Goal: Task Accomplishment & Management: Manage account settings

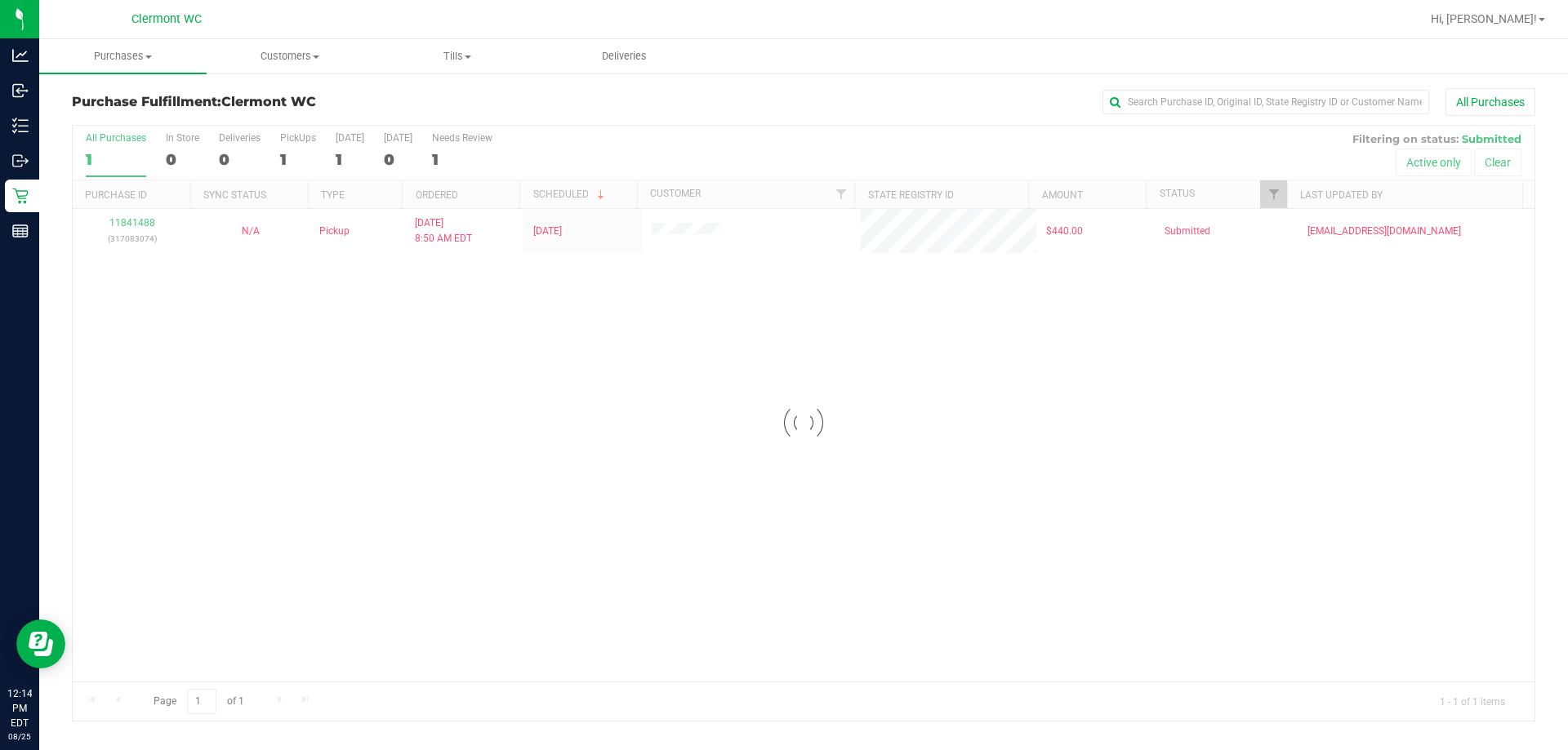
click at [591, 389] on div "Loading... 11841488 (317083074) N/A Pickup 8/25/2025 8:50 AM EDT 8/25/2025 $440…" at bounding box center [803, 446] width 1461 height 472
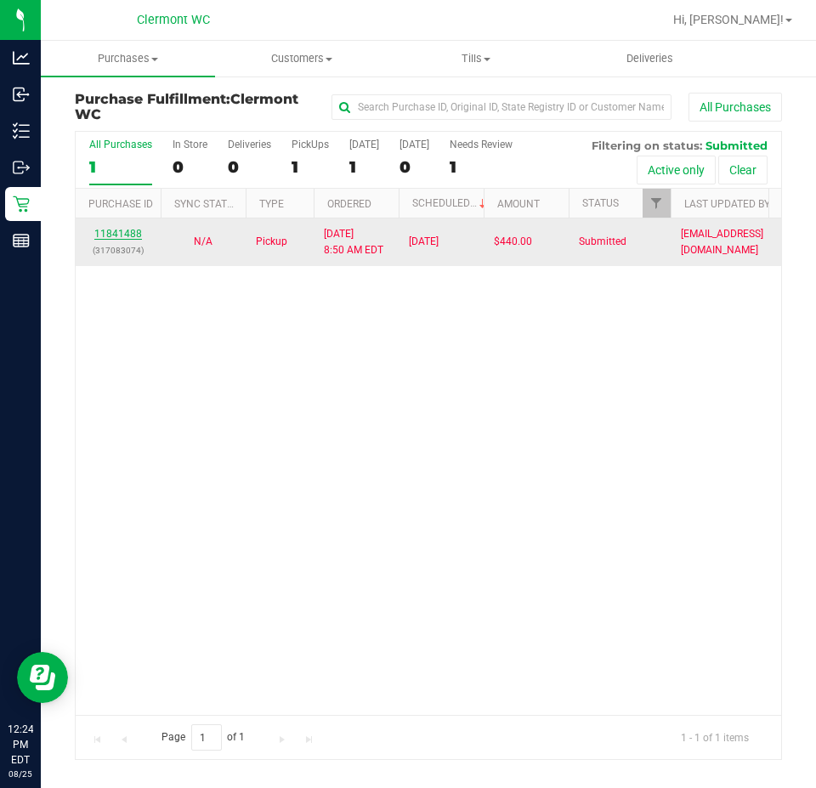
click at [108, 231] on link "11841488" at bounding box center [118, 234] width 48 height 12
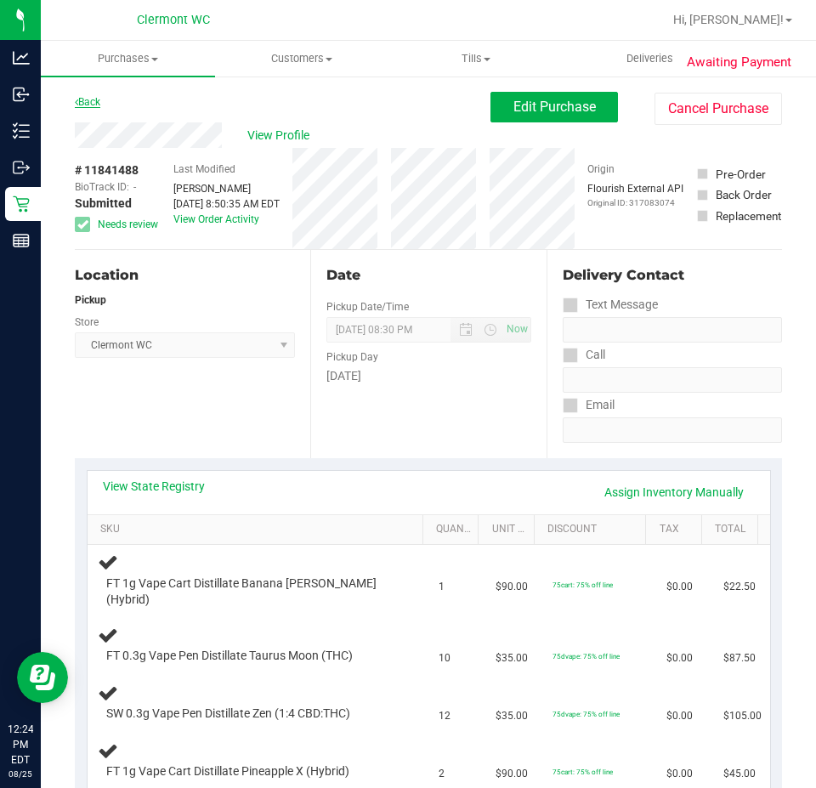
click at [90, 103] on link "Back" at bounding box center [87, 102] width 25 height 12
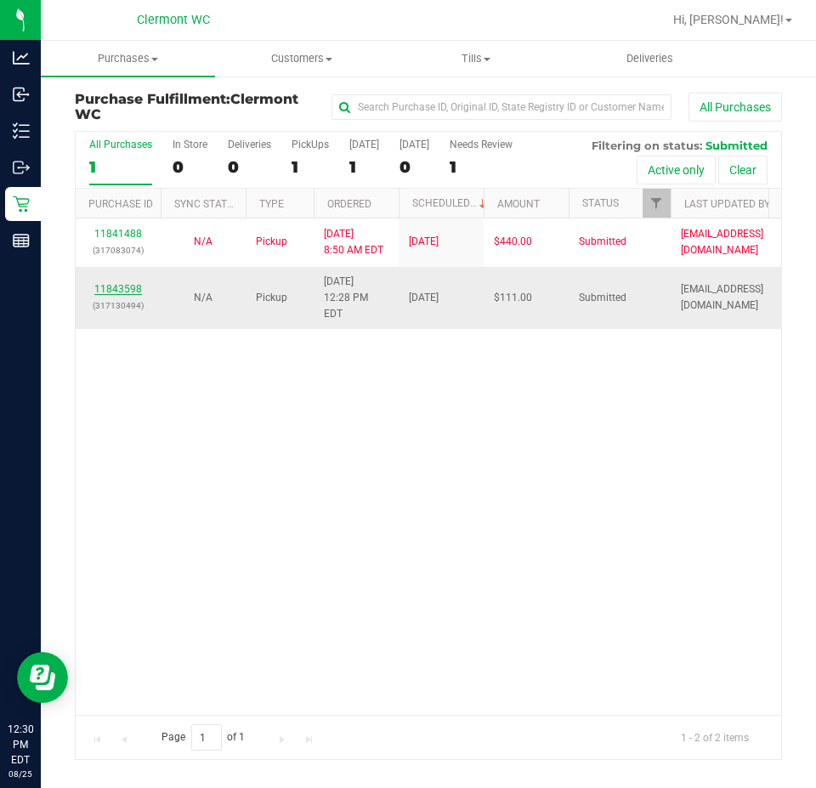
click at [124, 283] on link "11843598" at bounding box center [118, 289] width 48 height 12
click at [515, 442] on div "11841488 (317083074) N/A Pickup 8/25/2025 8:50 AM EDT 8/25/2025 $440.00 Submitt…" at bounding box center [428, 466] width 705 height 496
click at [126, 283] on link "11843598" at bounding box center [118, 289] width 48 height 12
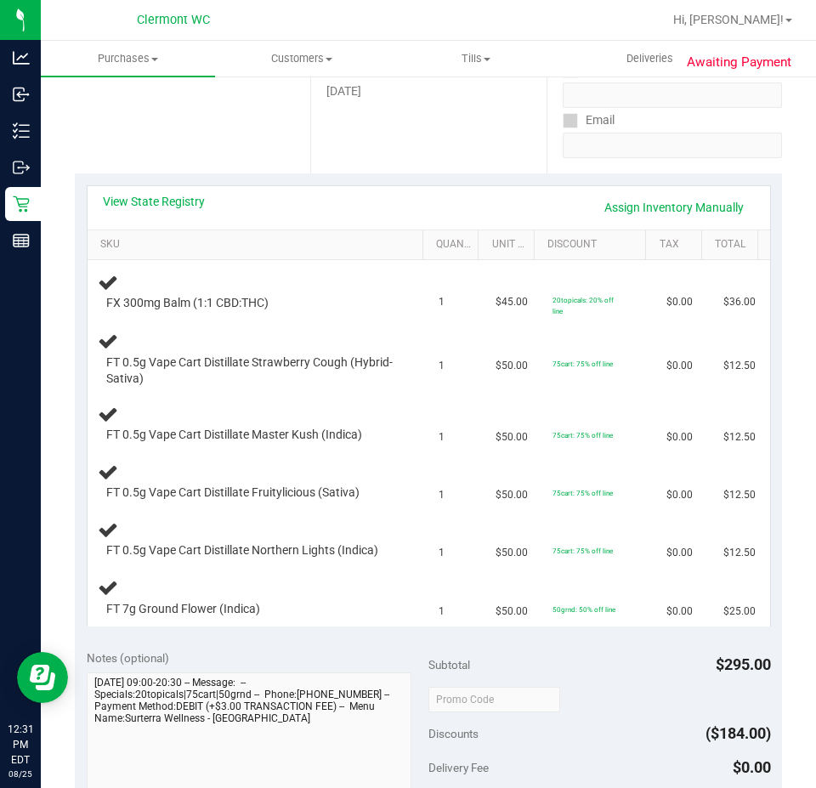
scroll to position [283, 0]
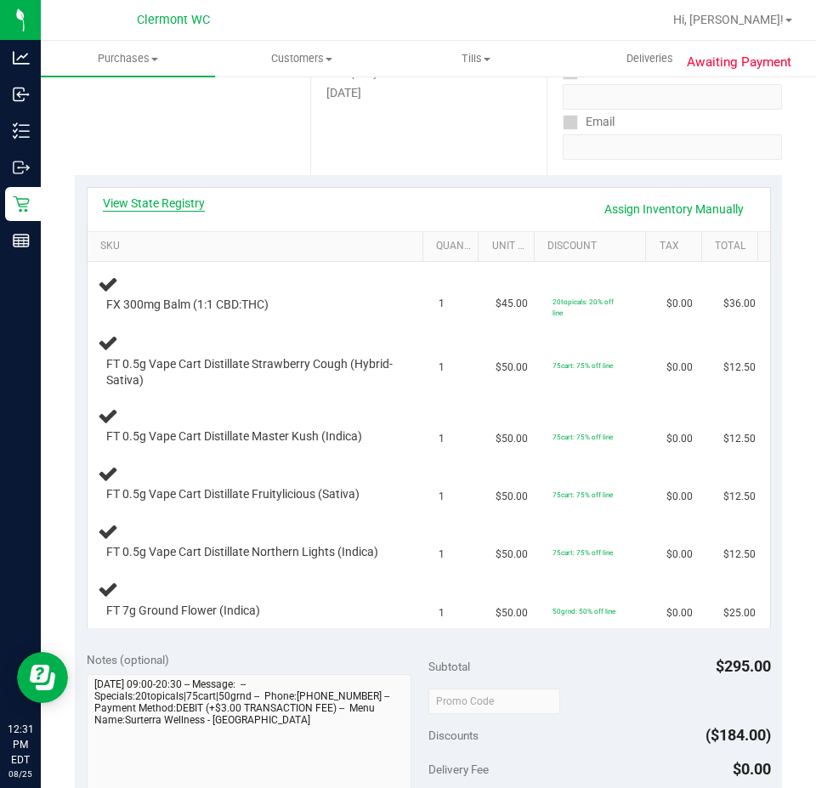
click at [162, 197] on link "View State Registry" at bounding box center [154, 203] width 102 height 17
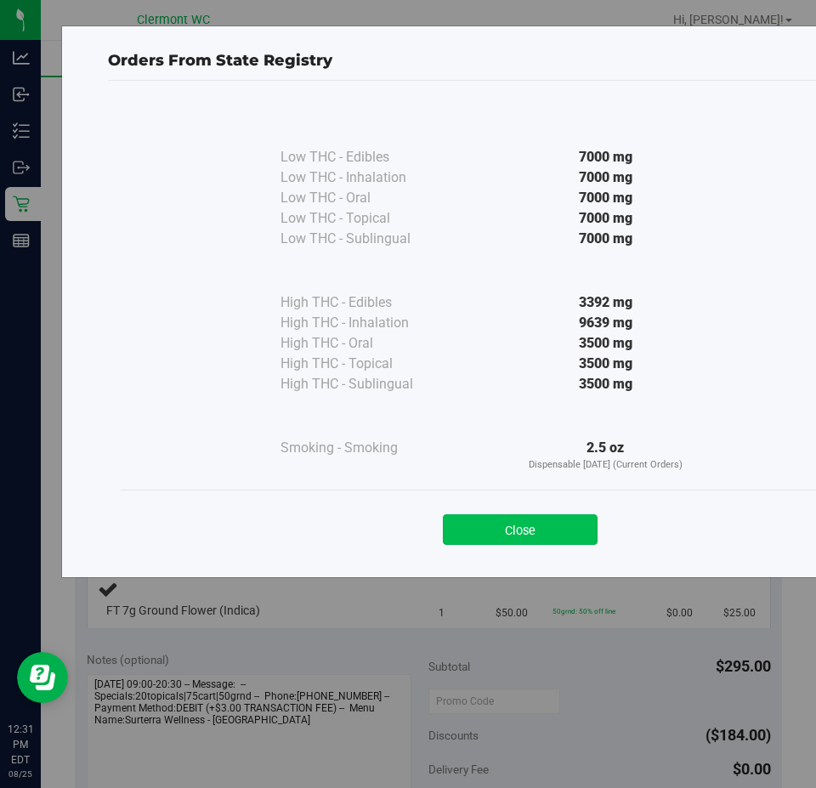
click at [577, 533] on button "Close" at bounding box center [520, 529] width 155 height 31
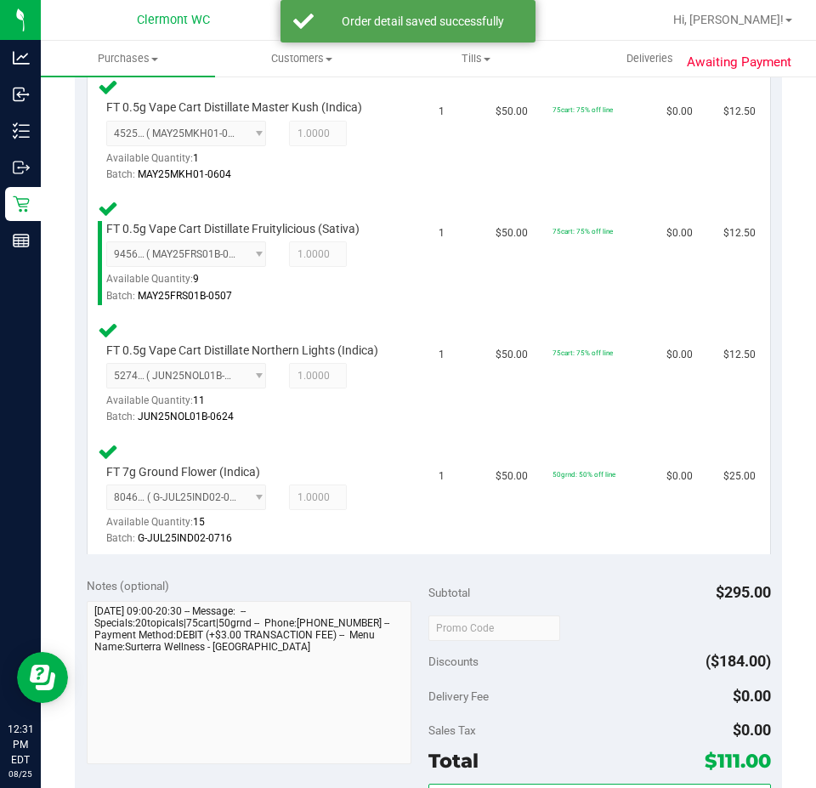
scroll to position [806, 0]
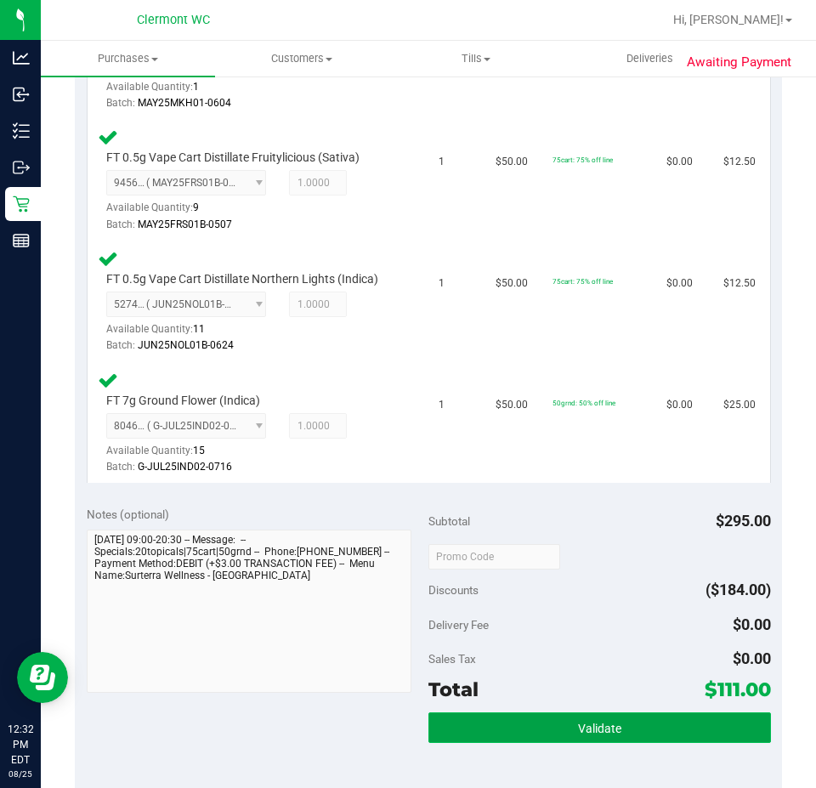
click at [557, 728] on button "Validate" at bounding box center [599, 727] width 343 height 31
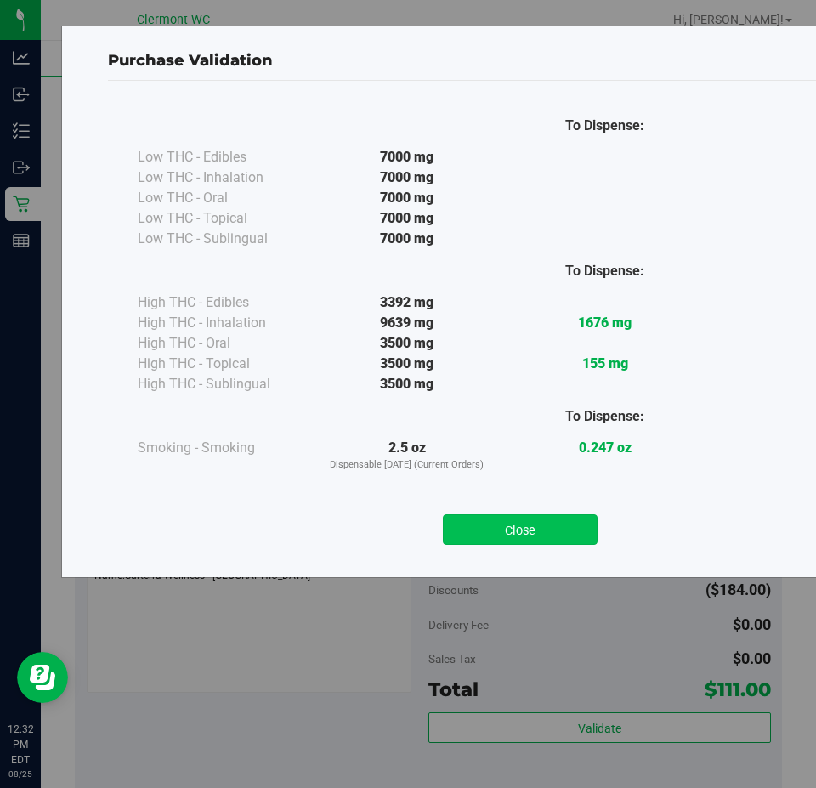
click at [546, 541] on button "Close" at bounding box center [520, 529] width 155 height 31
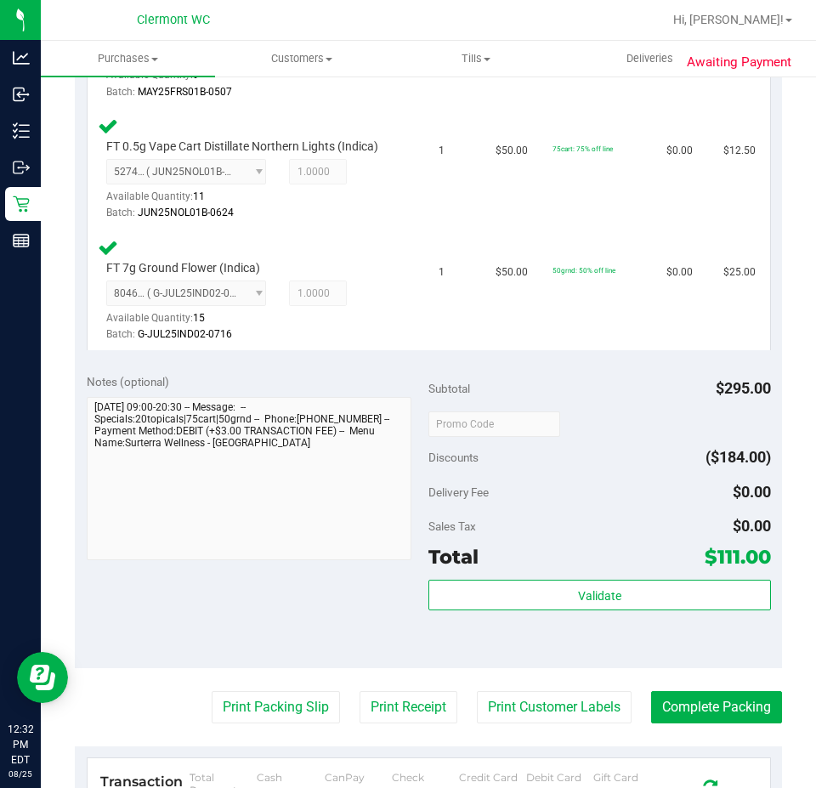
scroll to position [1069, 0]
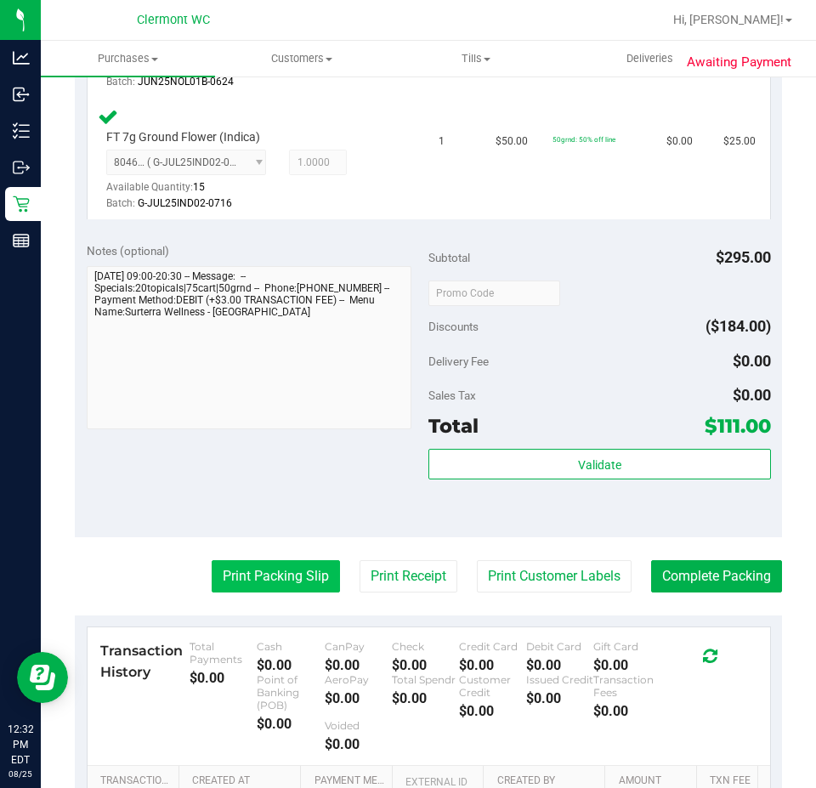
click at [267, 586] on button "Print Packing Slip" at bounding box center [276, 576] width 128 height 32
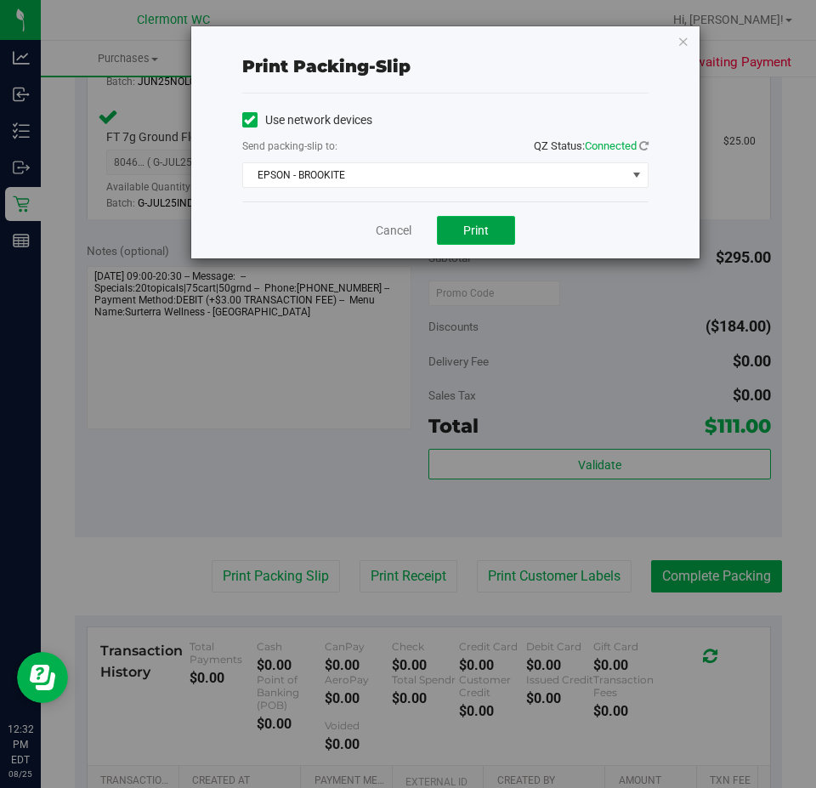
click at [496, 229] on button "Print" at bounding box center [476, 230] width 78 height 29
click at [391, 239] on link "Cancel" at bounding box center [394, 231] width 36 height 18
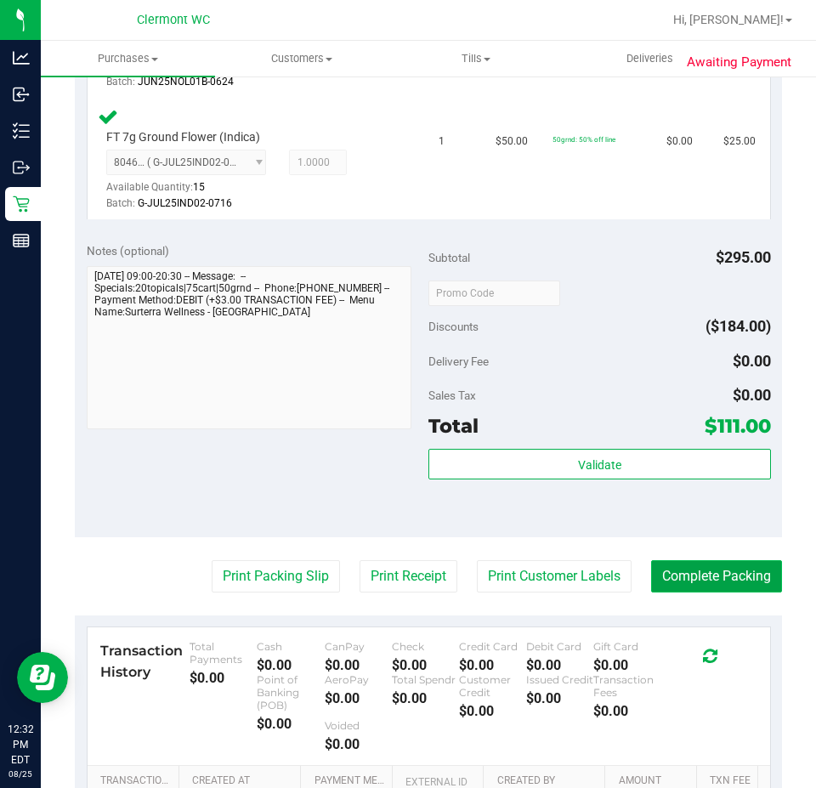
click at [691, 571] on button "Complete Packing" at bounding box center [716, 576] width 131 height 32
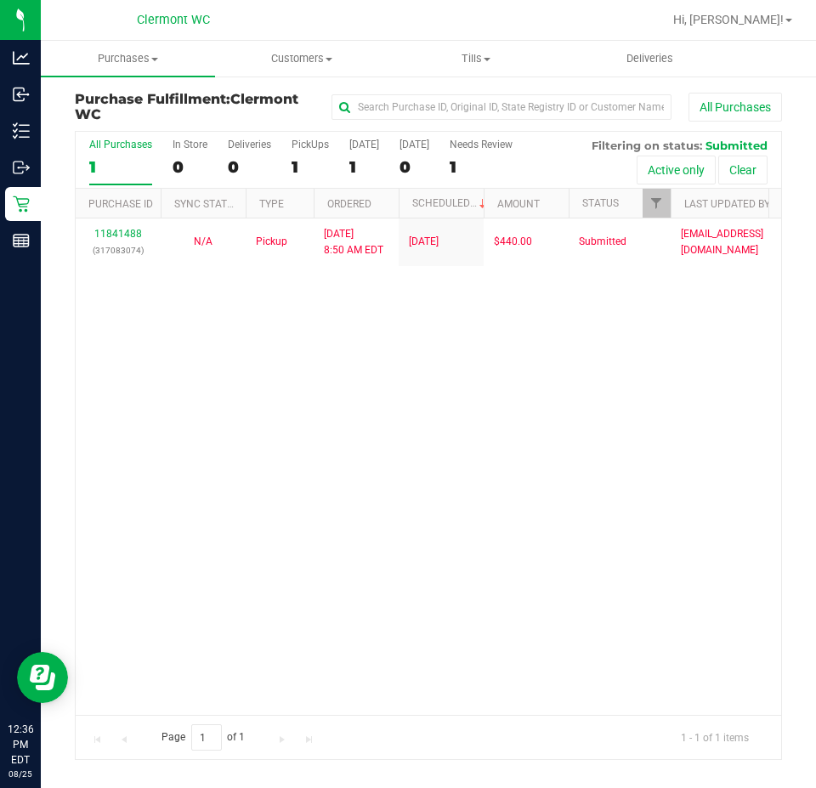
click at [261, 361] on div "11841488 (317083074) N/A Pickup 8/25/2025 8:50 AM EDT 8/25/2025 $440.00 Submitt…" at bounding box center [428, 466] width 705 height 496
click at [241, 506] on div "11841488 (317083074) N/A Pickup 8/25/2025 8:50 AM EDT 8/25/2025 $440.00 Submitt…" at bounding box center [428, 466] width 705 height 496
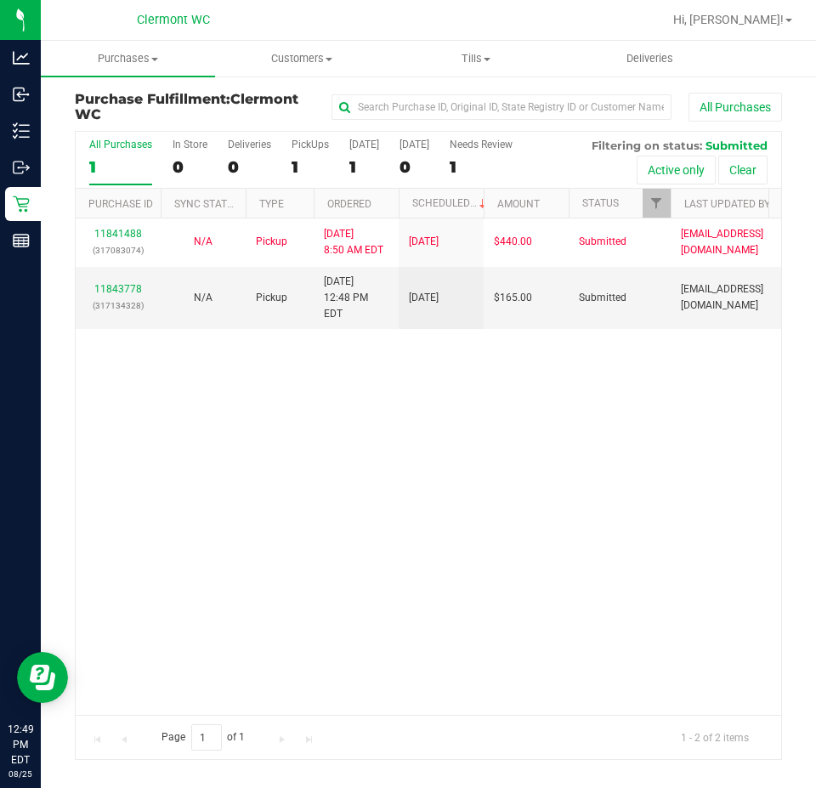
click at [504, 552] on div "11841488 (317083074) N/A Pickup 8/25/2025 8:50 AM EDT 8/25/2025 $440.00 Submitt…" at bounding box center [428, 466] width 705 height 496
click at [123, 283] on link "11843778" at bounding box center [118, 289] width 48 height 12
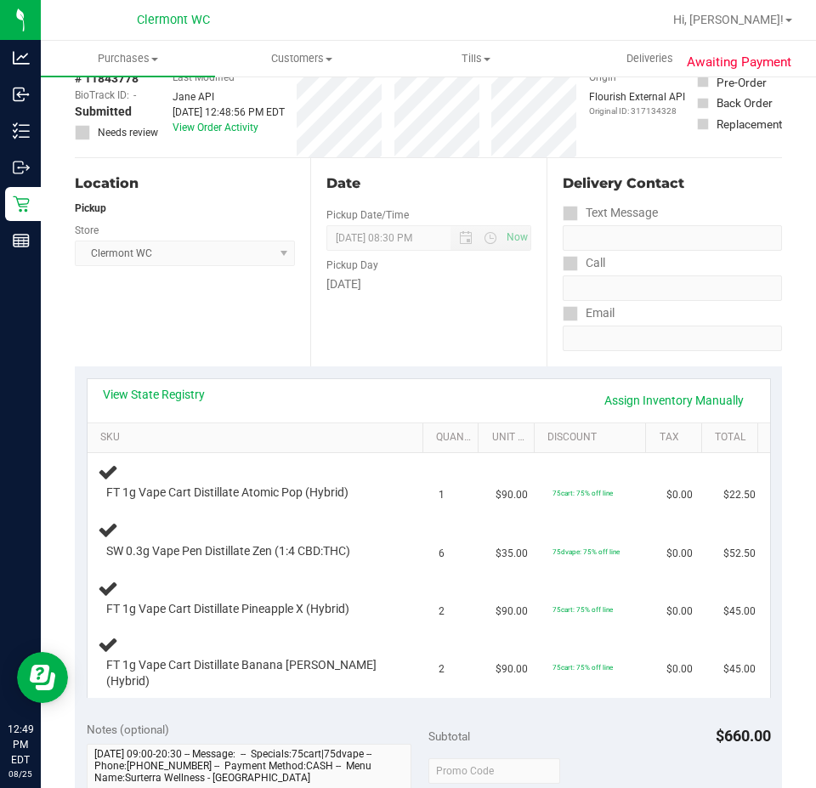
scroll to position [140, 0]
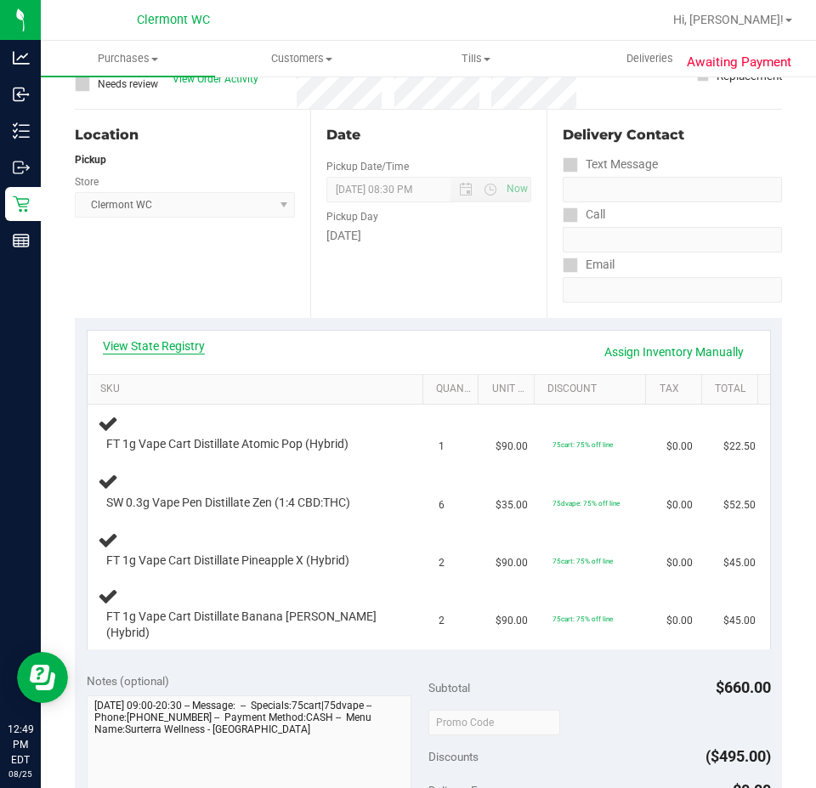
click at [178, 343] on link "View State Registry" at bounding box center [154, 345] width 102 height 17
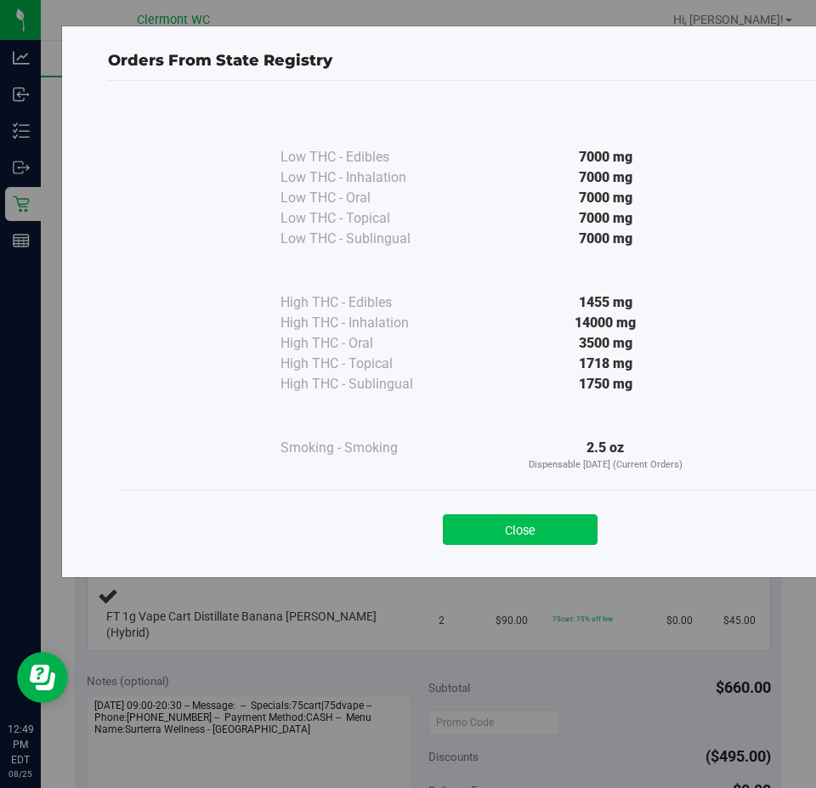
click at [543, 523] on button "Close" at bounding box center [520, 529] width 155 height 31
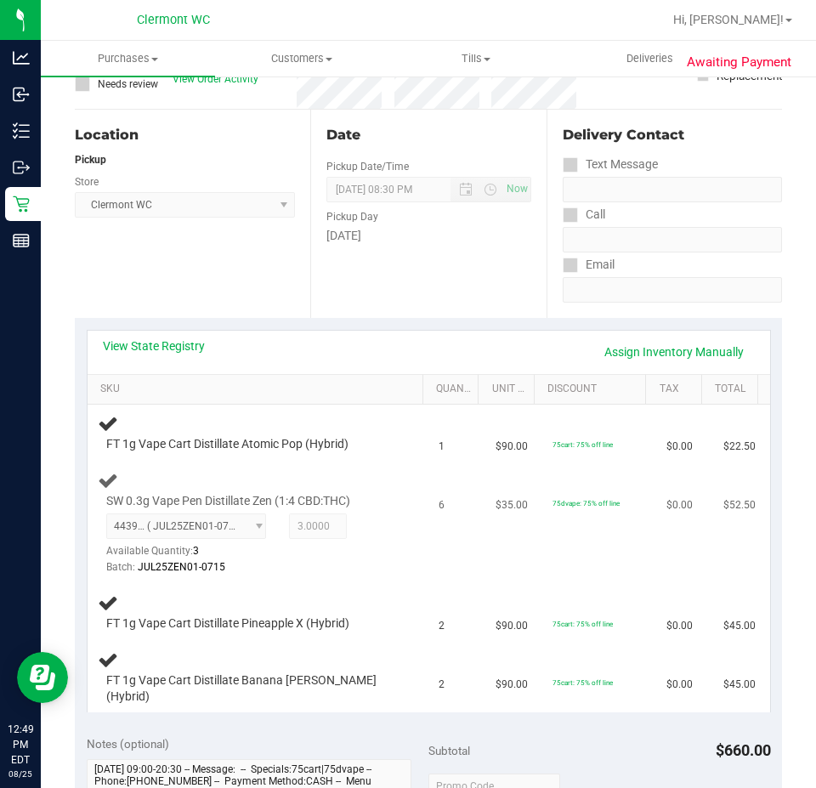
click at [618, 554] on td "75dvape: 75% off line" at bounding box center [599, 524] width 114 height 122
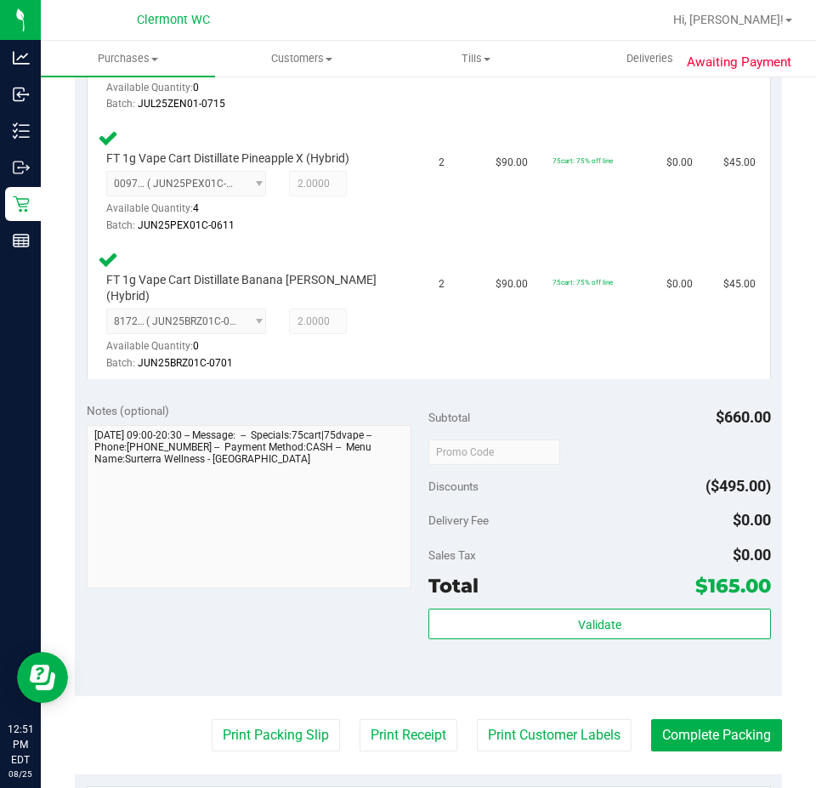
scroll to position [668, 0]
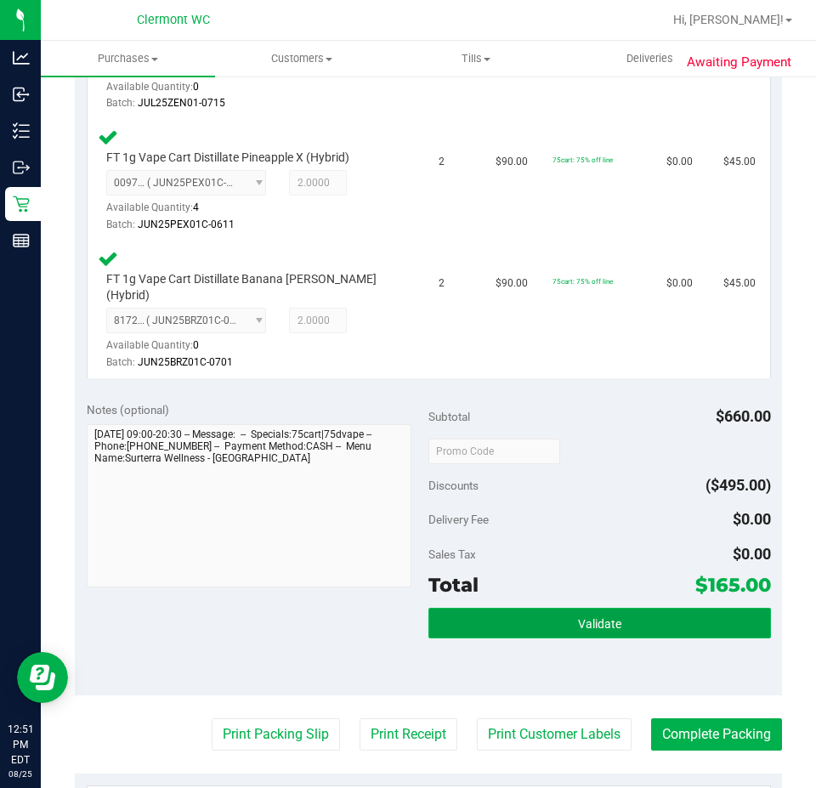
click at [640, 608] on button "Validate" at bounding box center [599, 623] width 343 height 31
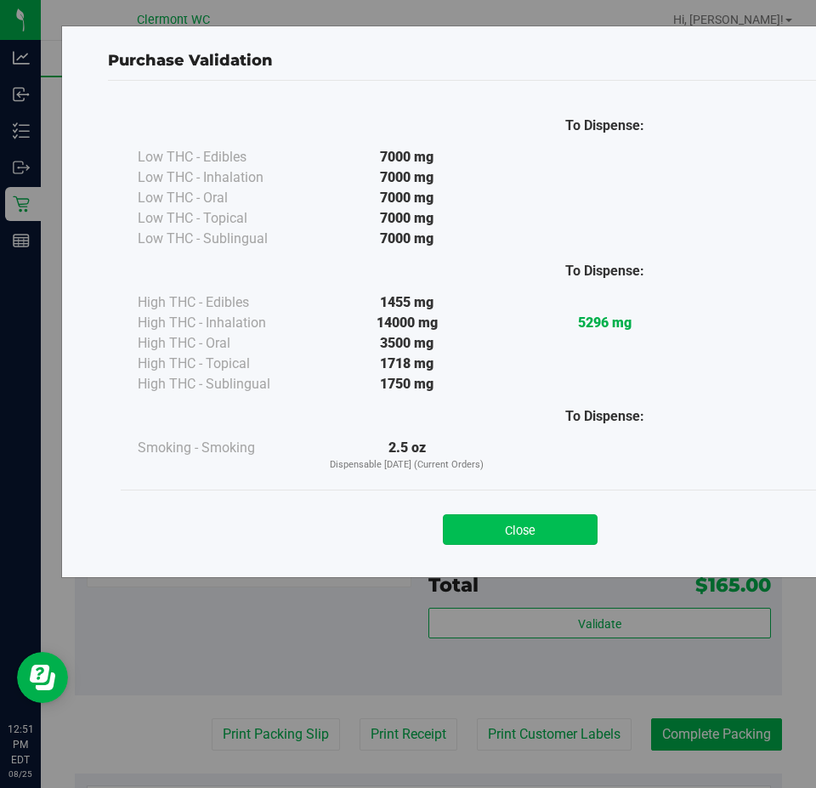
click at [568, 540] on button "Close" at bounding box center [520, 529] width 155 height 31
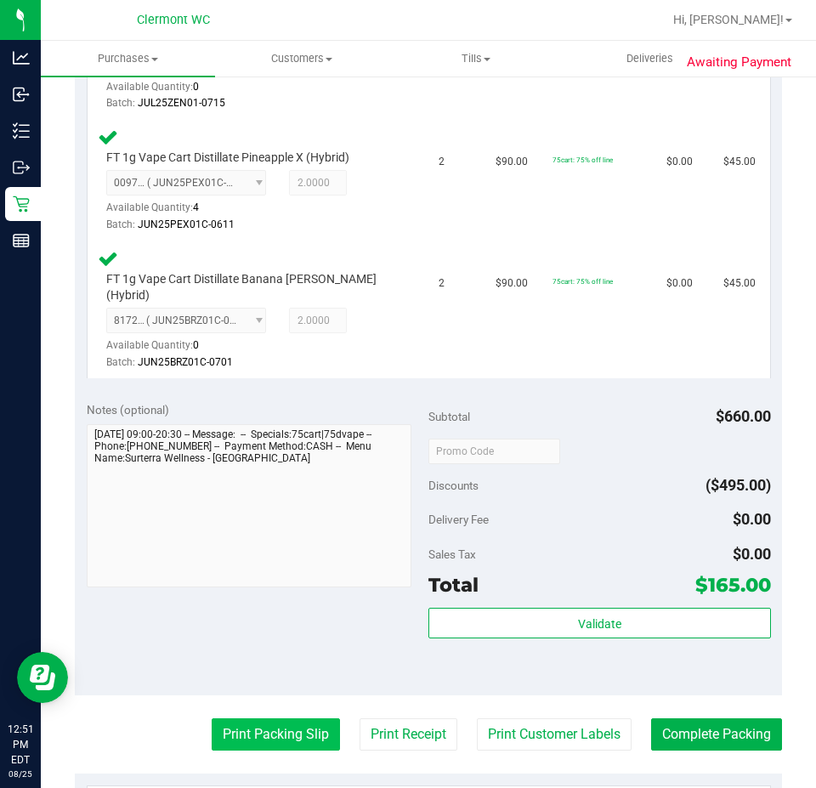
click at [279, 718] on button "Print Packing Slip" at bounding box center [276, 734] width 128 height 32
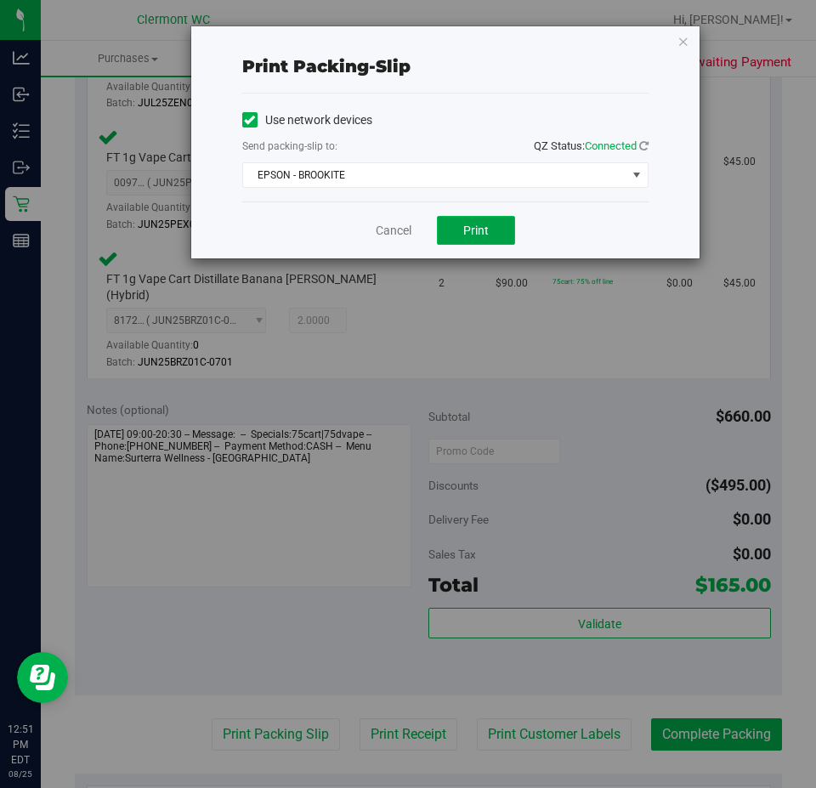
click at [467, 221] on button "Print" at bounding box center [476, 230] width 78 height 29
click at [384, 227] on link "Cancel" at bounding box center [394, 231] width 36 height 18
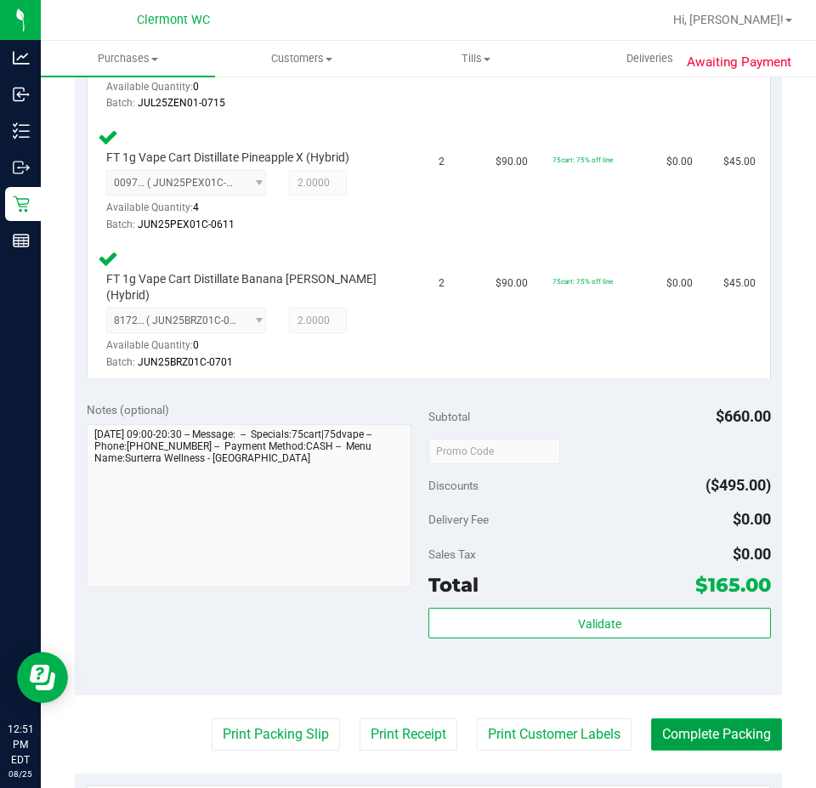
click at [711, 719] on button "Complete Packing" at bounding box center [716, 734] width 131 height 32
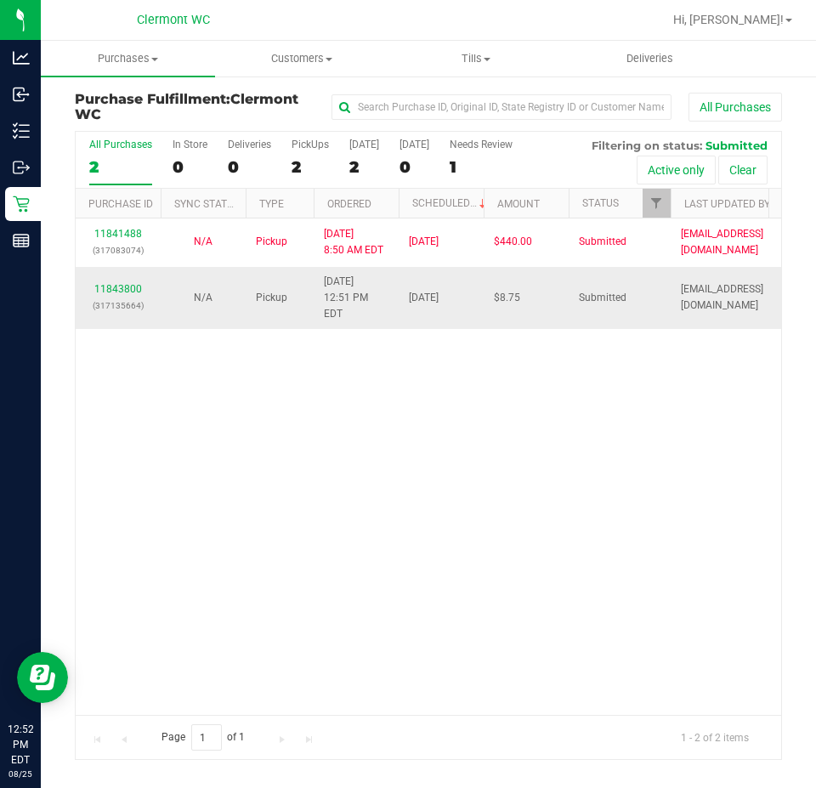
click at [130, 286] on div "11843800 (317135664)" at bounding box center [118, 297] width 65 height 32
click at [113, 286] on div "11843800 (317135664)" at bounding box center [118, 297] width 65 height 32
click at [113, 283] on link "11843800" at bounding box center [118, 289] width 48 height 12
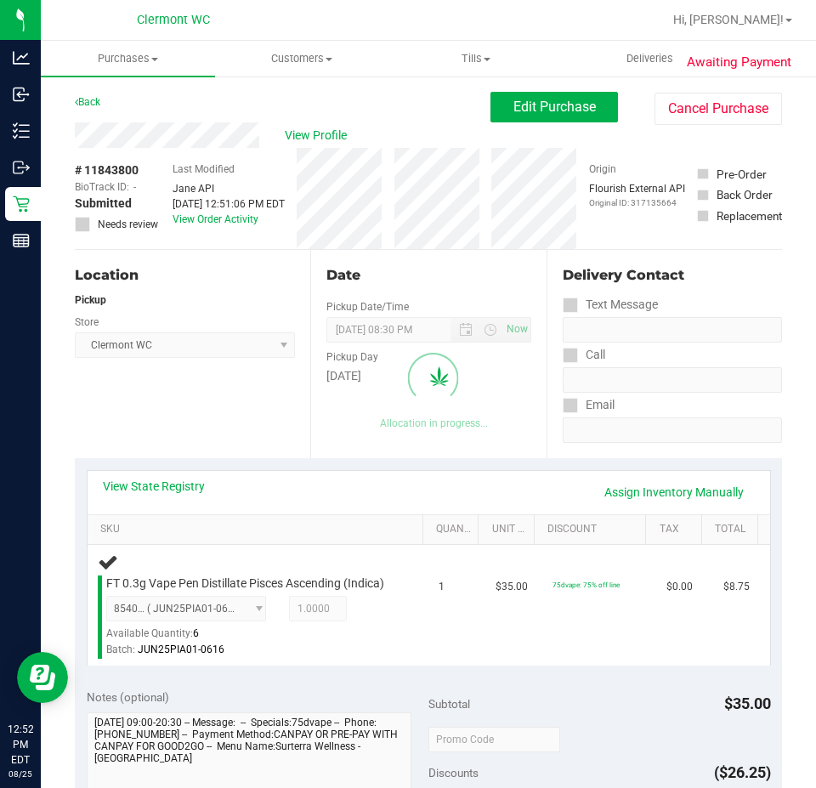
scroll to position [479, 0]
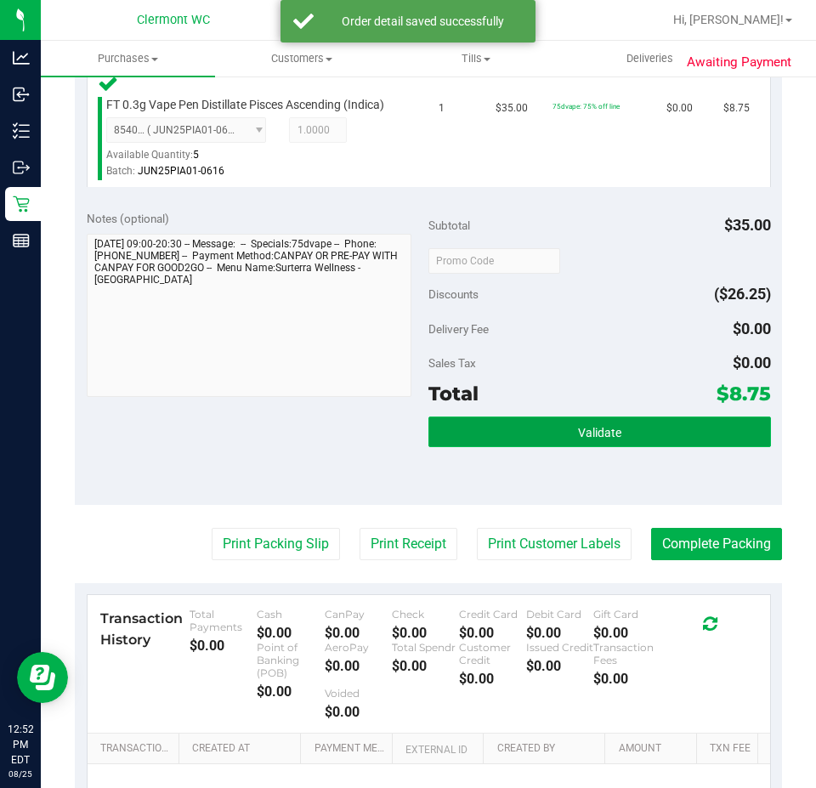
click at [654, 447] on button "Validate" at bounding box center [599, 431] width 343 height 31
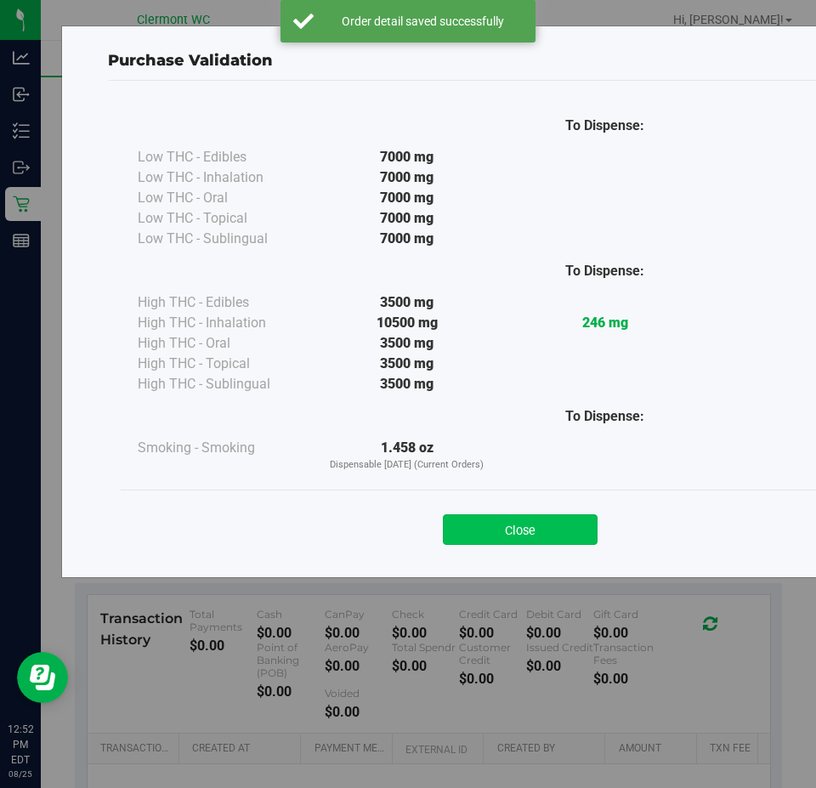
click at [529, 523] on button "Close" at bounding box center [520, 529] width 155 height 31
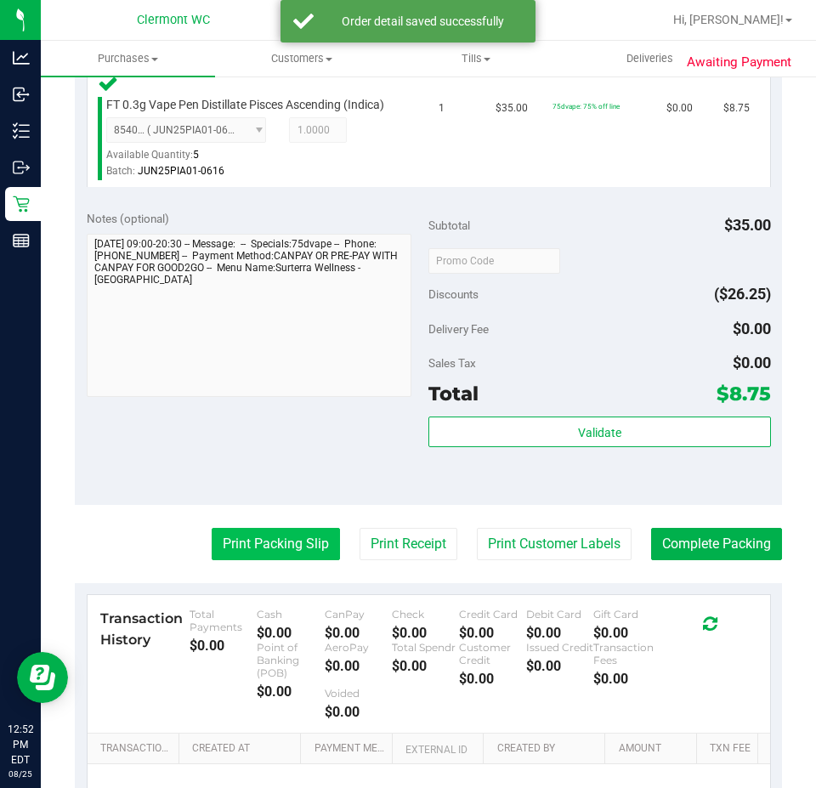
click at [269, 550] on button "Print Packing Slip" at bounding box center [276, 544] width 128 height 32
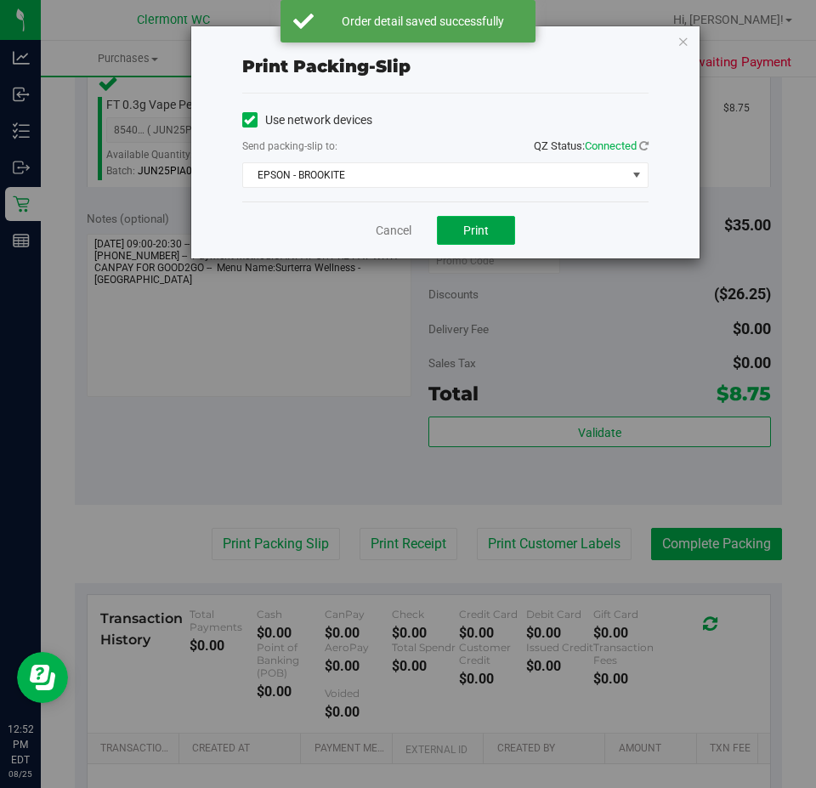
click at [453, 242] on button "Print" at bounding box center [476, 230] width 78 height 29
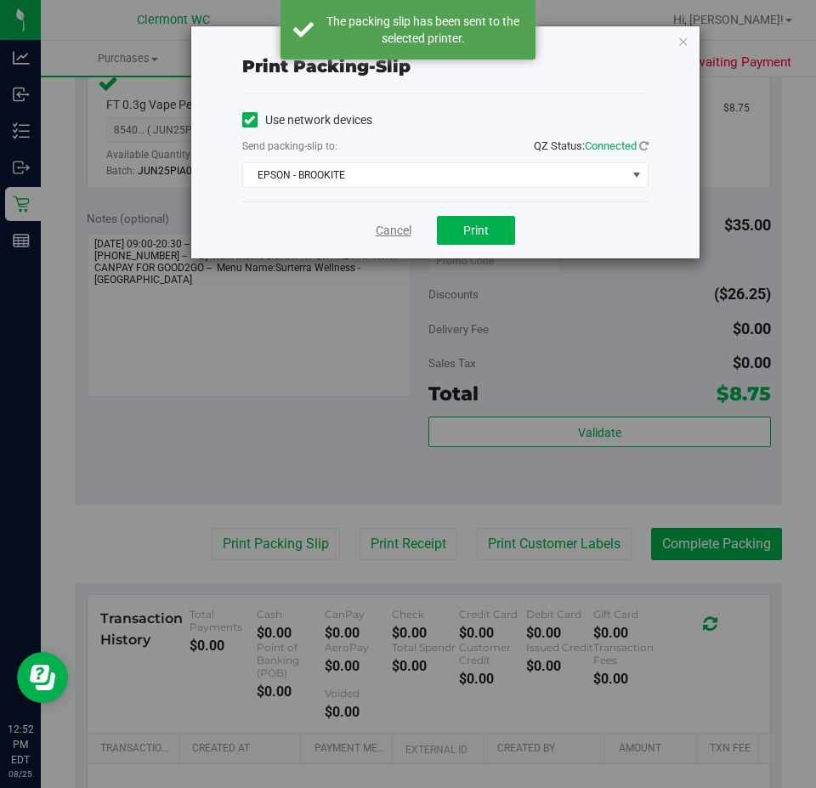
click at [406, 235] on link "Cancel" at bounding box center [394, 231] width 36 height 18
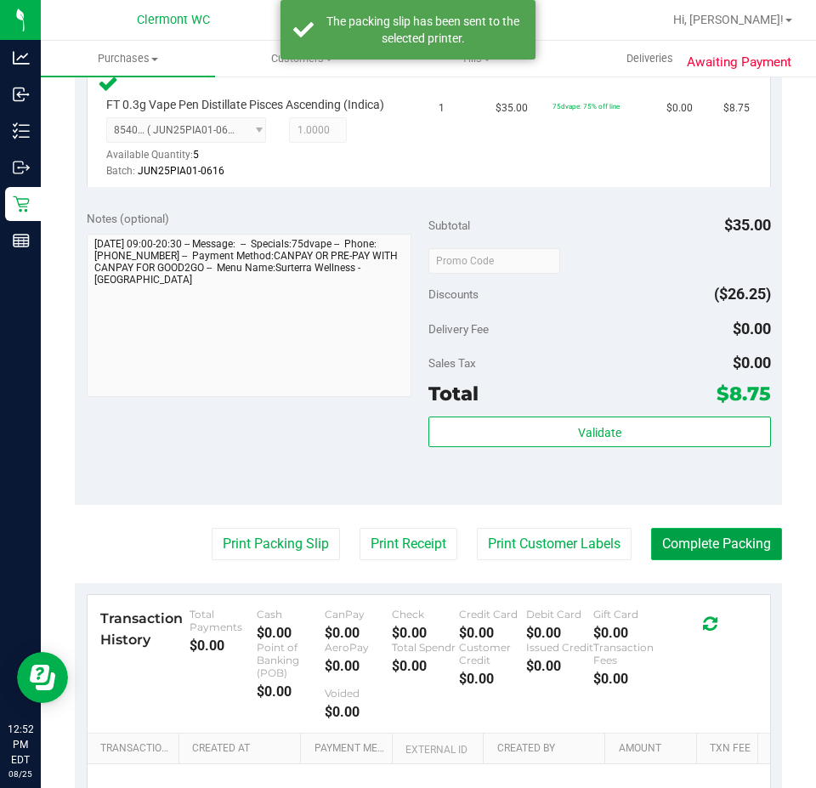
click at [726, 560] on button "Complete Packing" at bounding box center [716, 544] width 131 height 32
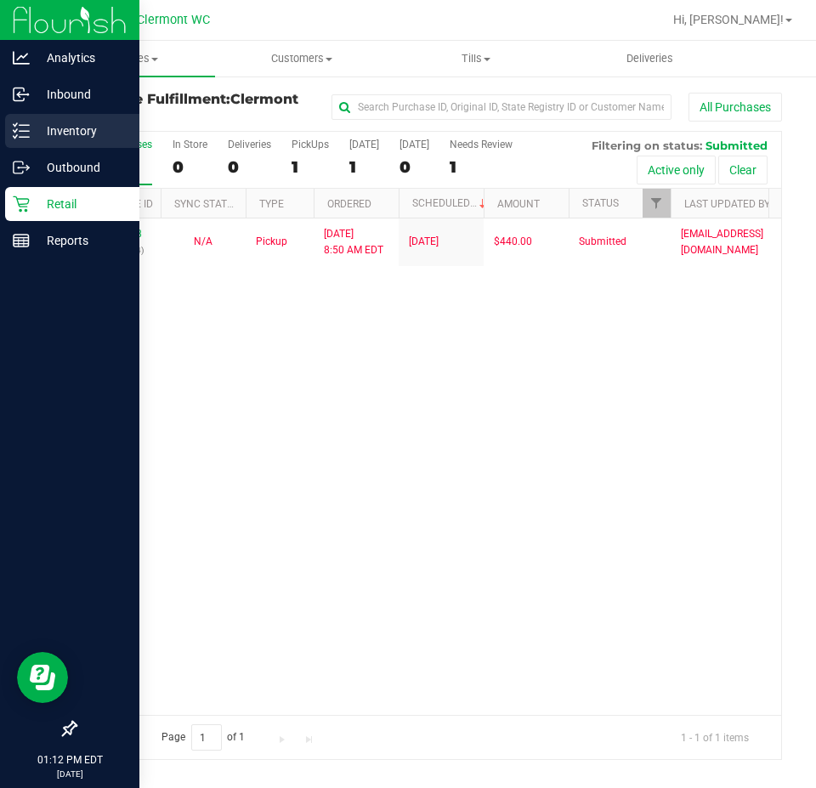
click at [46, 135] on p "Inventory" at bounding box center [81, 131] width 102 height 20
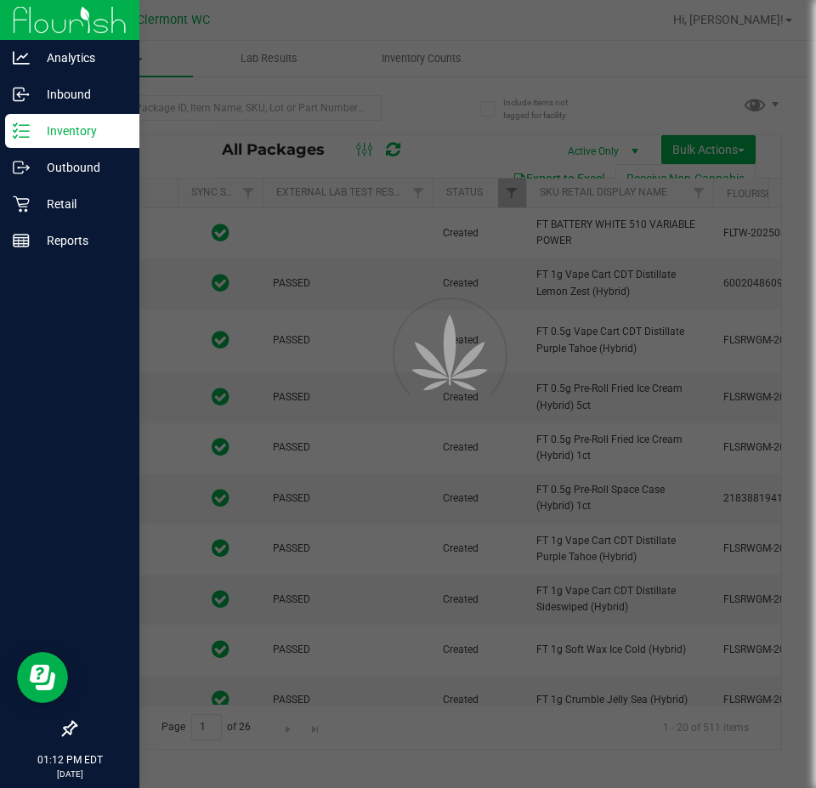
type input "[DATE]"
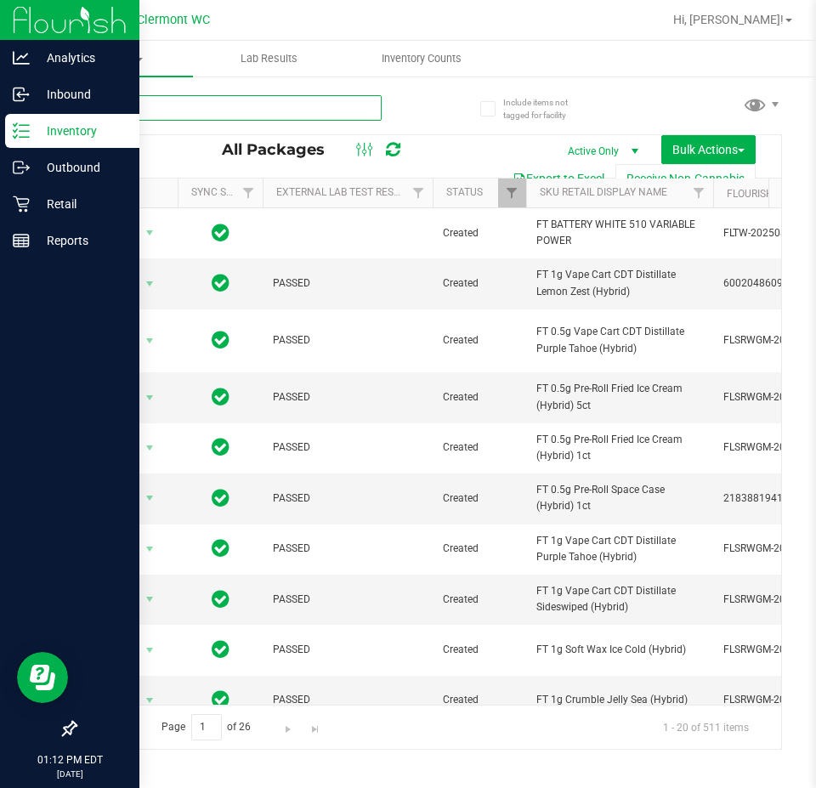
click at [280, 105] on input "text" at bounding box center [228, 107] width 307 height 25
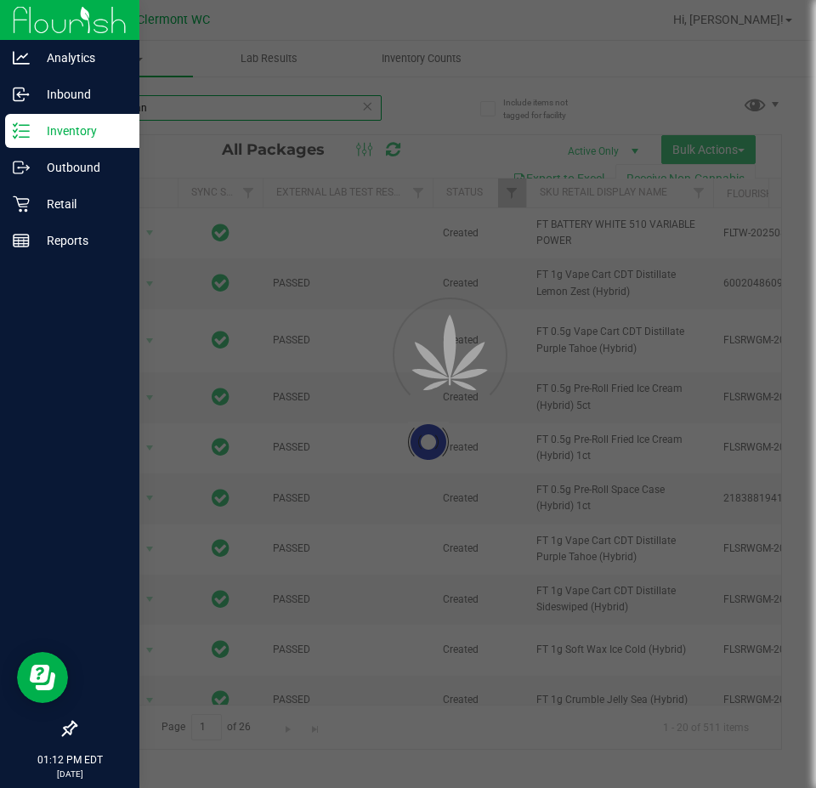
type input "apple ban"
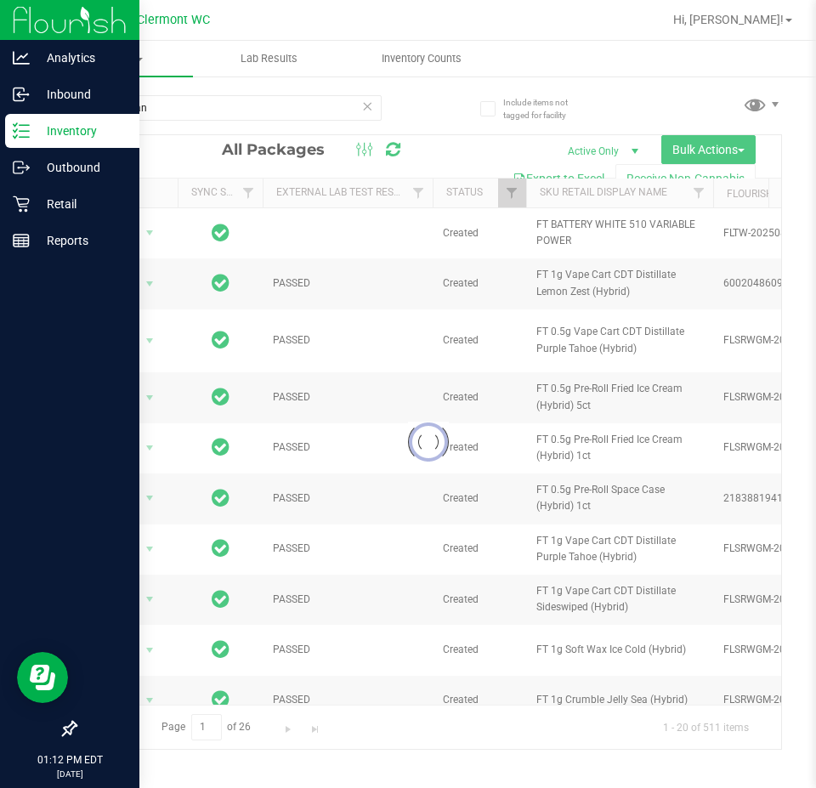
click at [815, 309] on html "Analytics Inbound Inventory Outbound Retail Reports 01:12 PM EDT 08/25/2025 08/…" at bounding box center [408, 394] width 816 height 788
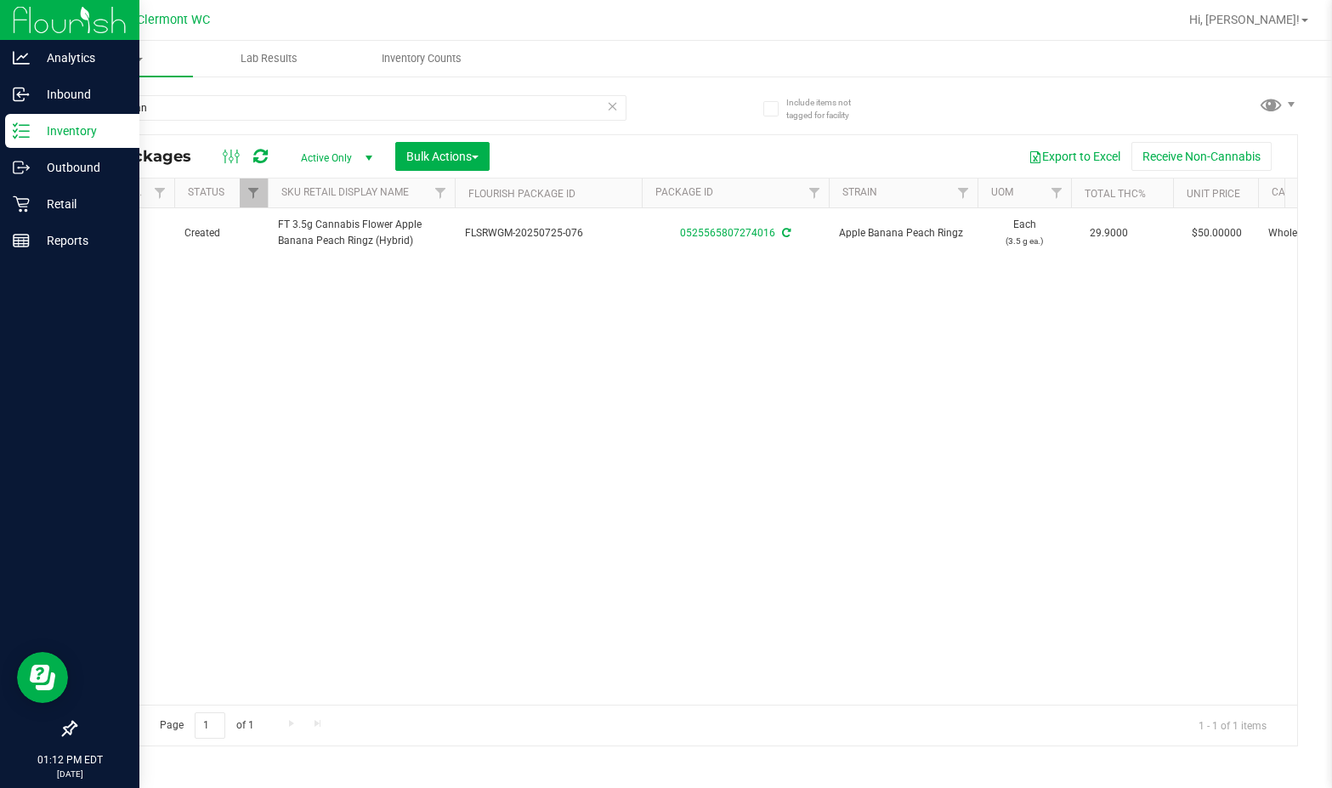
scroll to position [0, 233]
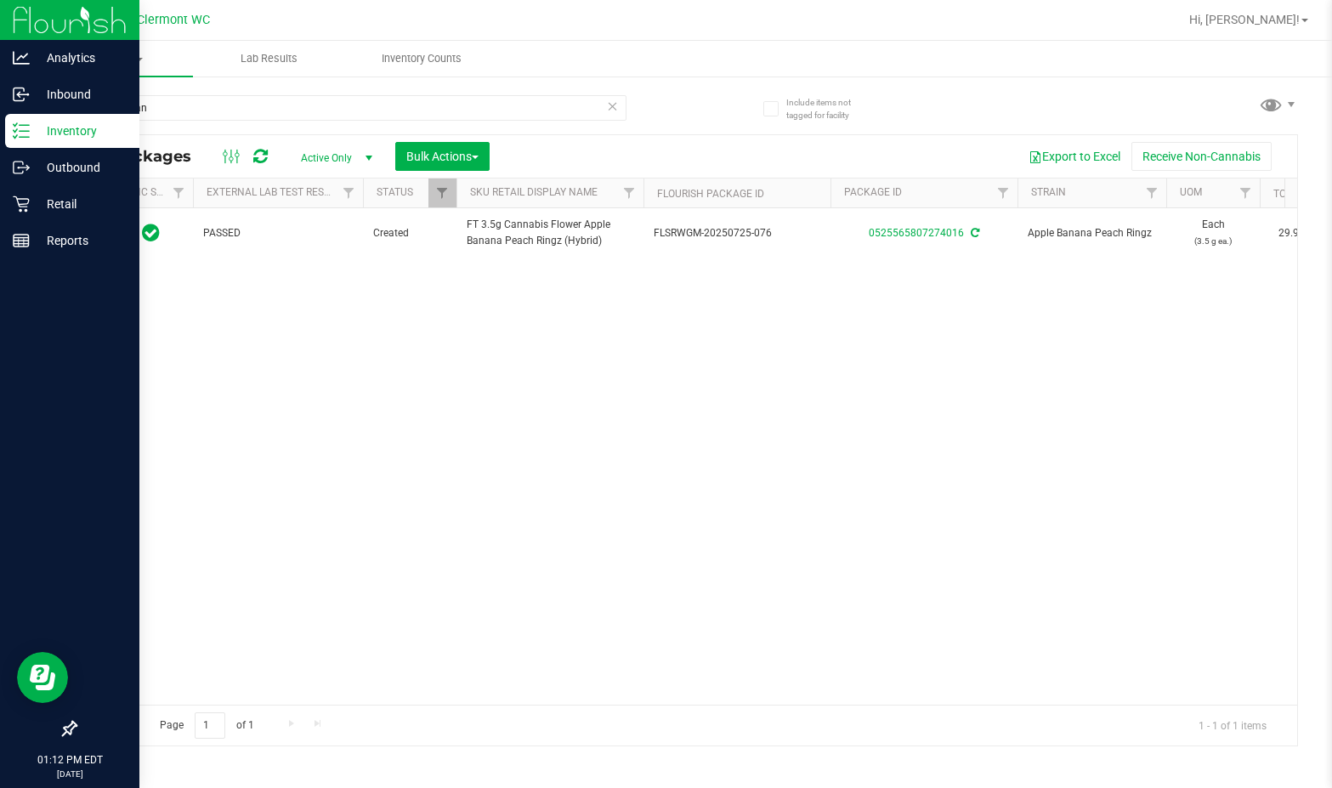
click at [55, 137] on p "Inventory" at bounding box center [81, 131] width 102 height 20
click at [53, 200] on p "Retail" at bounding box center [81, 204] width 102 height 20
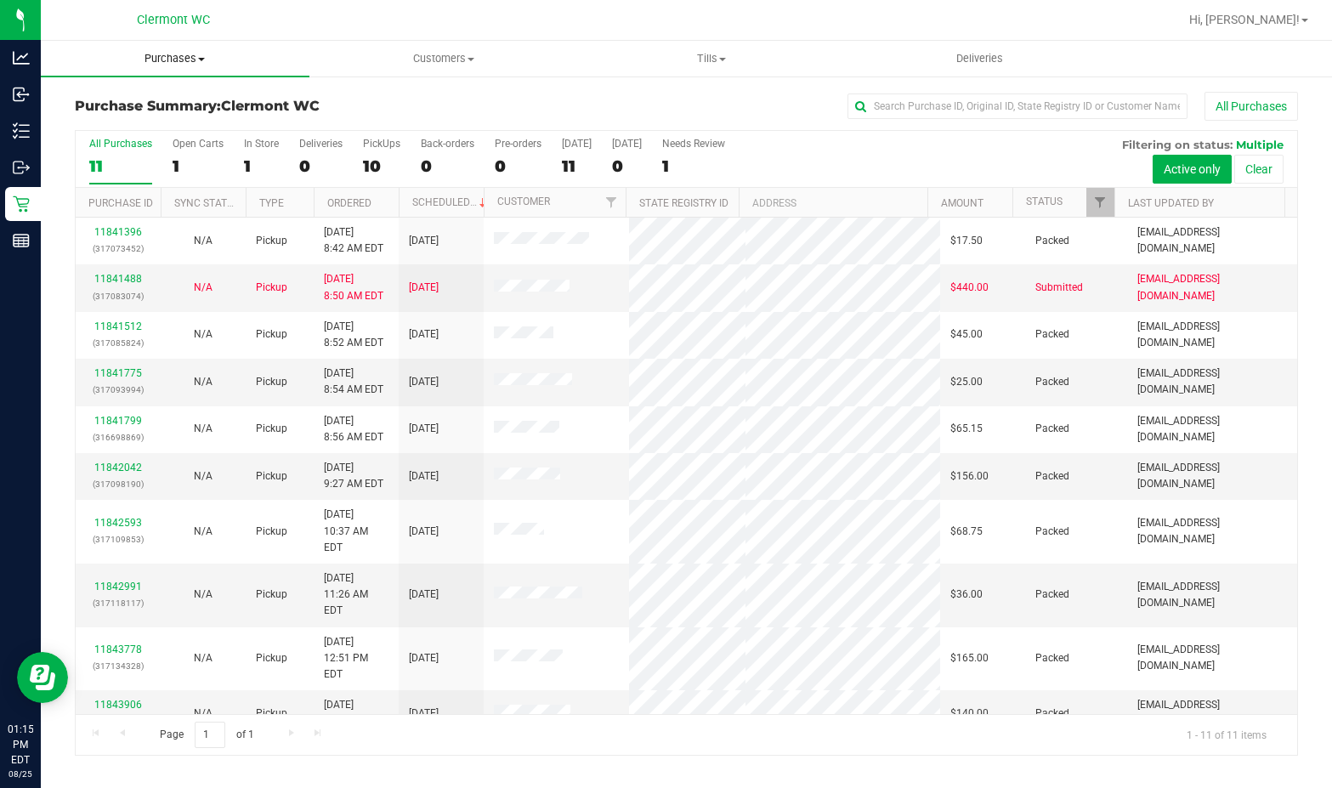
click at [175, 58] on span "Purchases" at bounding box center [175, 58] width 269 height 15
click at [102, 122] on span "Fulfillment" at bounding box center [93, 123] width 105 height 14
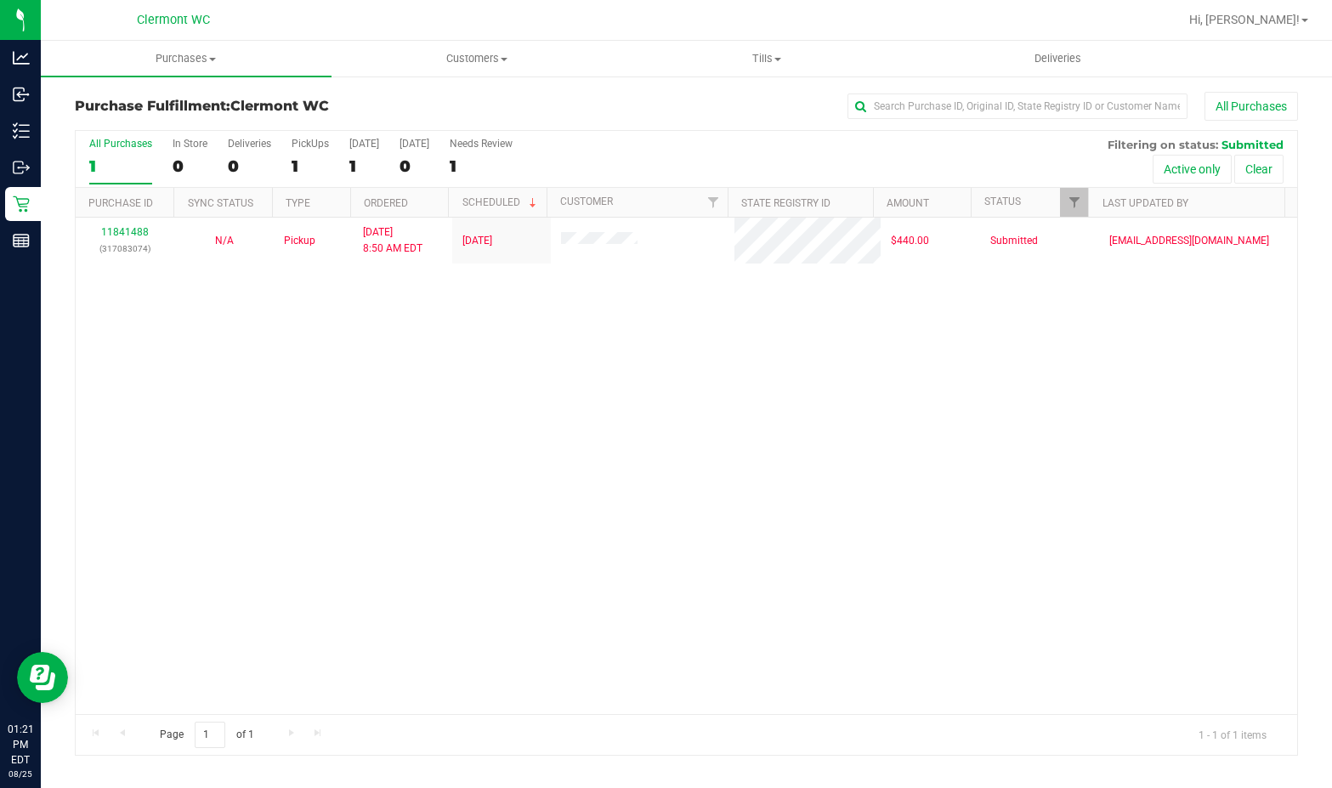
drag, startPoint x: 641, startPoint y: 572, endPoint x: 884, endPoint y: 336, distance: 339.0
click at [654, 542] on div "11841488 (317083074) N/A Pickup 8/25/2025 8:50 AM EDT 8/25/2025 $440.00 Submitt…" at bounding box center [686, 466] width 1221 height 496
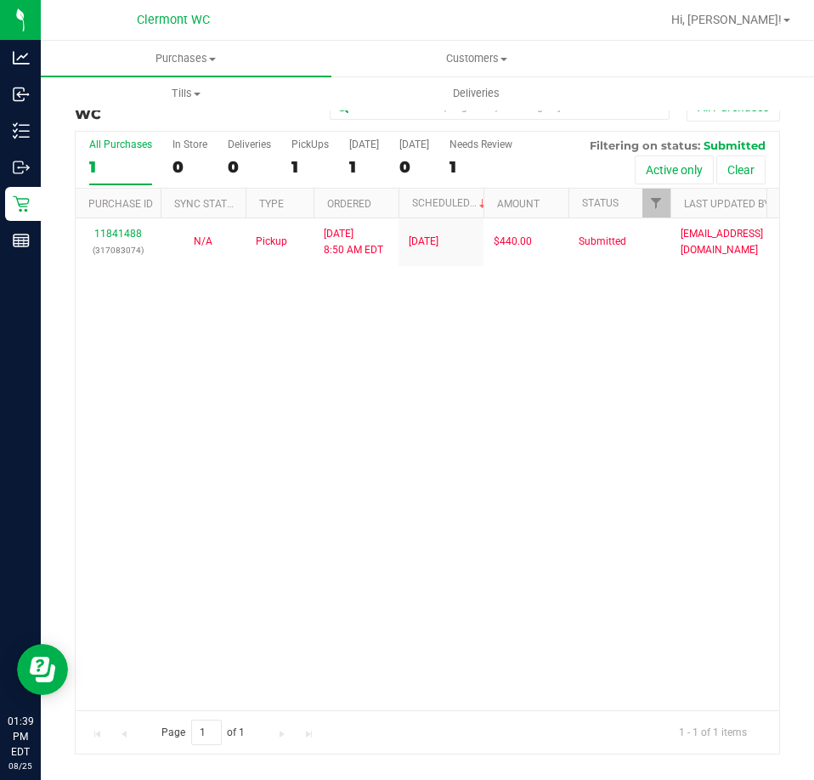
click at [349, 572] on div "11841488 (317083074) N/A Pickup 8/25/2025 8:50 AM EDT 8/25/2025 $440.00 Submitt…" at bounding box center [428, 463] width 704 height 491
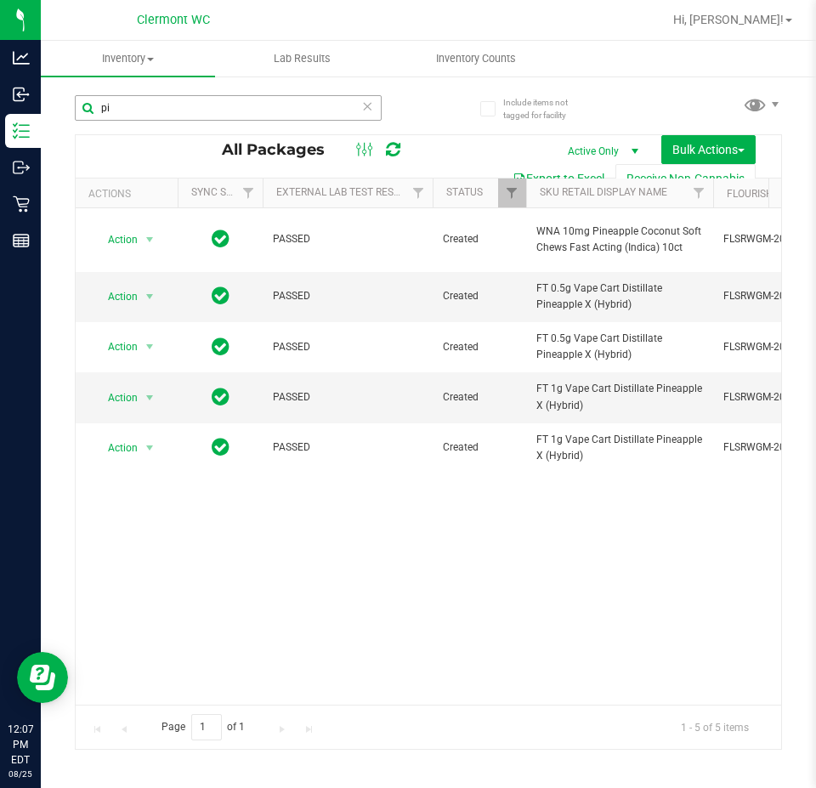
type input "p"
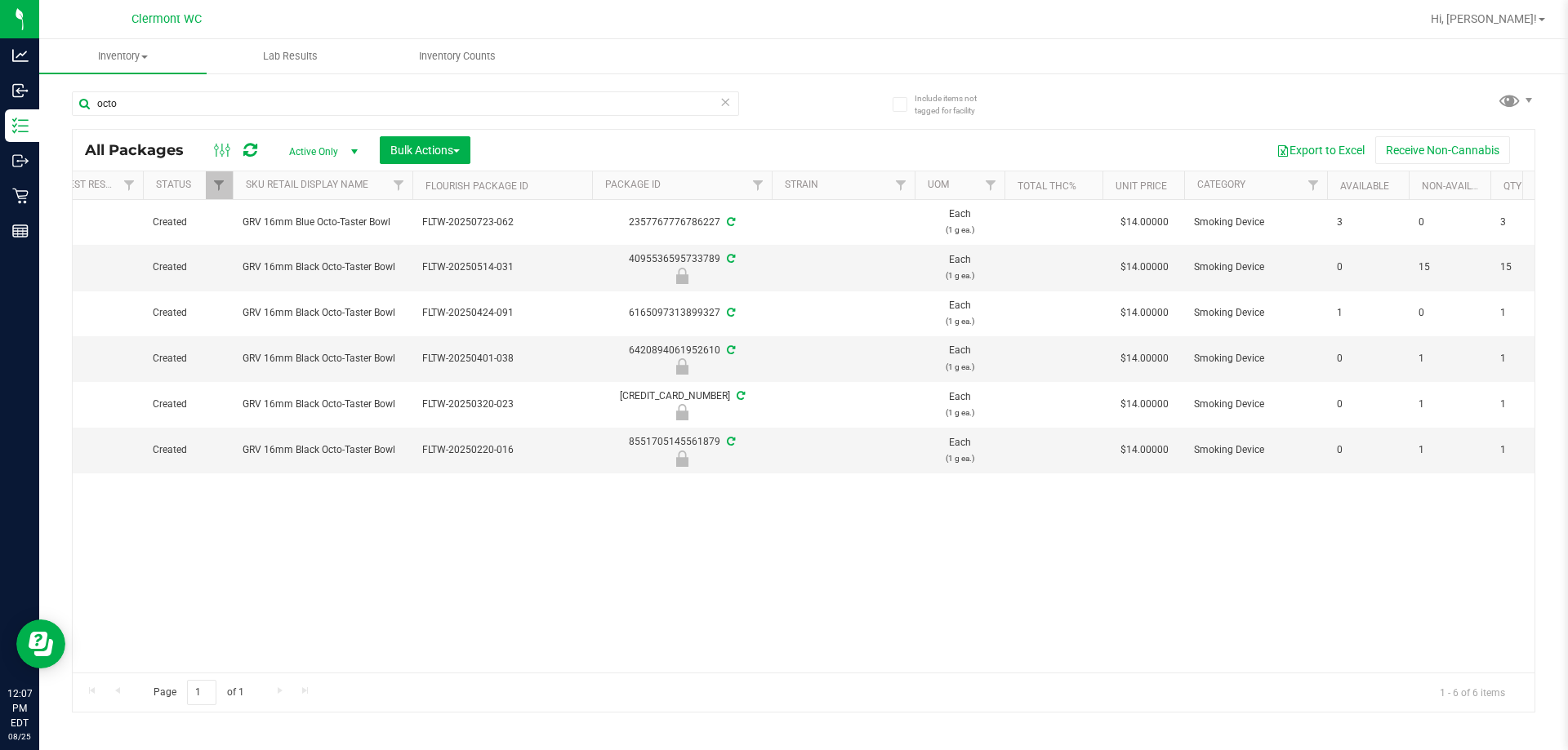
scroll to position [0, 293]
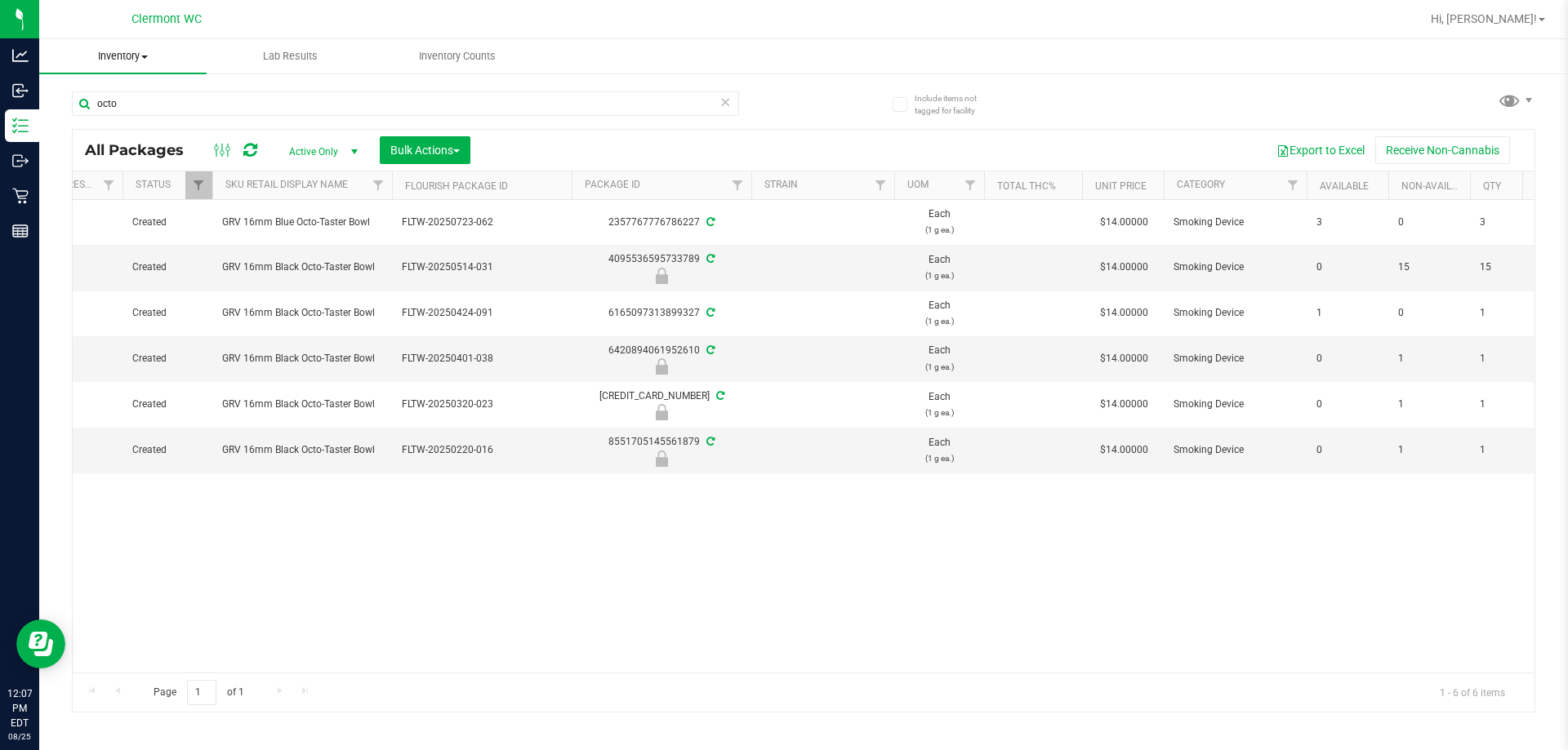
type input "octo"
click at [136, 63] on uib-tab-heading "Inventory All packages All inventory Waste log Create inventory" at bounding box center [123, 57] width 167 height 35
click at [140, 102] on span "All packages" at bounding box center [95, 98] width 111 height 13
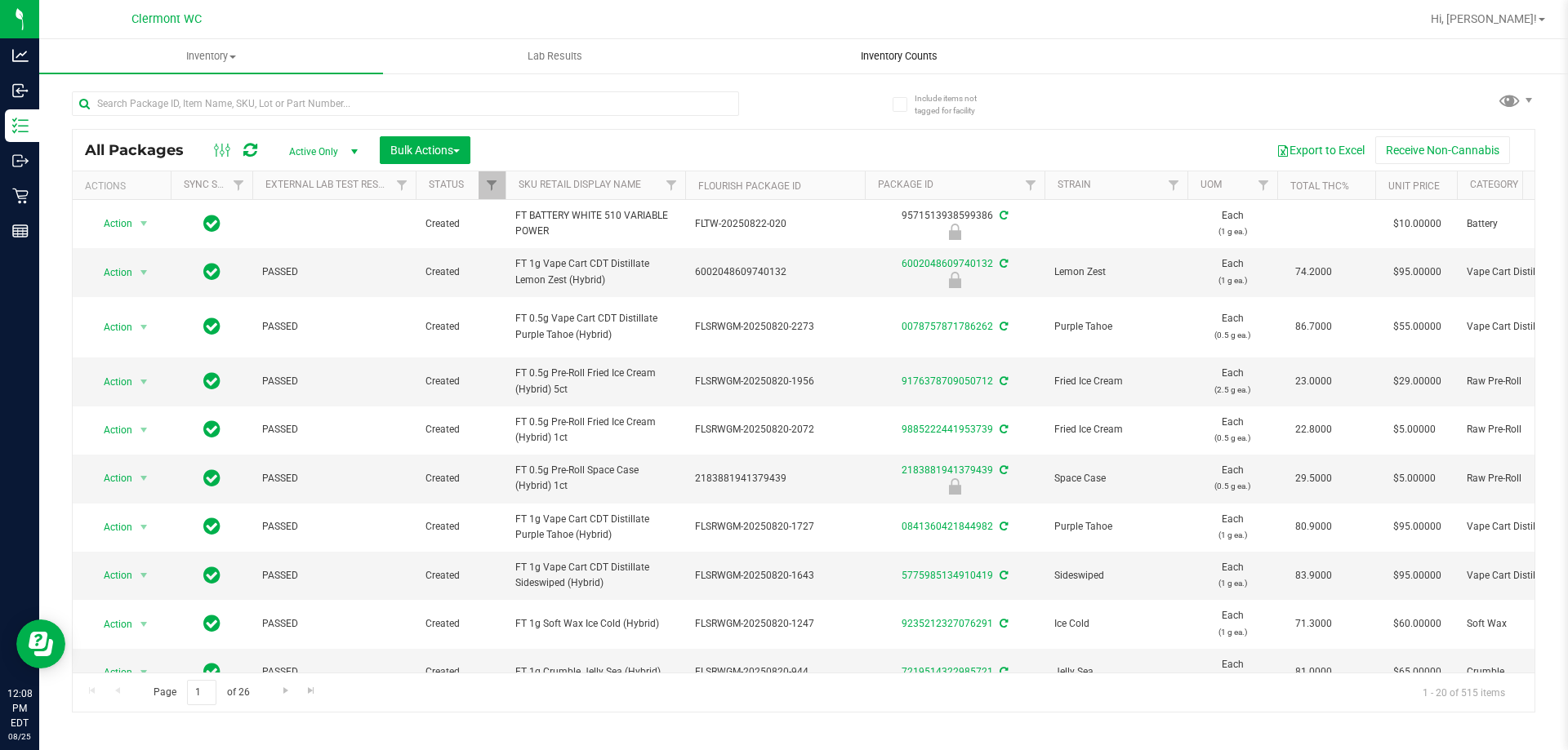
click at [783, 60] on span "Inventory Counts" at bounding box center [899, 56] width 121 height 14
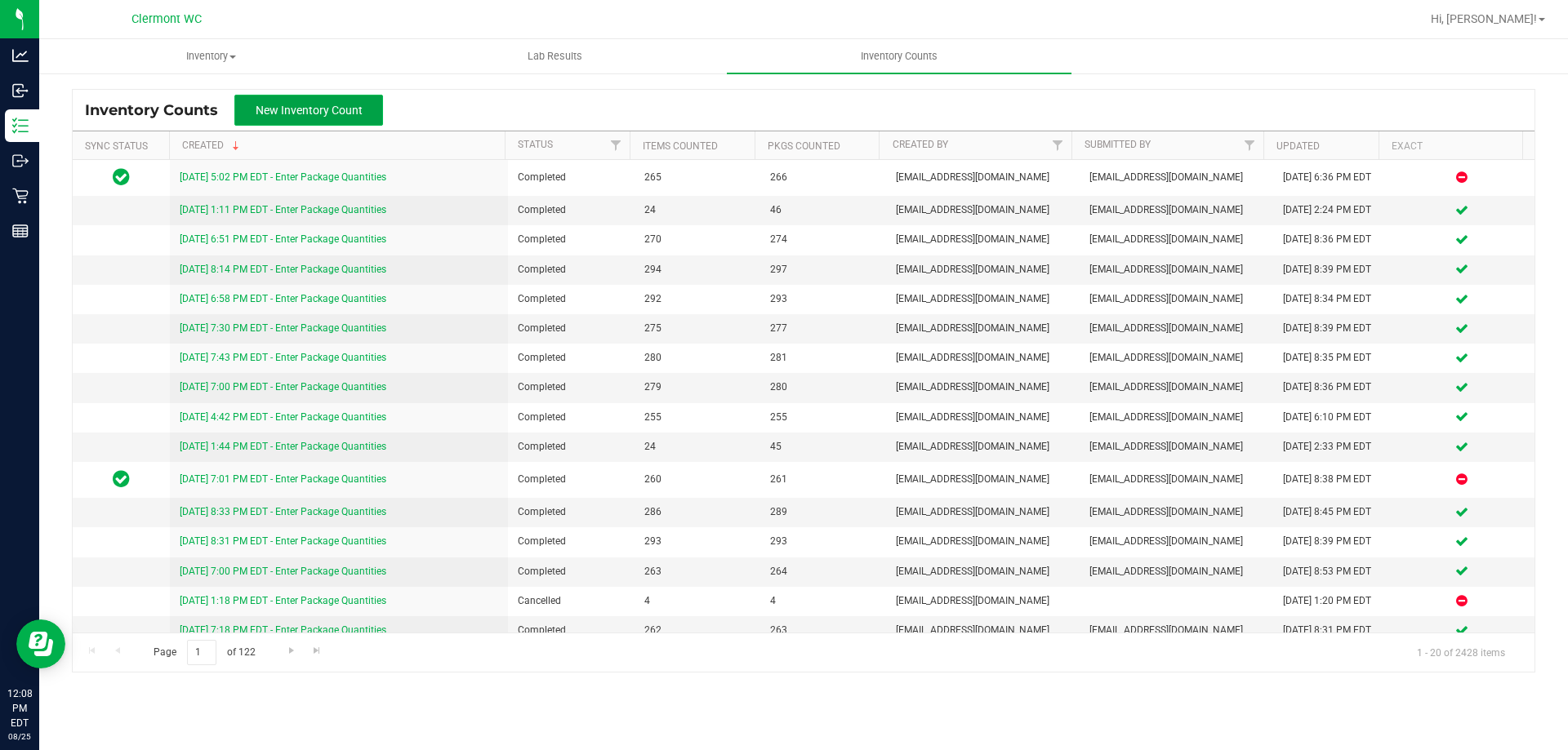
click at [323, 95] on button "New Inventory Count" at bounding box center [308, 110] width 149 height 31
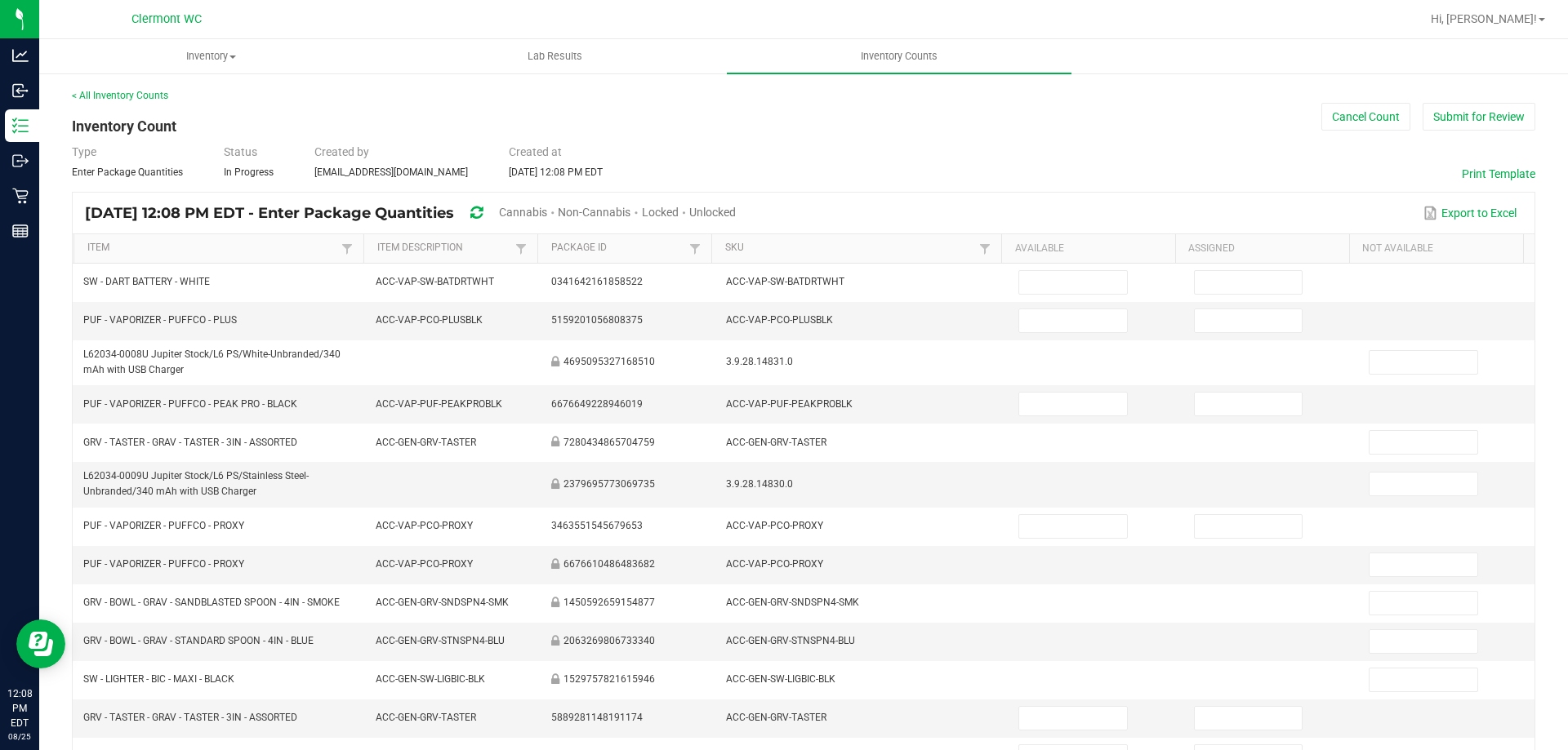
click at [689, 204] on div "Locked" at bounding box center [665, 213] width 47 height 30
click at [678, 206] on span "Locked" at bounding box center [660, 212] width 37 height 13
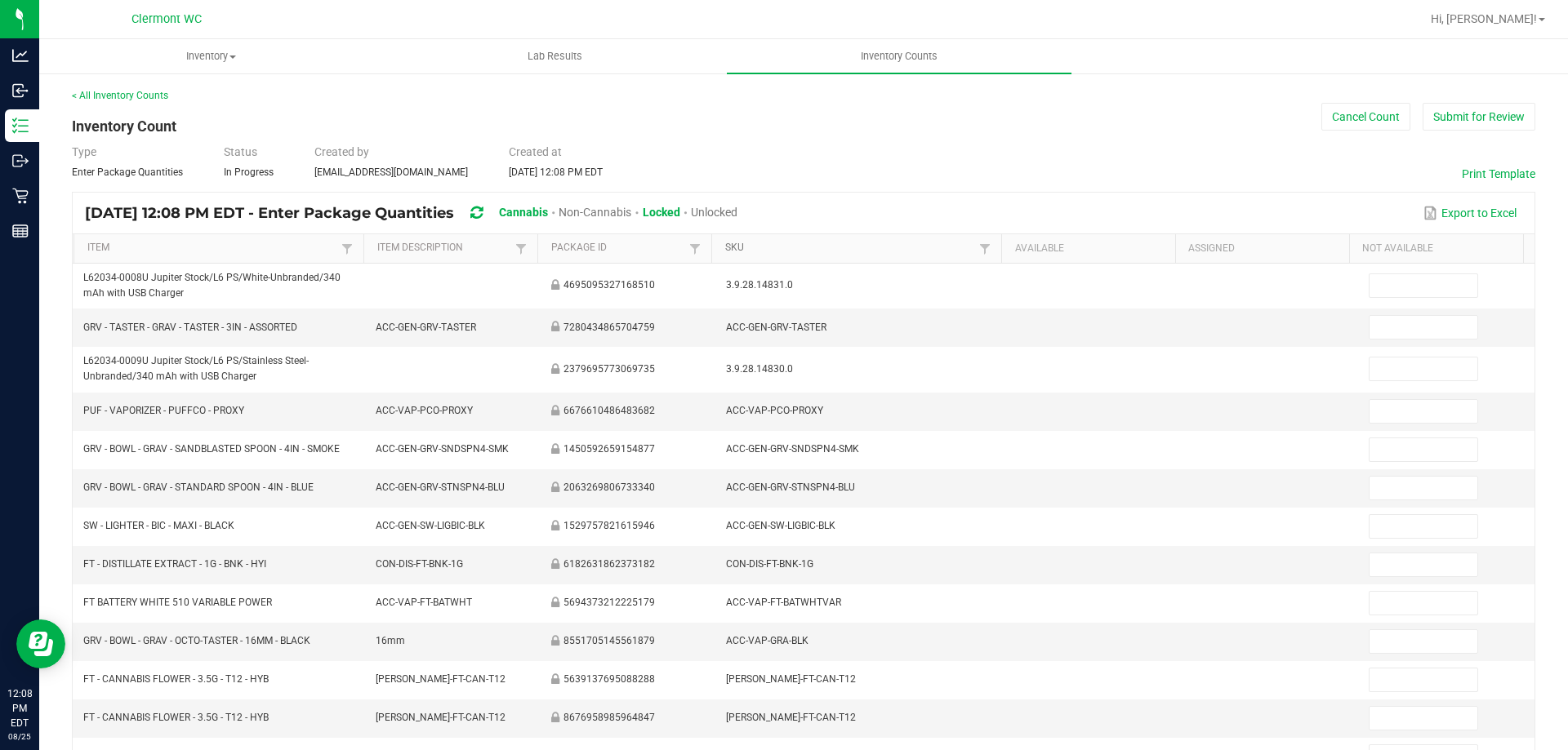
click at [735, 253] on link "SKU" at bounding box center [850, 249] width 250 height 13
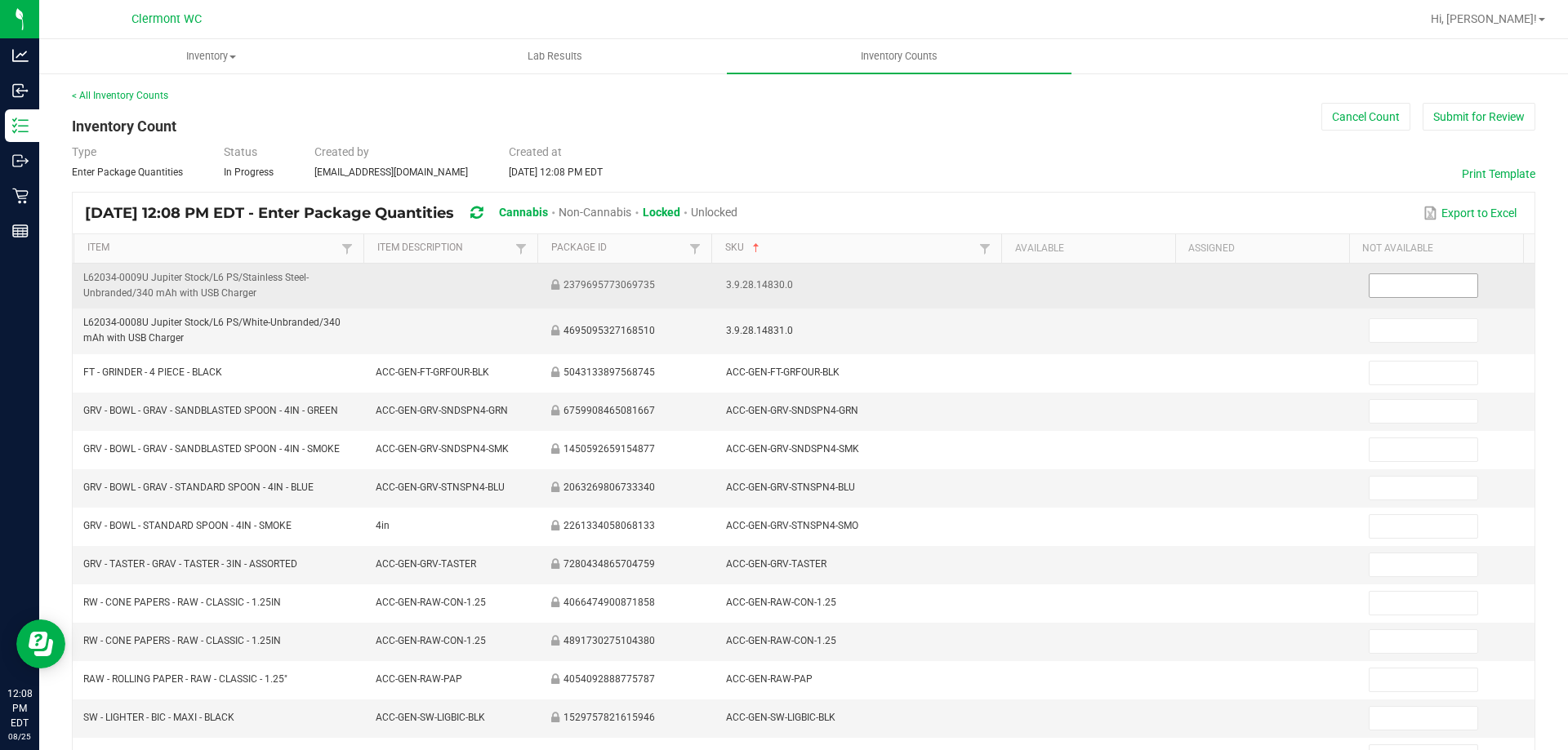
click at [783, 281] on input at bounding box center [1422, 286] width 107 height 23
type input "1"
type input "3"
type input "5"
type input "15"
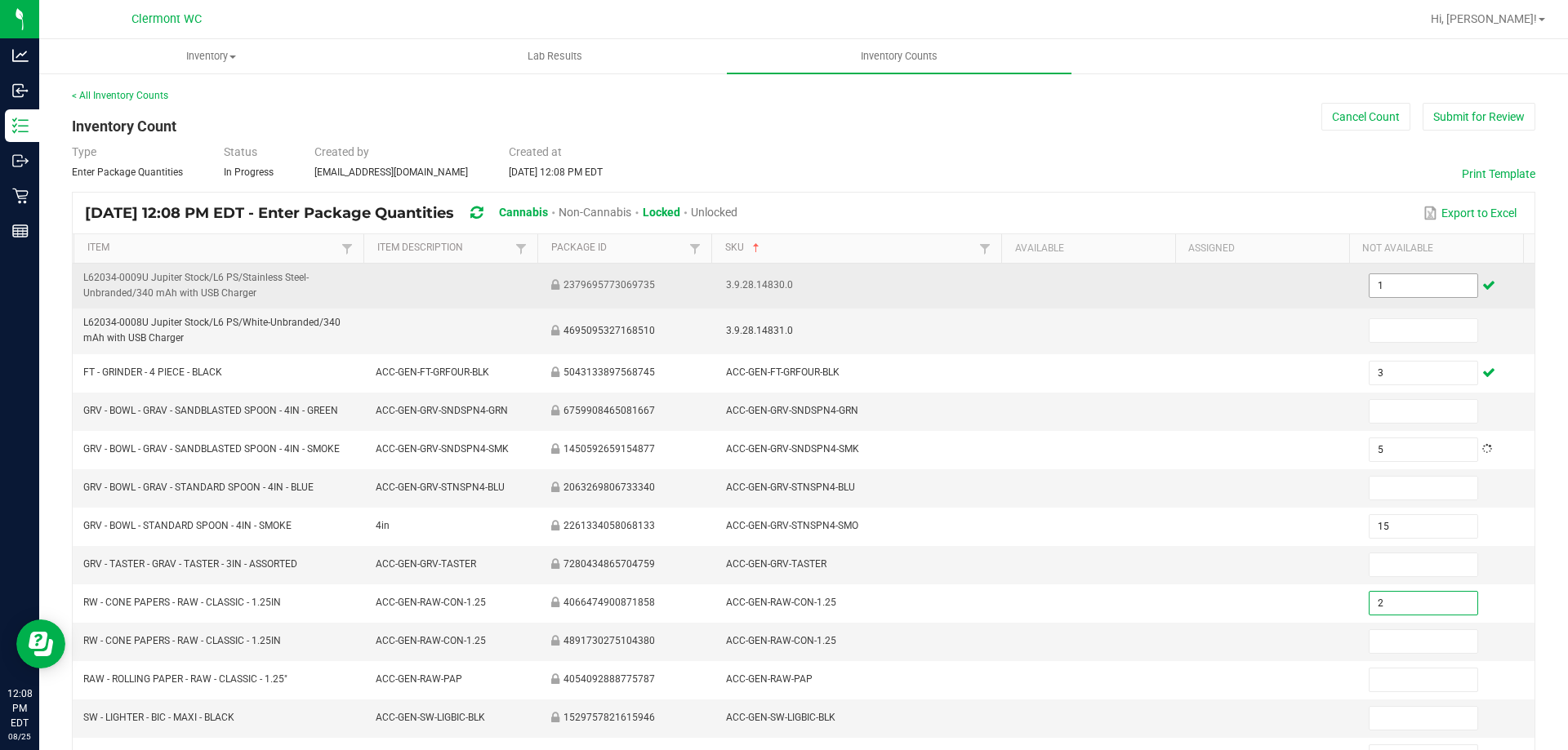
type input "2"
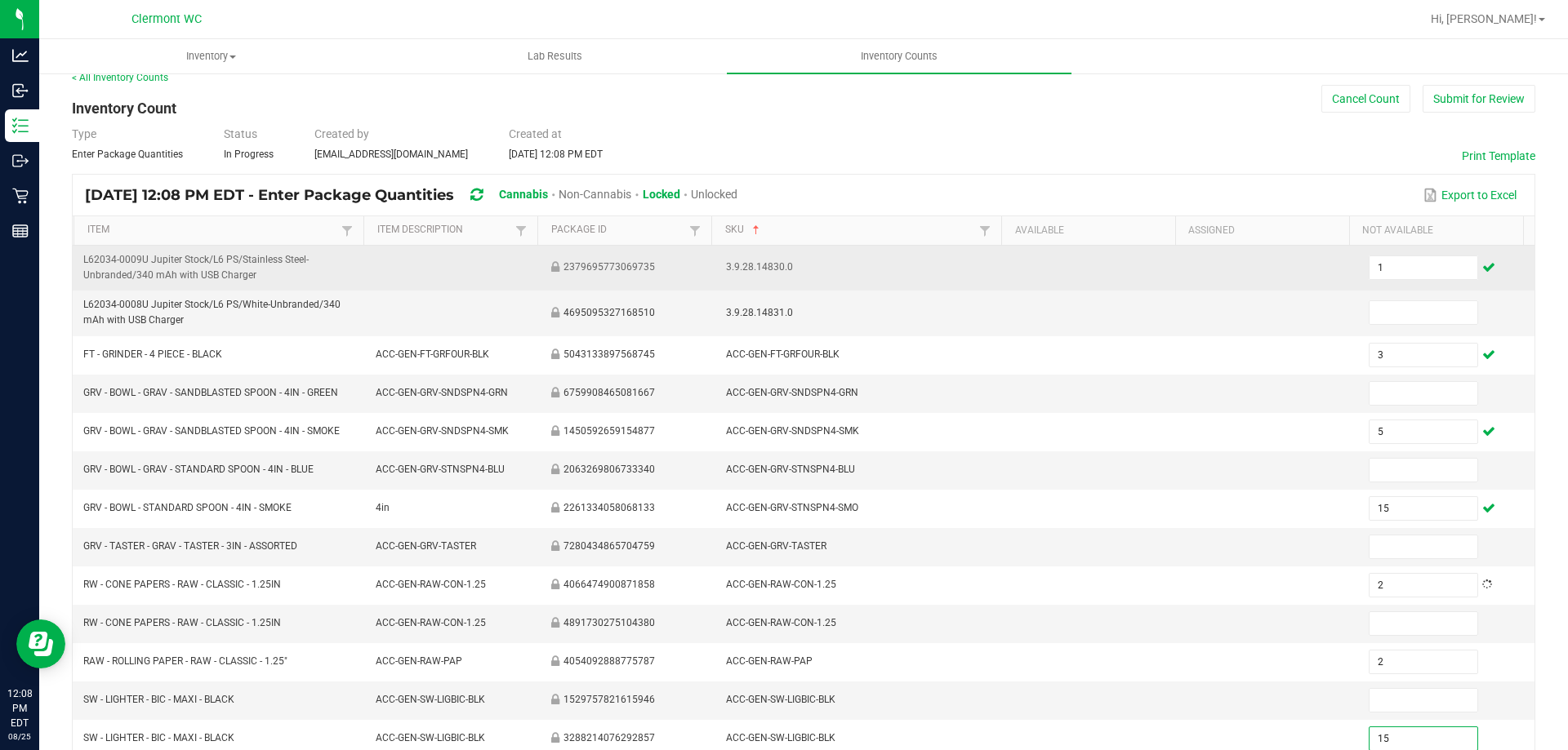
type input "15"
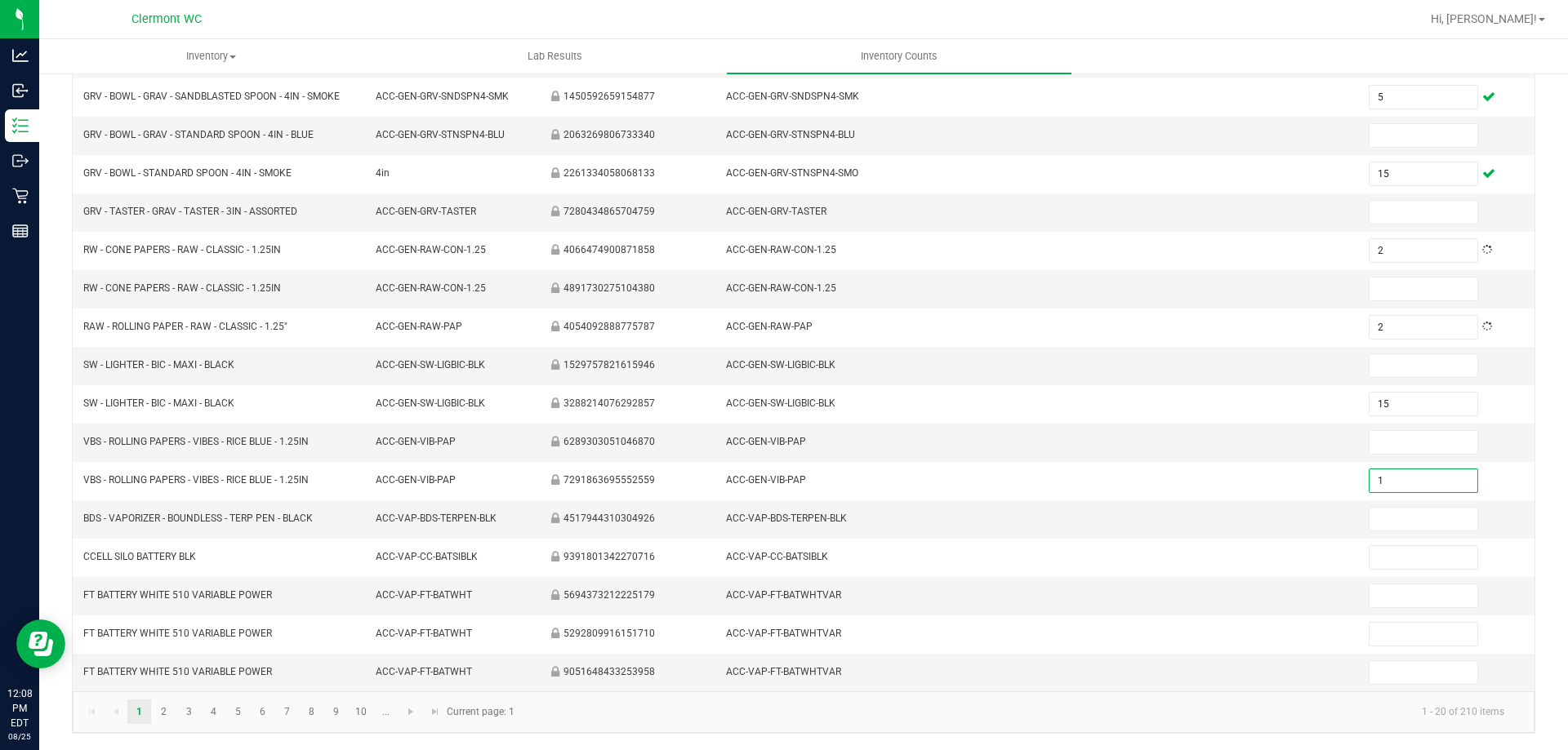
type input "1"
type input "32"
type input "1"
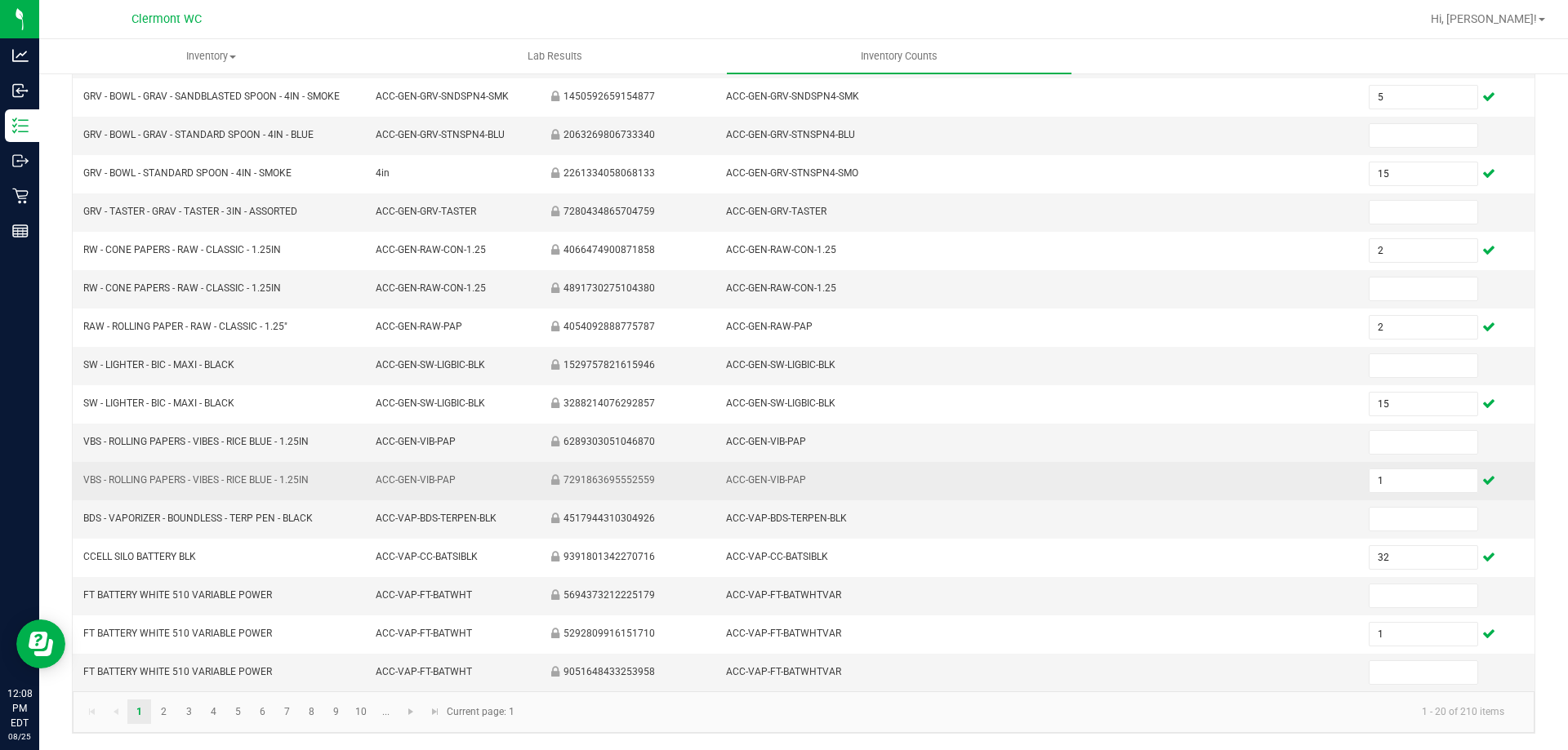
click at [783, 493] on td at bounding box center [1271, 481] width 176 height 38
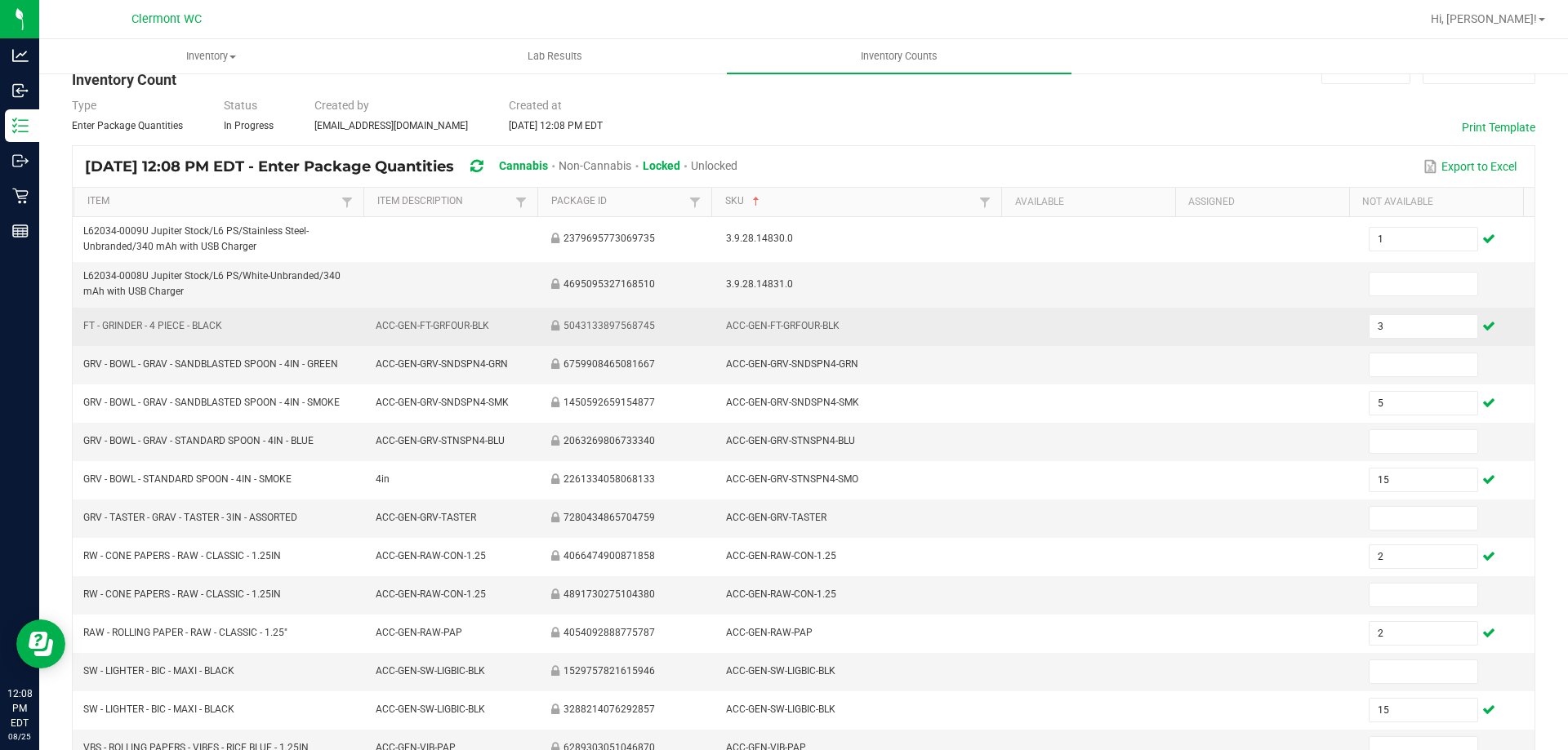
scroll to position [0, 0]
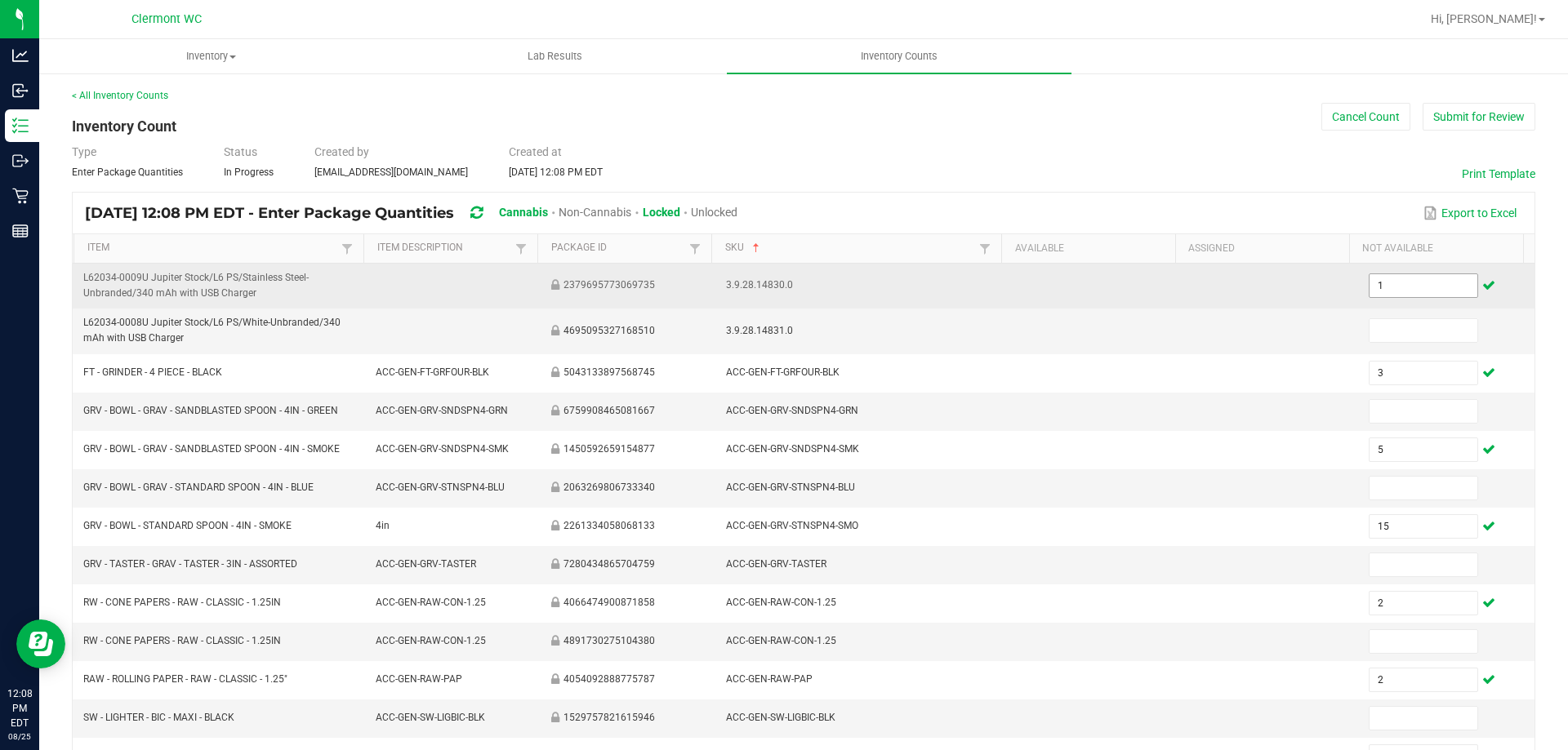
click at [783, 286] on input "1" at bounding box center [1422, 286] width 107 height 23
type input "3"
type input "5"
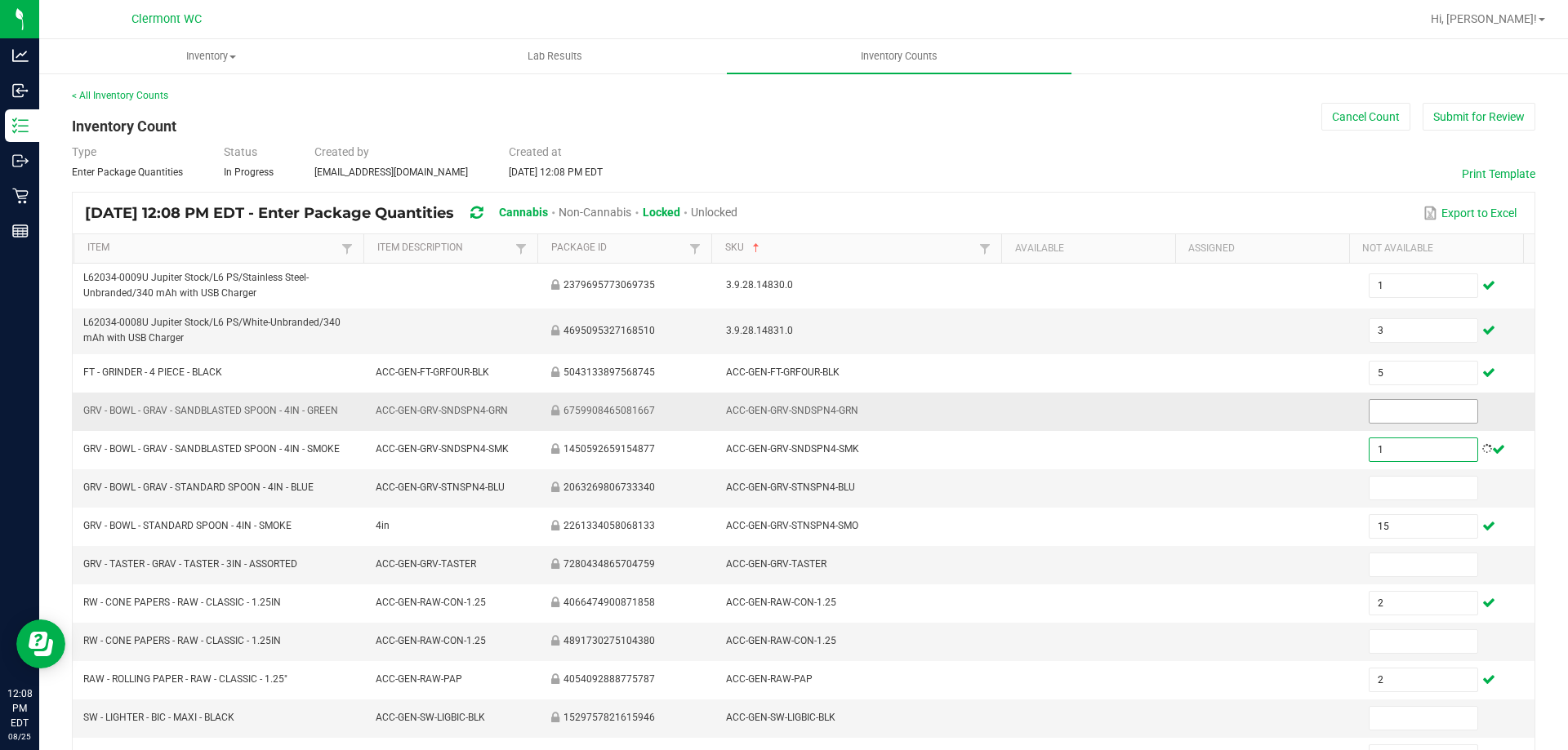
type input "1"
click at [783, 422] on input at bounding box center [1422, 411] width 107 height 23
type input "15"
type input "2"
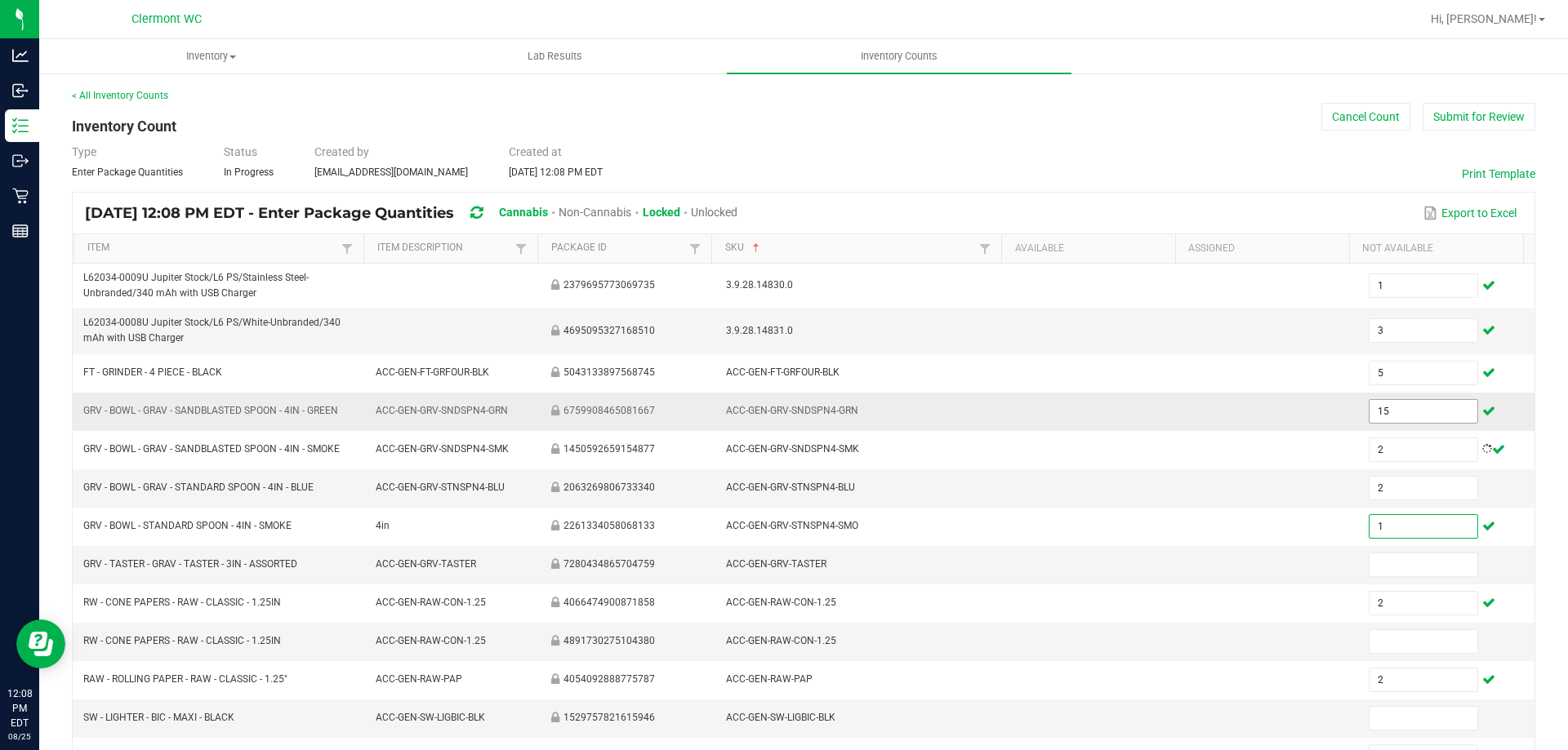
type input "15"
type input "1"
type input "32"
type input "1"
type input "24"
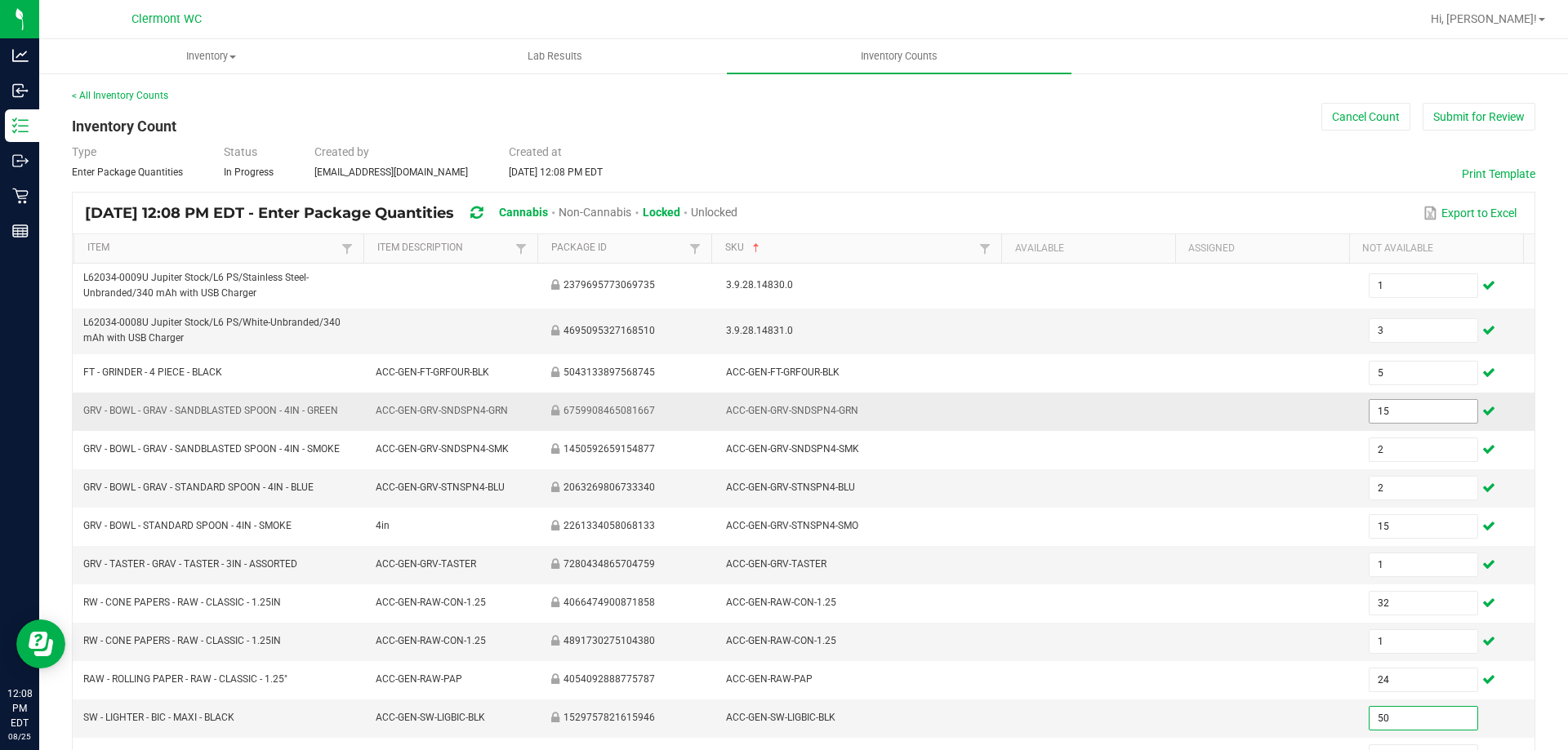
type input "50"
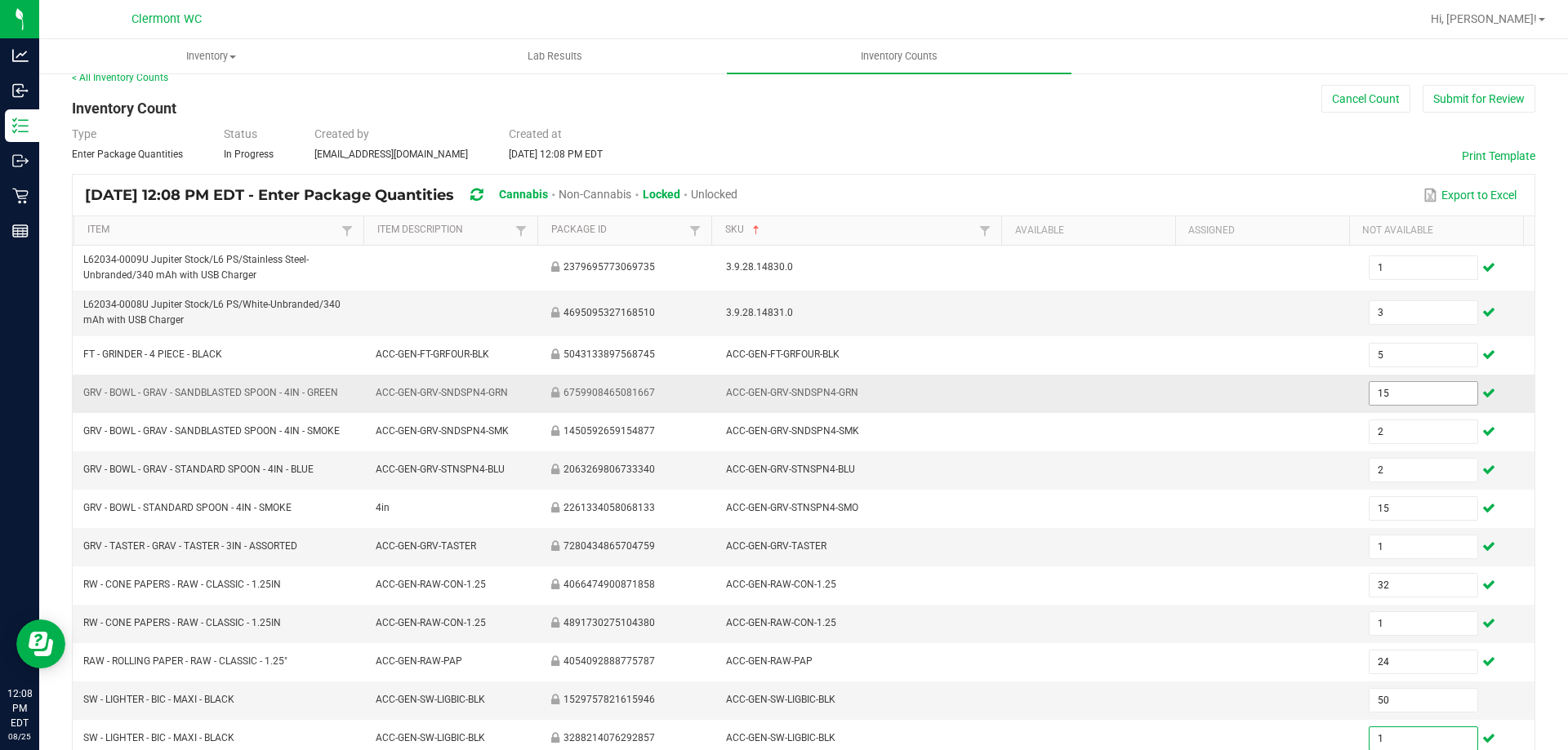
type input "1"
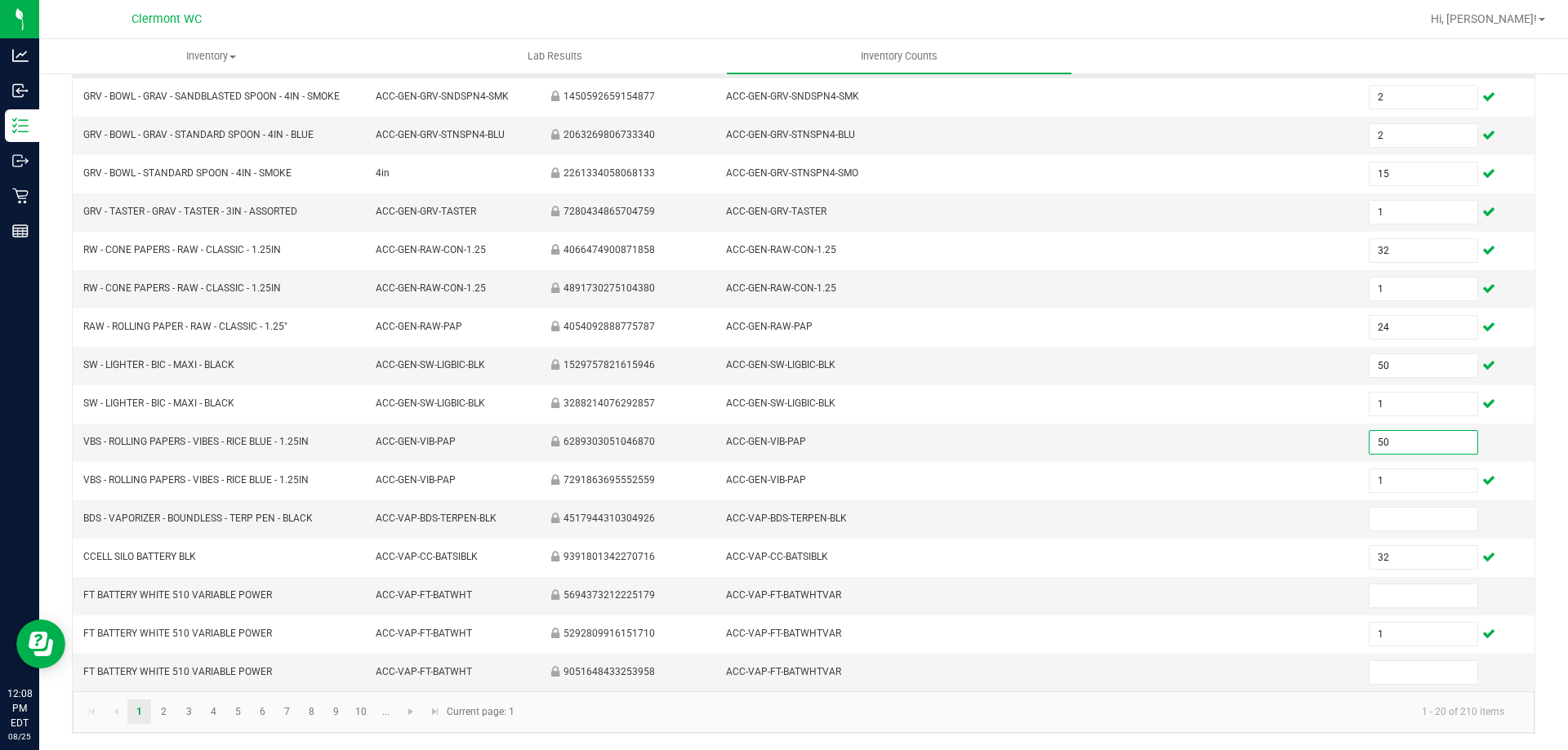
type input "50"
type input "1"
type input "10"
type input "20"
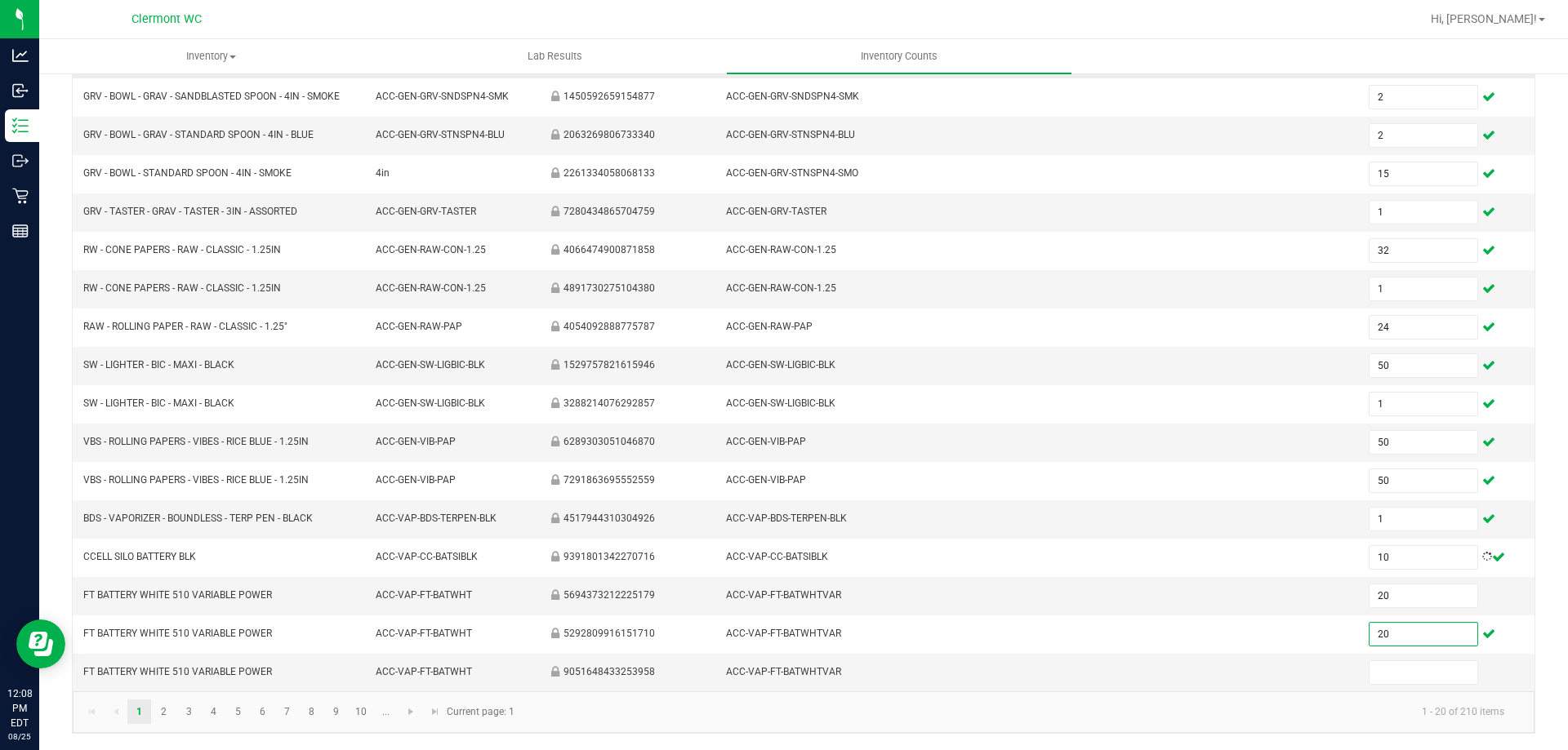
type input "20"
click at [152, 716] on link "2" at bounding box center [163, 711] width 24 height 24
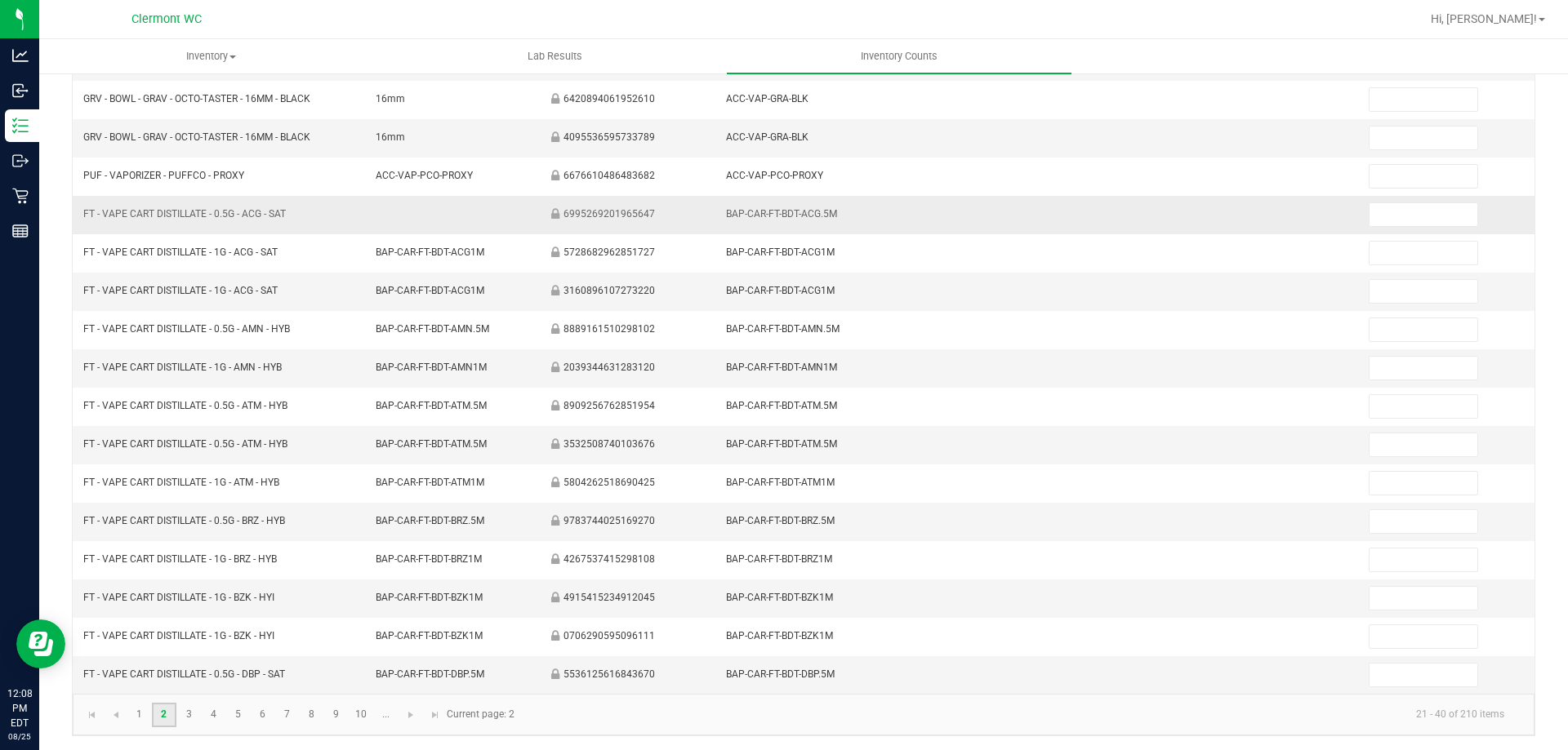
scroll to position [0, 0]
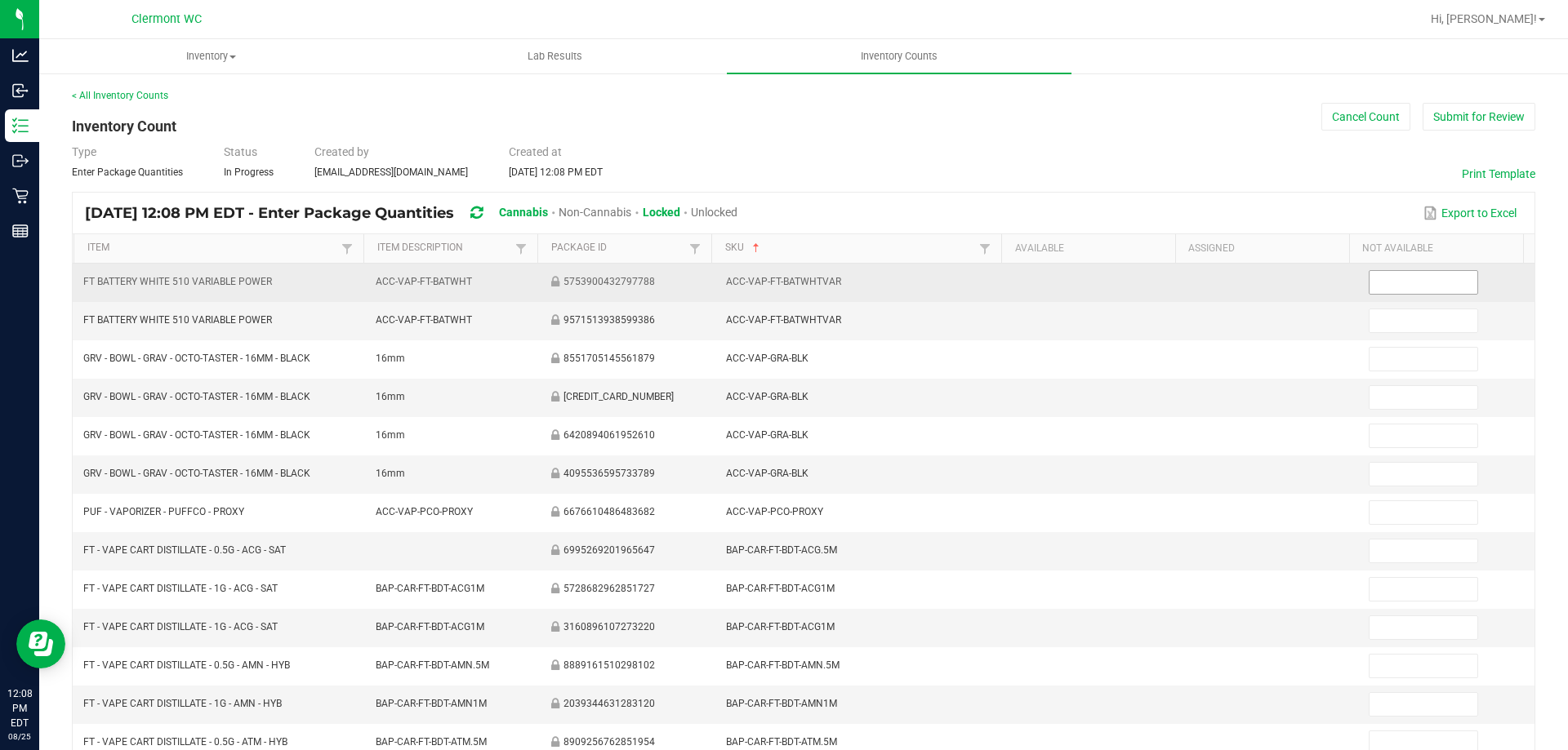
click at [783, 291] on input at bounding box center [1422, 282] width 107 height 23
type input "20"
type input "40"
type input "1"
type input "15"
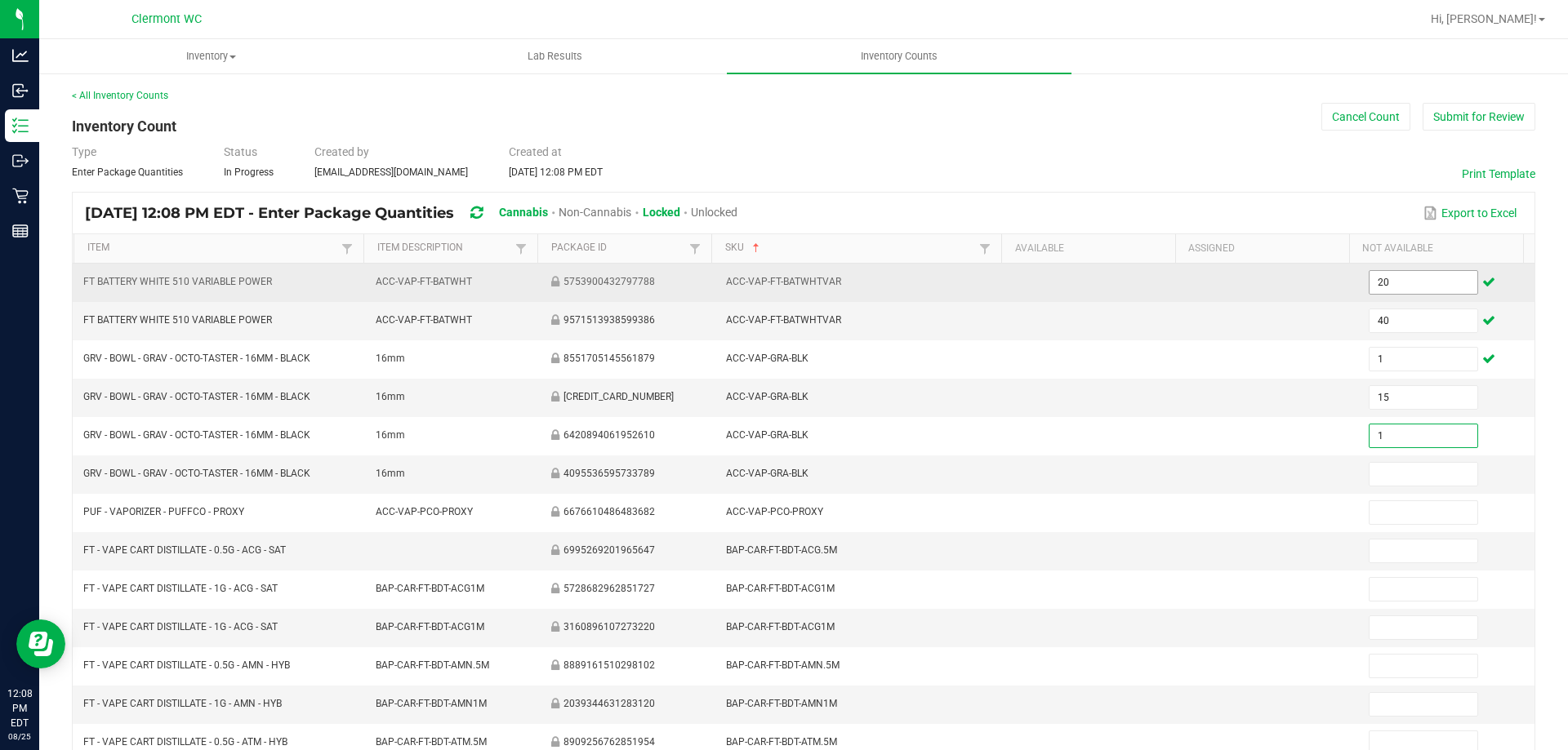
type input "1"
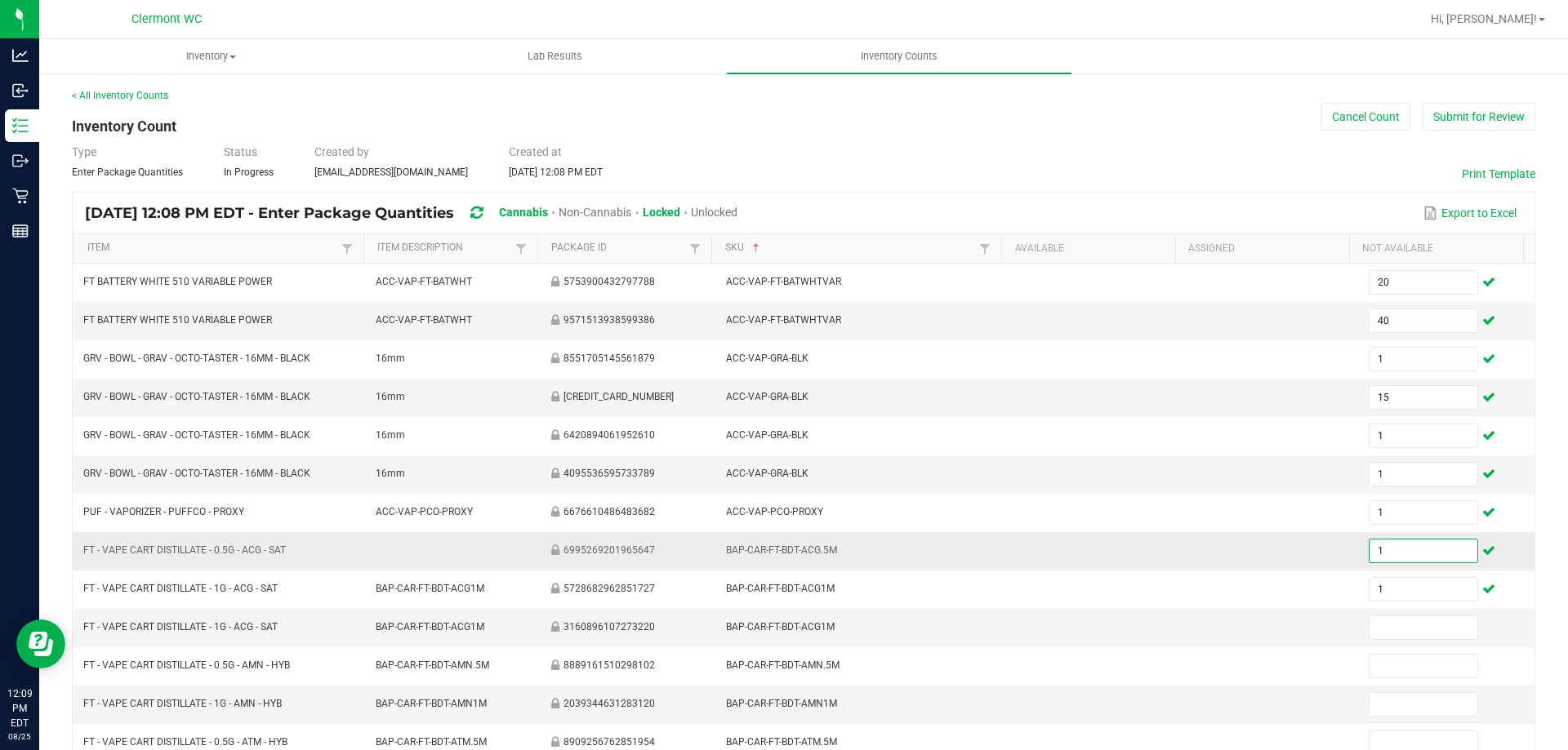
click at [783, 546] on input "1" at bounding box center [1422, 551] width 107 height 23
type input "12"
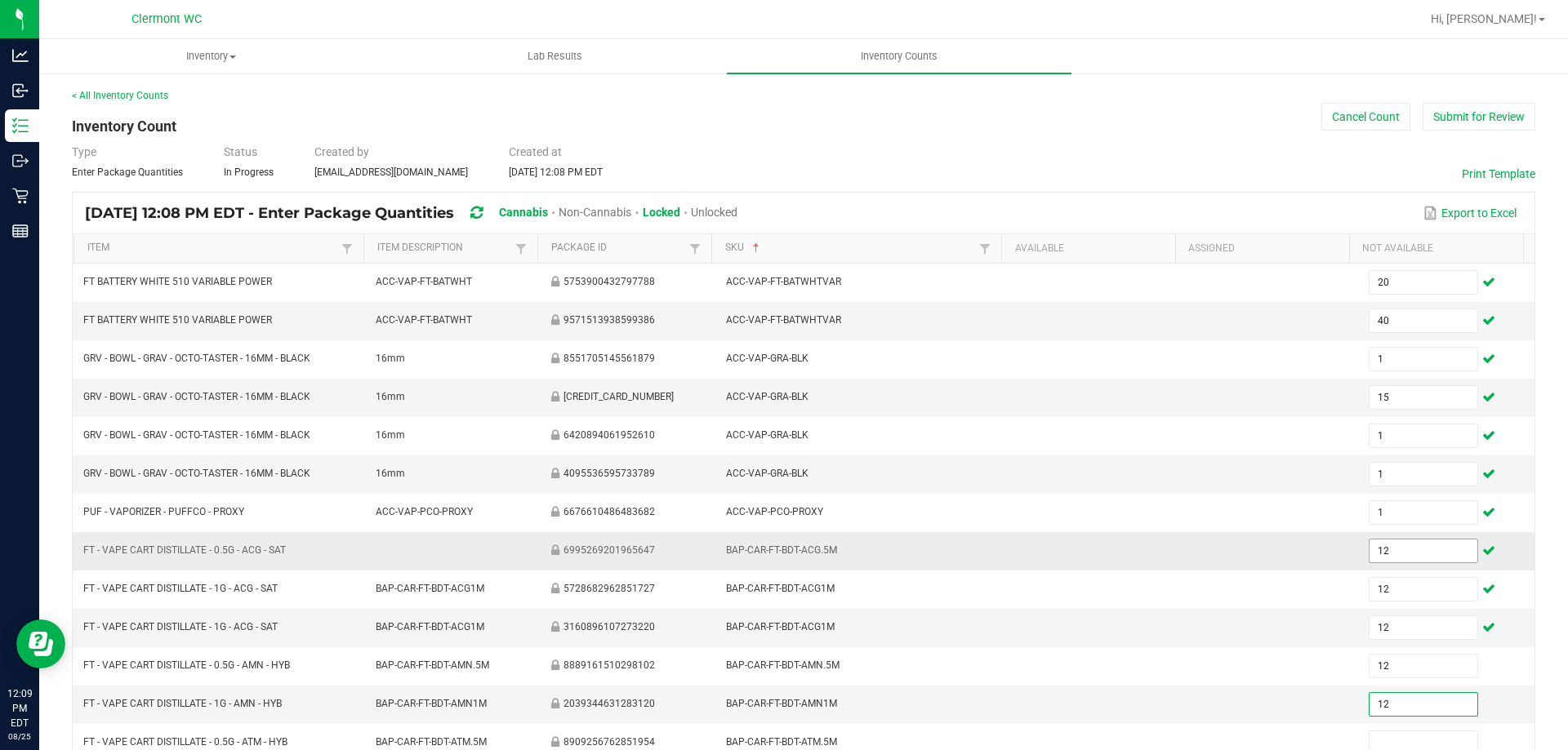
type input "12"
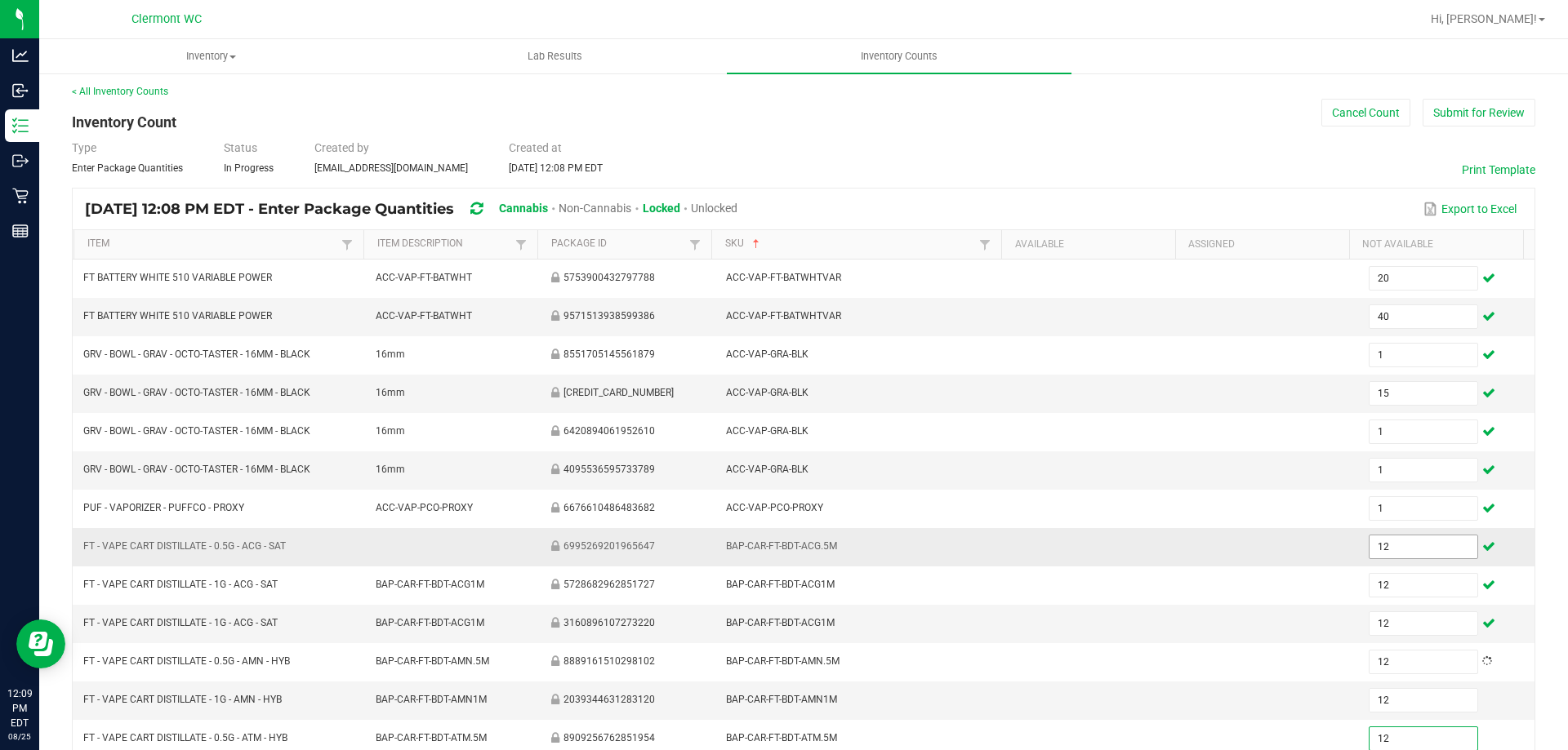
type input "12"
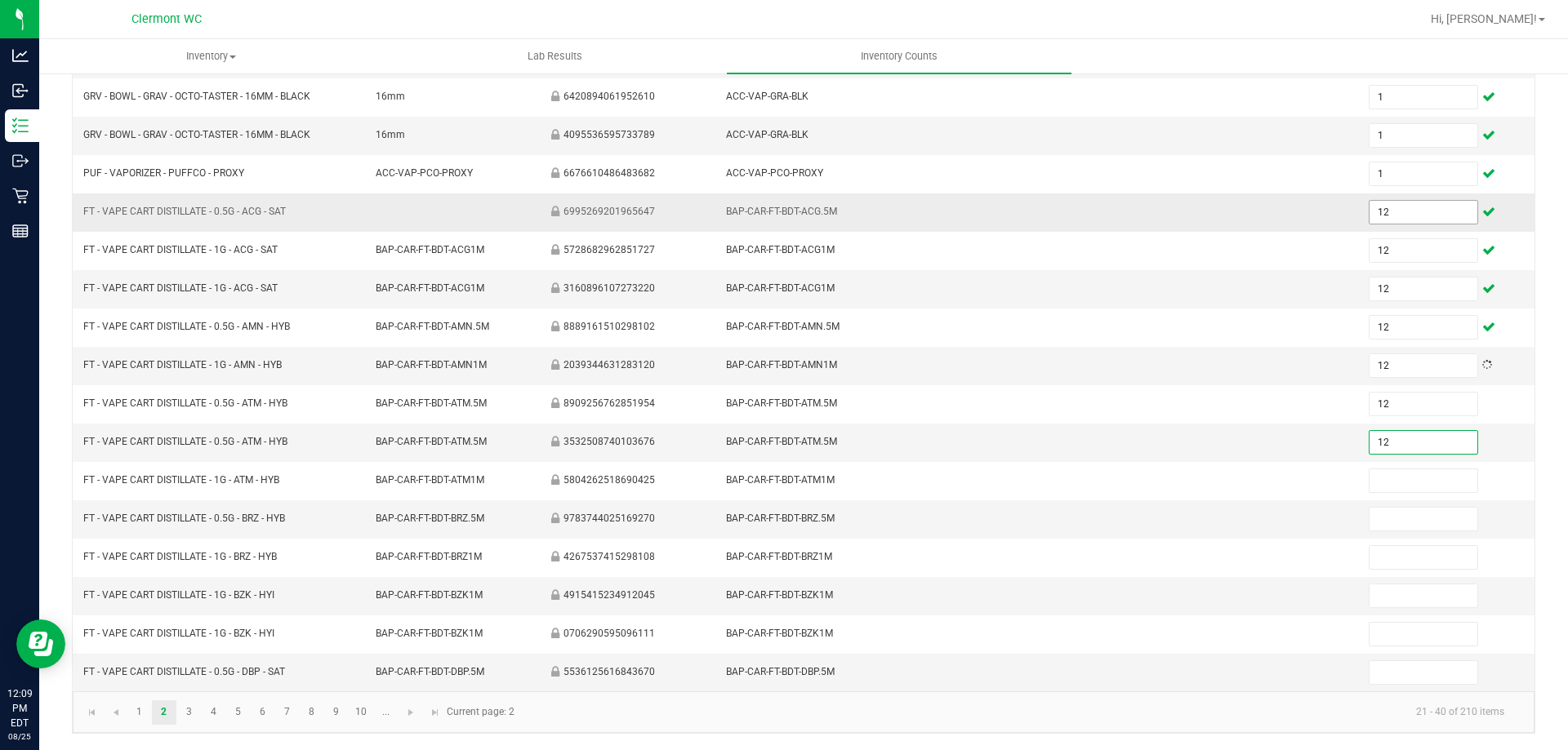
type input "12"
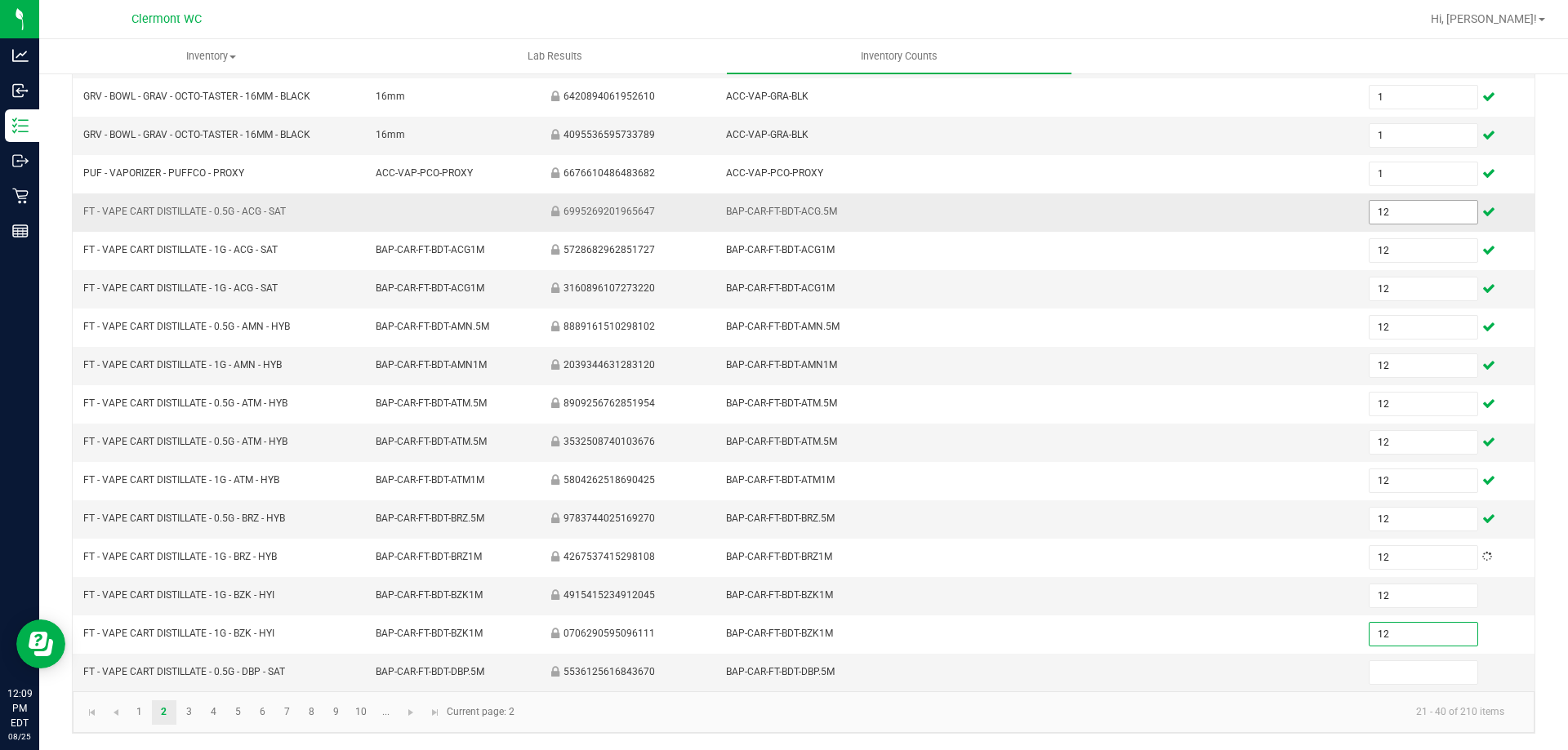
type input "12"
click at [188, 715] on link "3" at bounding box center [188, 712] width 24 height 24
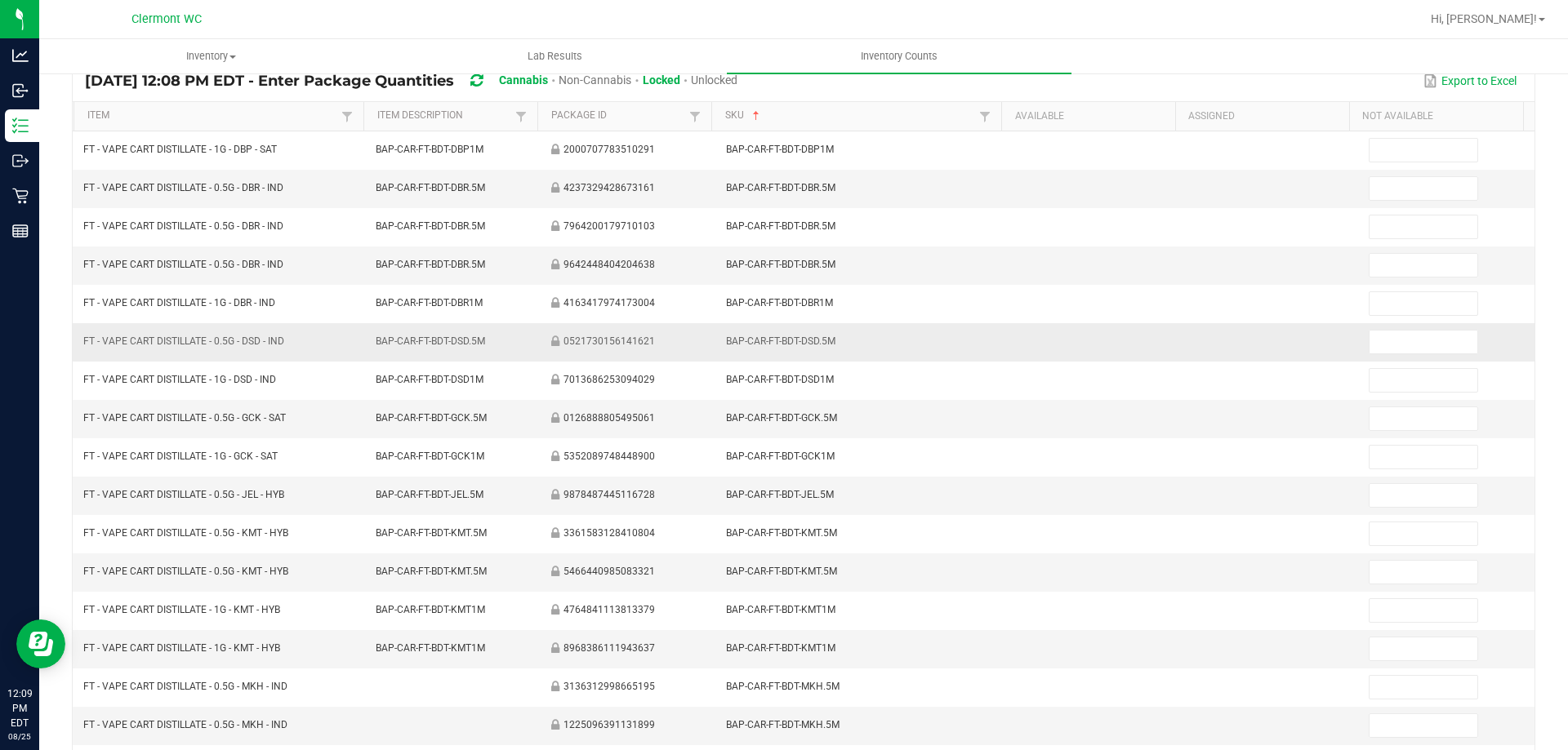
scroll to position [0, 0]
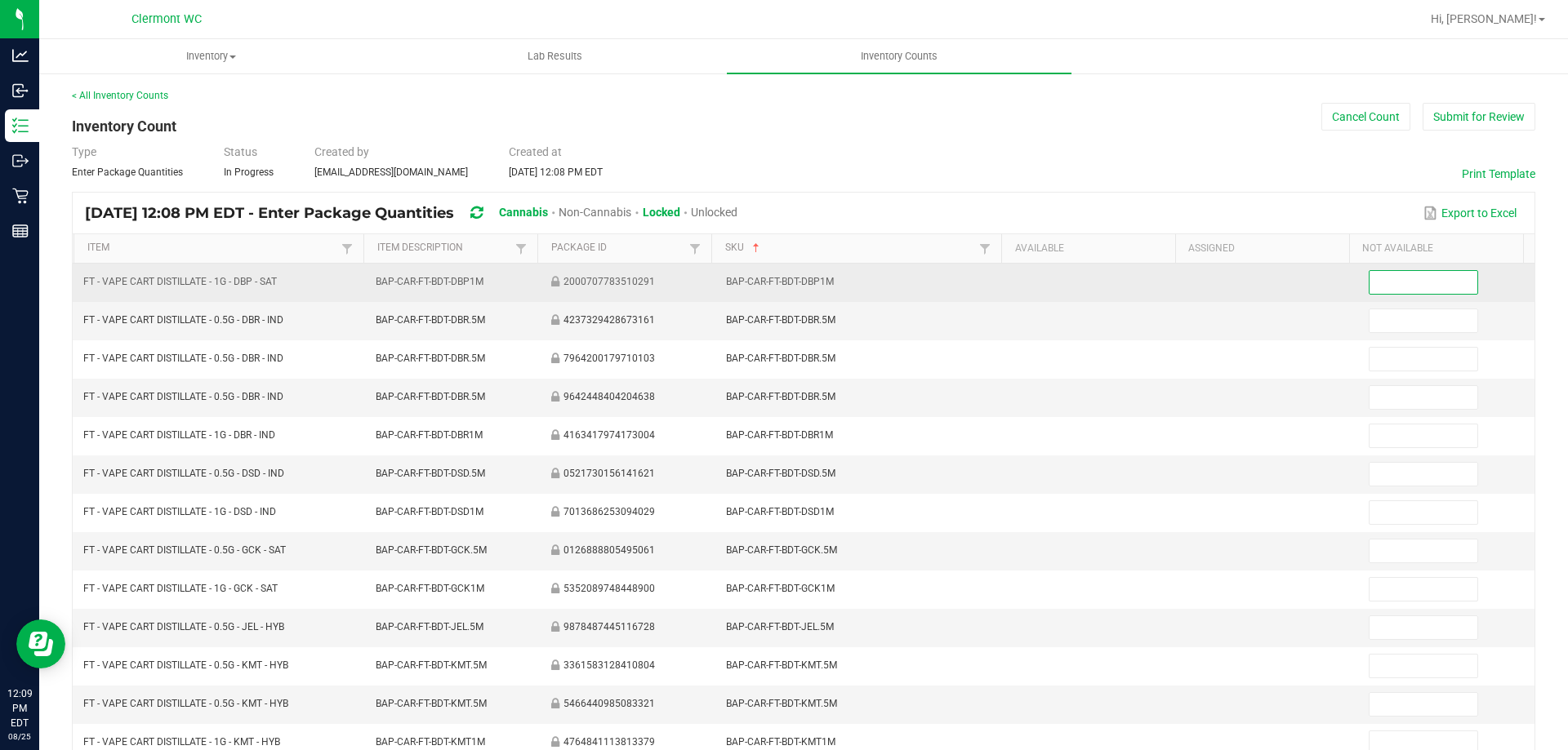
click at [783, 276] on input at bounding box center [1422, 282] width 107 height 23
type input "12"
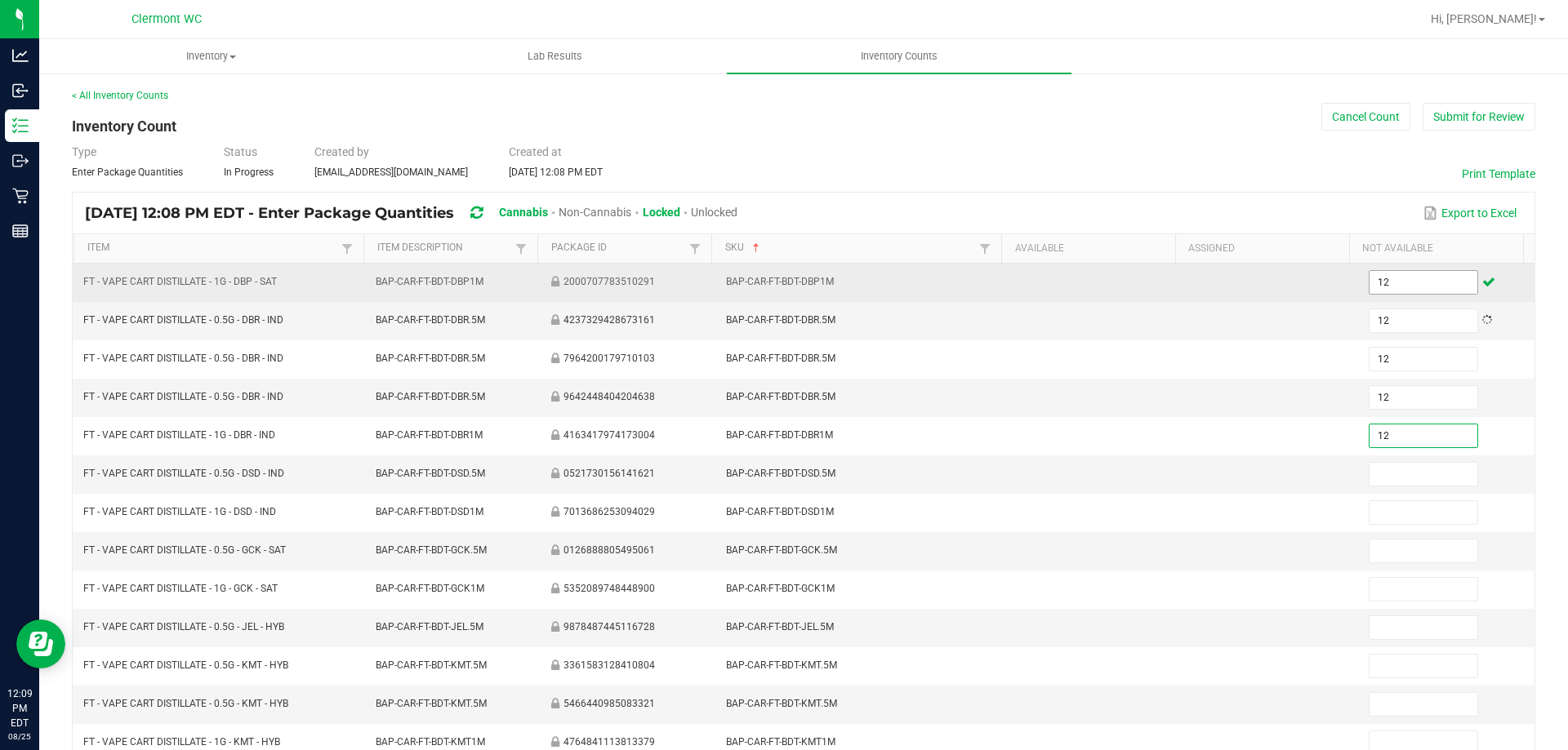
type input "12"
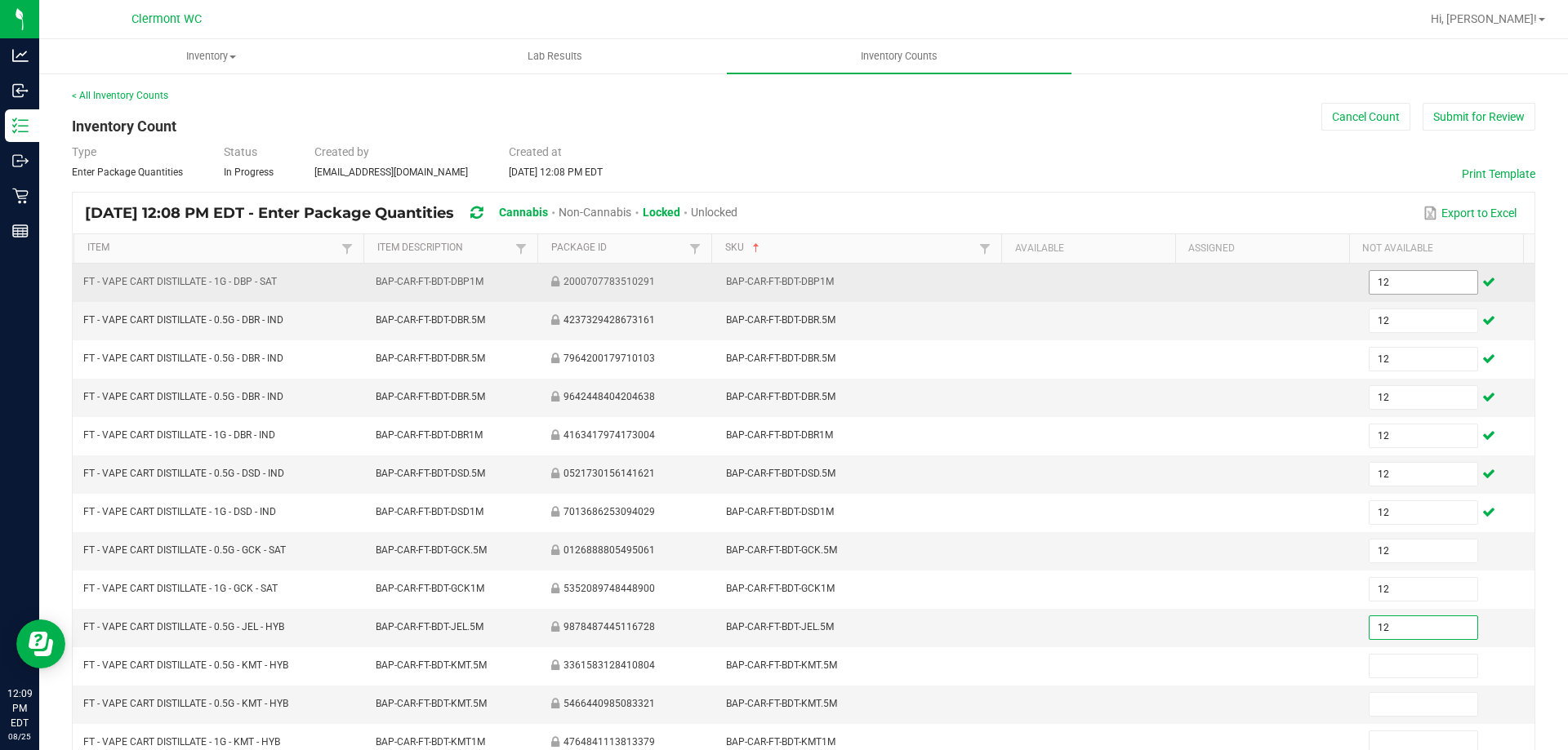
type input "12"
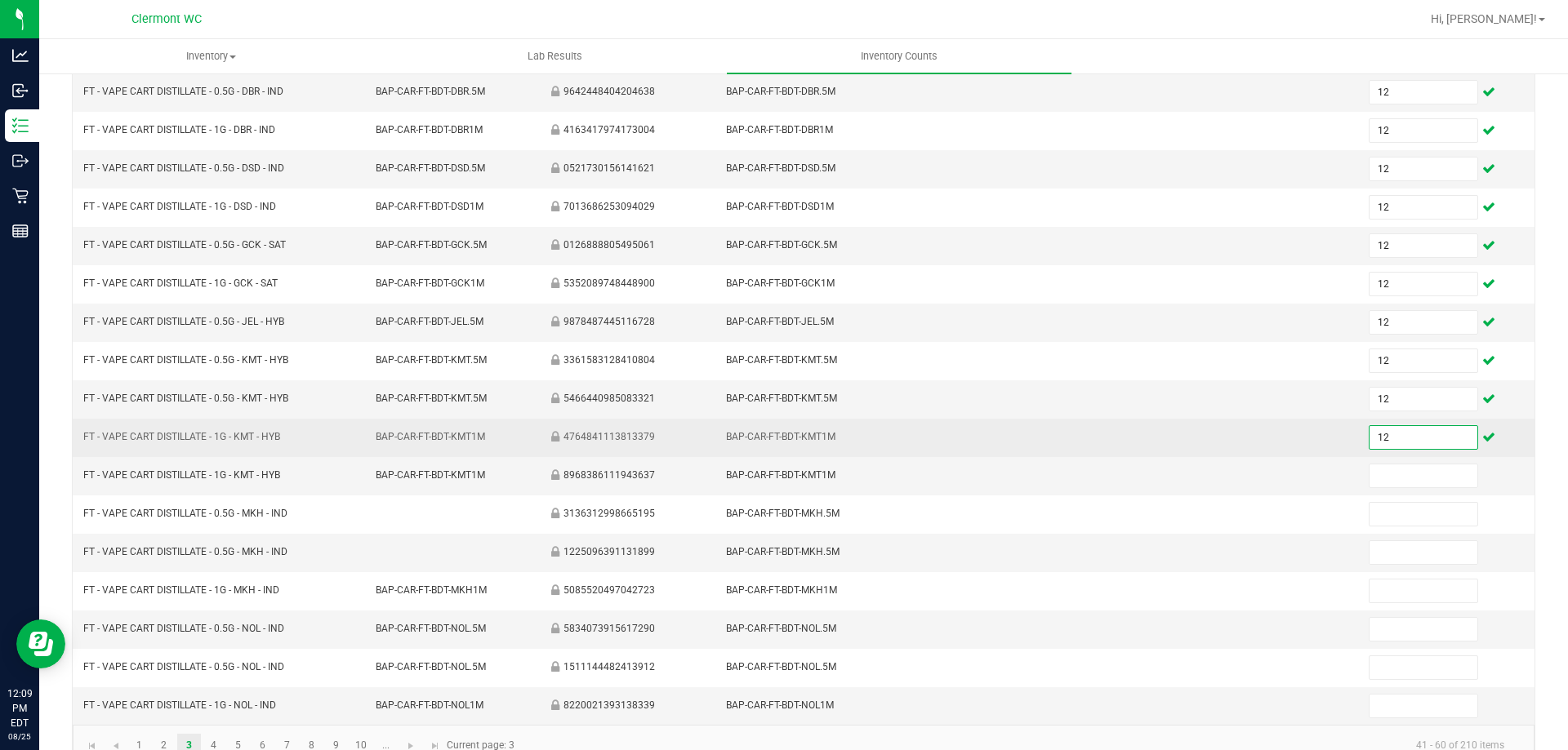
scroll to position [330, 0]
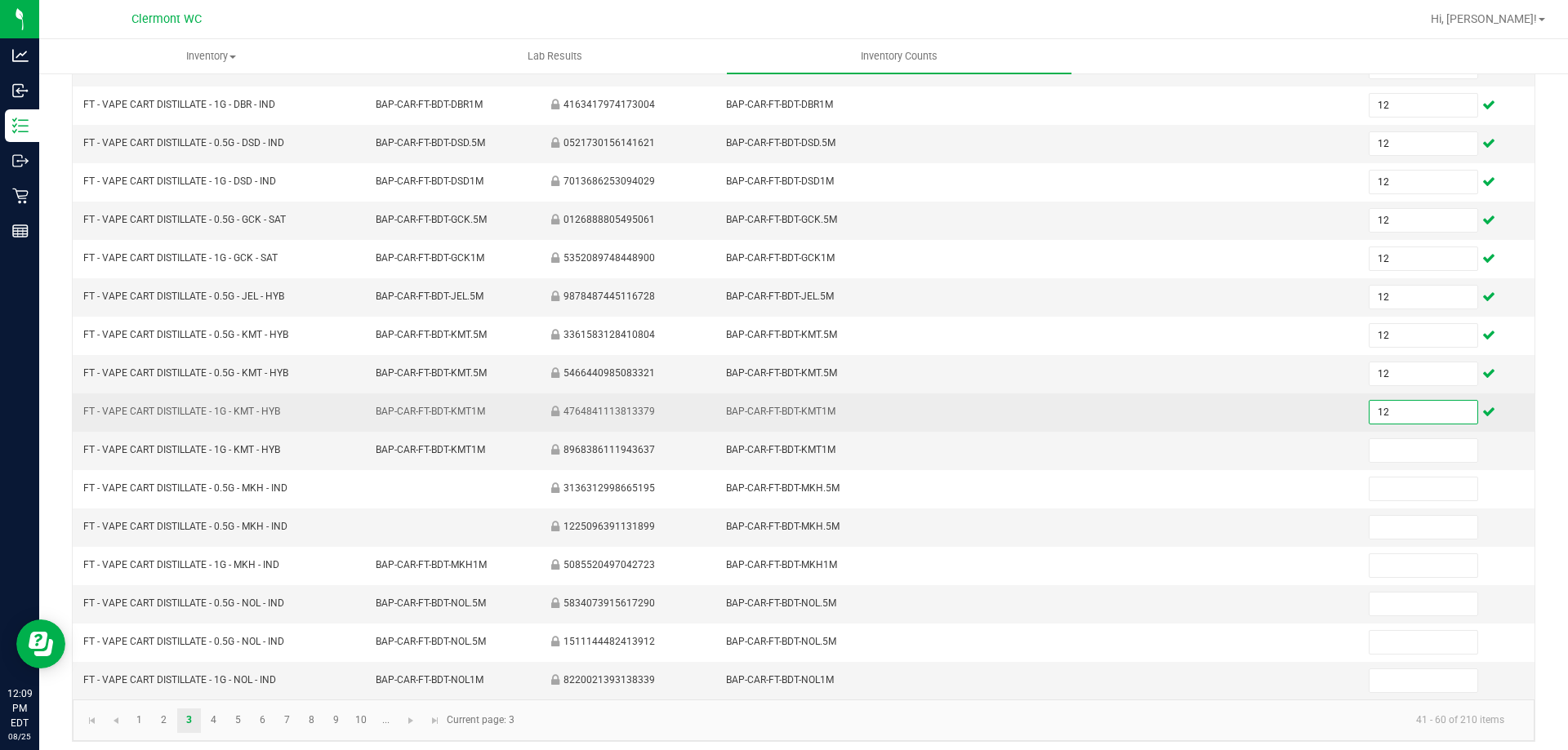
type input "12"
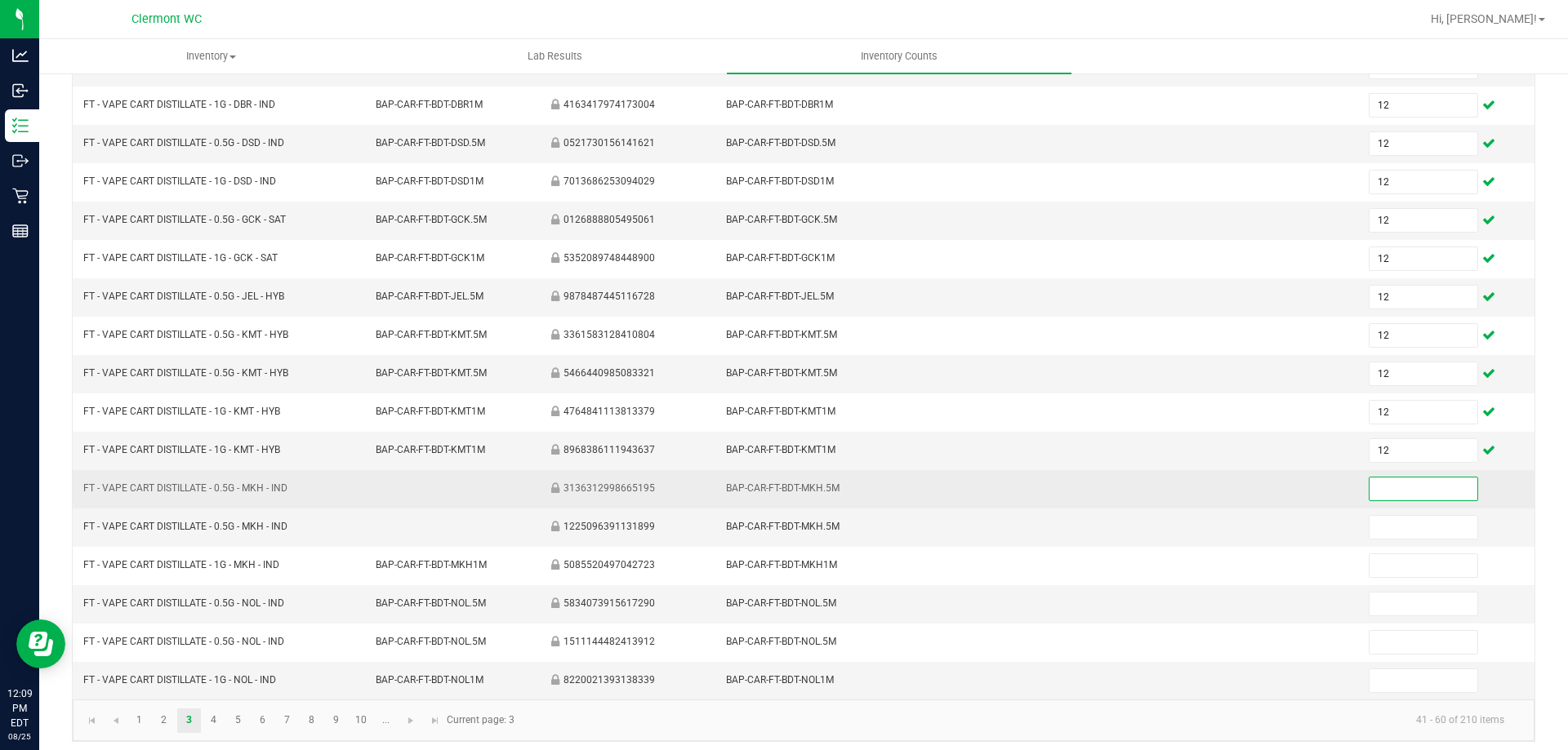
click at [783, 488] on input at bounding box center [1422, 489] width 107 height 23
type input "12"
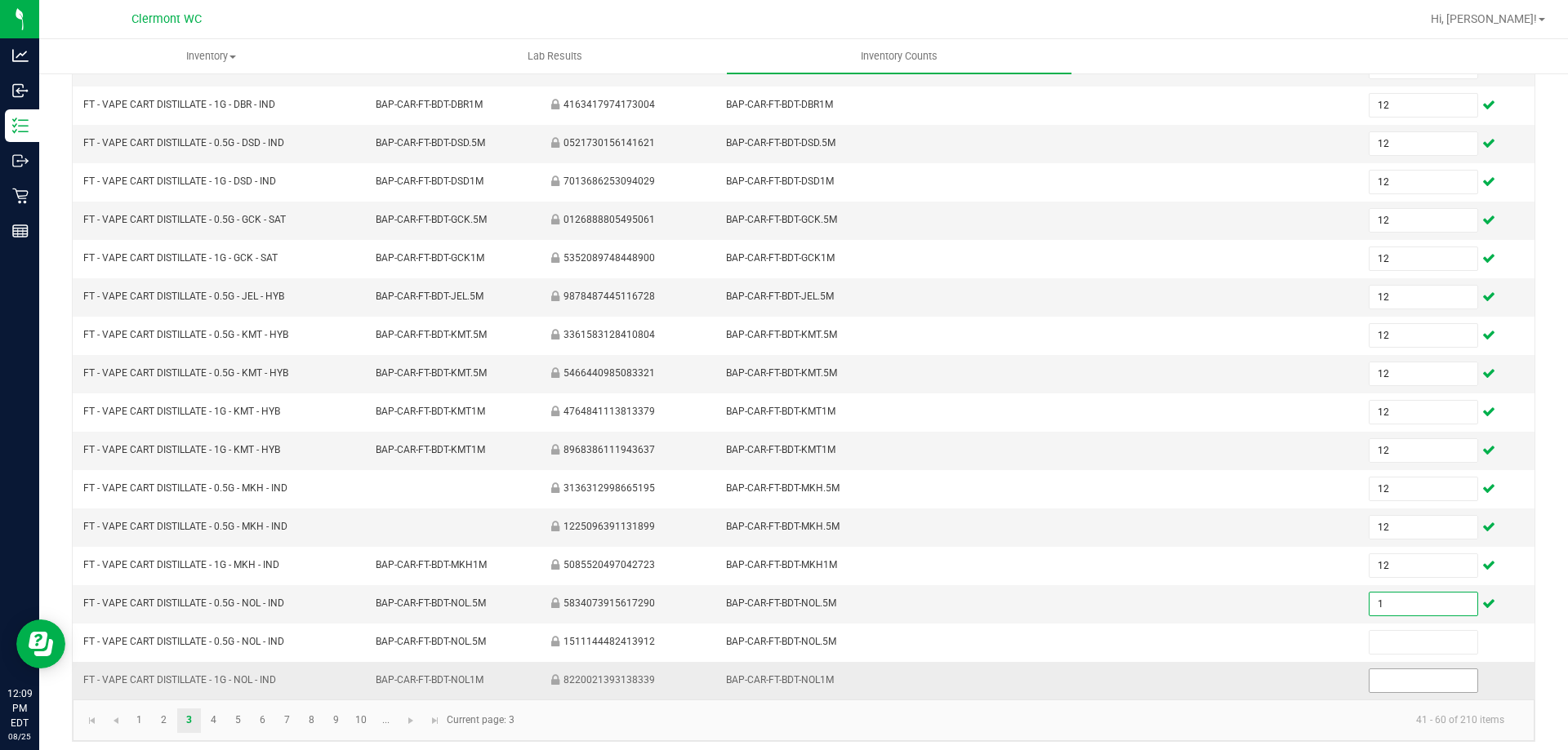
type input "1"
type input "12"
click at [204, 726] on link "4" at bounding box center [213, 720] width 24 height 24
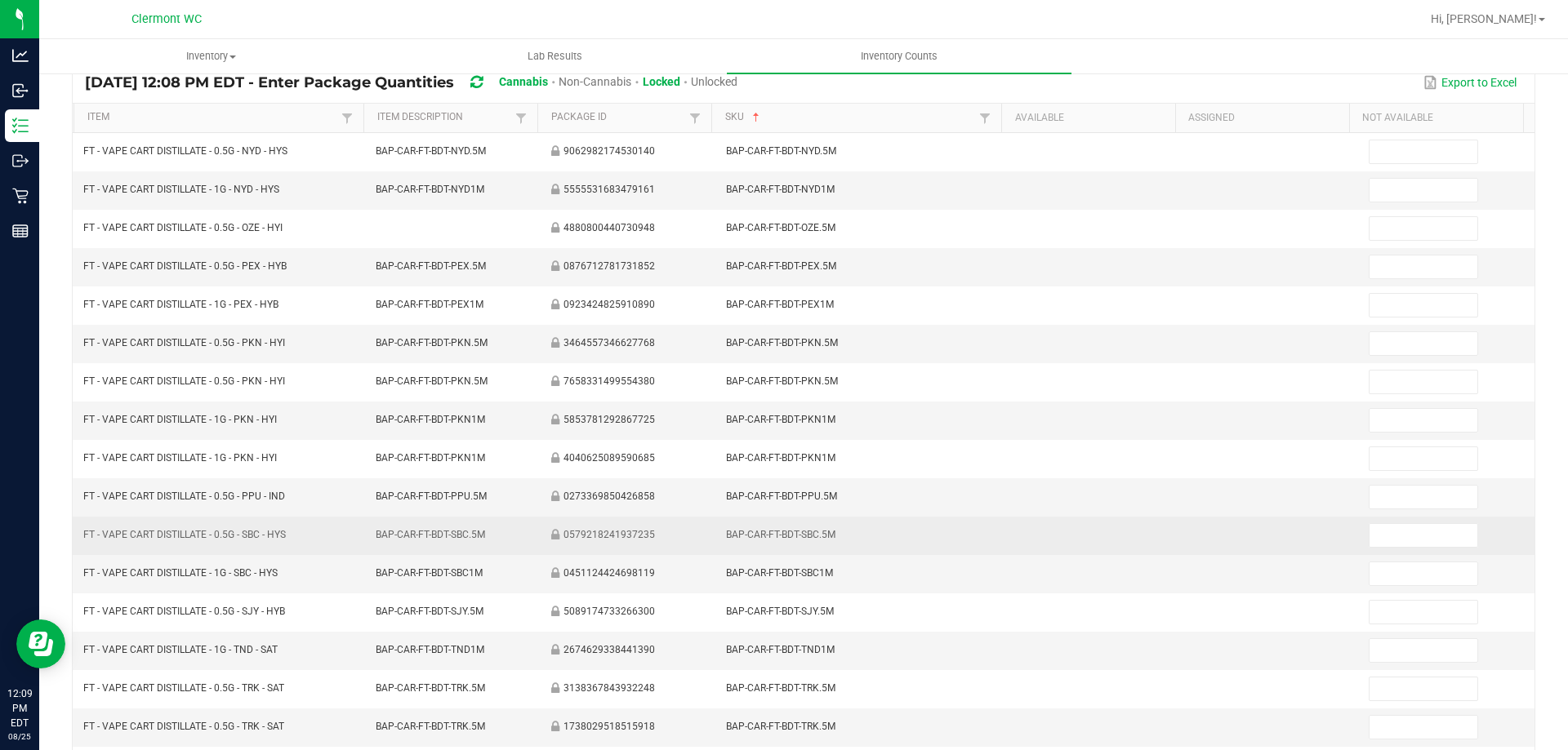
scroll to position [0, 0]
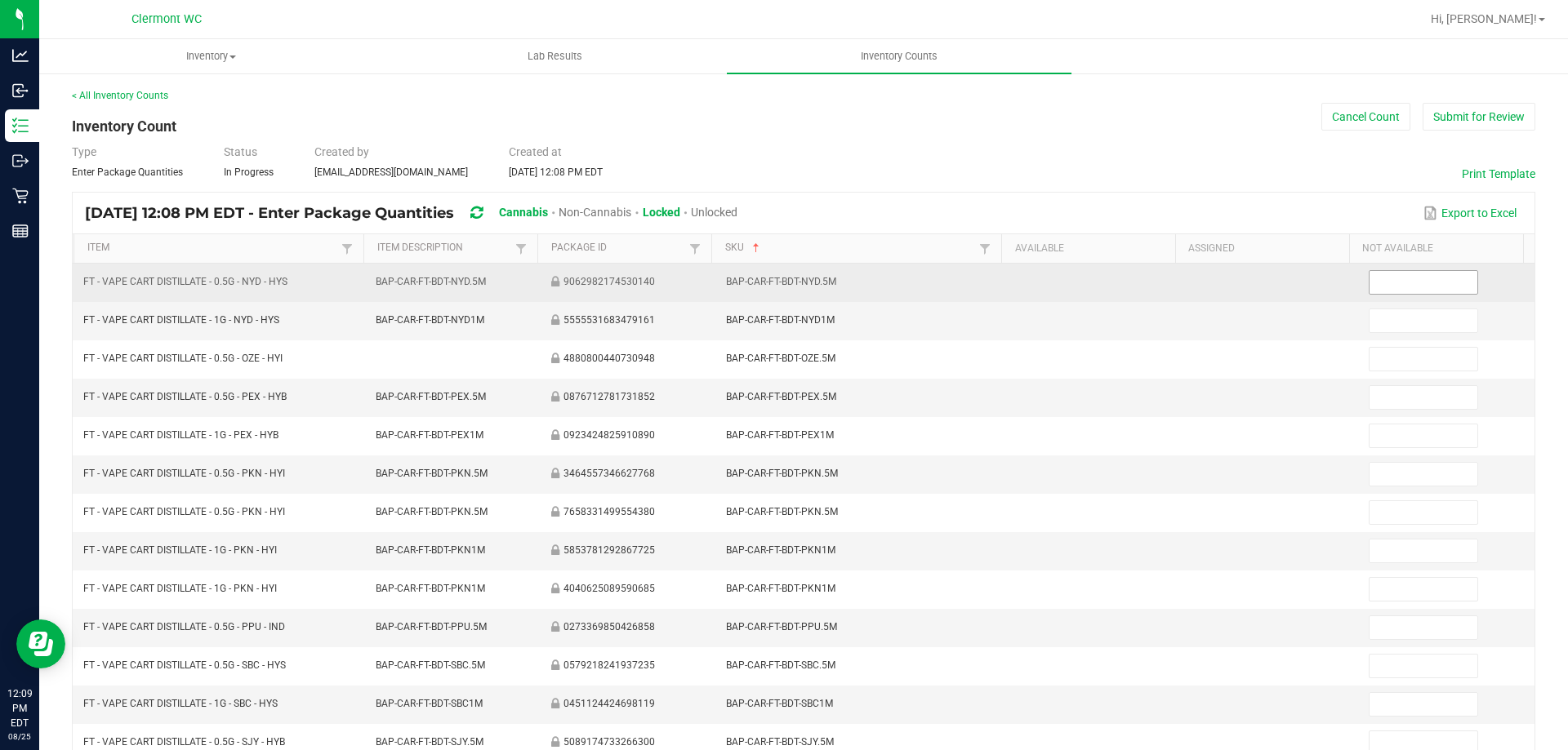
click at [783, 280] on input at bounding box center [1422, 282] width 107 height 23
type input "12"
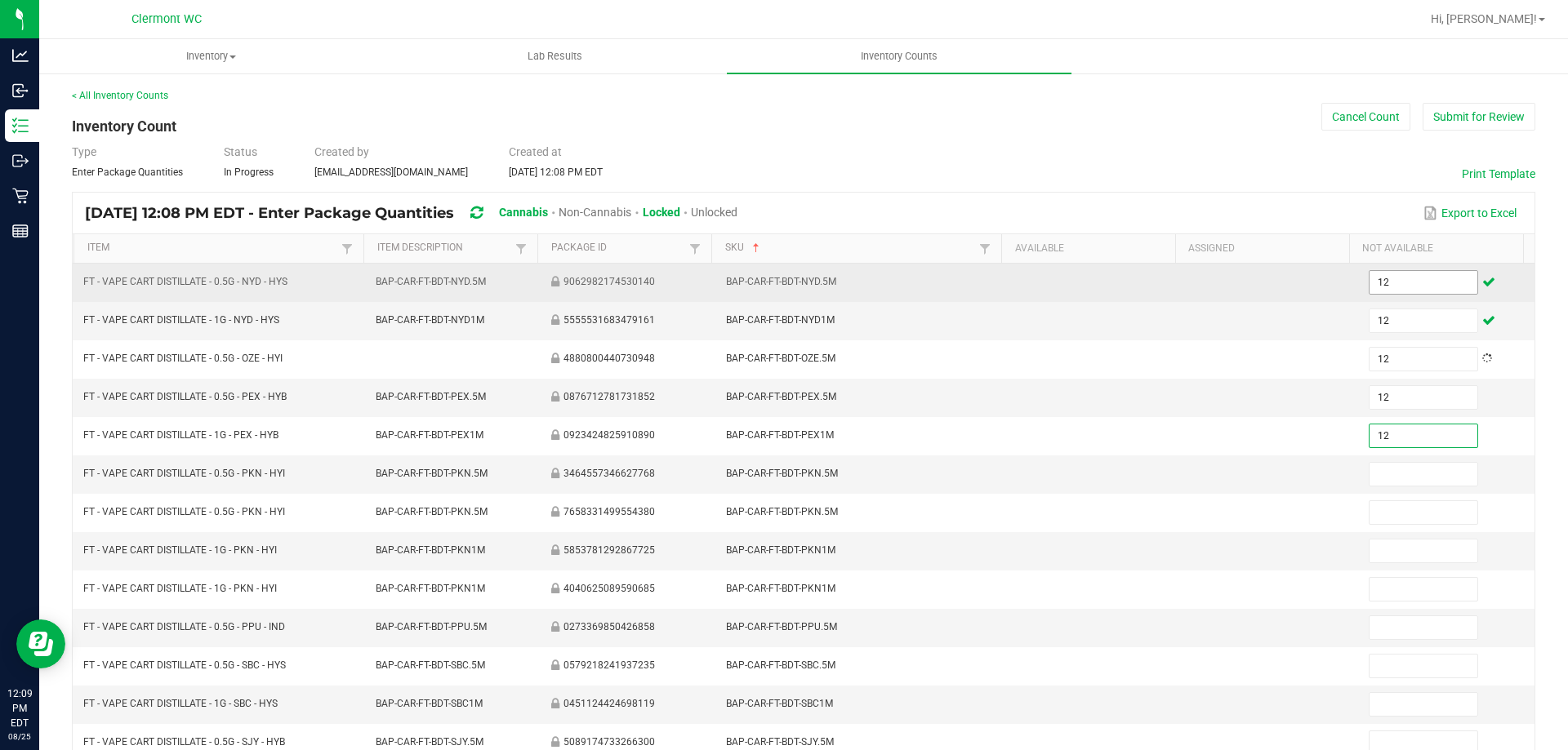
type input "12"
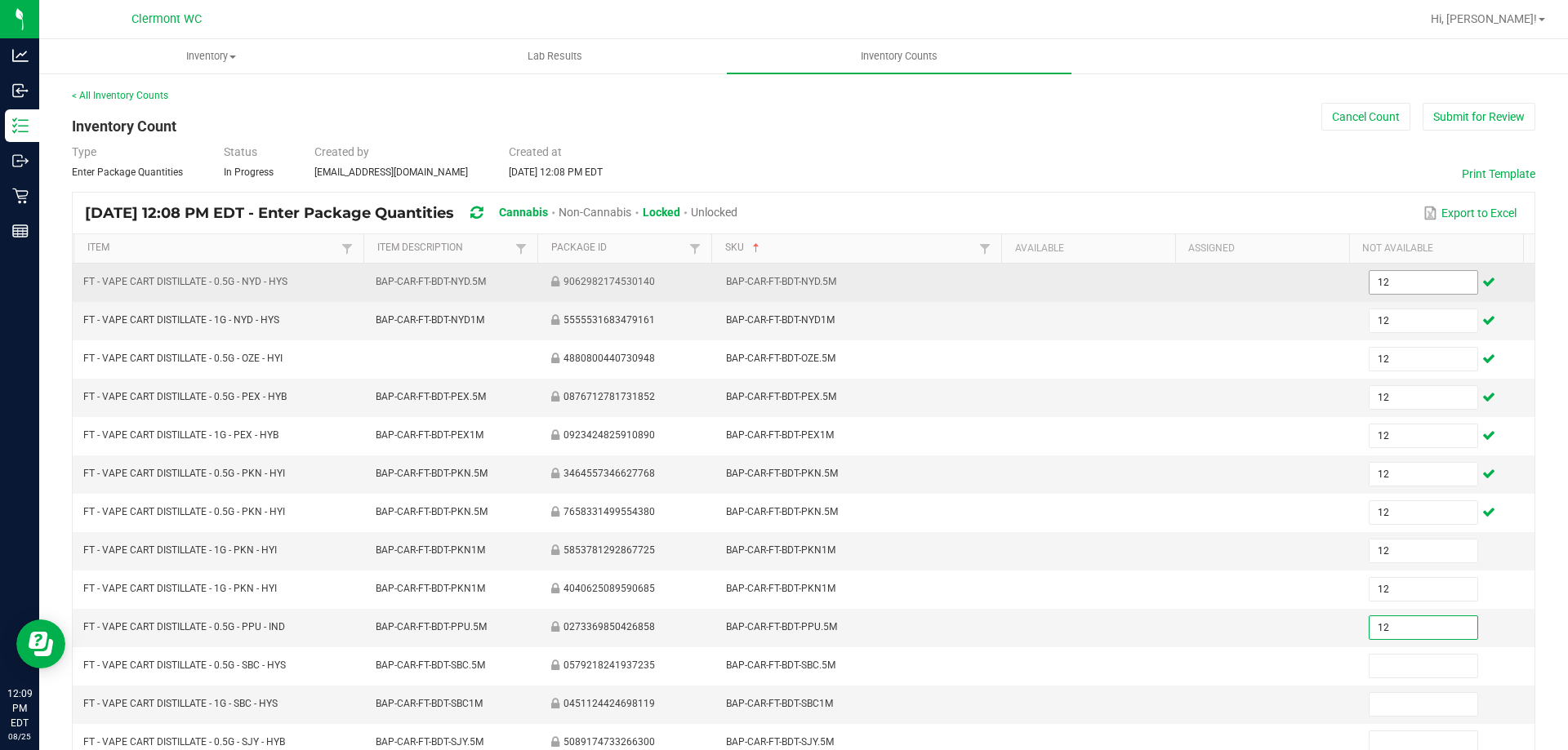
type input "12"
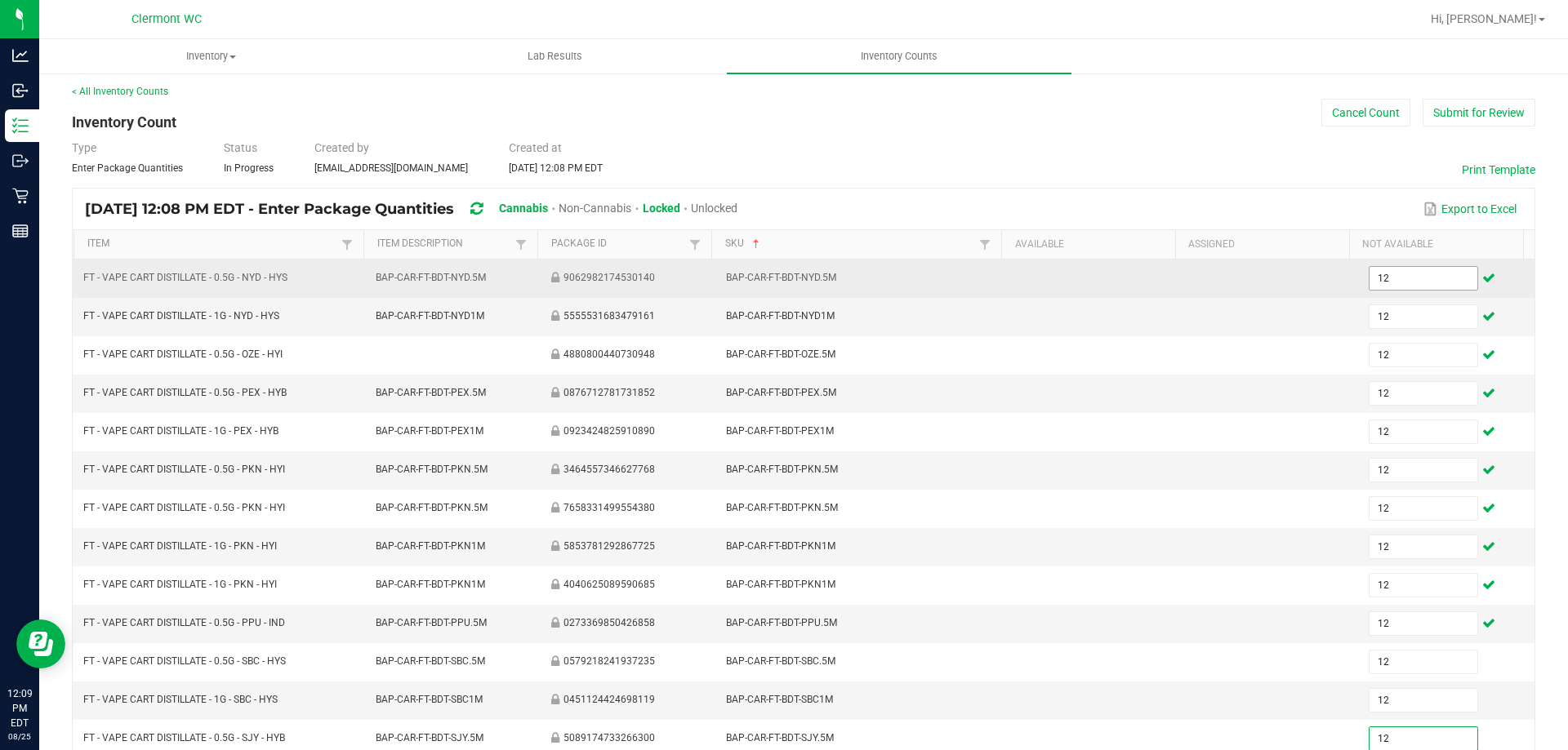
type input "12"
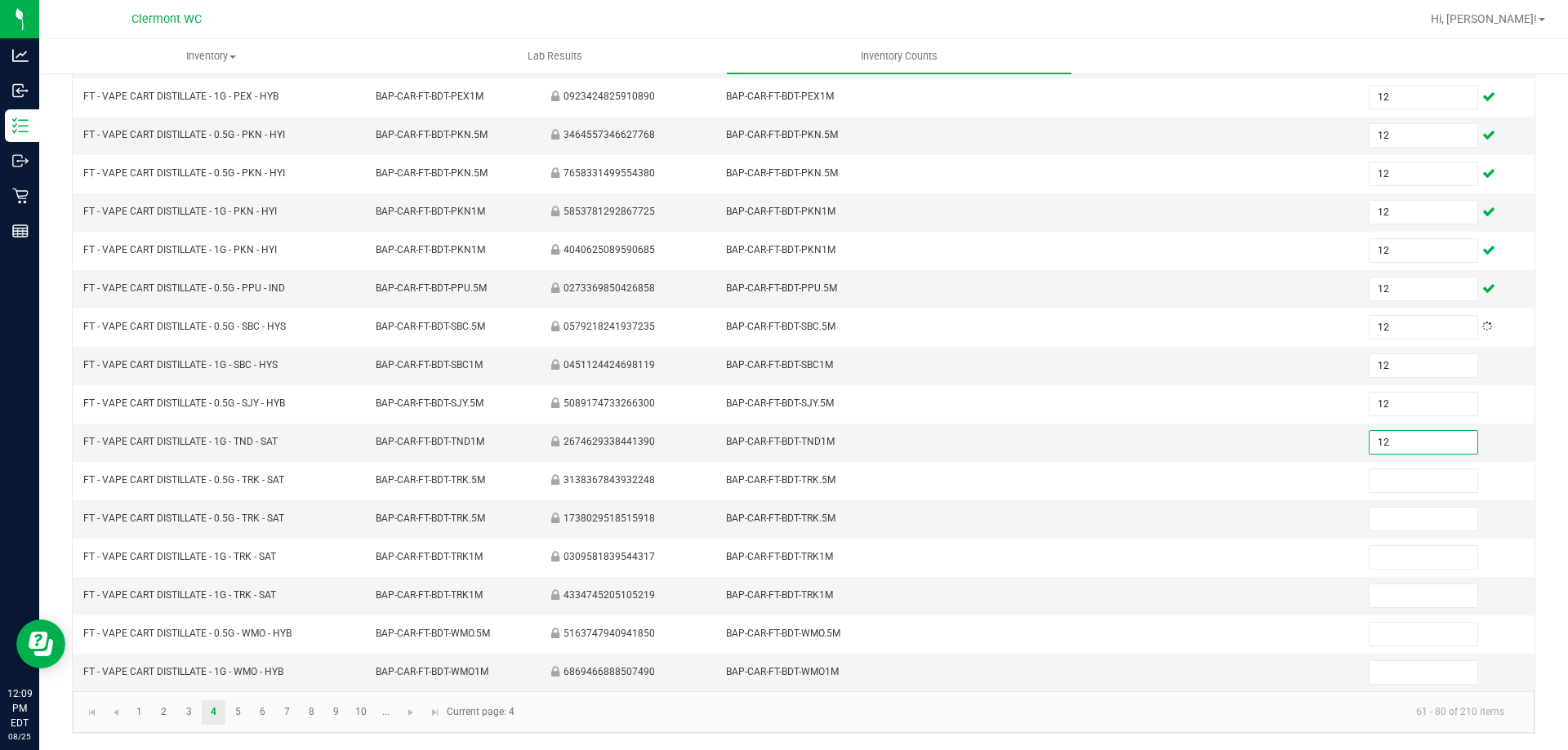
type input "12"
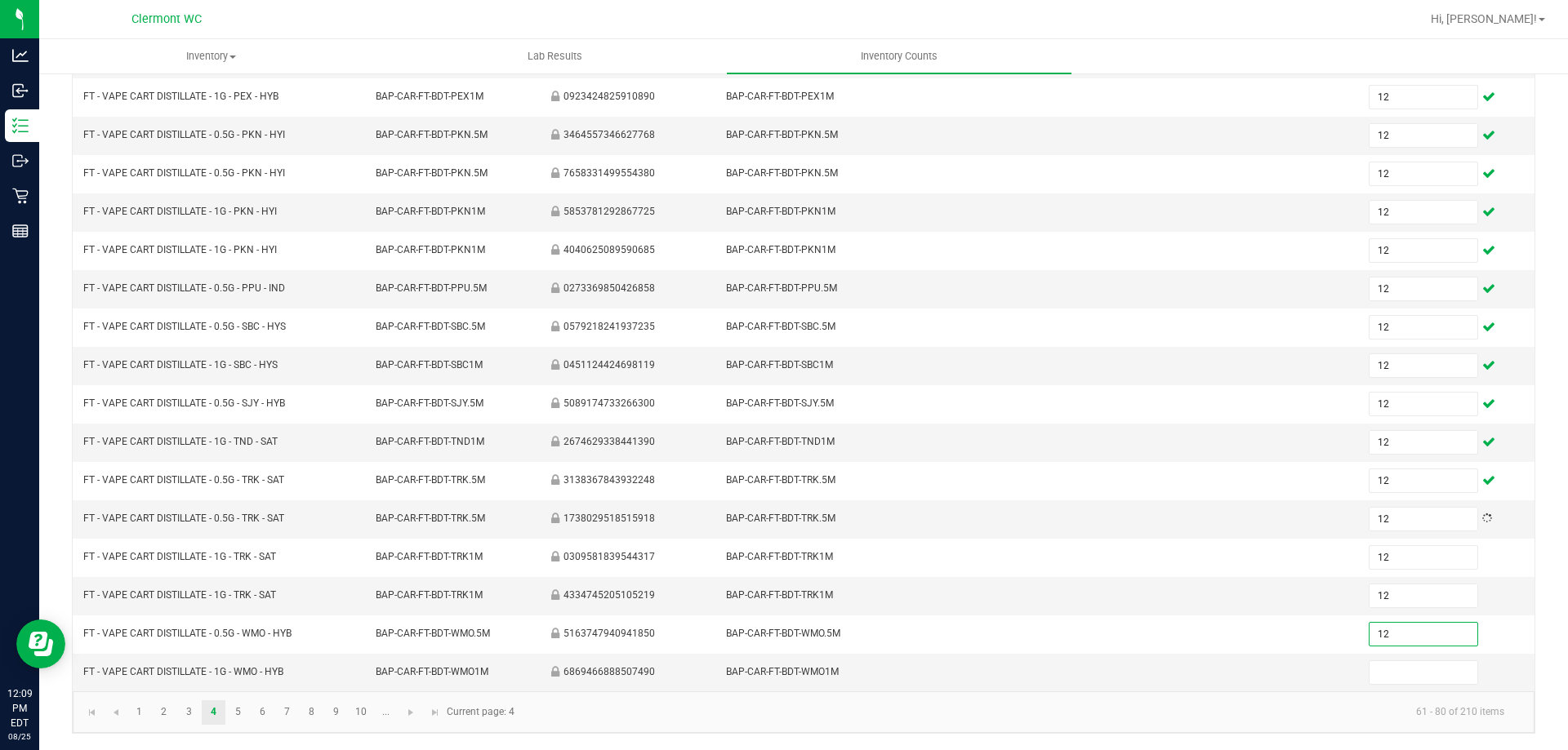
type input "12"
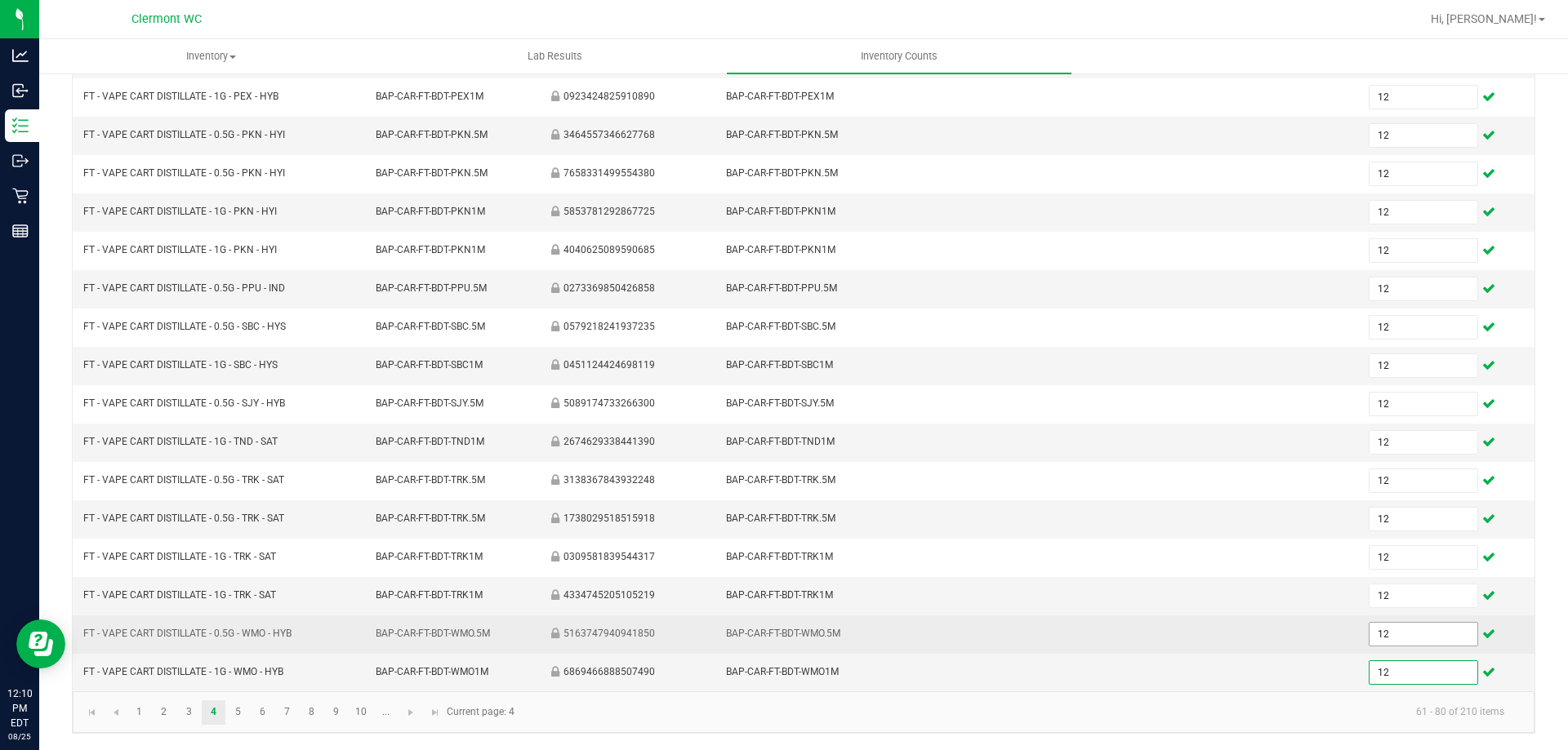
type input "12"
click at [783, 634] on input "12" at bounding box center [1422, 634] width 107 height 23
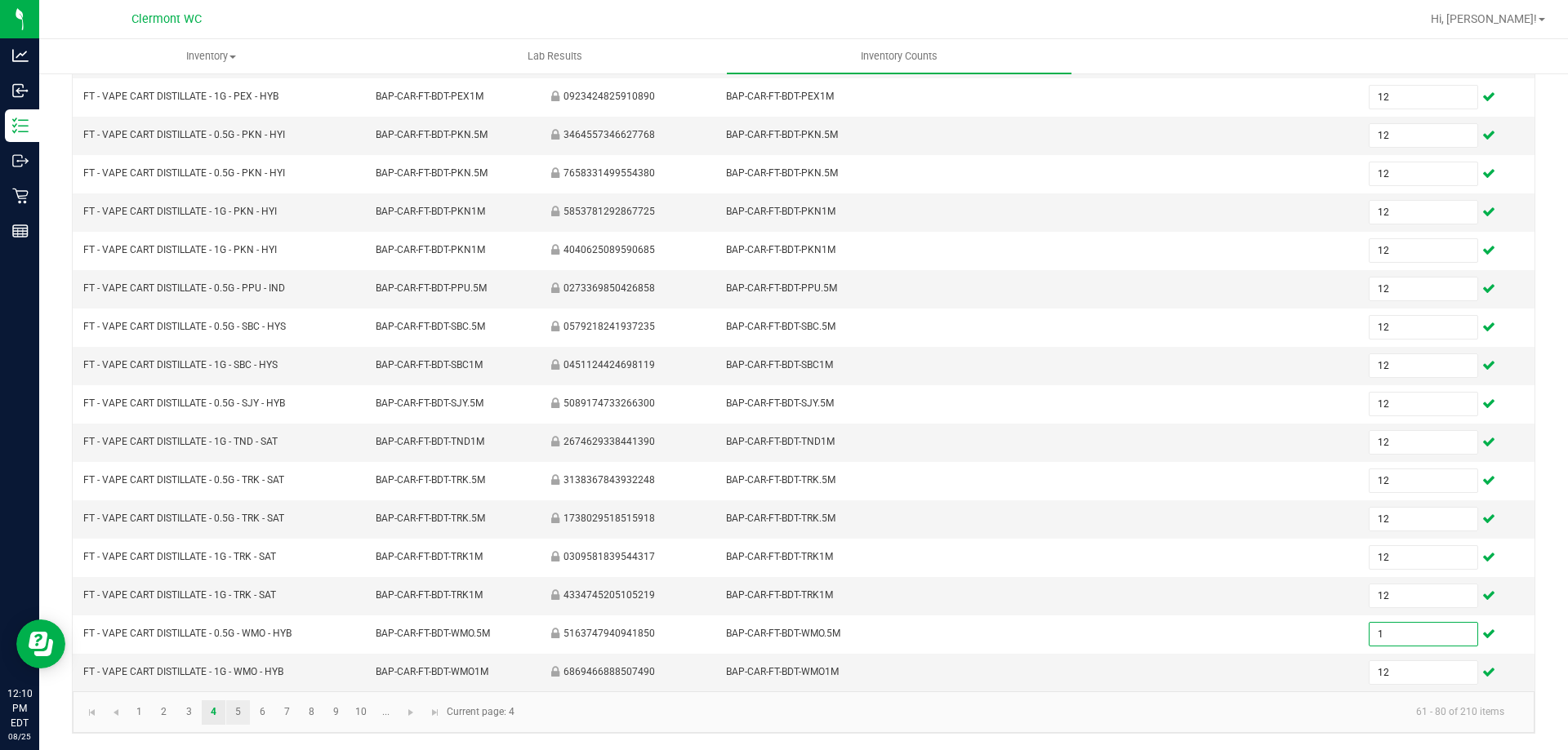
type input "1"
click at [242, 711] on link "5" at bounding box center [237, 712] width 24 height 24
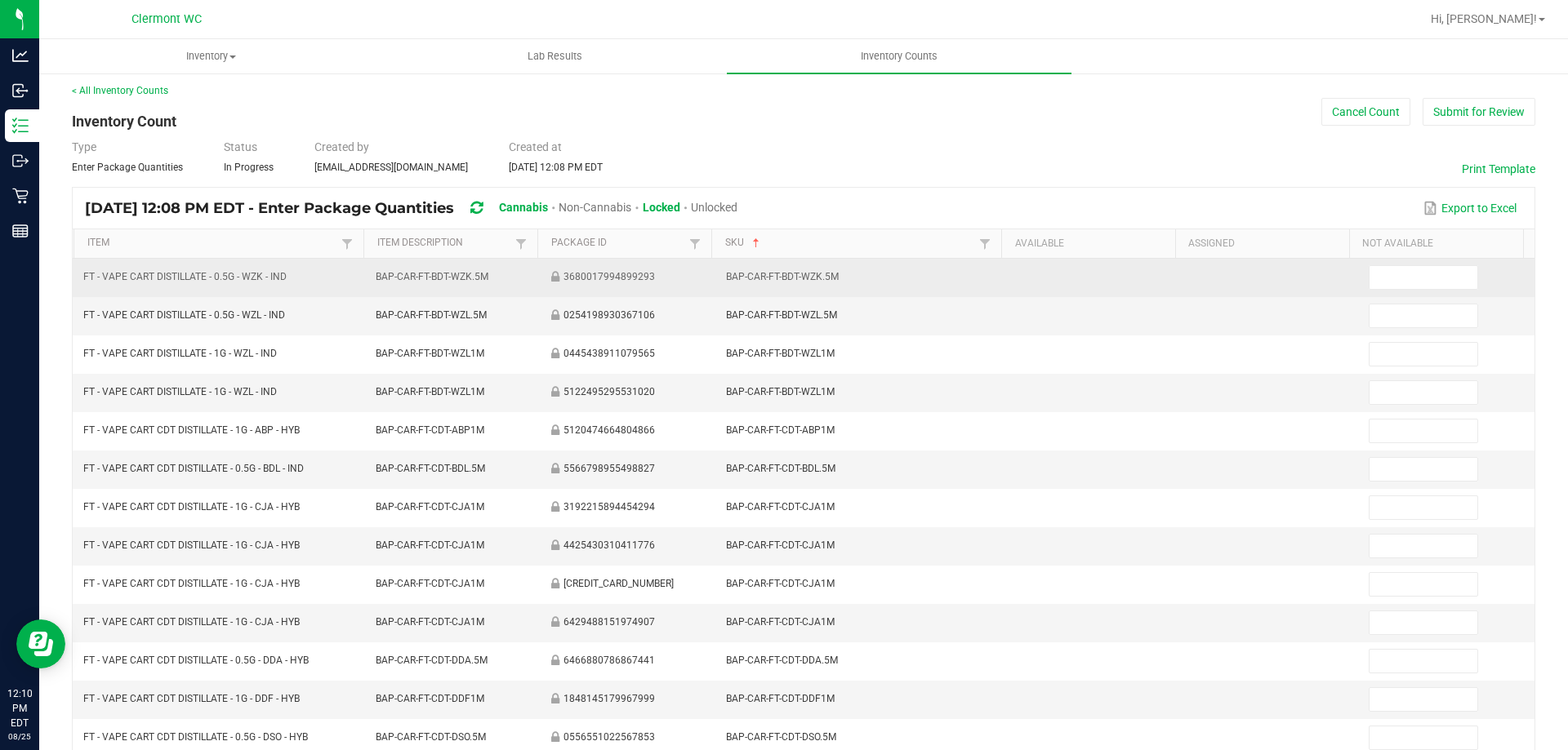
scroll to position [0, 0]
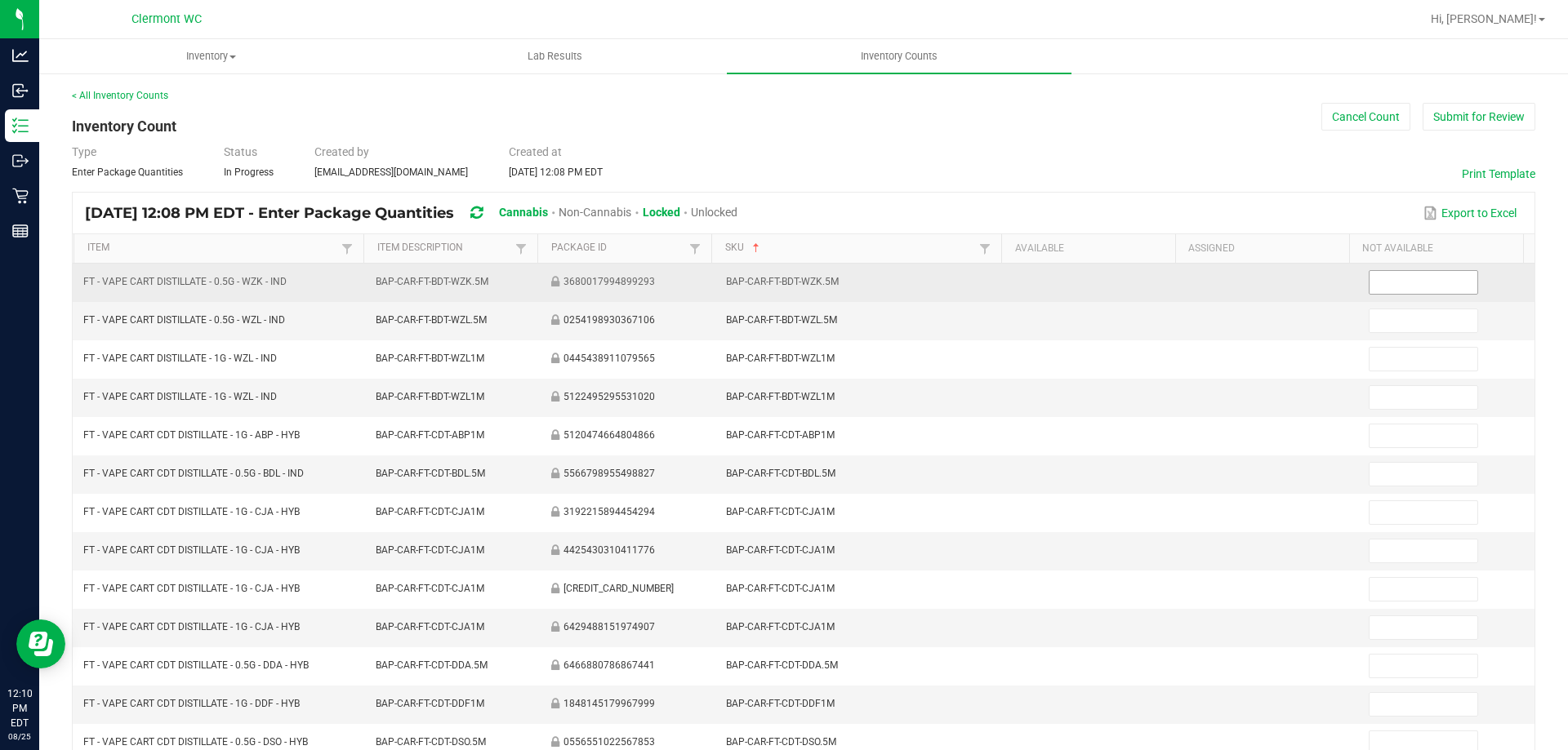
click at [783, 291] on input at bounding box center [1422, 282] width 107 height 23
type input "12"
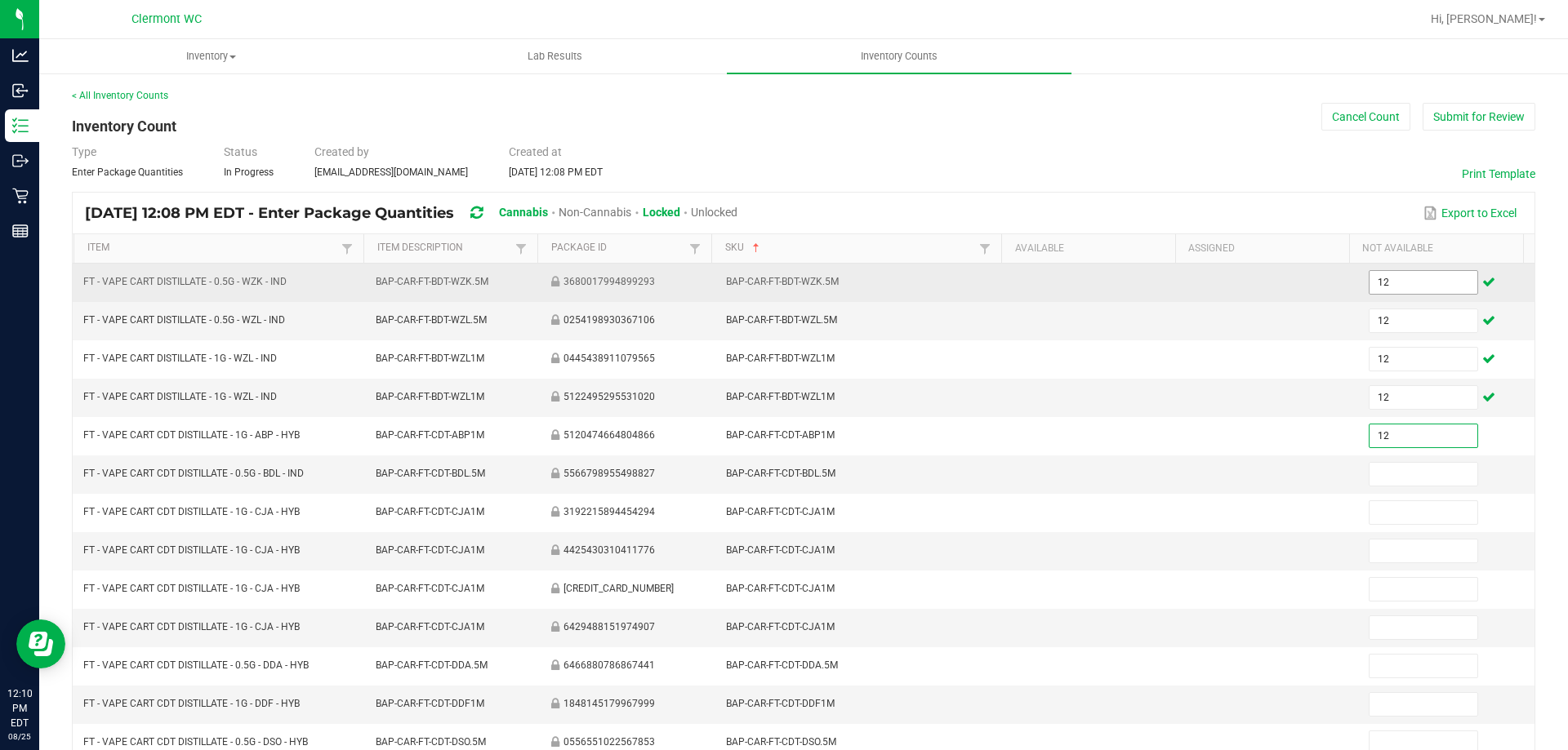
type input "1"
type input "12"
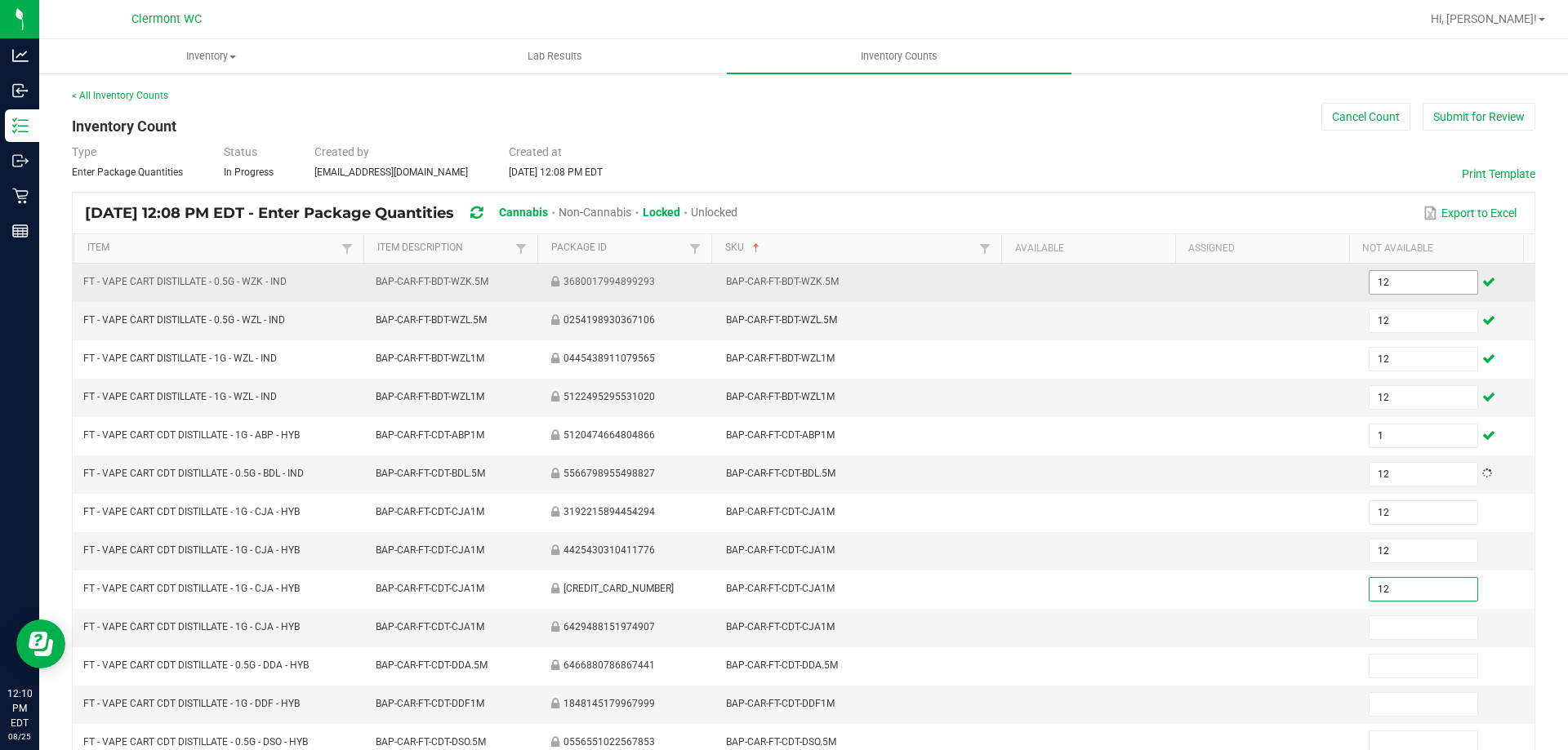
type input "12"
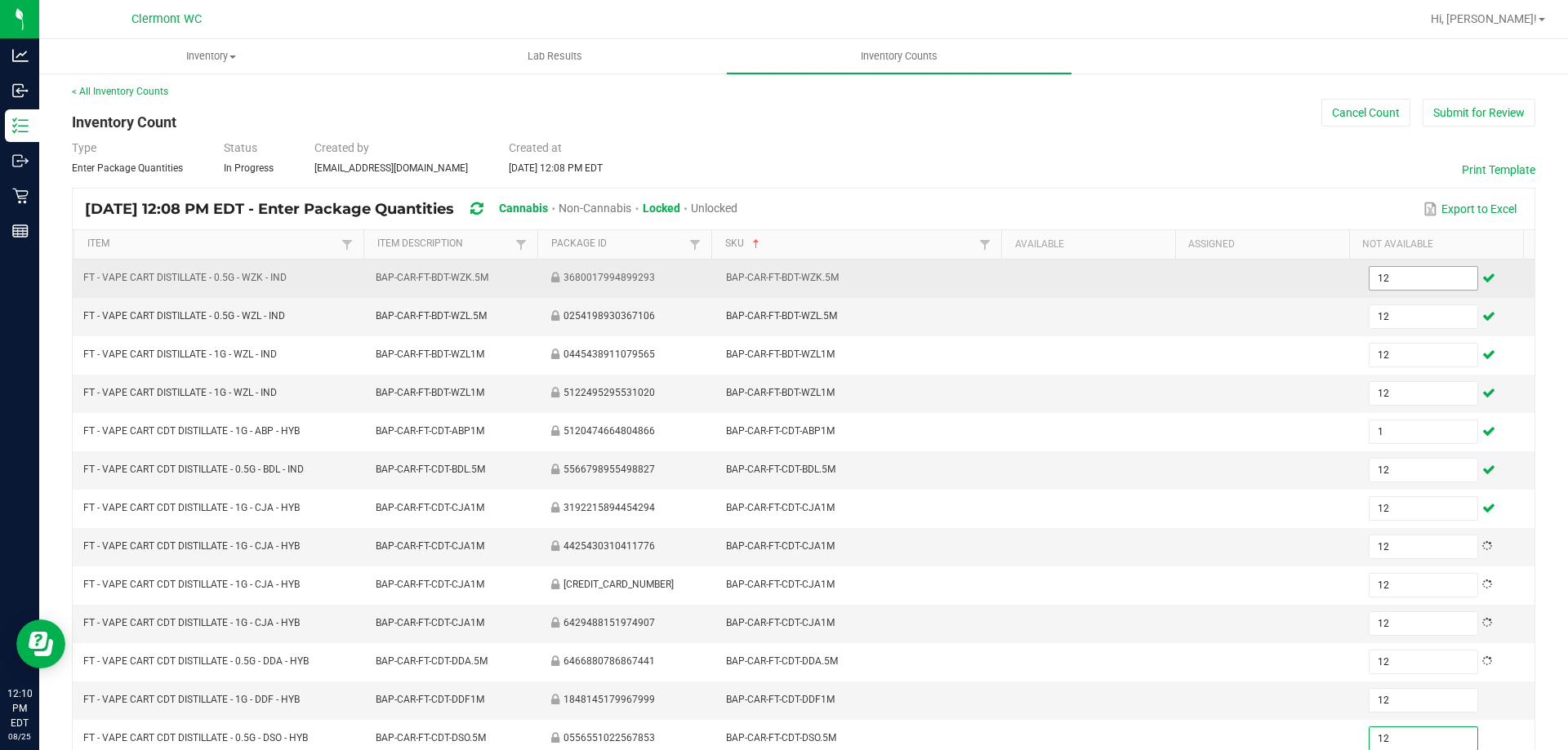
type input "12"
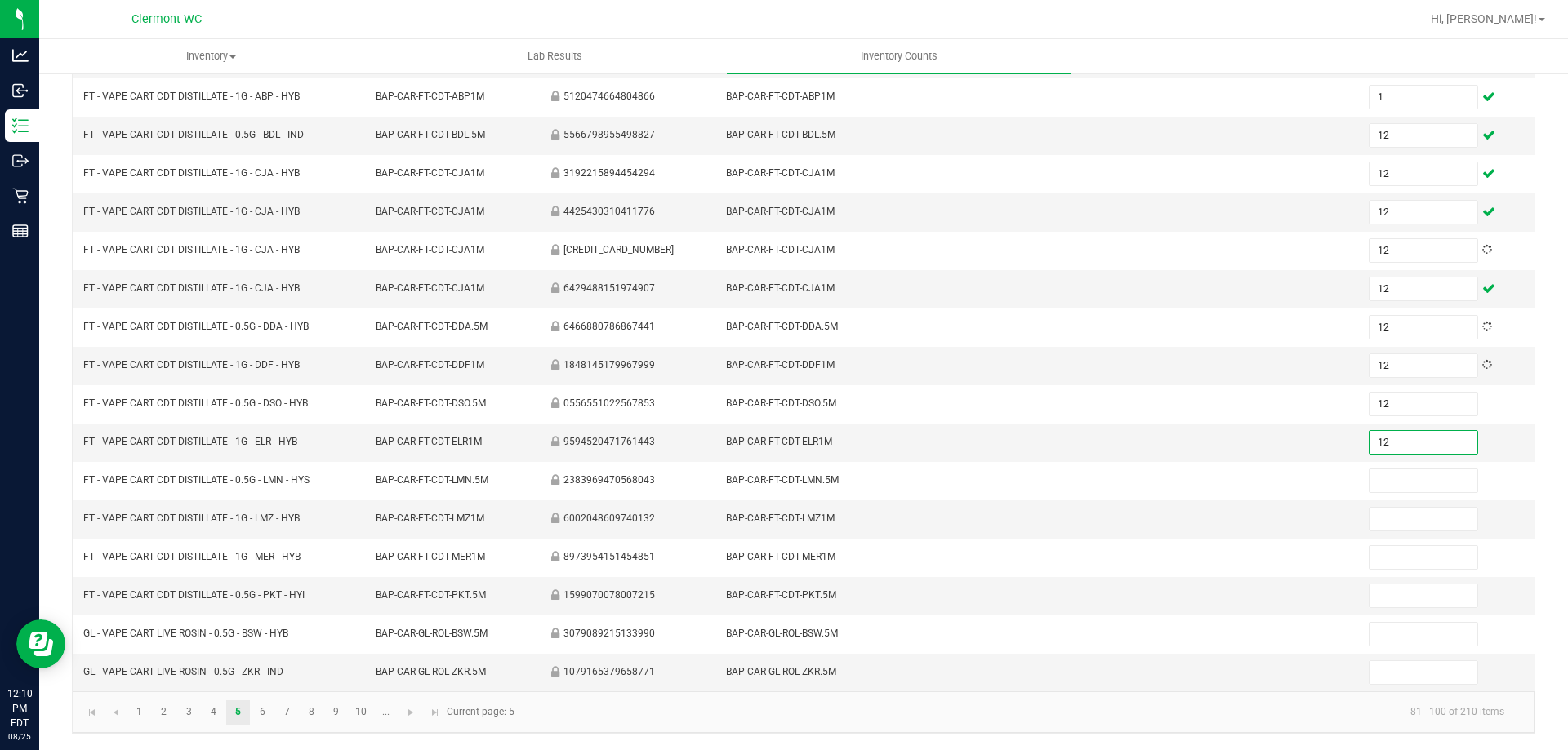
type input "12"
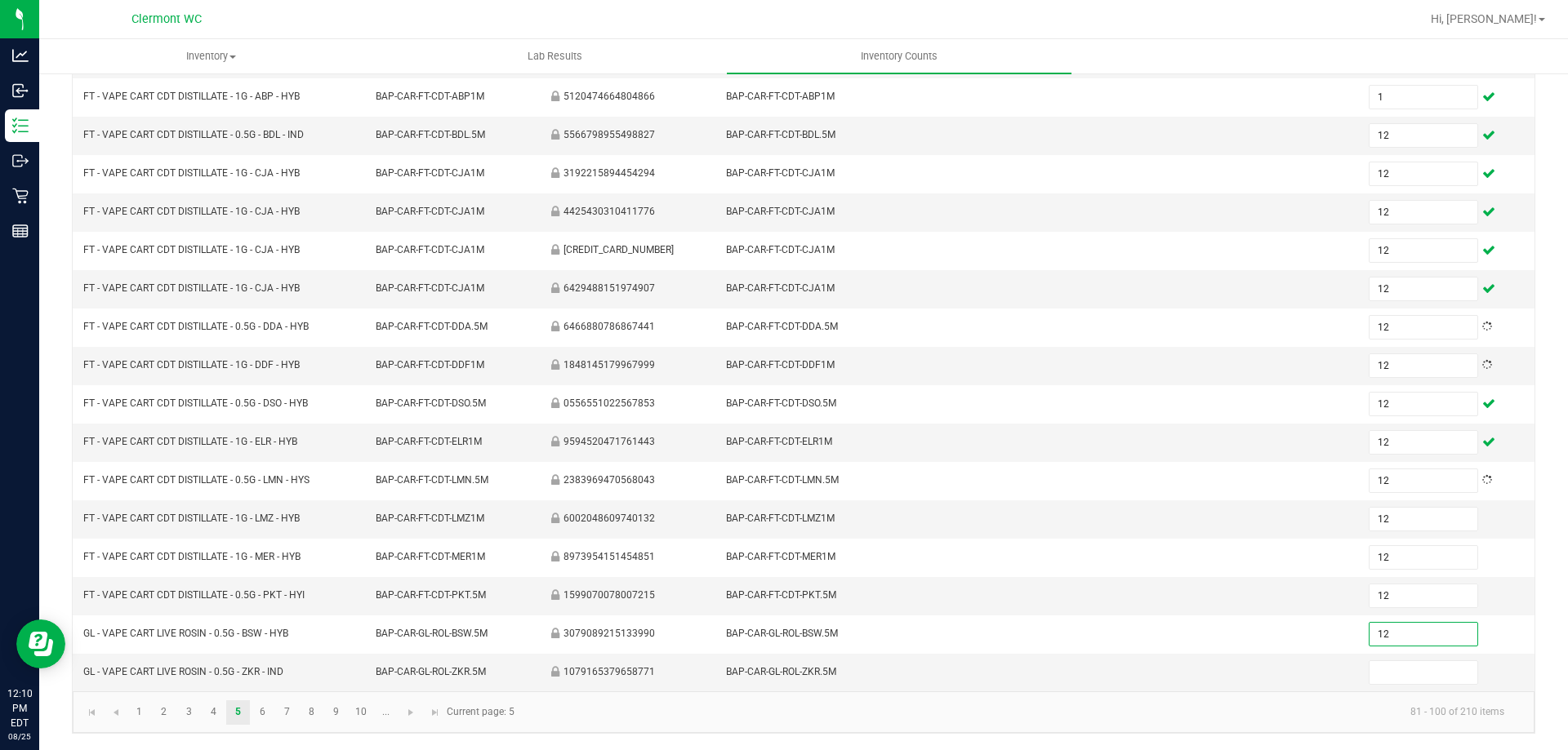
type input "12"
click at [783, 520] on input "12" at bounding box center [1422, 520] width 107 height 23
type input "1"
click at [783, 605] on input "12" at bounding box center [1422, 596] width 107 height 23
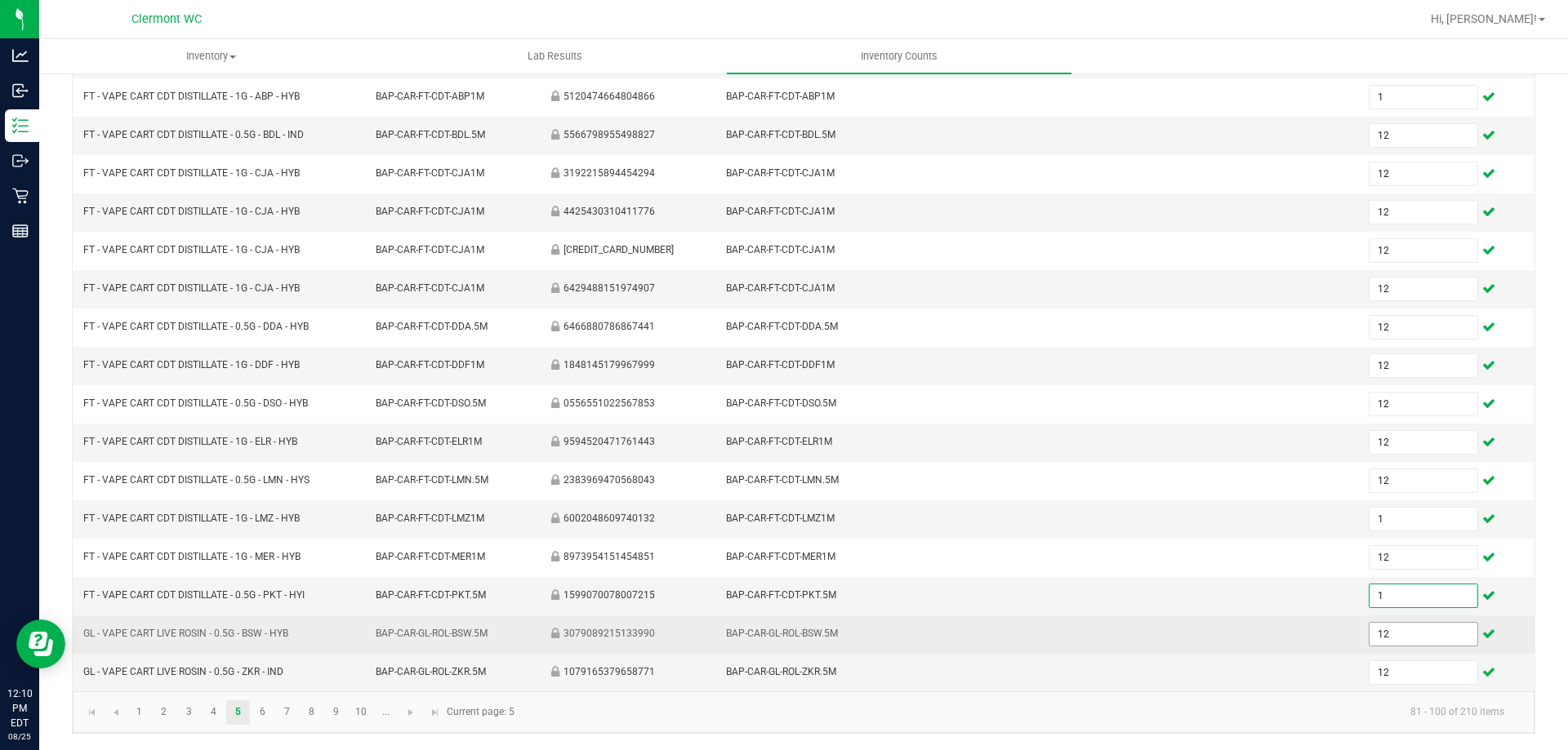
type input "1"
click at [783, 629] on input "12" at bounding box center [1422, 634] width 107 height 23
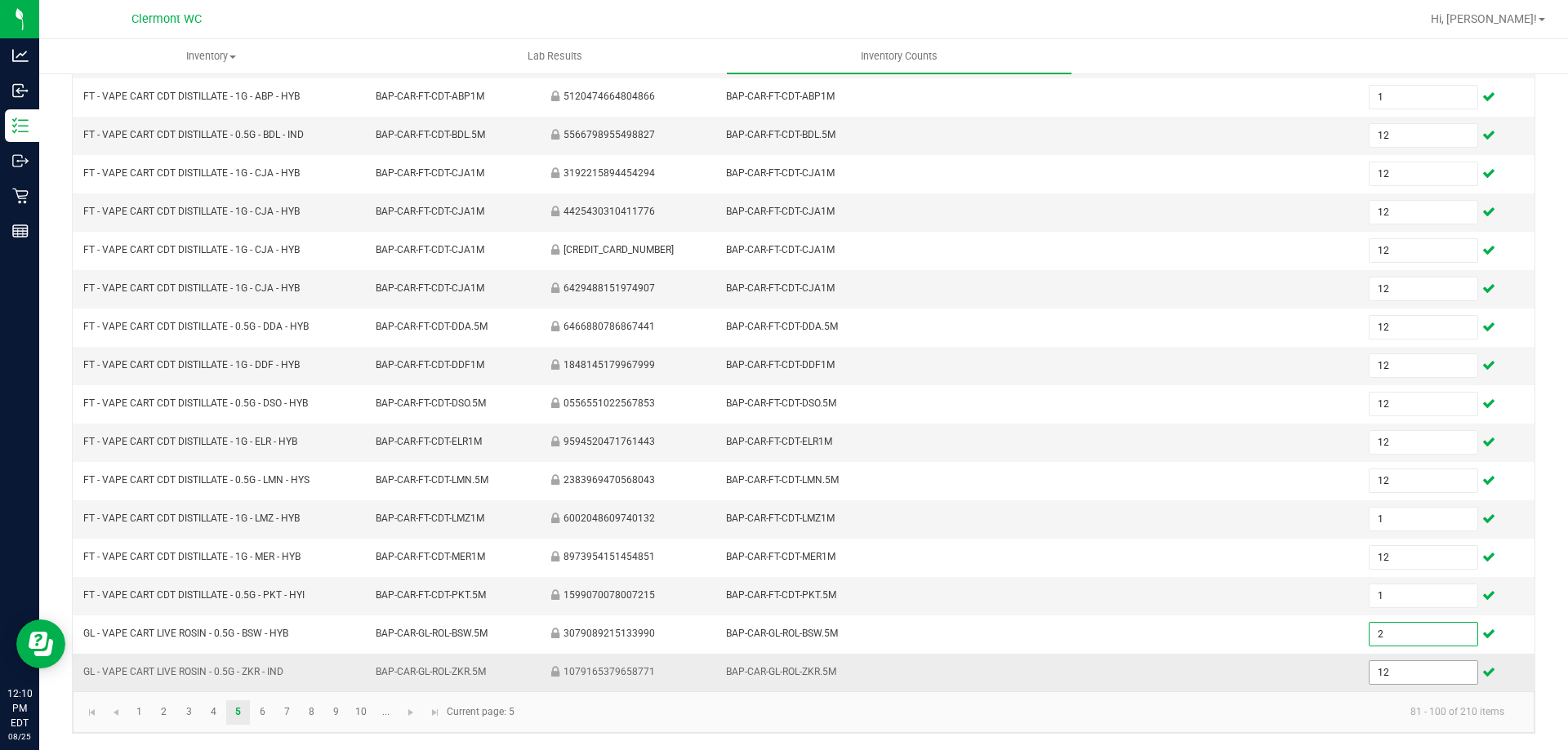
type input "2"
click at [783, 662] on input "12" at bounding box center [1422, 672] width 107 height 23
click at [783, 725] on kendo-pager-info "81 - 100 of 210 items" at bounding box center [1021, 713] width 993 height 27
click at [253, 714] on link "6" at bounding box center [262, 712] width 24 height 24
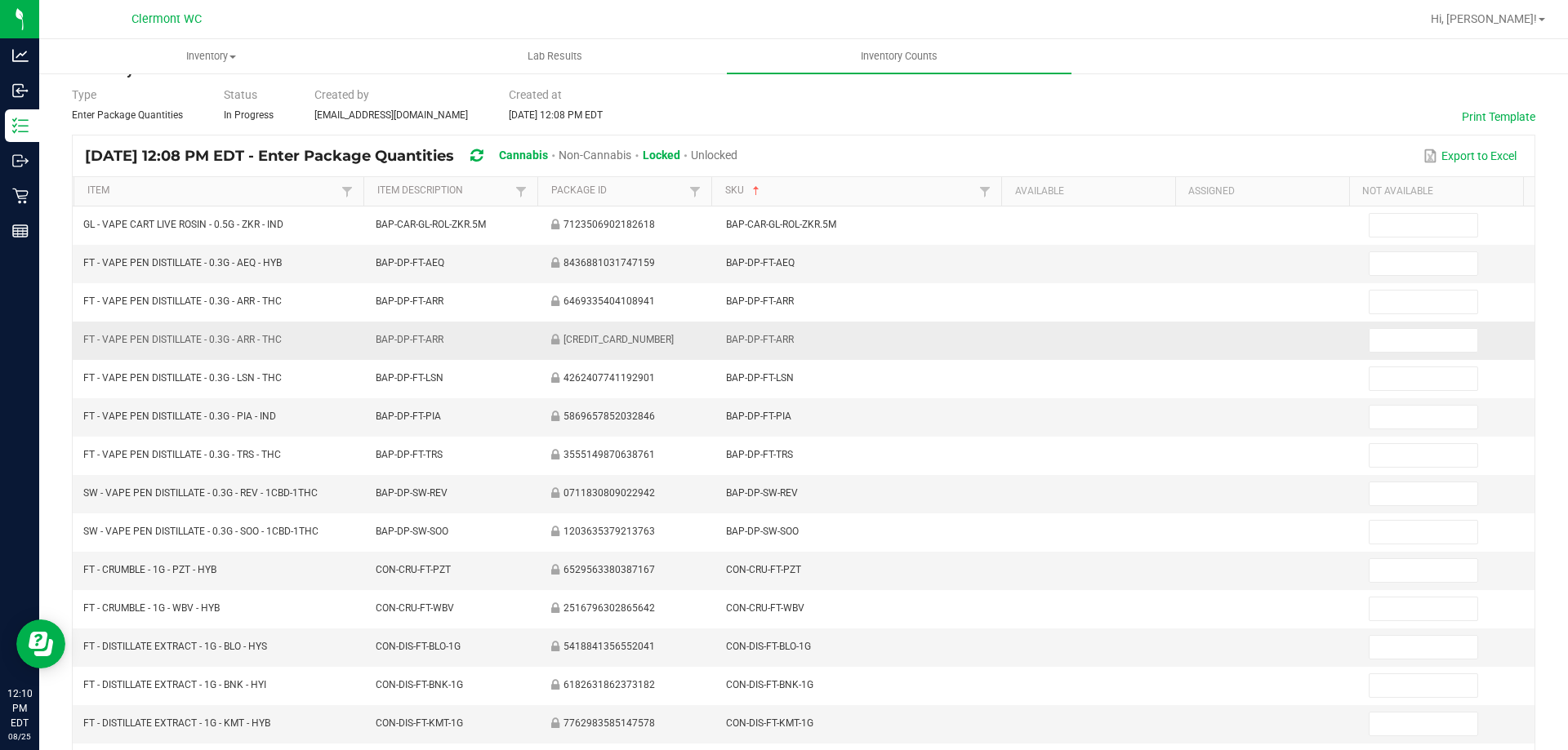
scroll to position [0, 0]
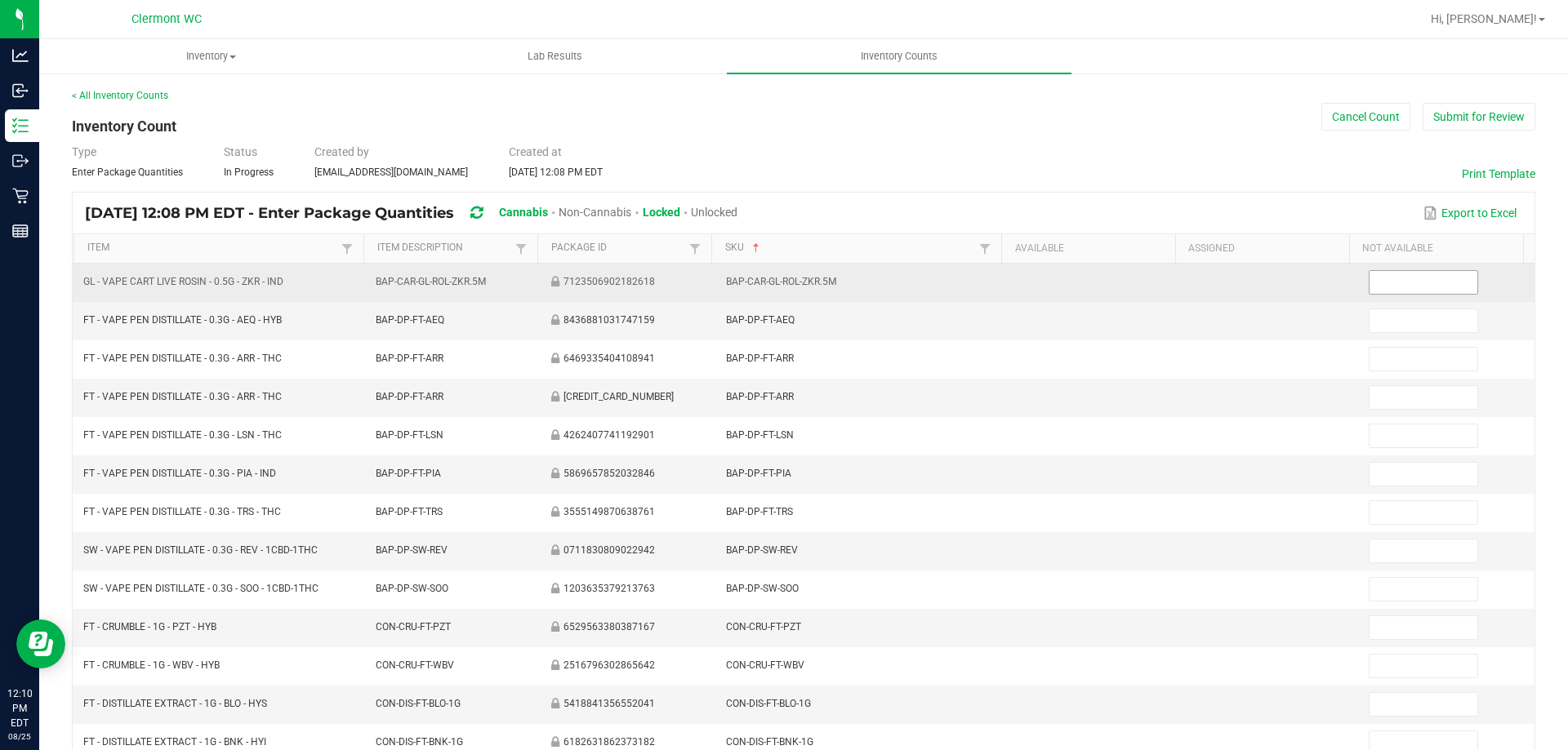
click at [783, 271] on input at bounding box center [1422, 282] width 107 height 23
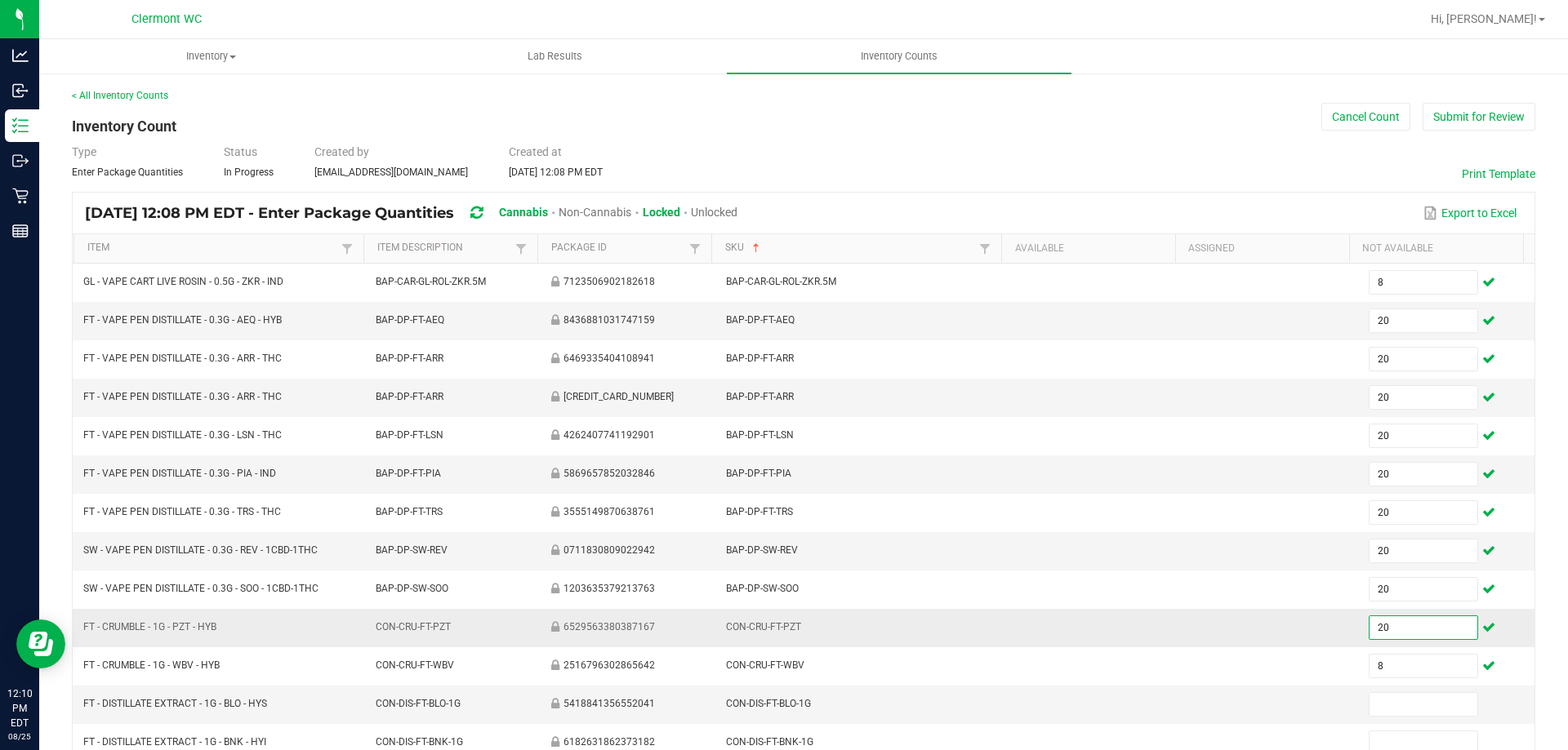
click at [783, 627] on input "20" at bounding box center [1422, 628] width 107 height 23
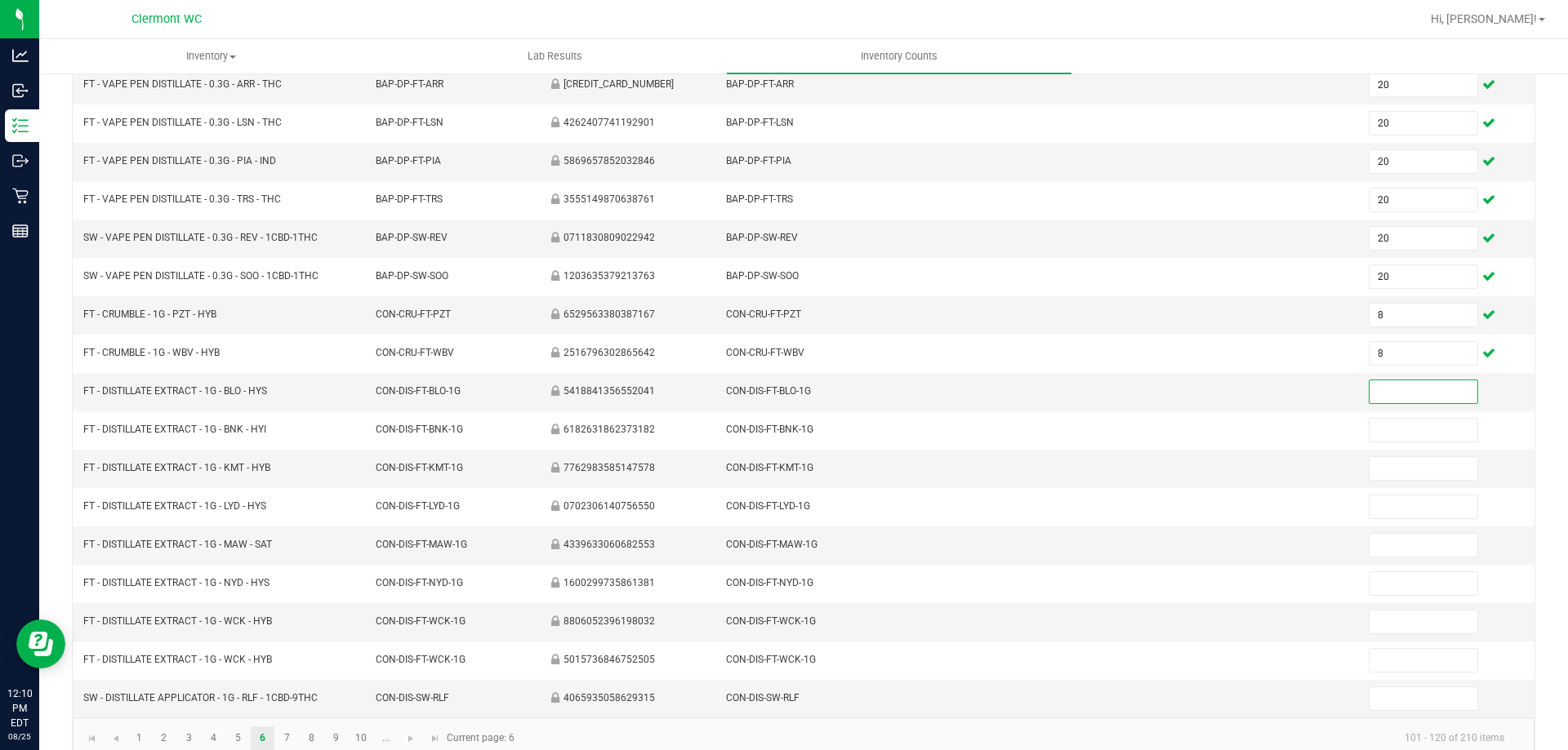
scroll to position [327, 0]
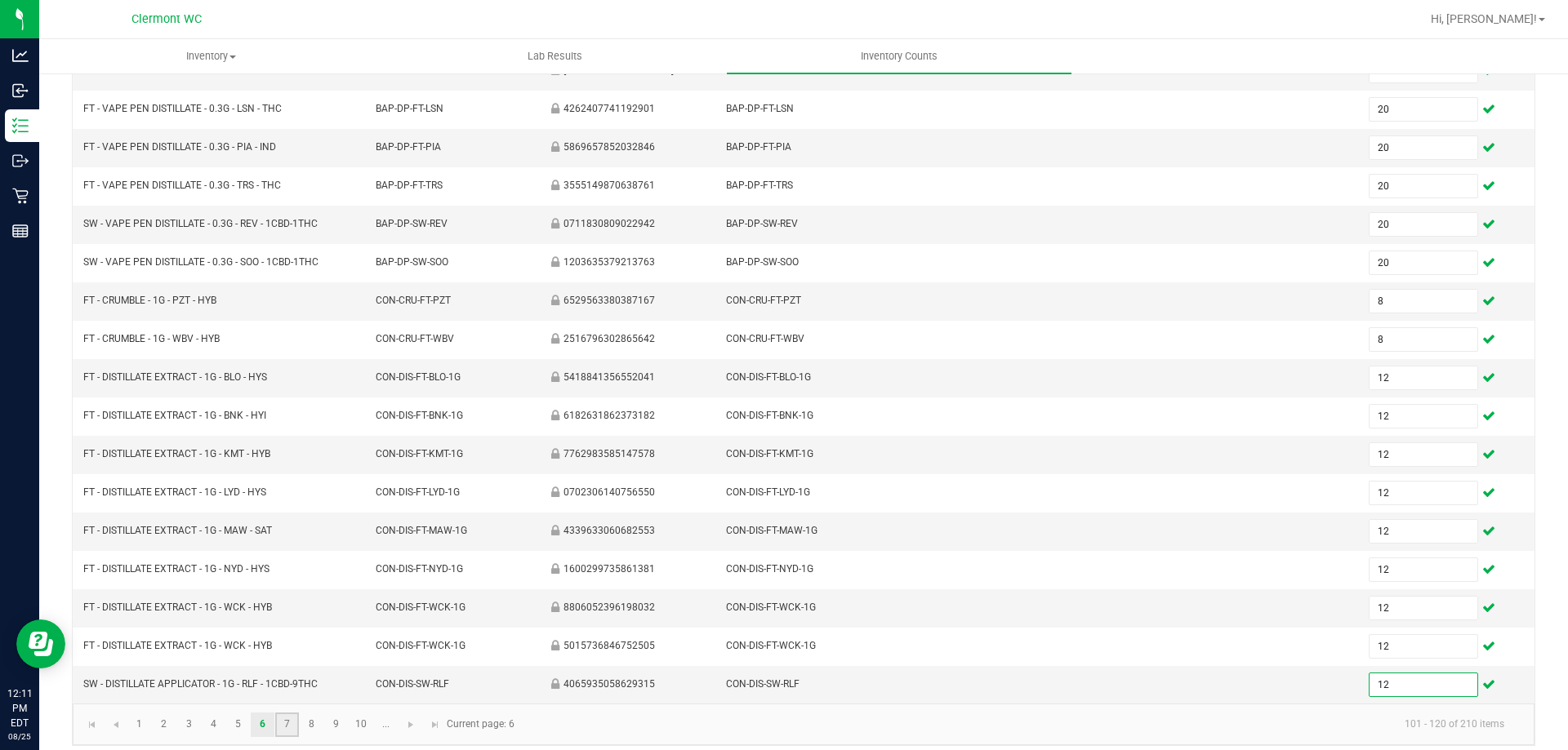
click at [285, 720] on link "7" at bounding box center [286, 724] width 24 height 24
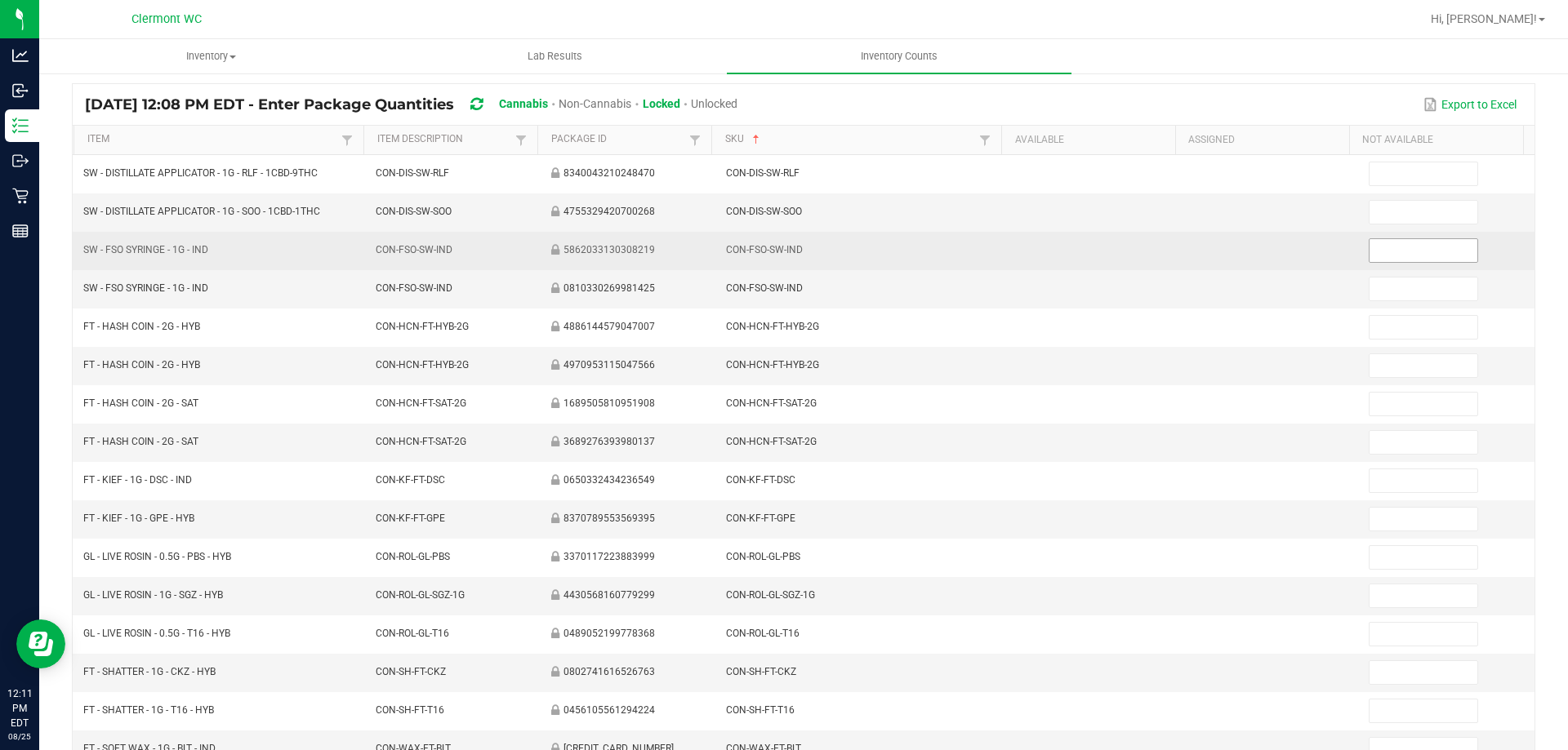
scroll to position [0, 0]
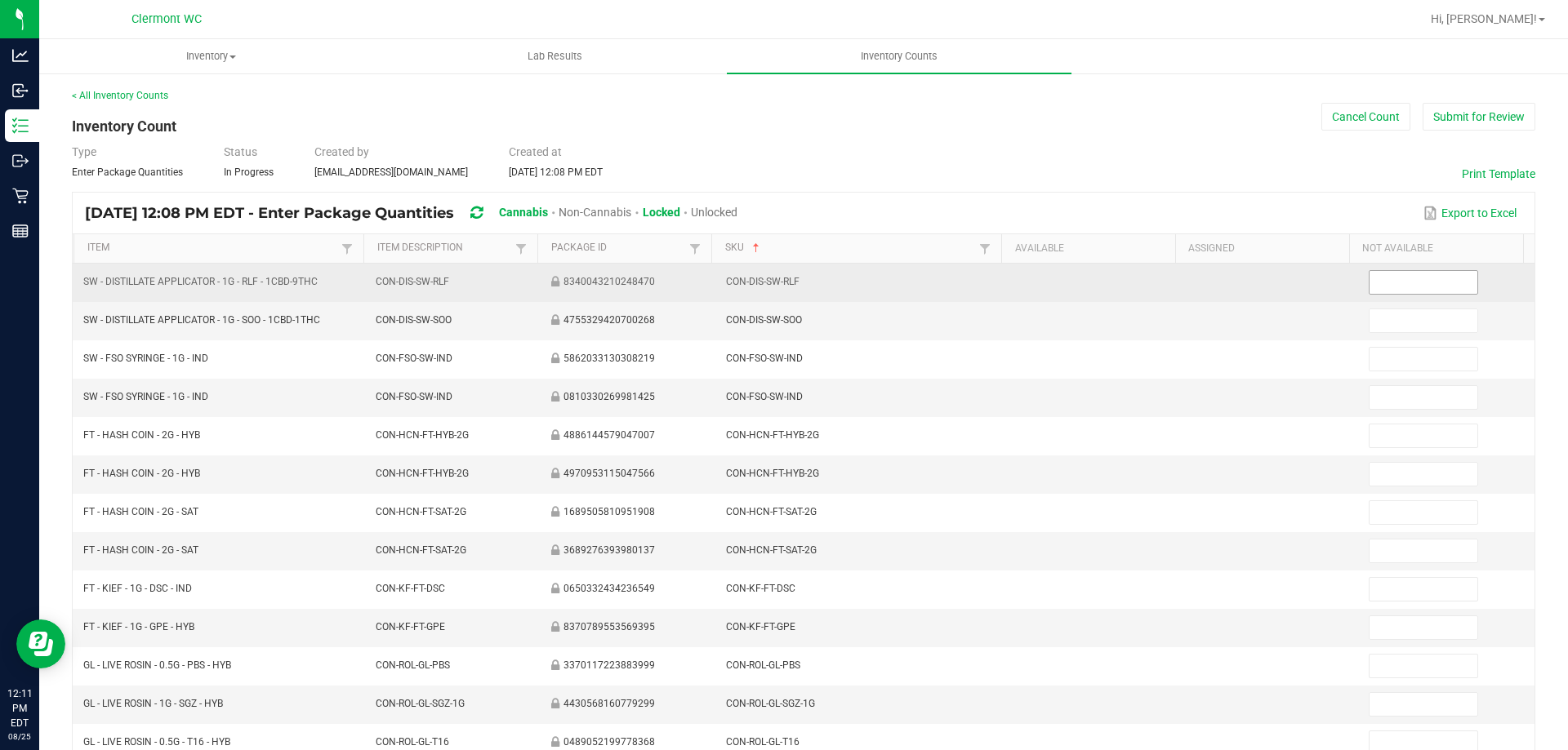
click at [783, 290] on input at bounding box center [1422, 282] width 107 height 23
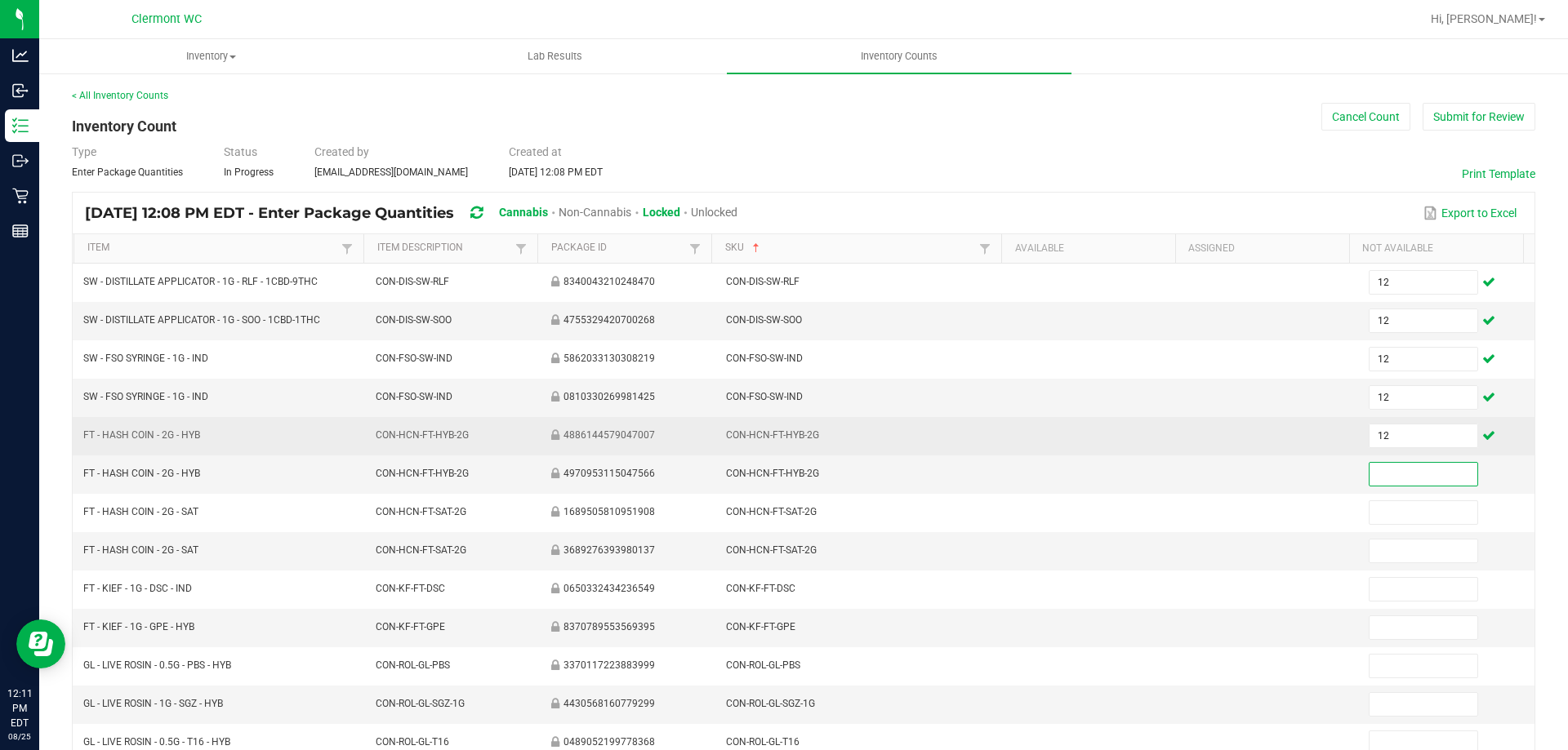
click at [783, 448] on td "12" at bounding box center [1446, 436] width 176 height 38
click at [783, 442] on input "12" at bounding box center [1422, 436] width 107 height 23
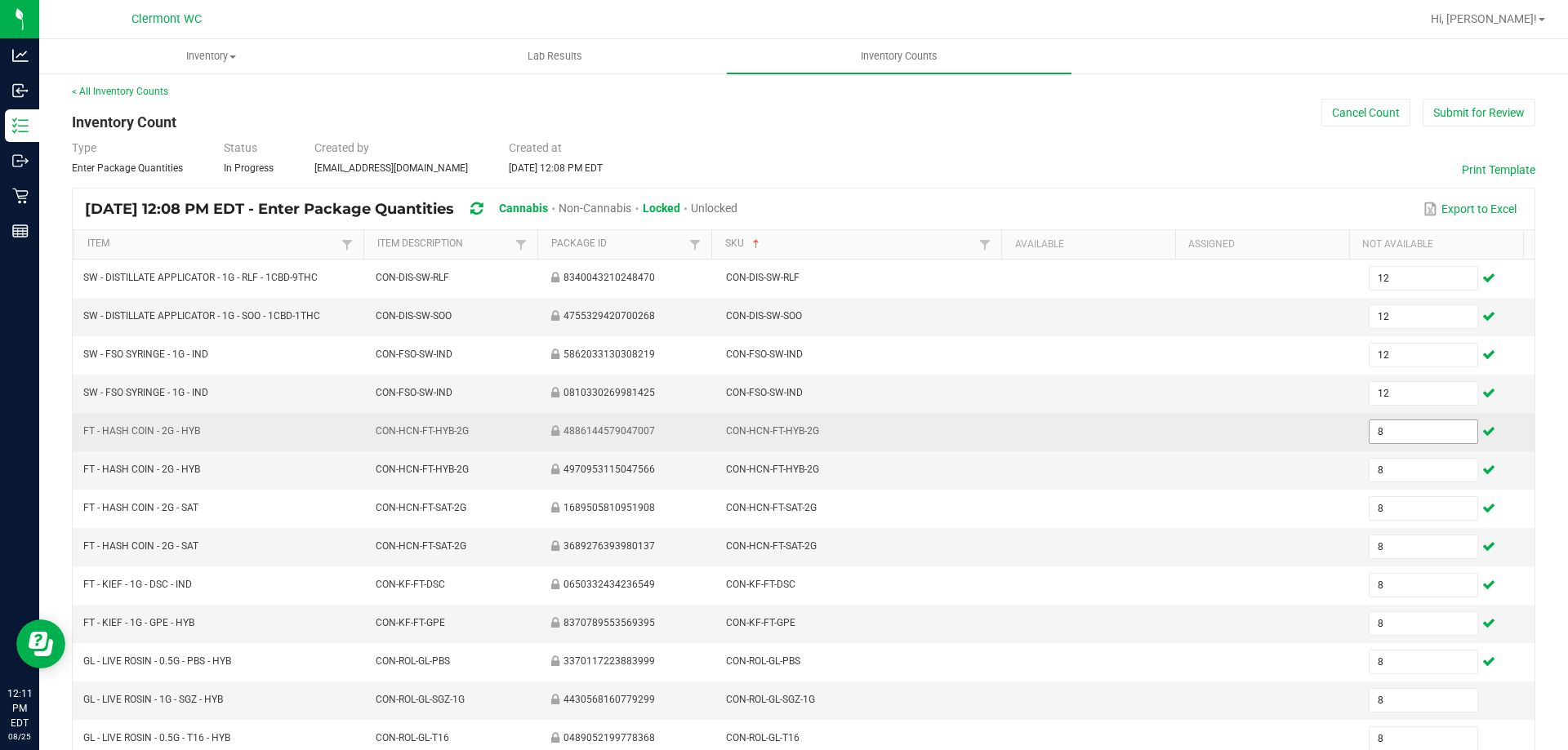
scroll to position [339, 0]
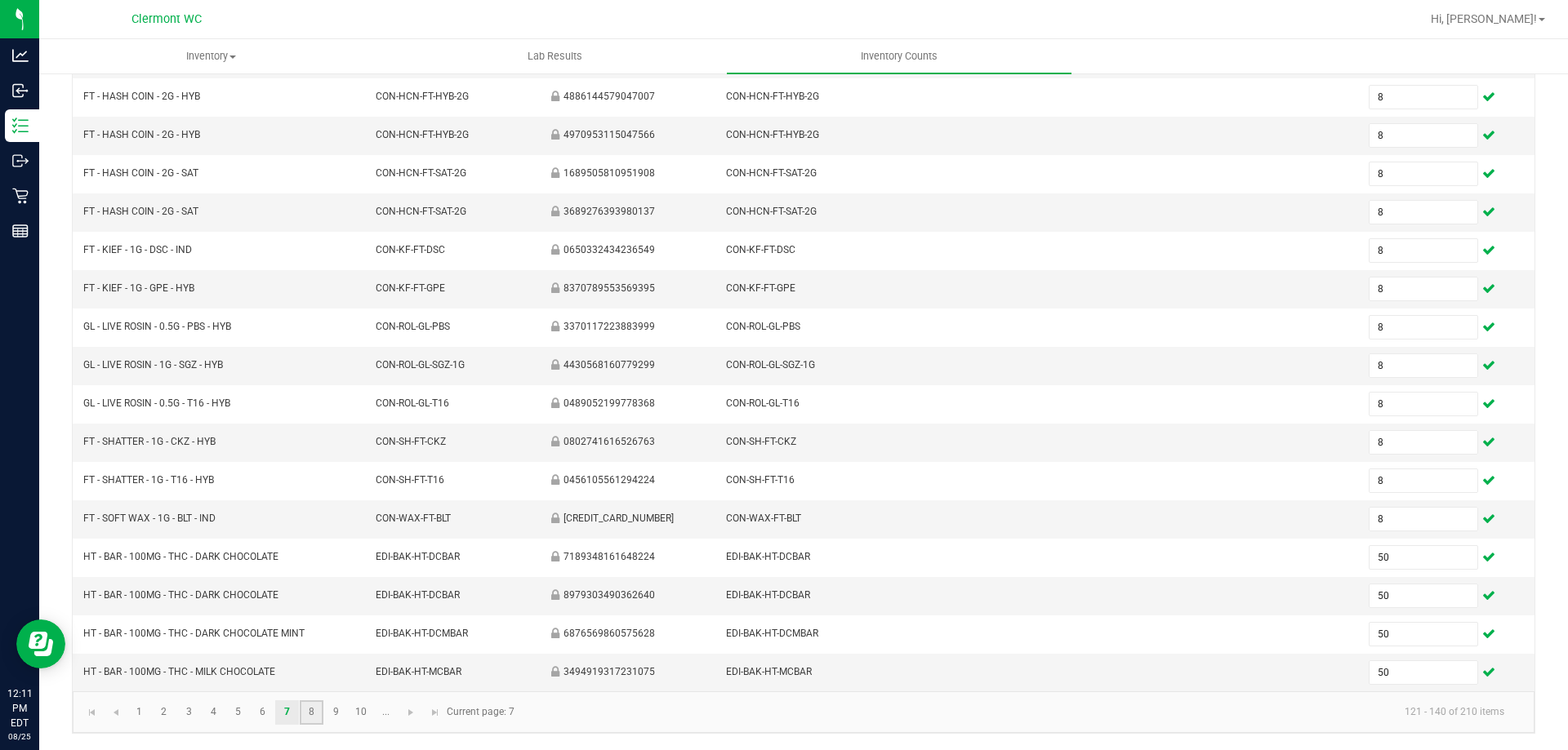
click at [313, 713] on link "8" at bounding box center [311, 712] width 24 height 24
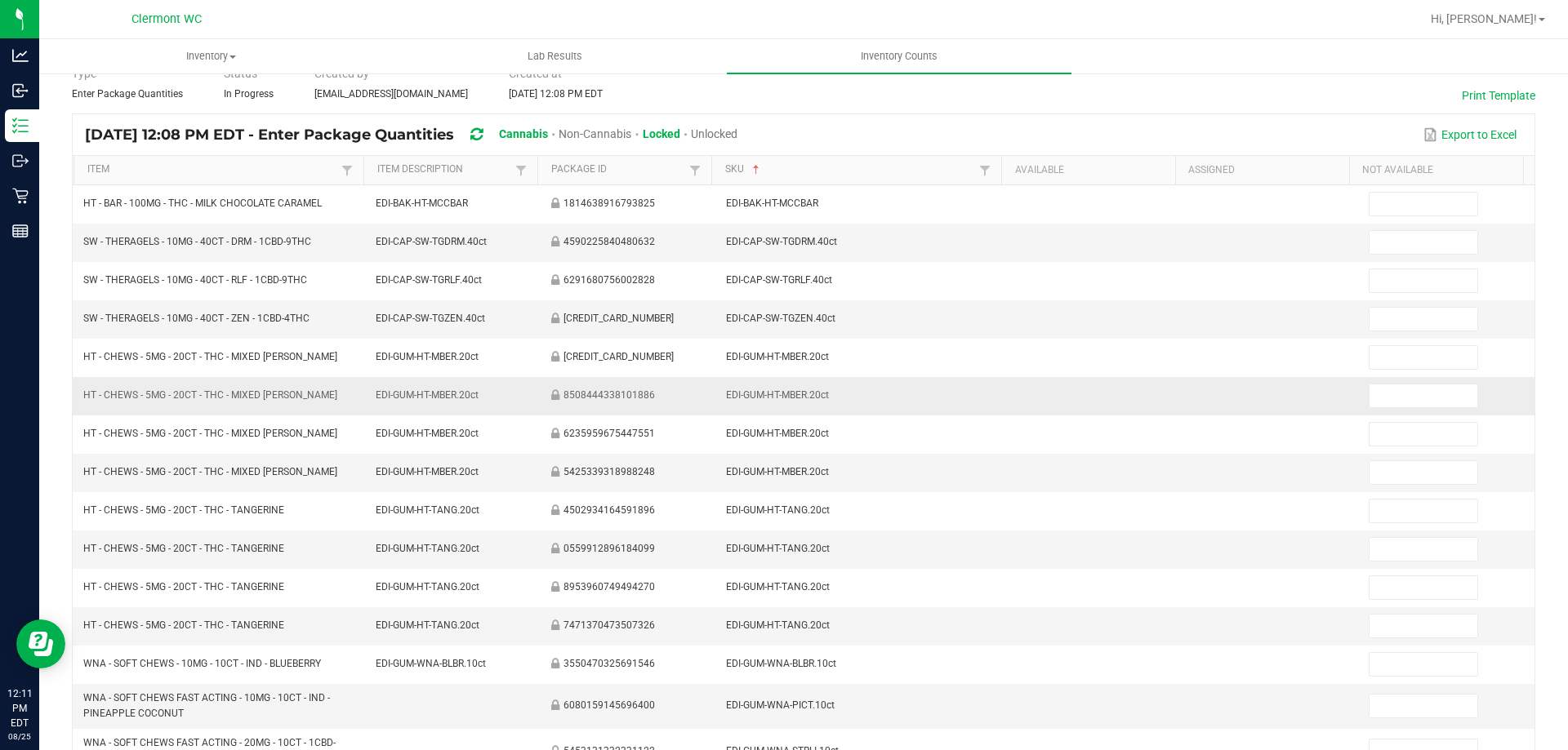
scroll to position [0, 0]
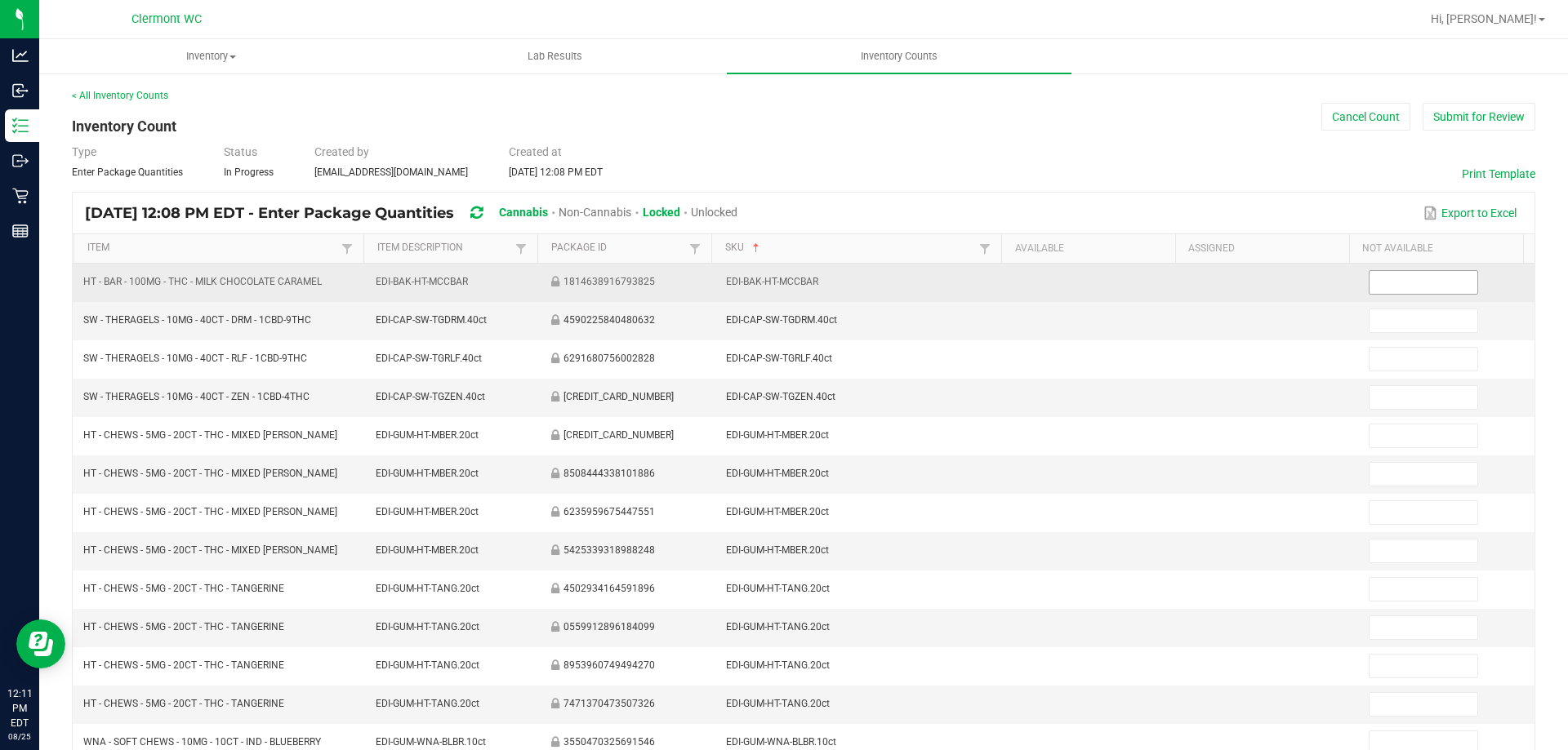
click at [783, 277] on input at bounding box center [1422, 282] width 107 height 23
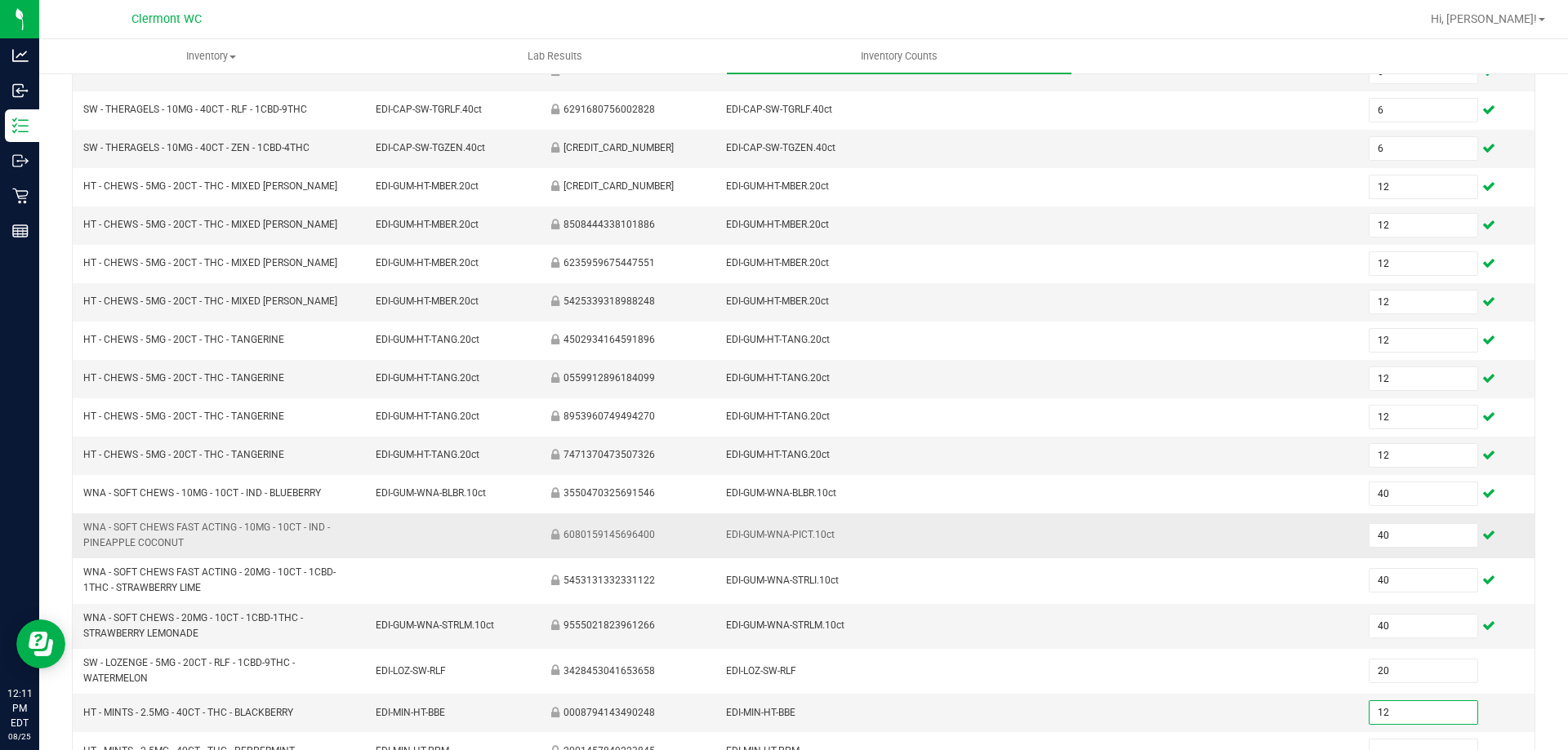
scroll to position [261, 0]
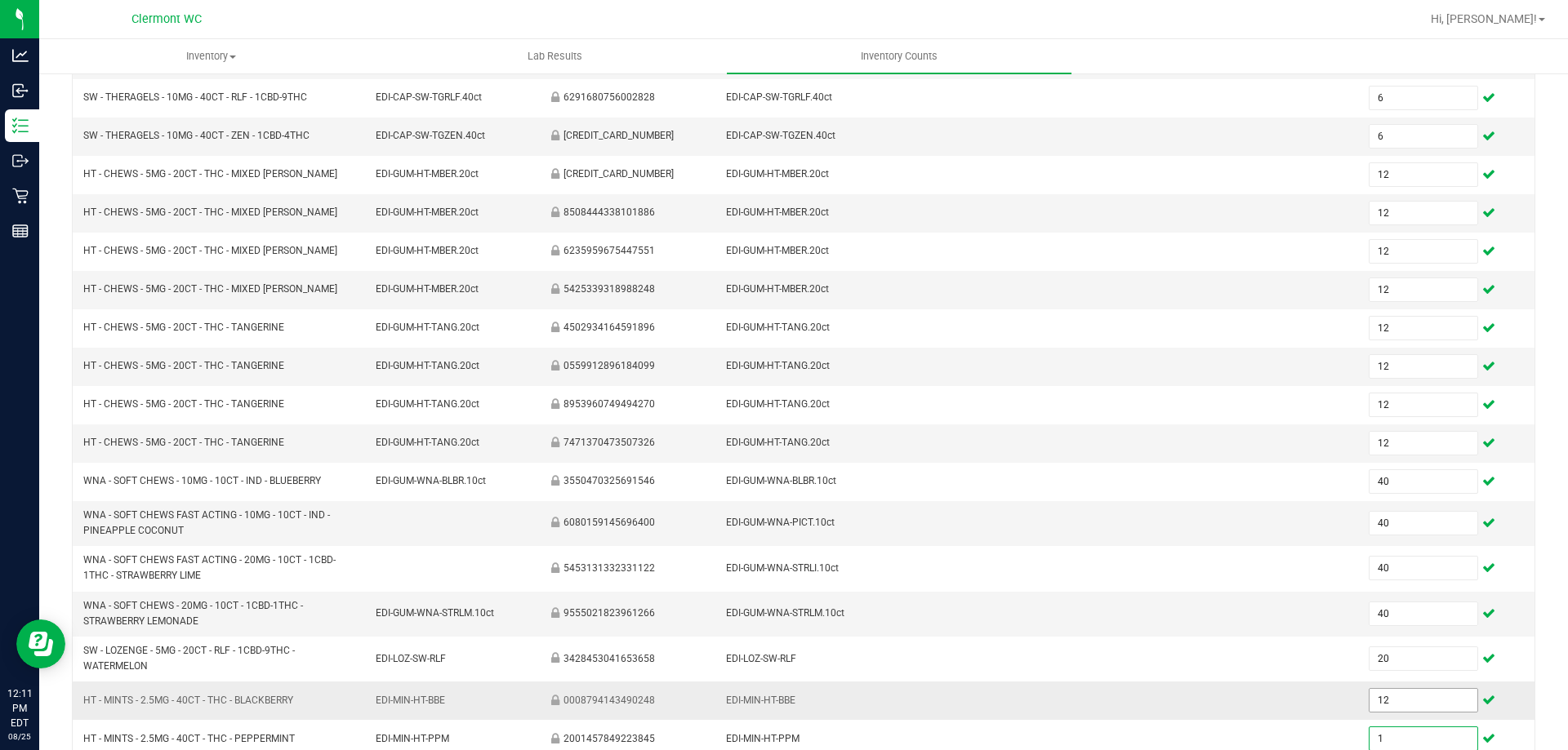
click at [783, 705] on input "12" at bounding box center [1422, 700] width 107 height 23
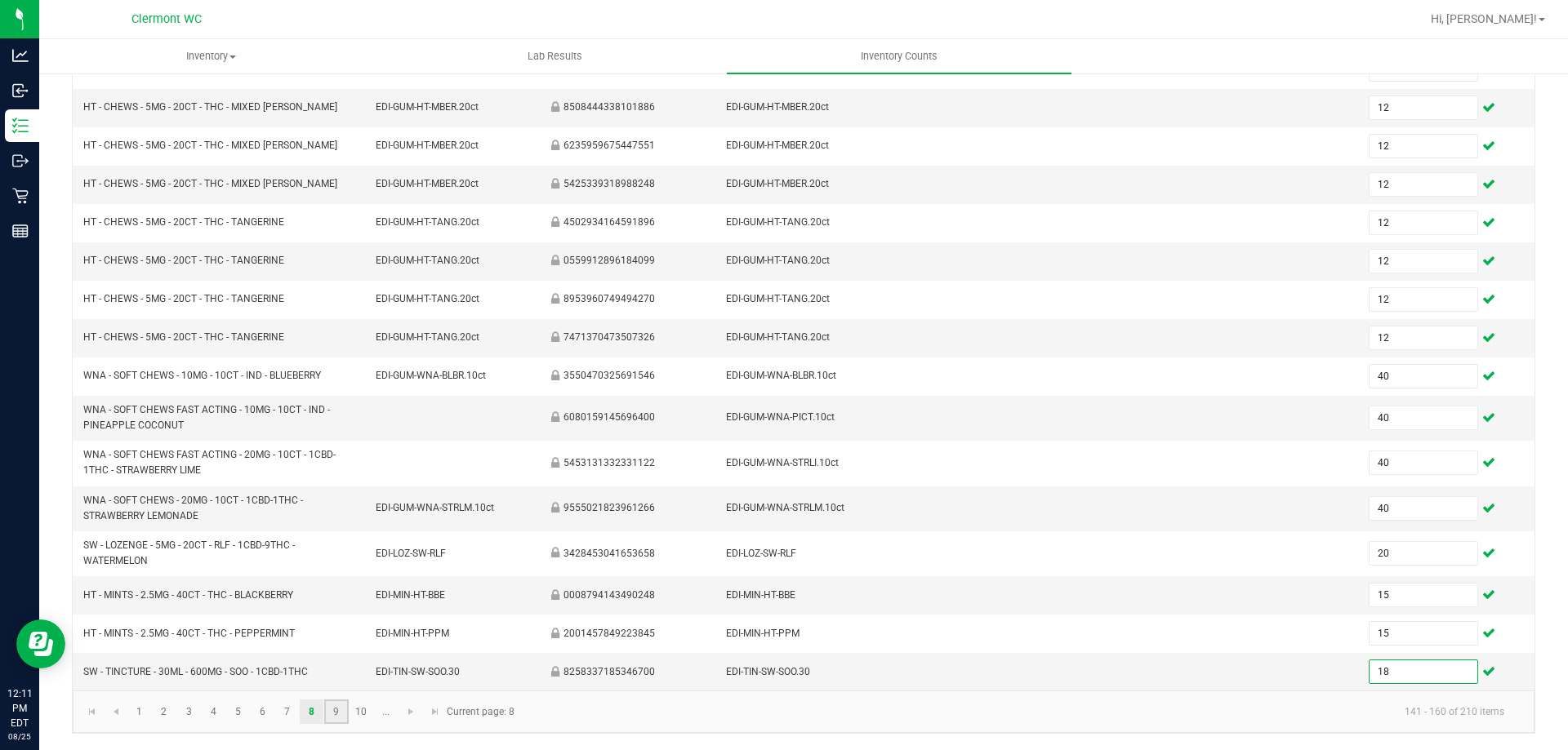
click at [332, 710] on link "9" at bounding box center [335, 711] width 24 height 24
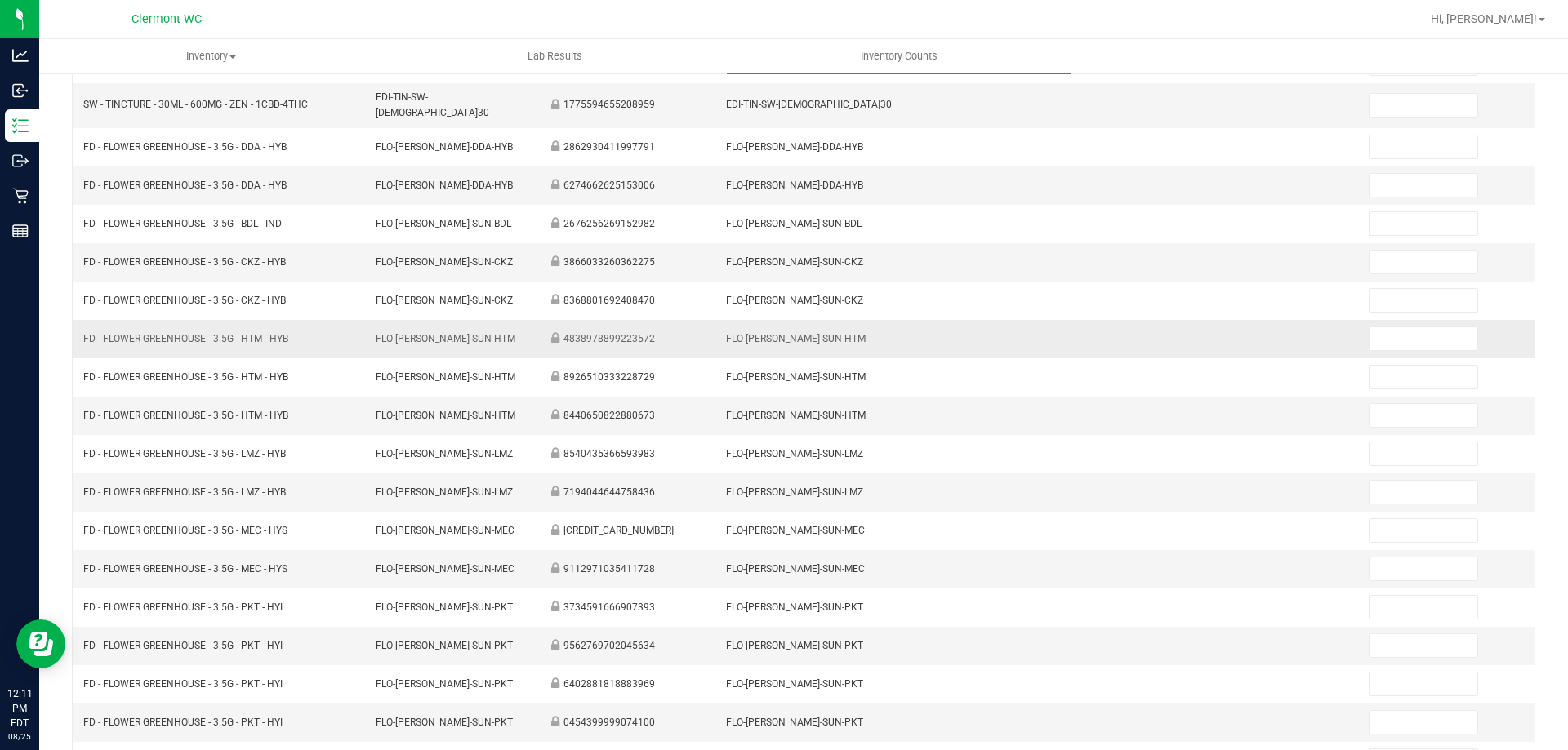
scroll to position [0, 0]
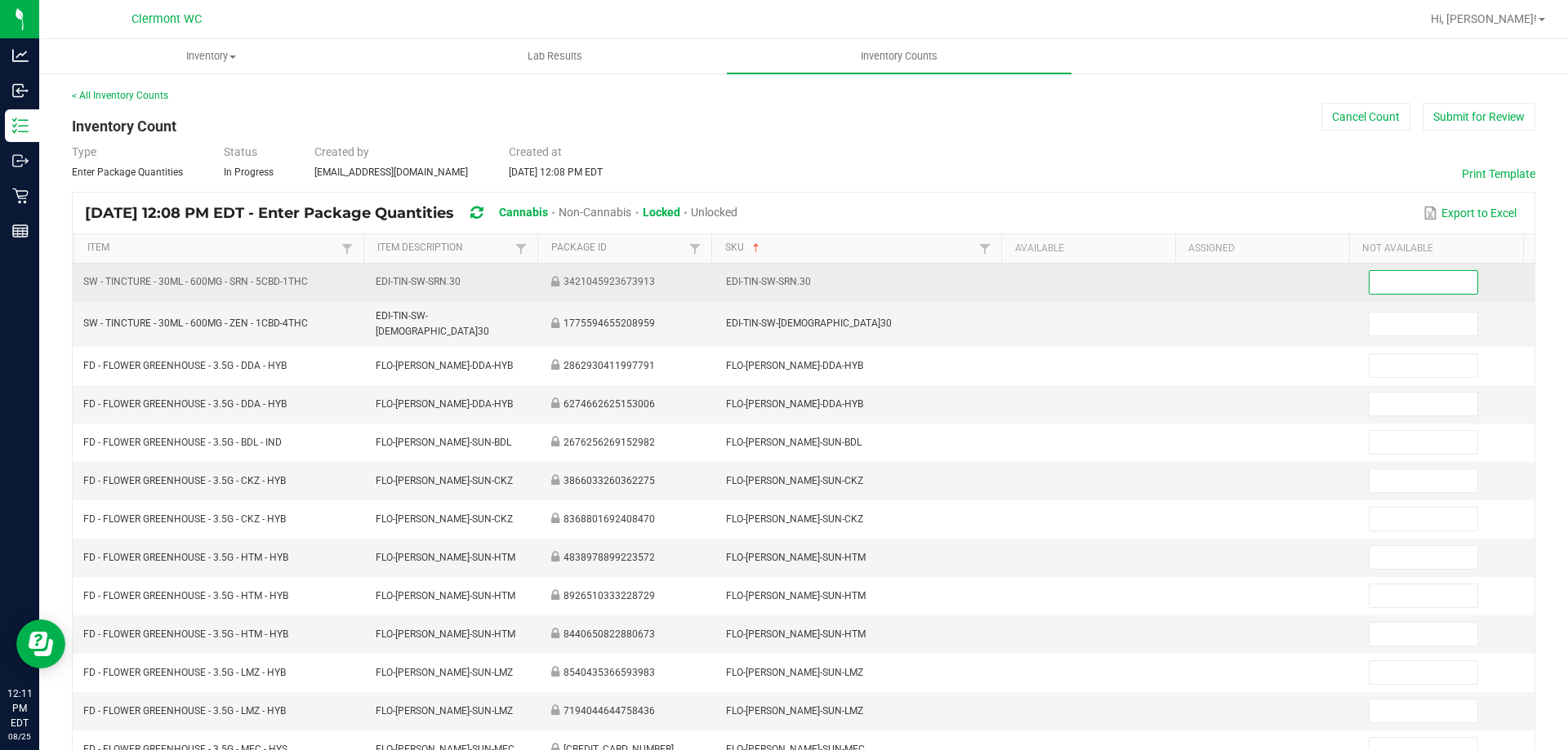
click at [783, 282] on input at bounding box center [1422, 282] width 107 height 23
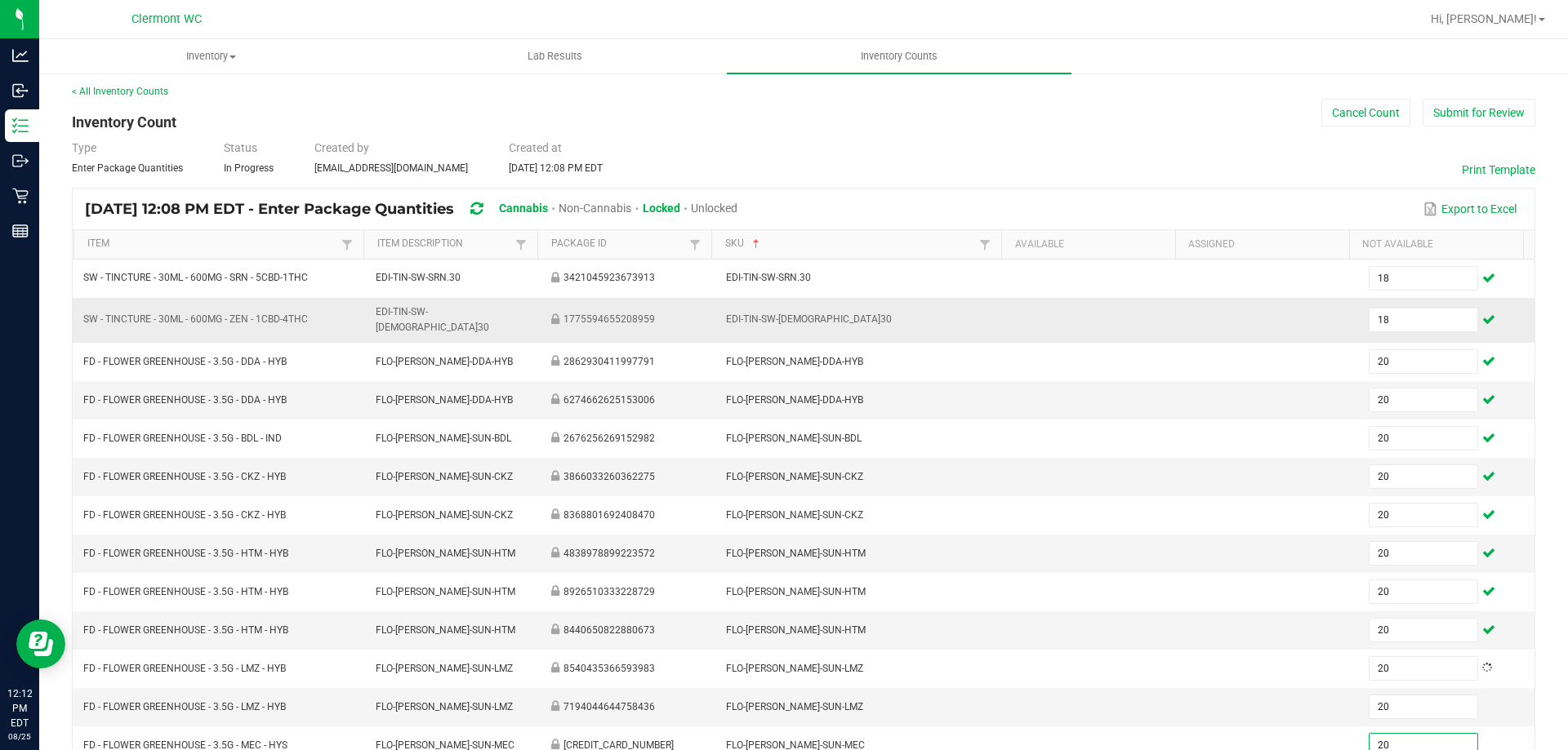
scroll to position [339, 0]
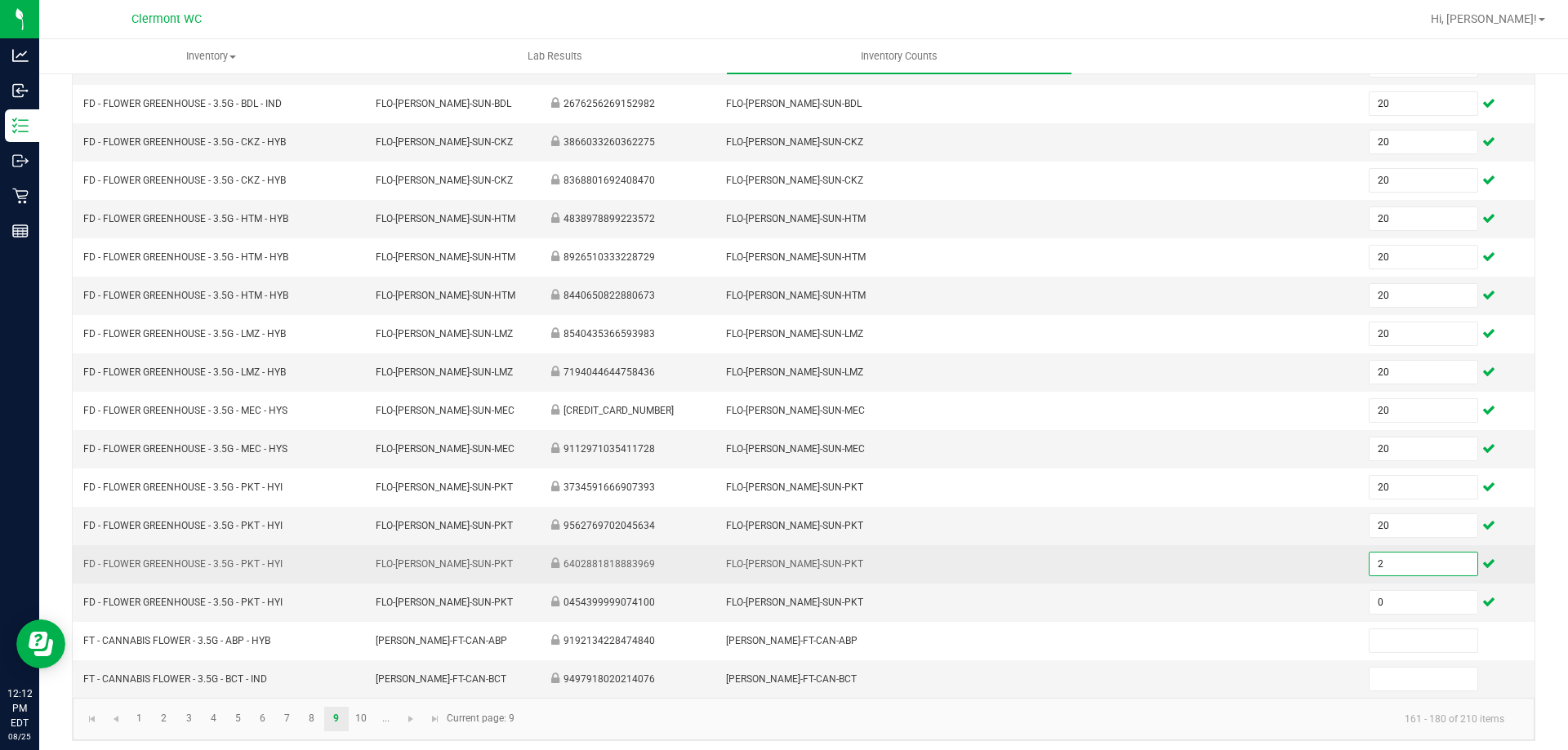
click at [783, 565] on input "2" at bounding box center [1422, 564] width 107 height 23
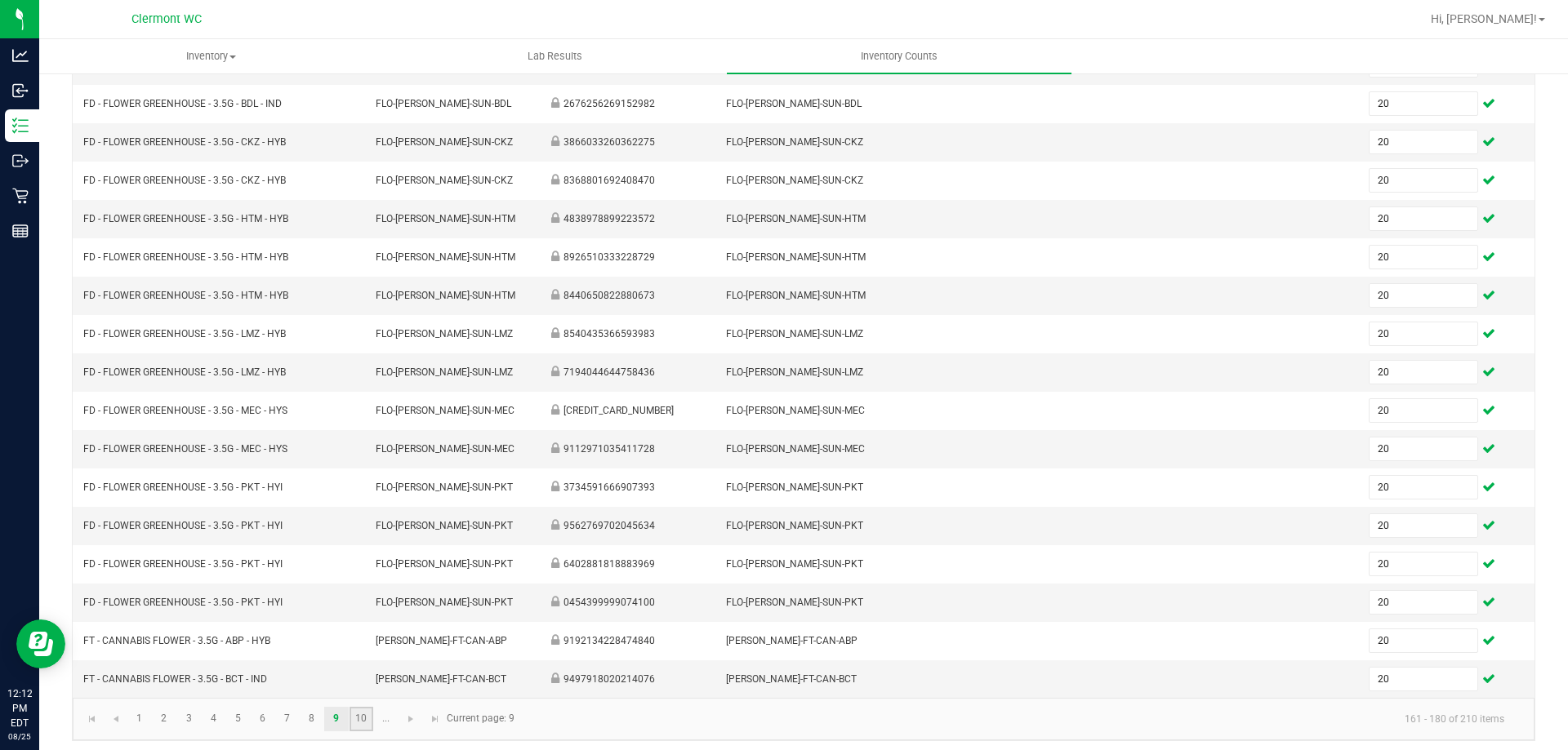
click at [360, 708] on link "10" at bounding box center [361, 718] width 24 height 24
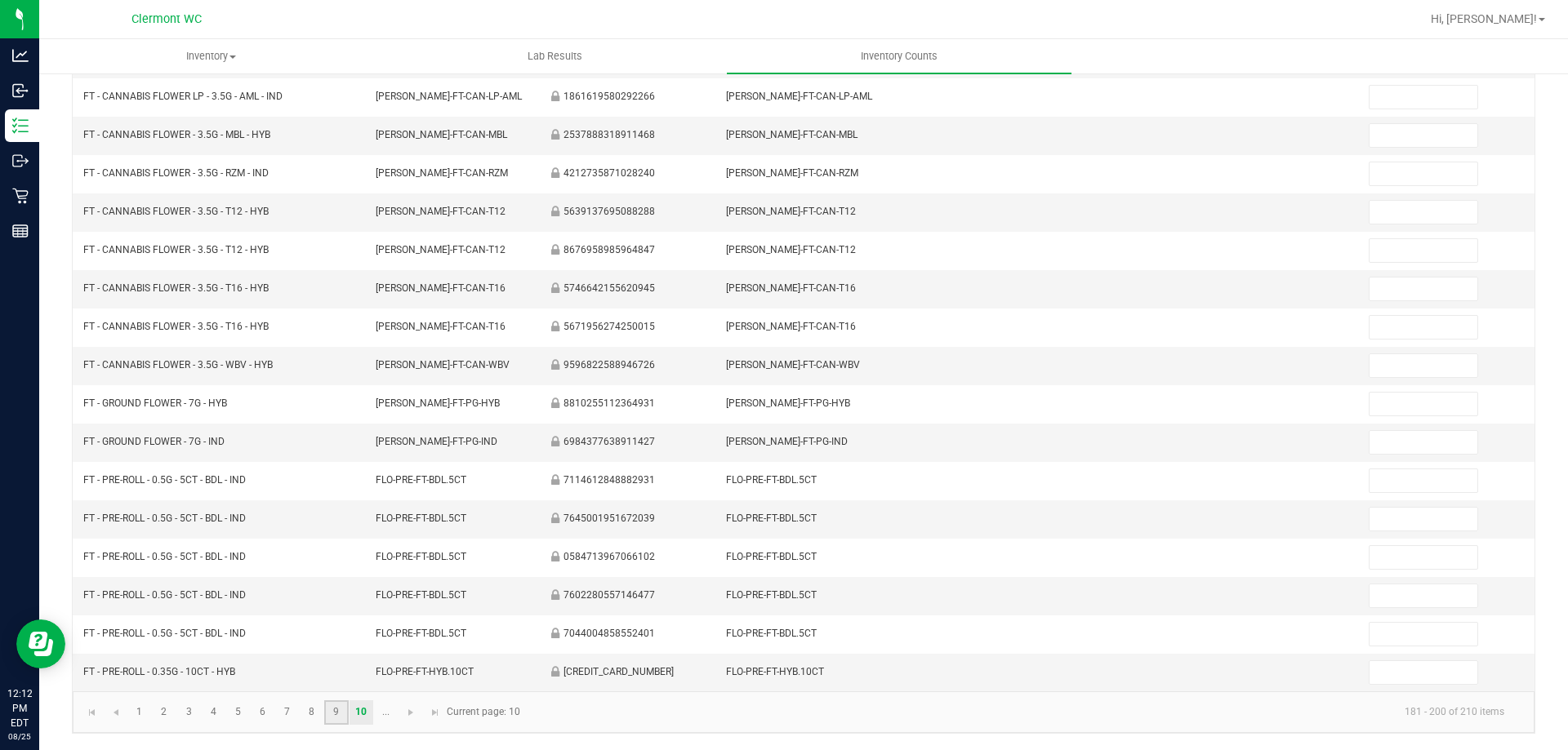
click at [332, 718] on link "9" at bounding box center [335, 712] width 24 height 24
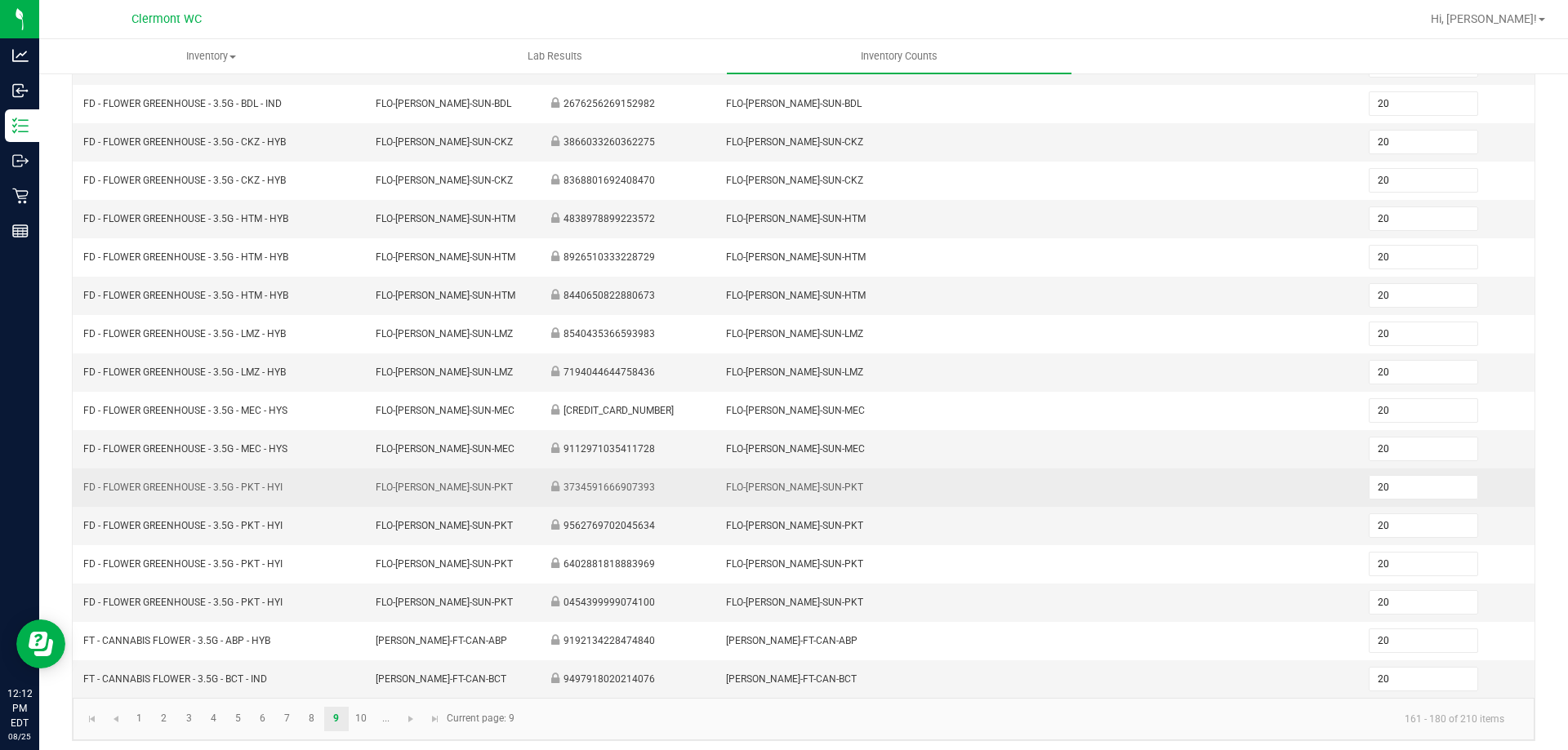
click at [783, 469] on td "20" at bounding box center [1446, 488] width 176 height 38
click at [783, 476] on input "20" at bounding box center [1422, 488] width 107 height 23
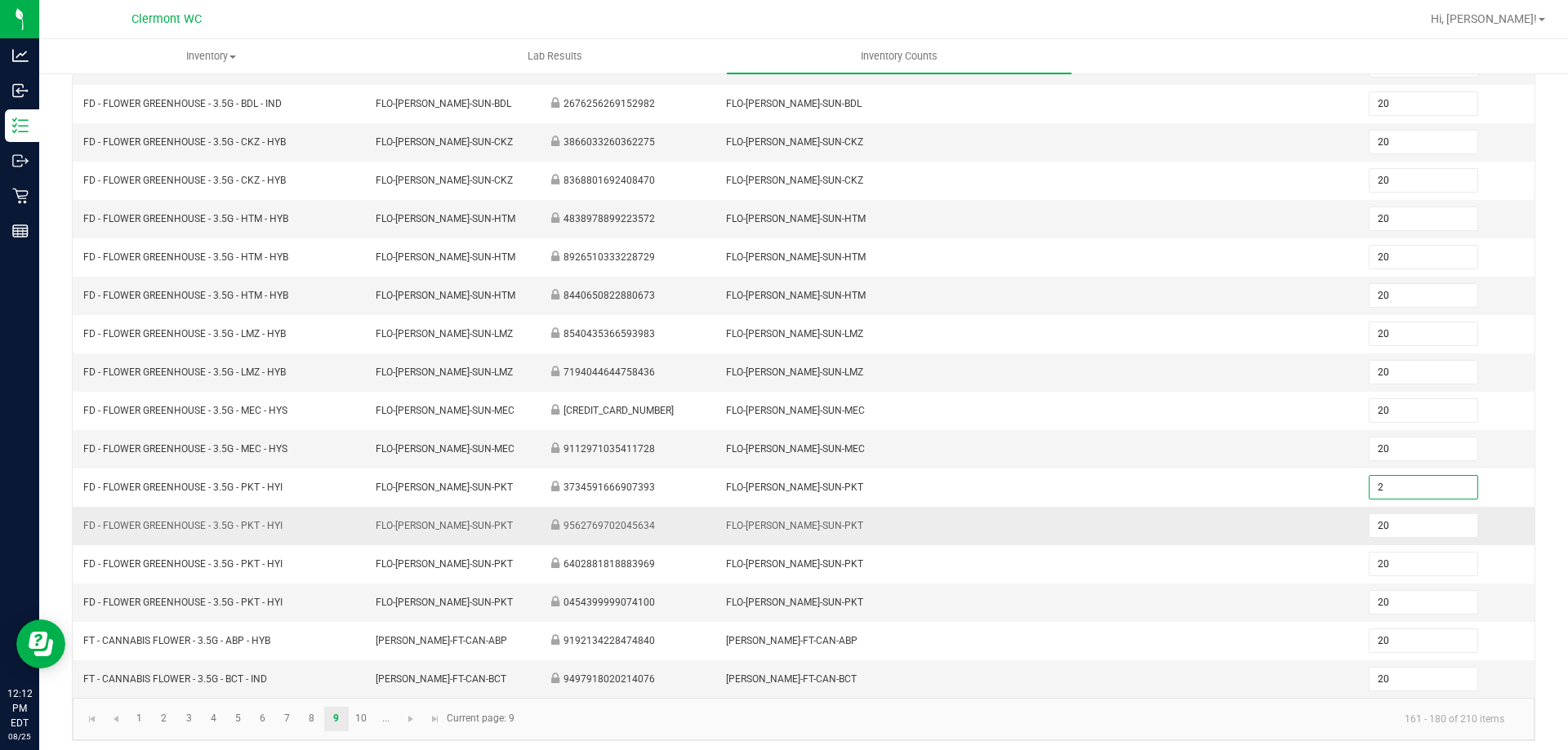
click at [783, 524] on td at bounding box center [1096, 526] width 176 height 38
click at [361, 720] on link "10" at bounding box center [361, 718] width 24 height 24
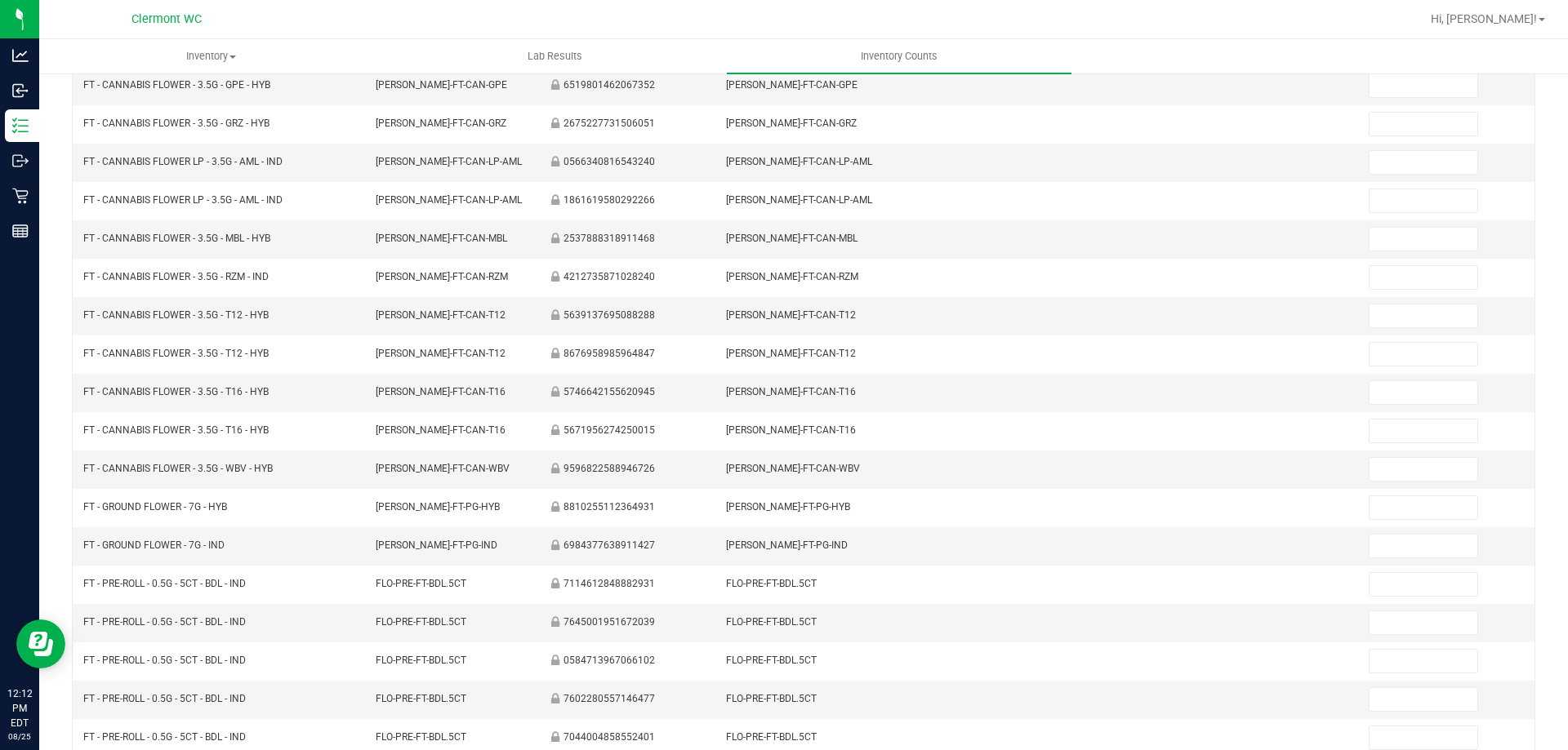
scroll to position [0, 0]
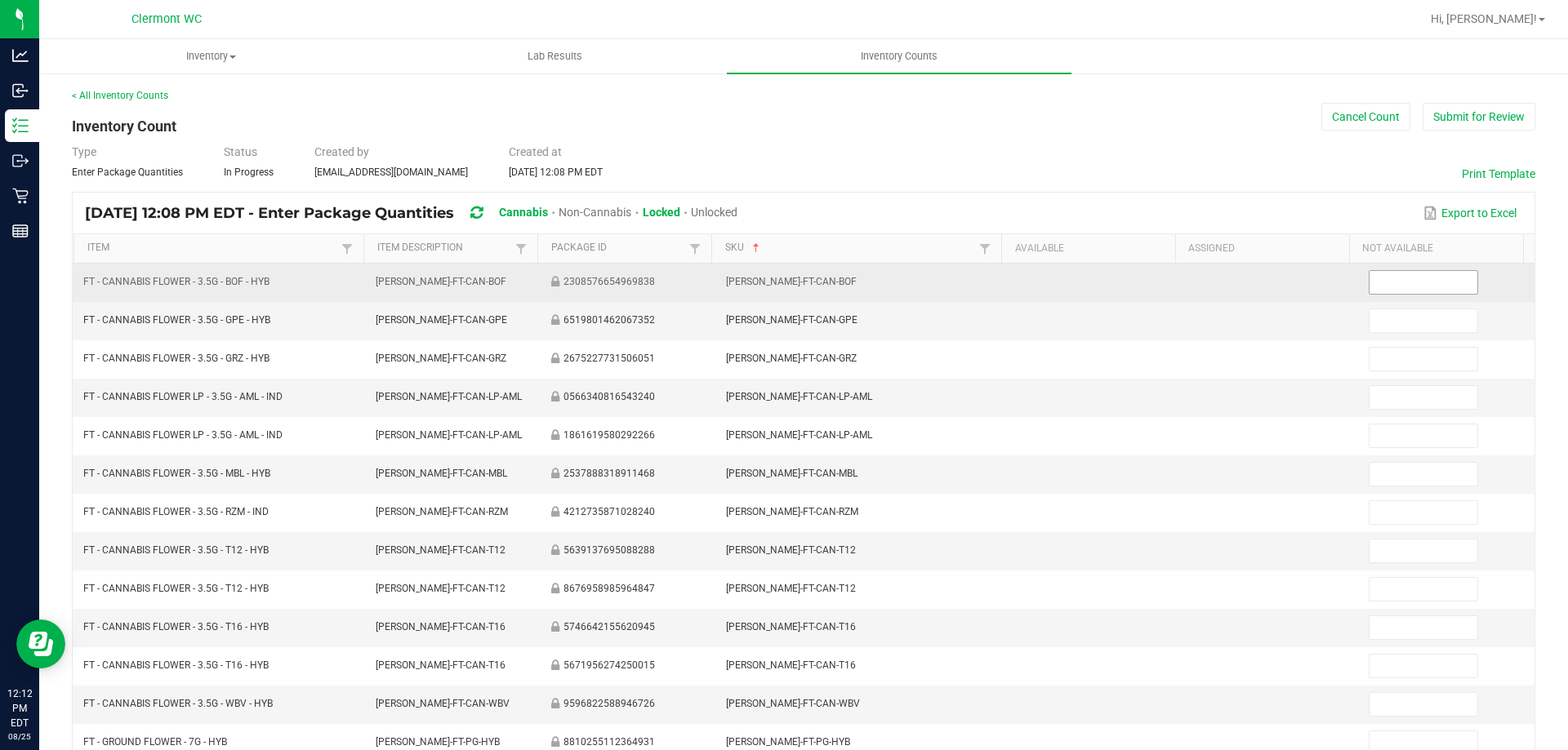
click at [783, 291] on input at bounding box center [1422, 282] width 107 height 23
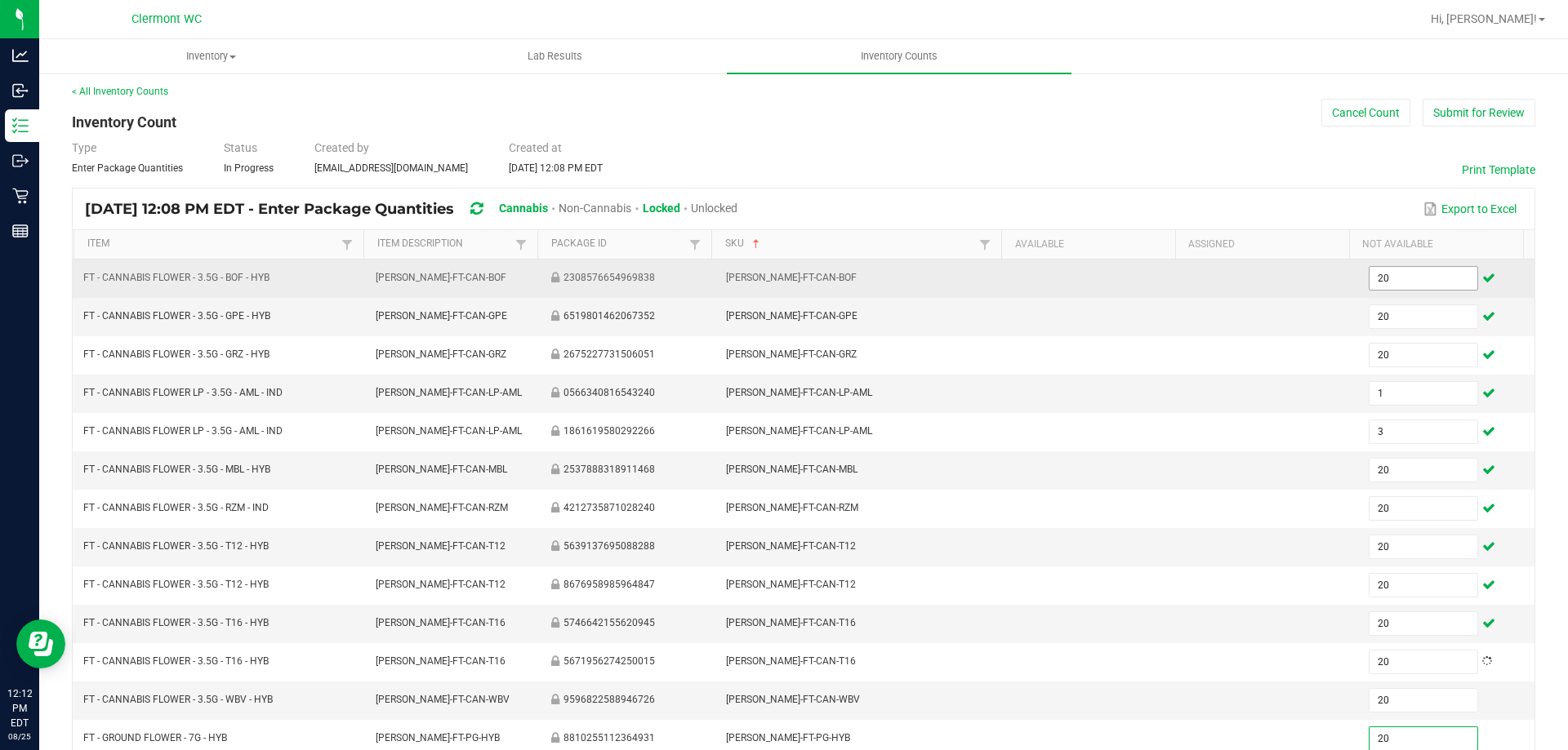
scroll to position [339, 0]
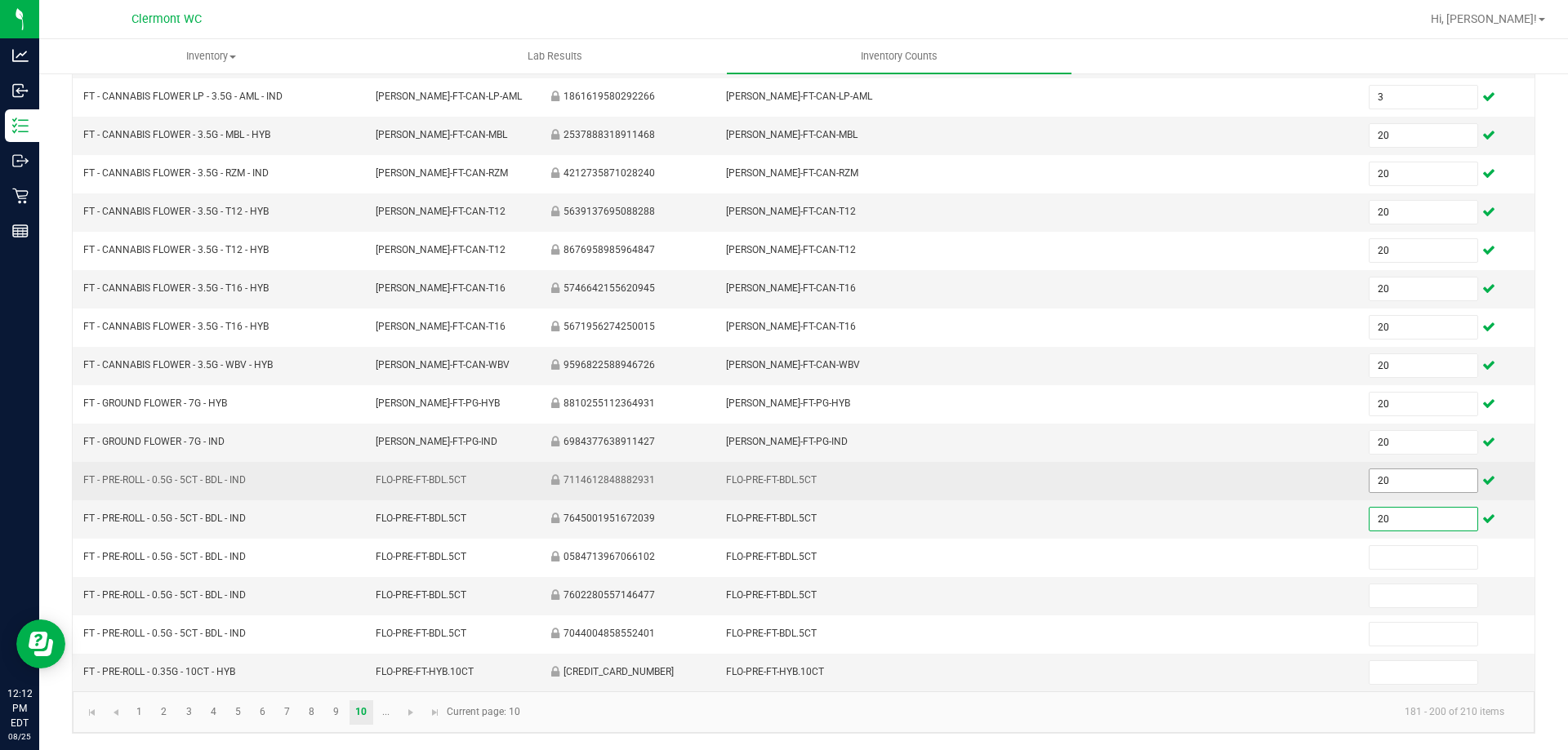
click at [783, 487] on input "20" at bounding box center [1422, 481] width 107 height 23
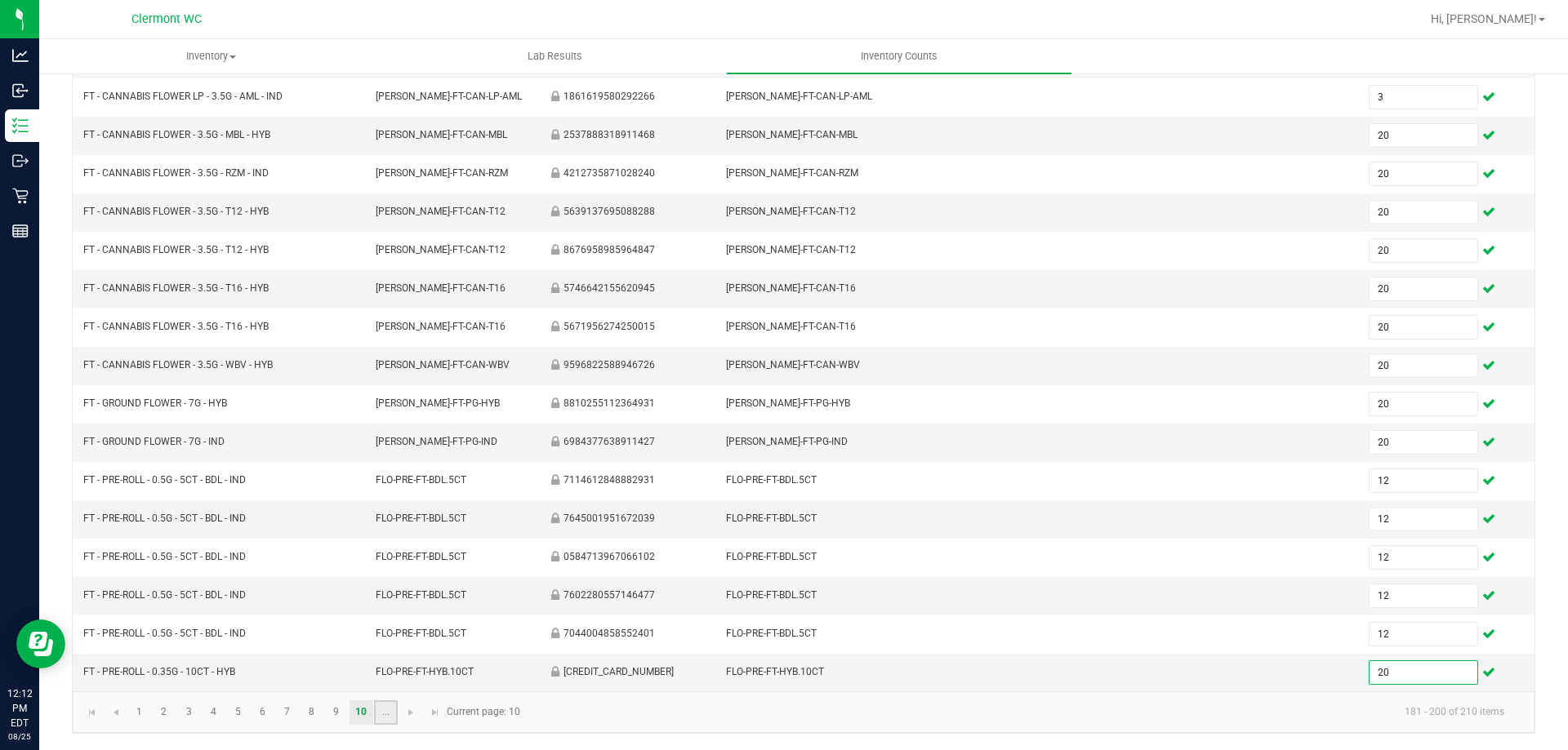
click at [379, 714] on link "..." at bounding box center [385, 712] width 24 height 24
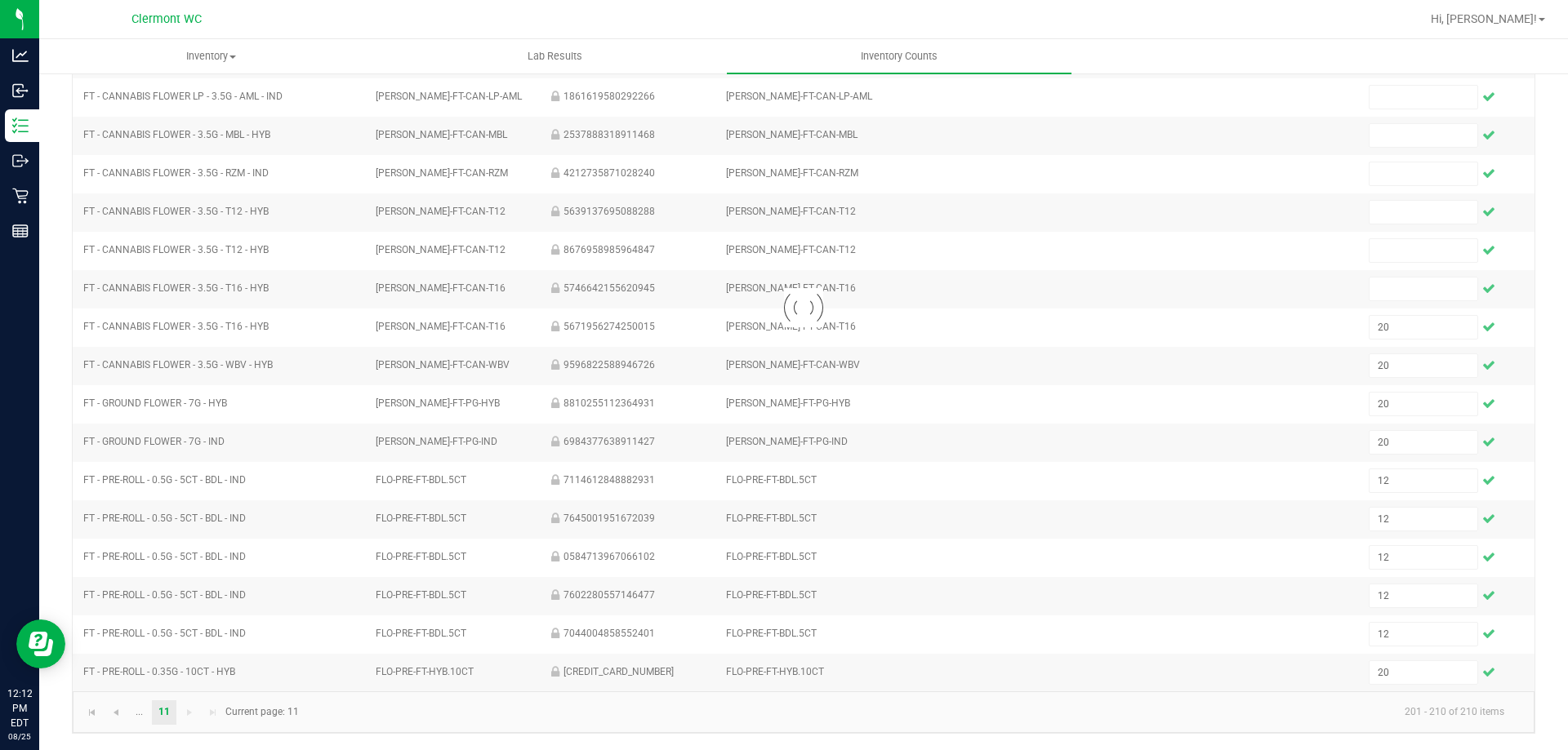
scroll to position [0, 0]
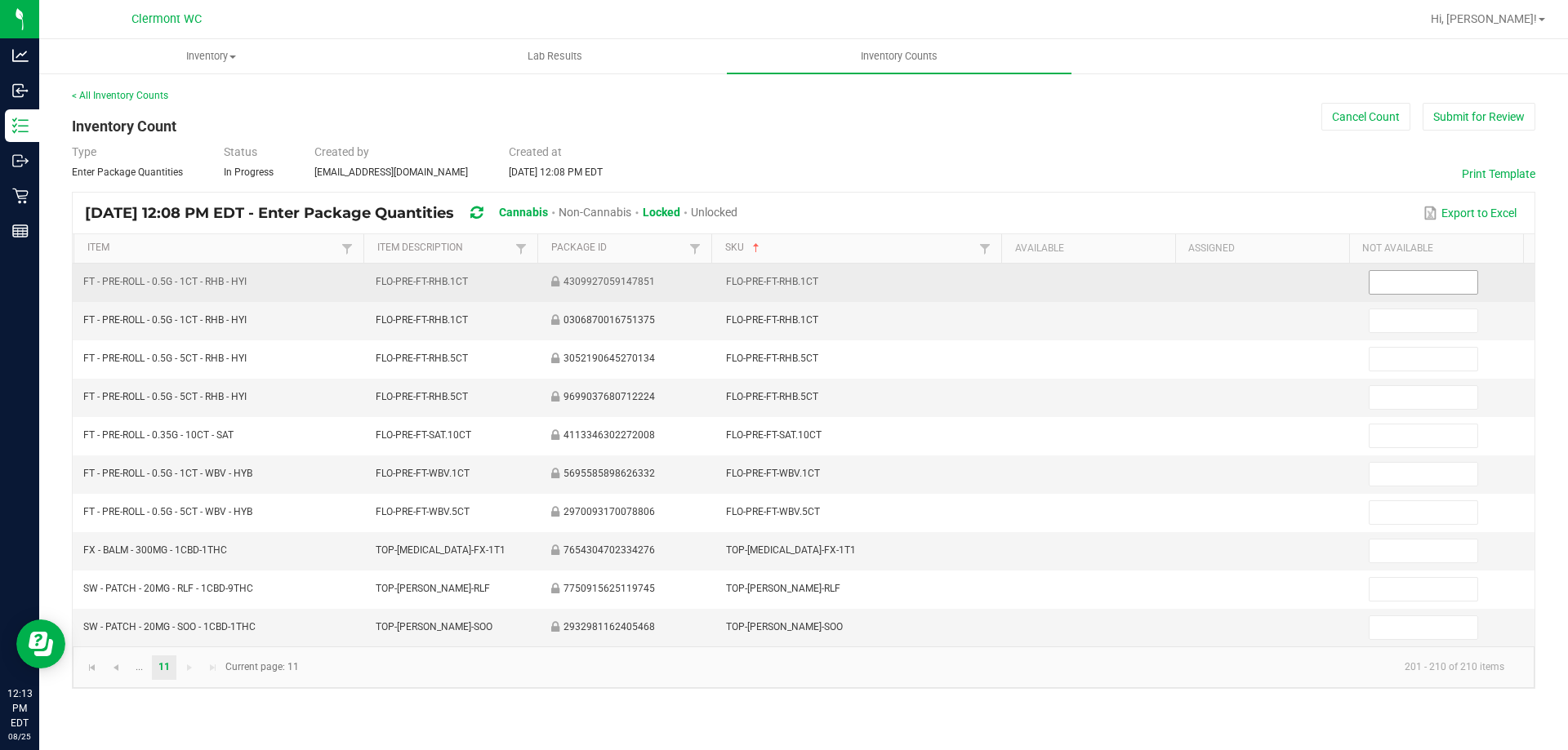
click at [783, 281] on input at bounding box center [1422, 282] width 107 height 23
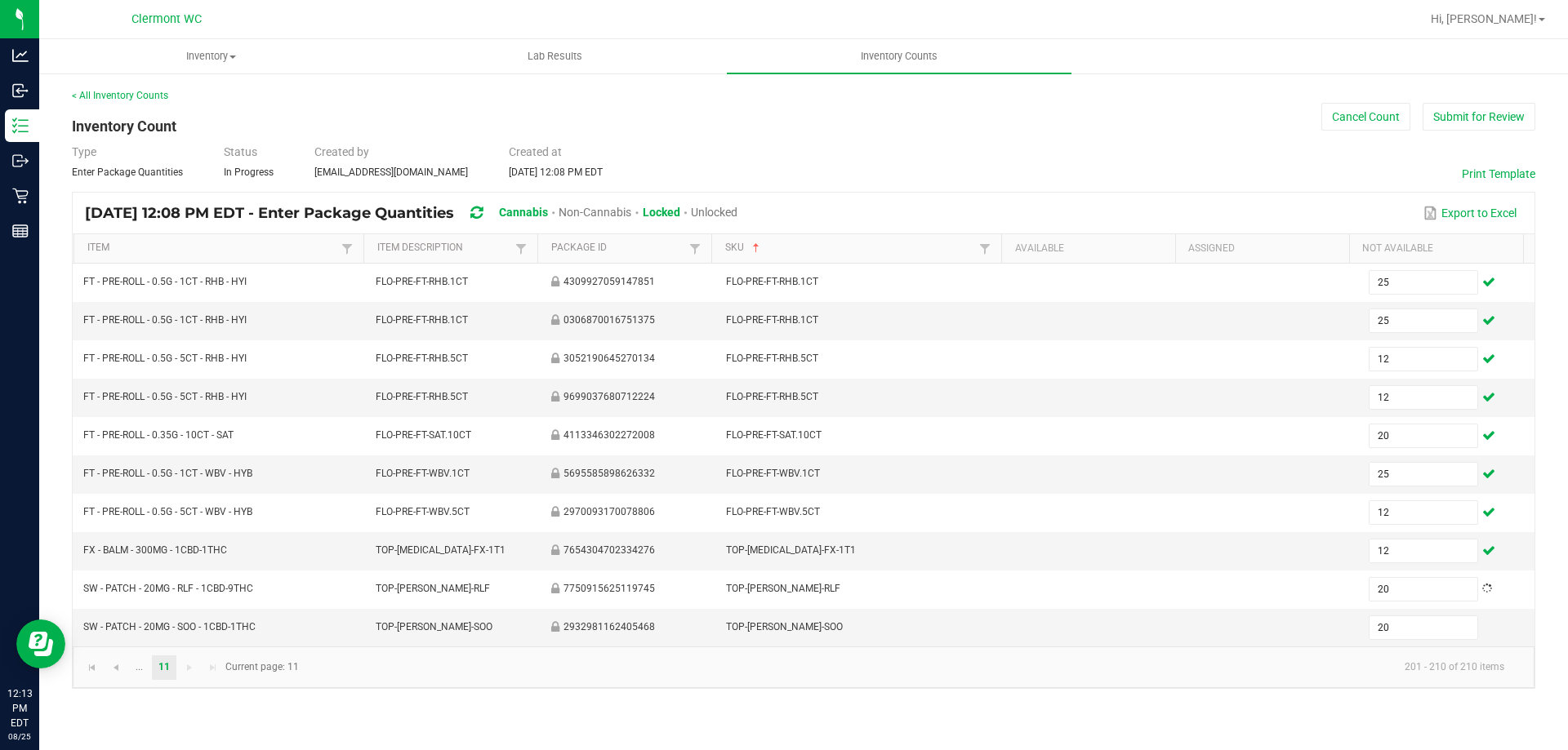
drag, startPoint x: 1289, startPoint y: 202, endPoint x: 1412, endPoint y: 155, distance: 131.7
click at [783, 201] on div "Export to Excel" at bounding box center [1136, 212] width 772 height 28
click at [783, 126] on button "Submit for Review" at bounding box center [1479, 116] width 112 height 28
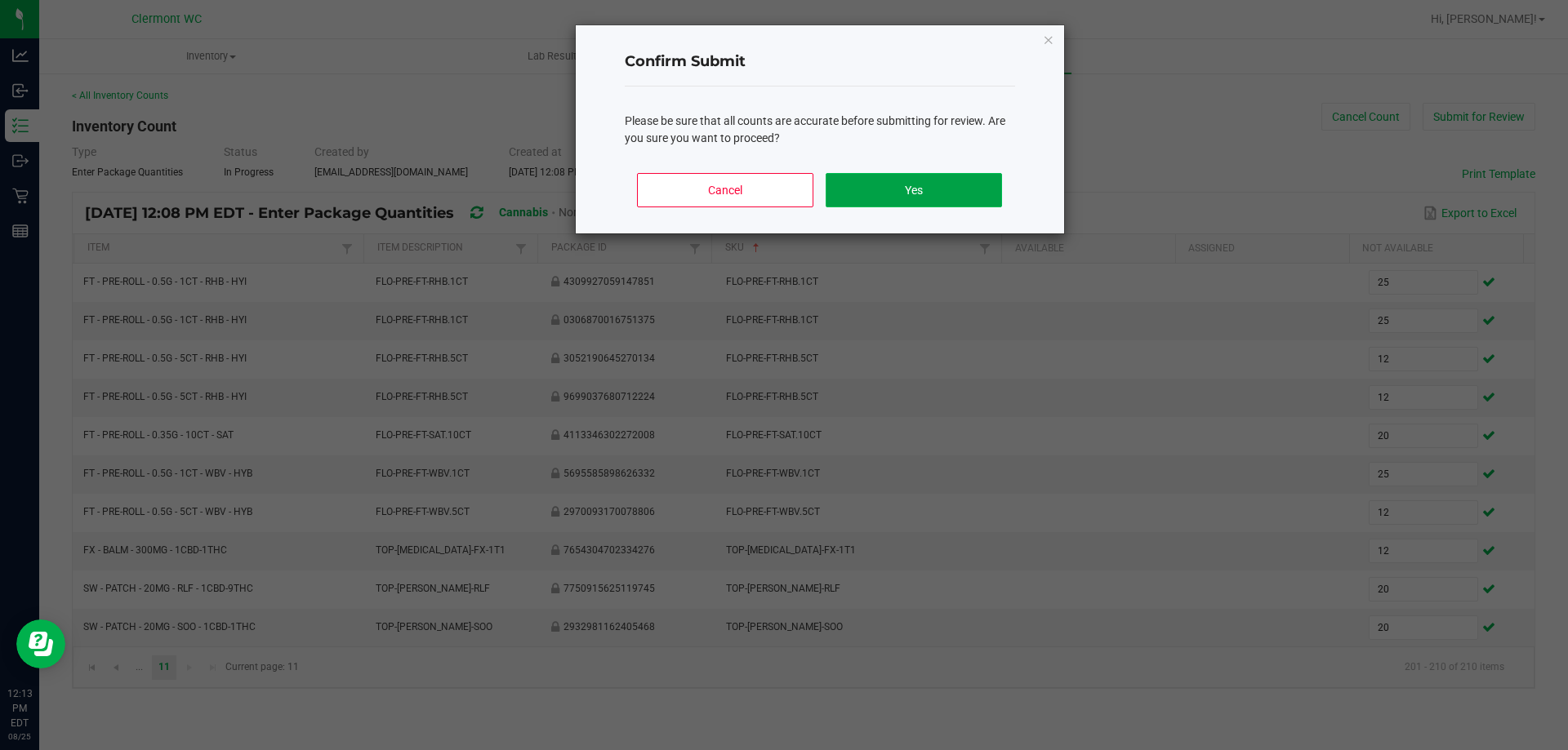
click at [783, 194] on button "Yes" at bounding box center [913, 190] width 176 height 35
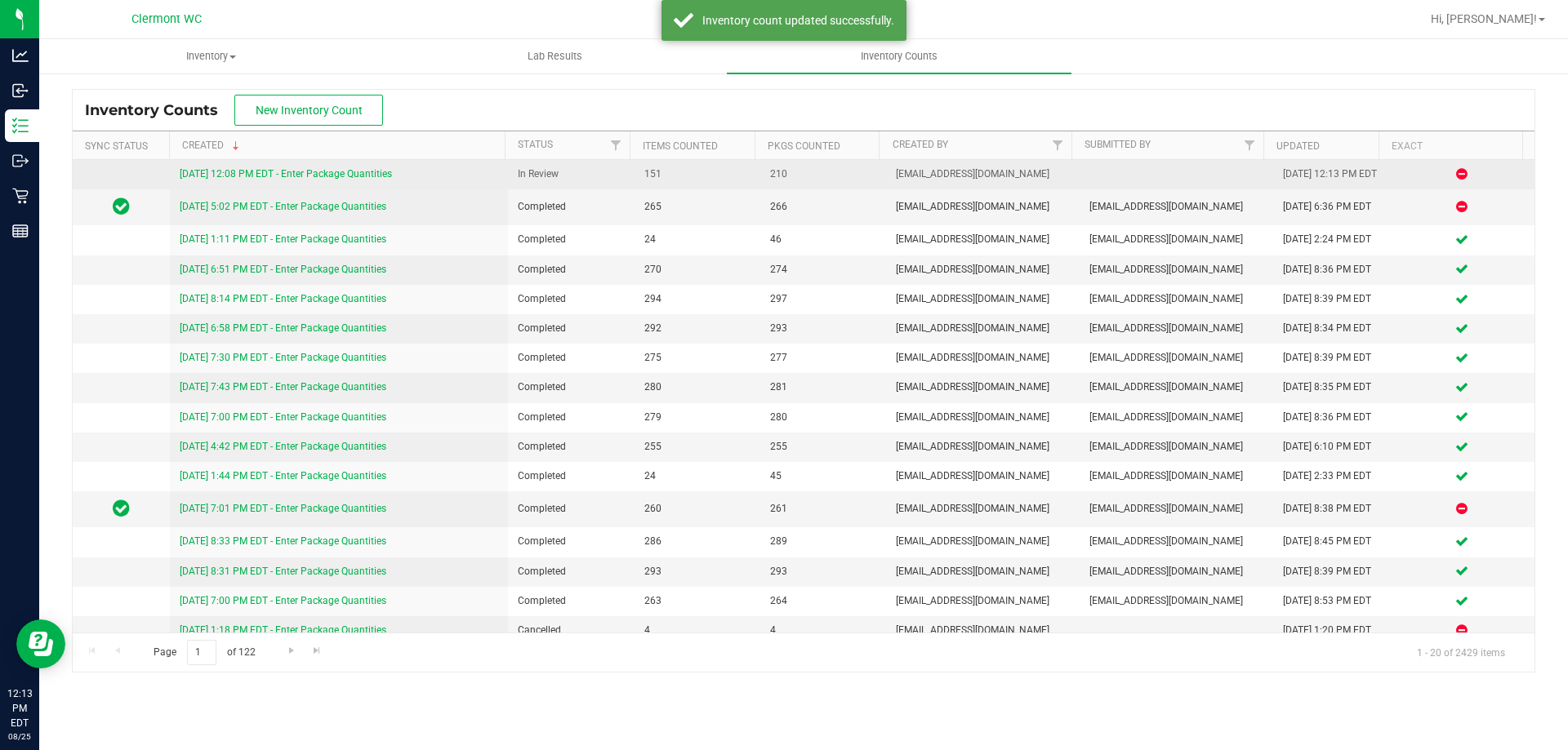
click at [385, 180] on link "8/25/25 12:08 PM EDT - Enter Package Quantities" at bounding box center [285, 174] width 212 height 12
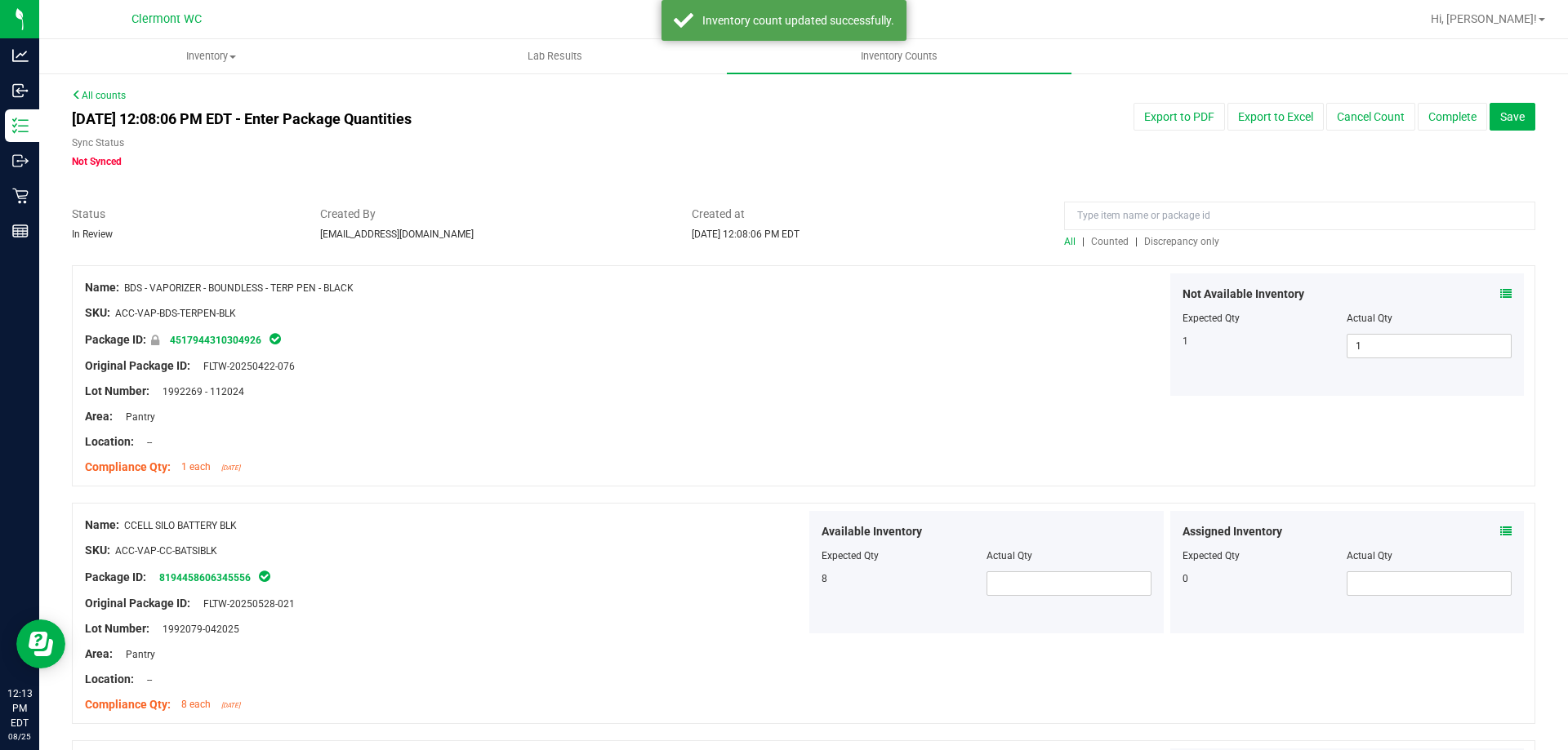
click at [783, 247] on span "Discrepancy only" at bounding box center [1182, 242] width 75 height 12
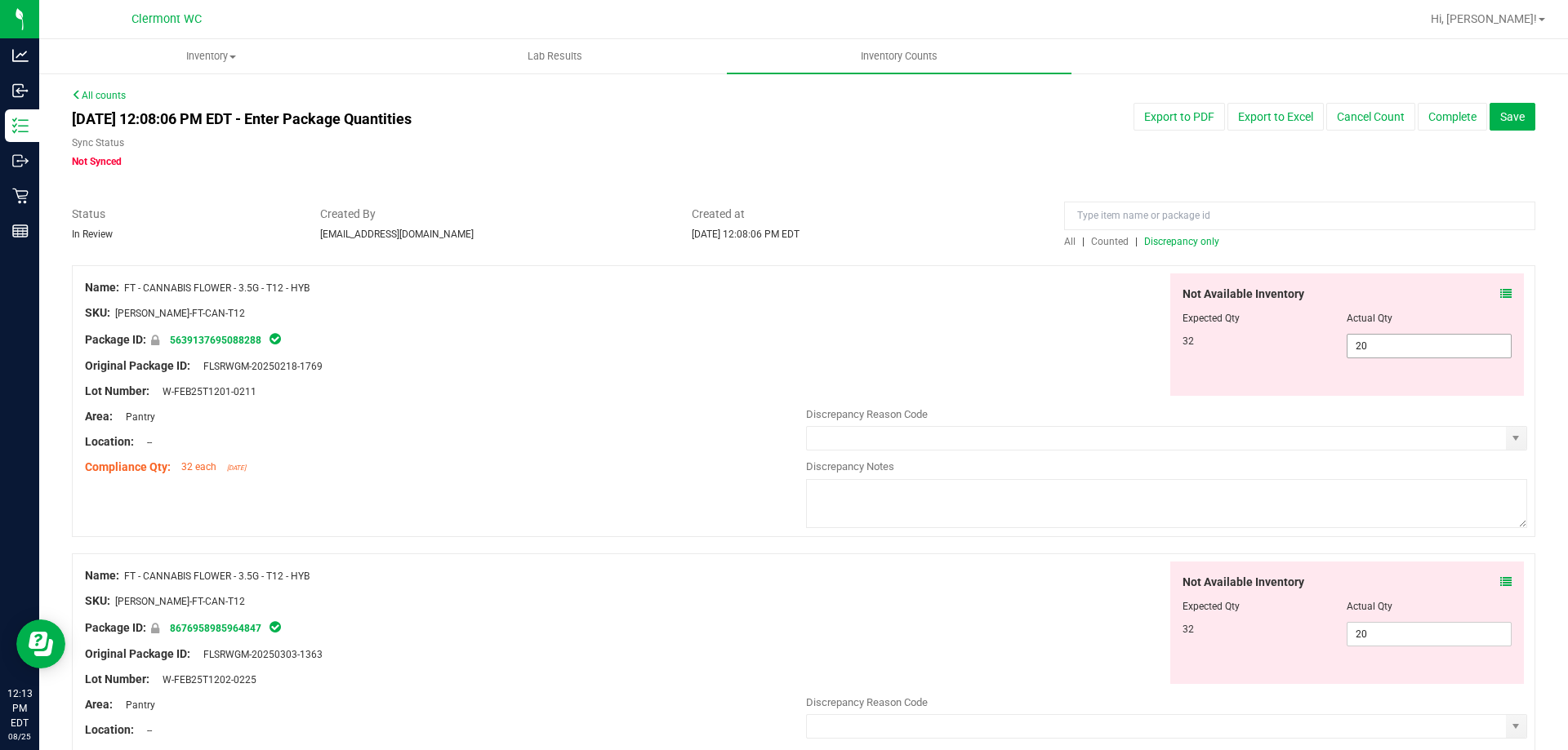
click at [783, 337] on span "20 20" at bounding box center [1430, 346] width 165 height 24
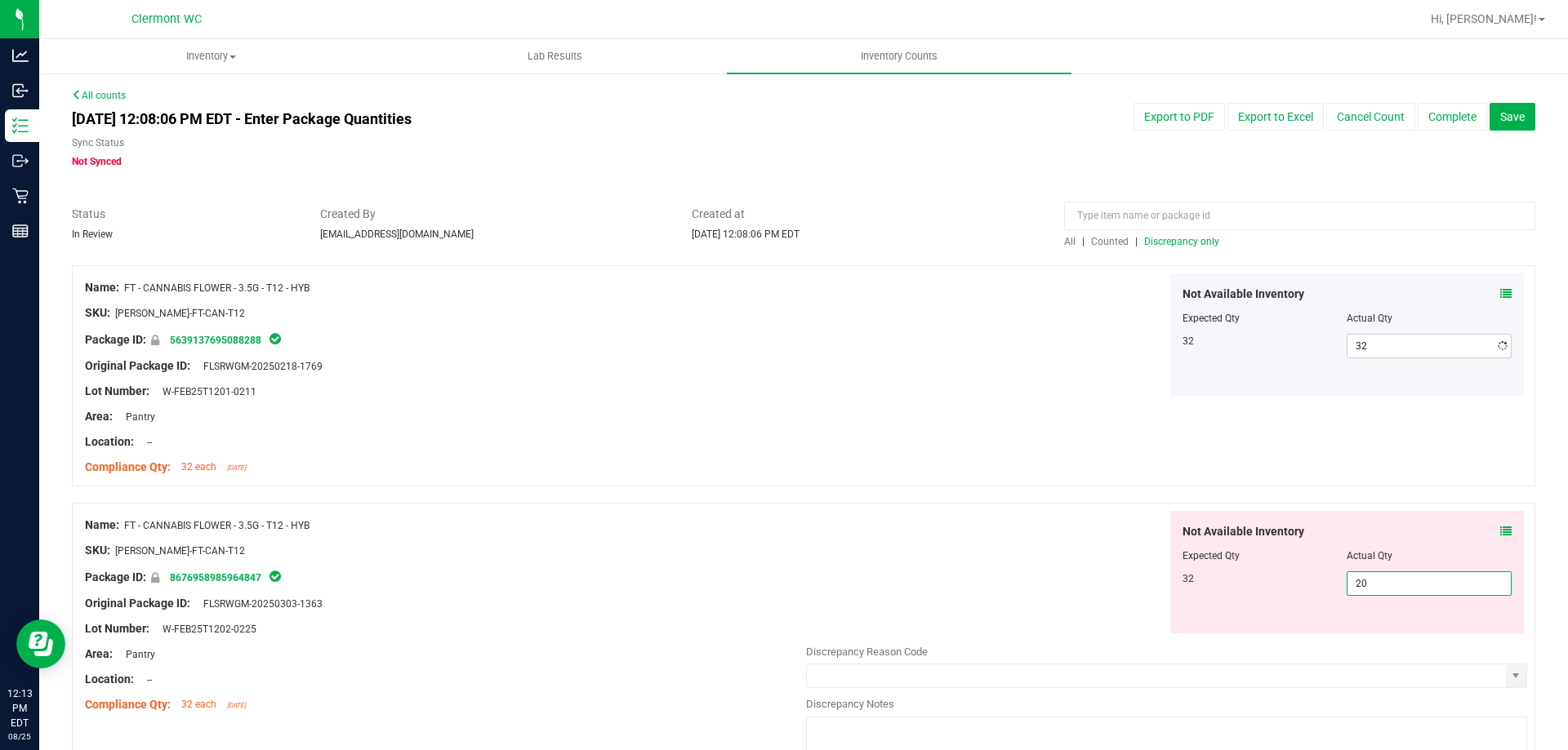
click at [783, 625] on div "Not Available Inventory Expected Qty Actual Qty 32 20 20" at bounding box center [1347, 571] width 355 height 122
click at [783, 480] on div "Name: FT - CANNABIS FLOWER - 3.5G - T12 - HYB SKU: FLO-BUD-FT-CAN-T12 Package I…" at bounding box center [803, 375] width 1463 height 221
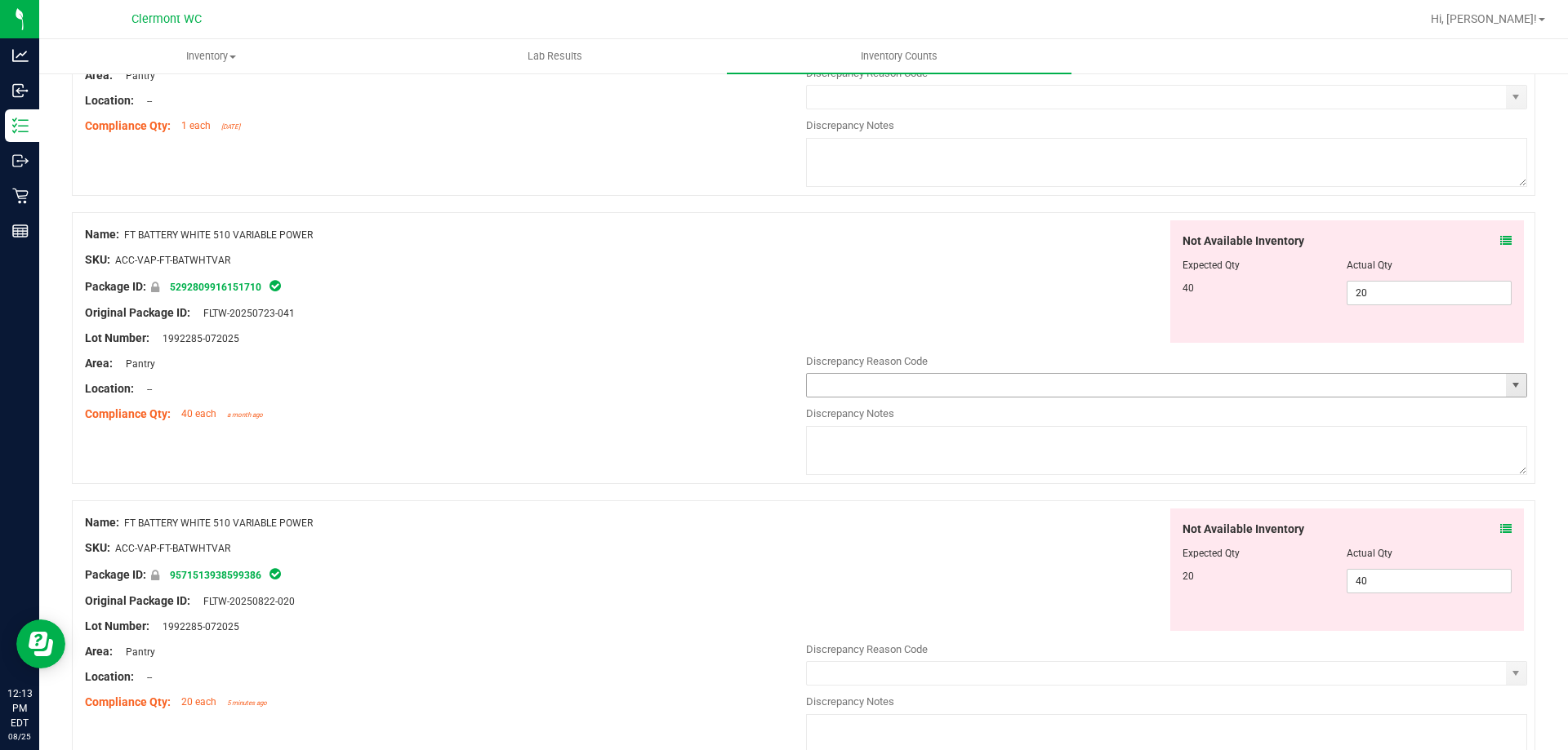
scroll to position [408, 0]
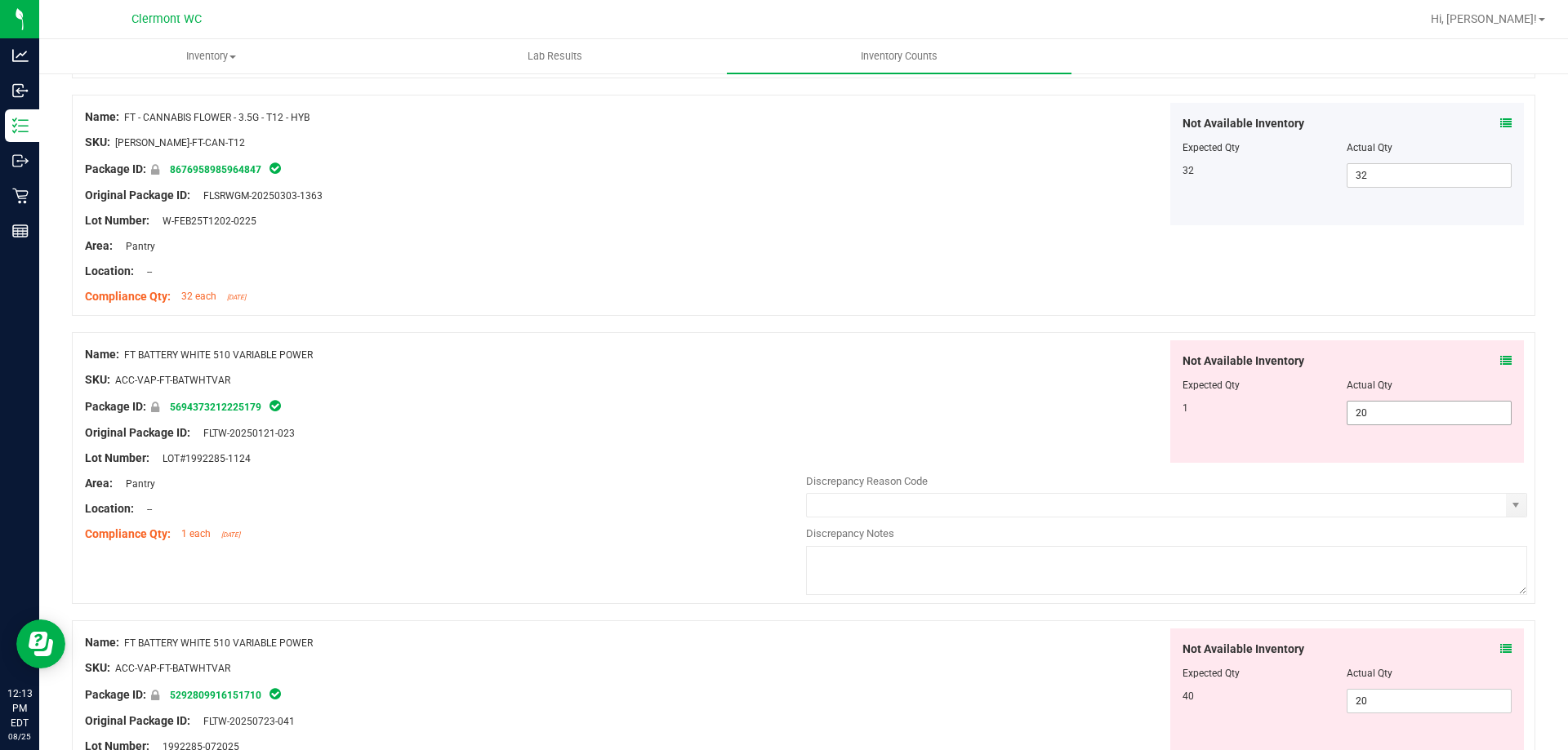
click at [783, 416] on span "20 20" at bounding box center [1430, 412] width 165 height 24
drag, startPoint x: 682, startPoint y: 272, endPoint x: 744, endPoint y: 302, distance: 68.9
click at [681, 272] on div "Location: --" at bounding box center [445, 272] width 721 height 17
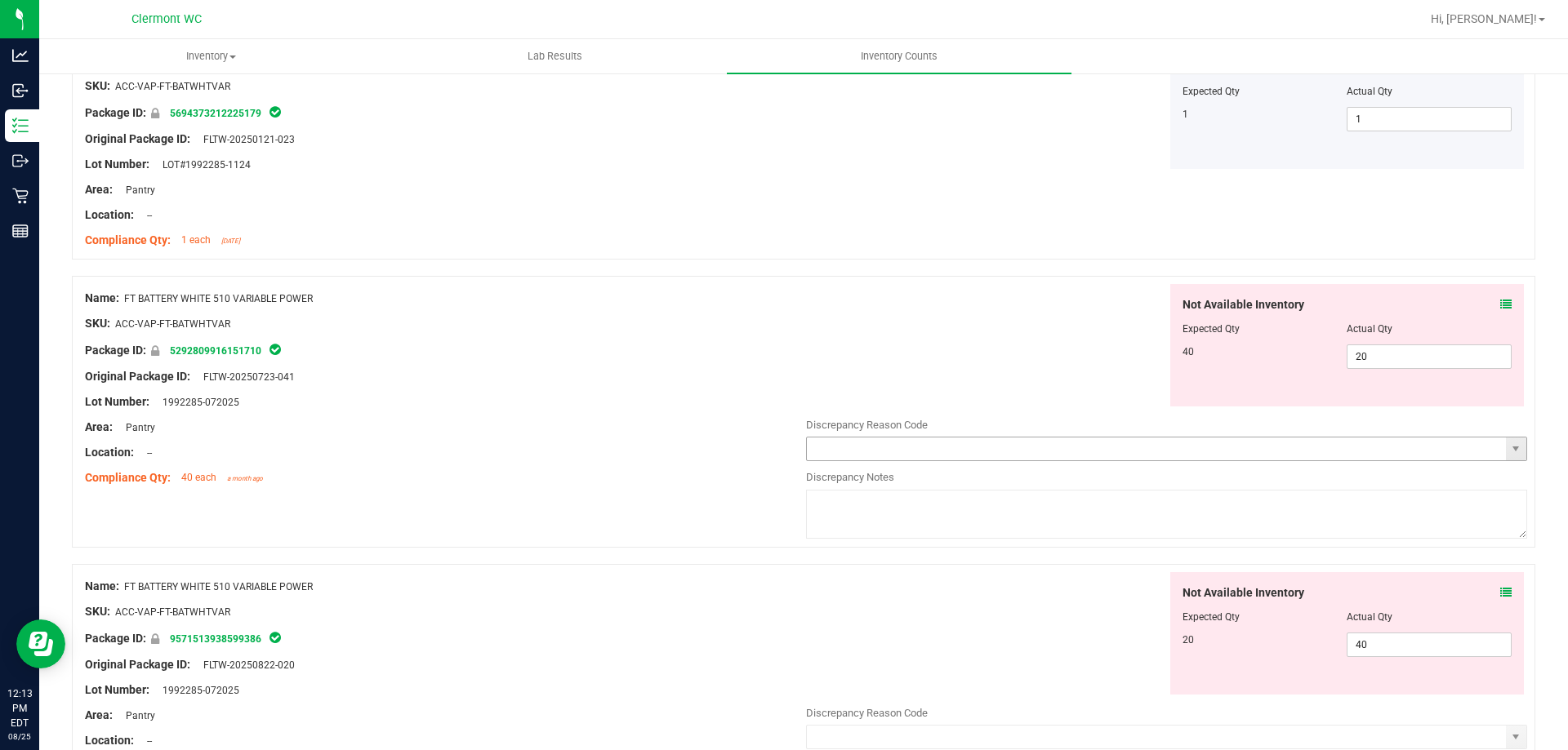
scroll to position [735, 0]
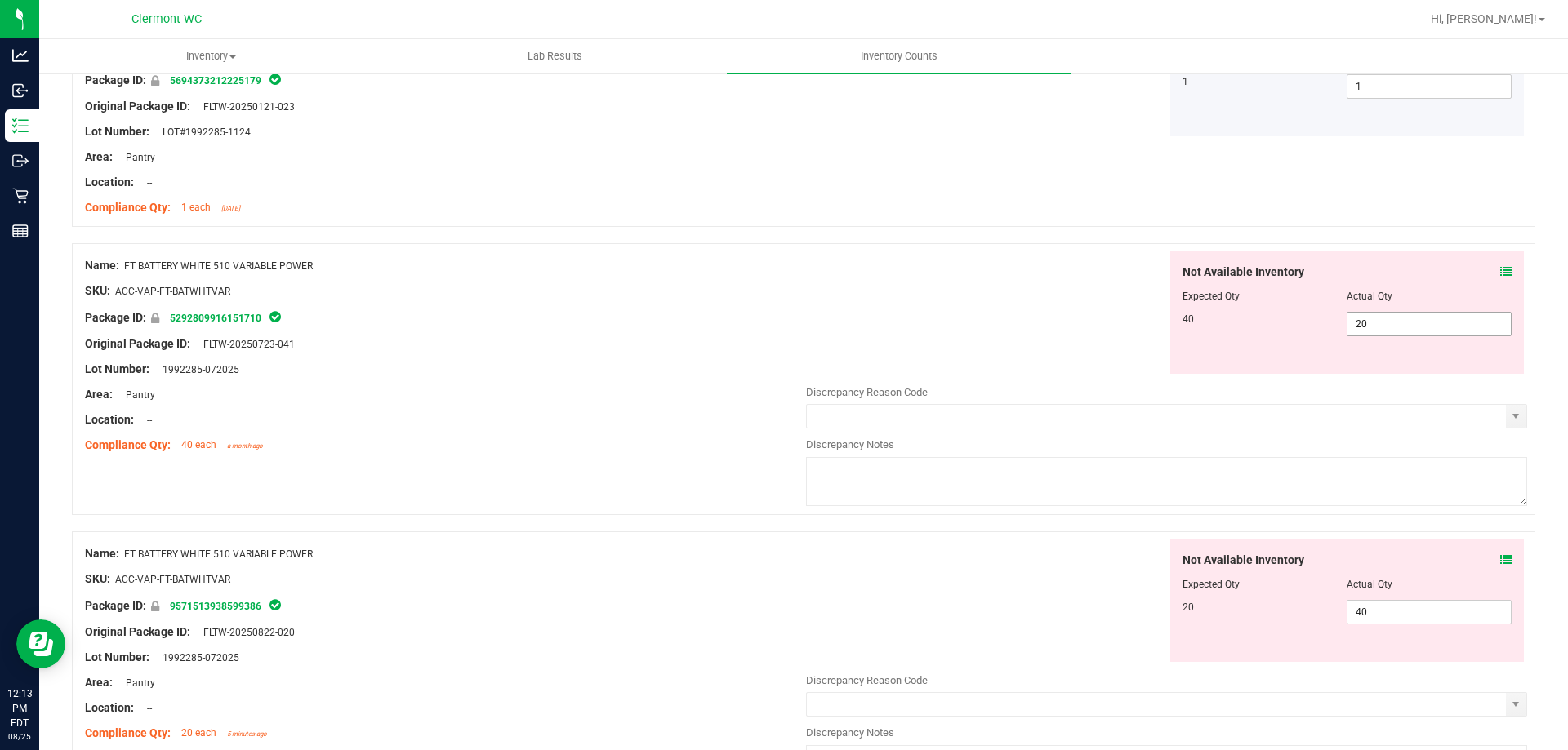
click at [783, 318] on span "20 20" at bounding box center [1430, 324] width 165 height 24
click at [783, 612] on div "Not Available Inventory Expected Qty Actual Qty 20 40 40" at bounding box center [1166, 668] width 721 height 258
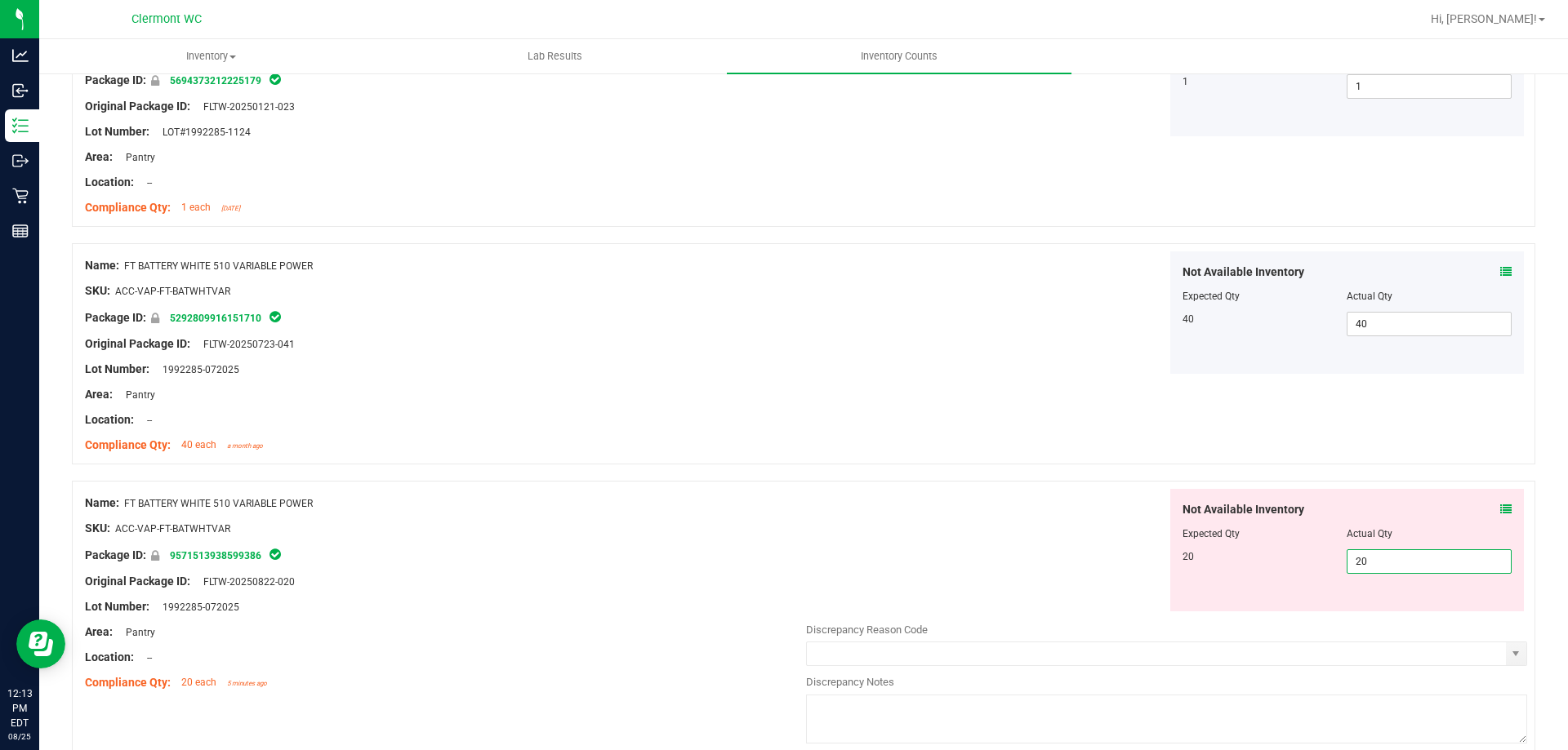
drag, startPoint x: 470, startPoint y: 458, endPoint x: 798, endPoint y: 458, distance: 328.0
click at [472, 458] on div "Name: FT BATTERY WHITE 510 VARIABLE POWER SKU: ACC-VAP-FT-BATWHTVAR Package ID:…" at bounding box center [445, 355] width 721 height 208
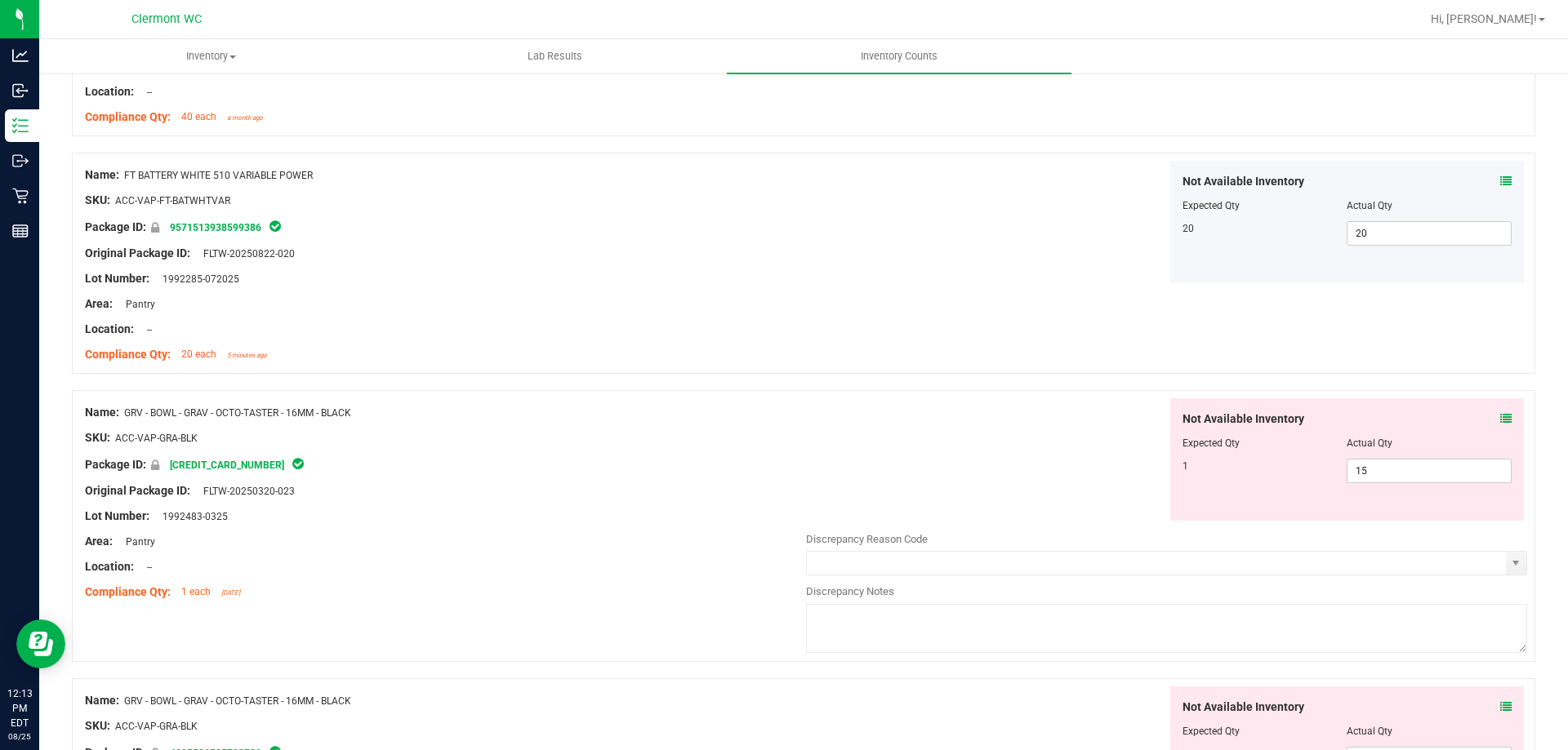
scroll to position [1143, 0]
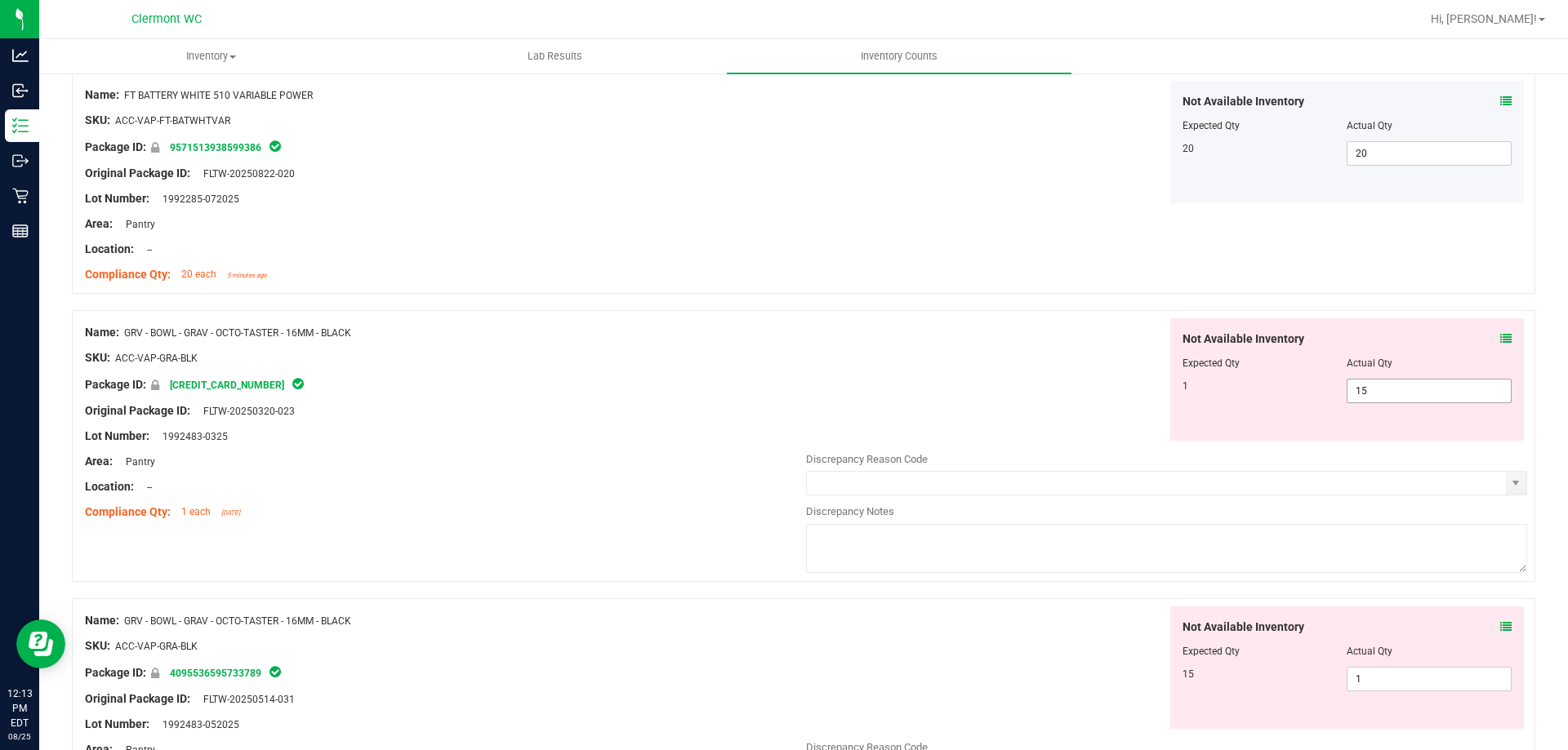
click at [783, 392] on span "15 15" at bounding box center [1430, 390] width 165 height 24
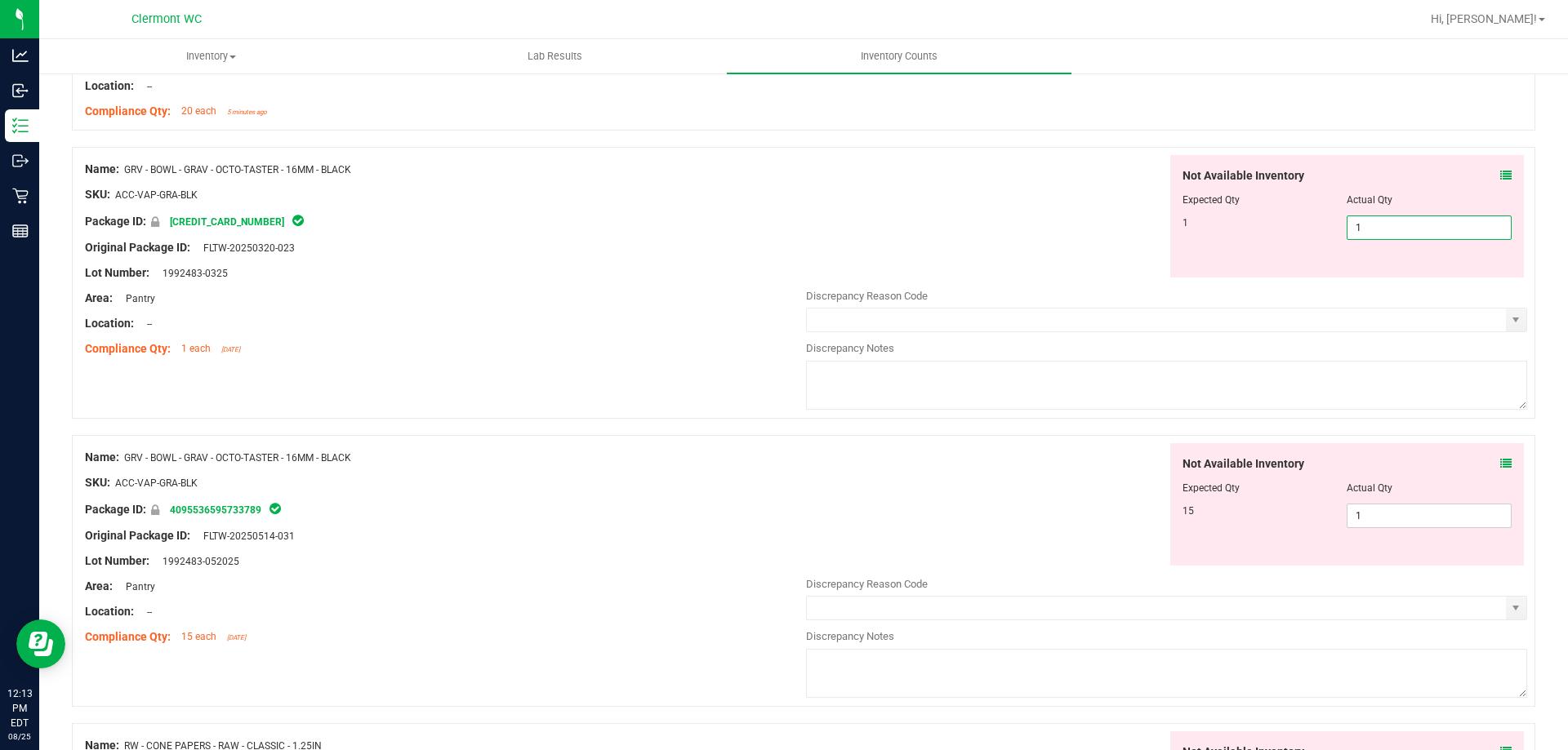
click at [783, 502] on div "Not Available Inventory Expected Qty Actual Qty 15 1 1" at bounding box center [1347, 504] width 355 height 122
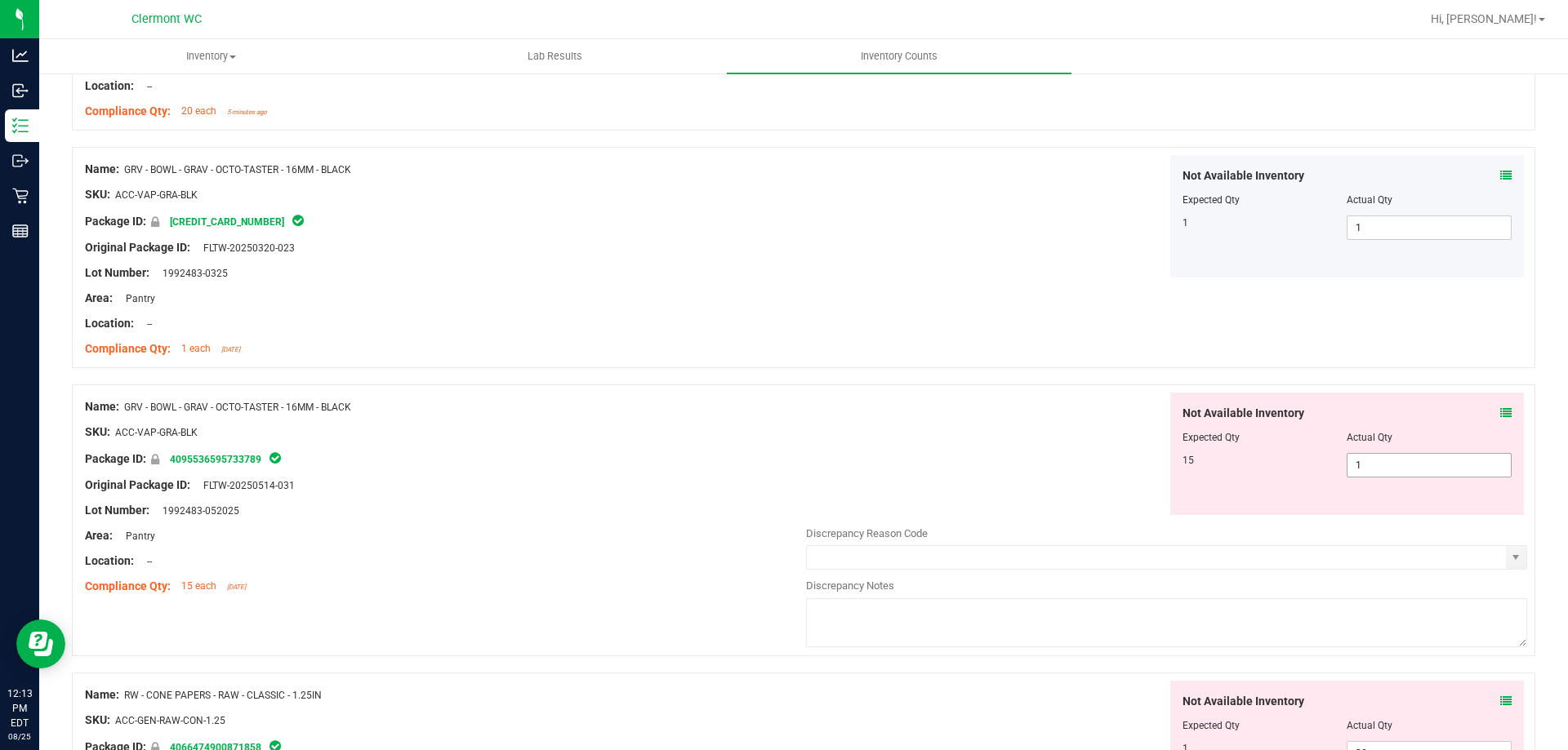
click at [783, 460] on span "1 1" at bounding box center [1430, 465] width 165 height 24
drag, startPoint x: 1003, startPoint y: 493, endPoint x: 1019, endPoint y: 492, distance: 16.0
click at [783, 492] on div "Not Available Inventory Expected Qty Actual Qty 15 15 15" at bounding box center [1166, 453] width 721 height 122
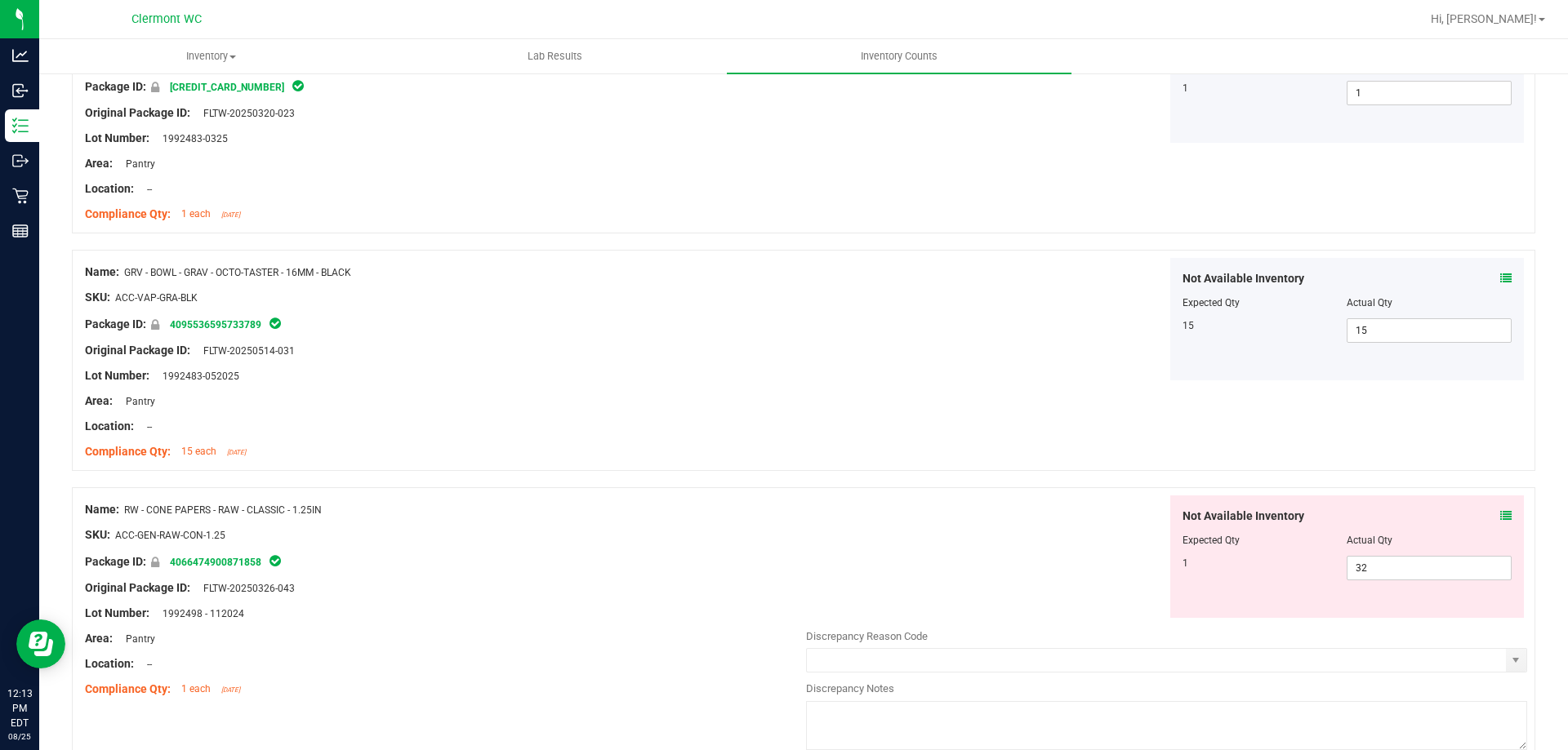
scroll to position [1469, 0]
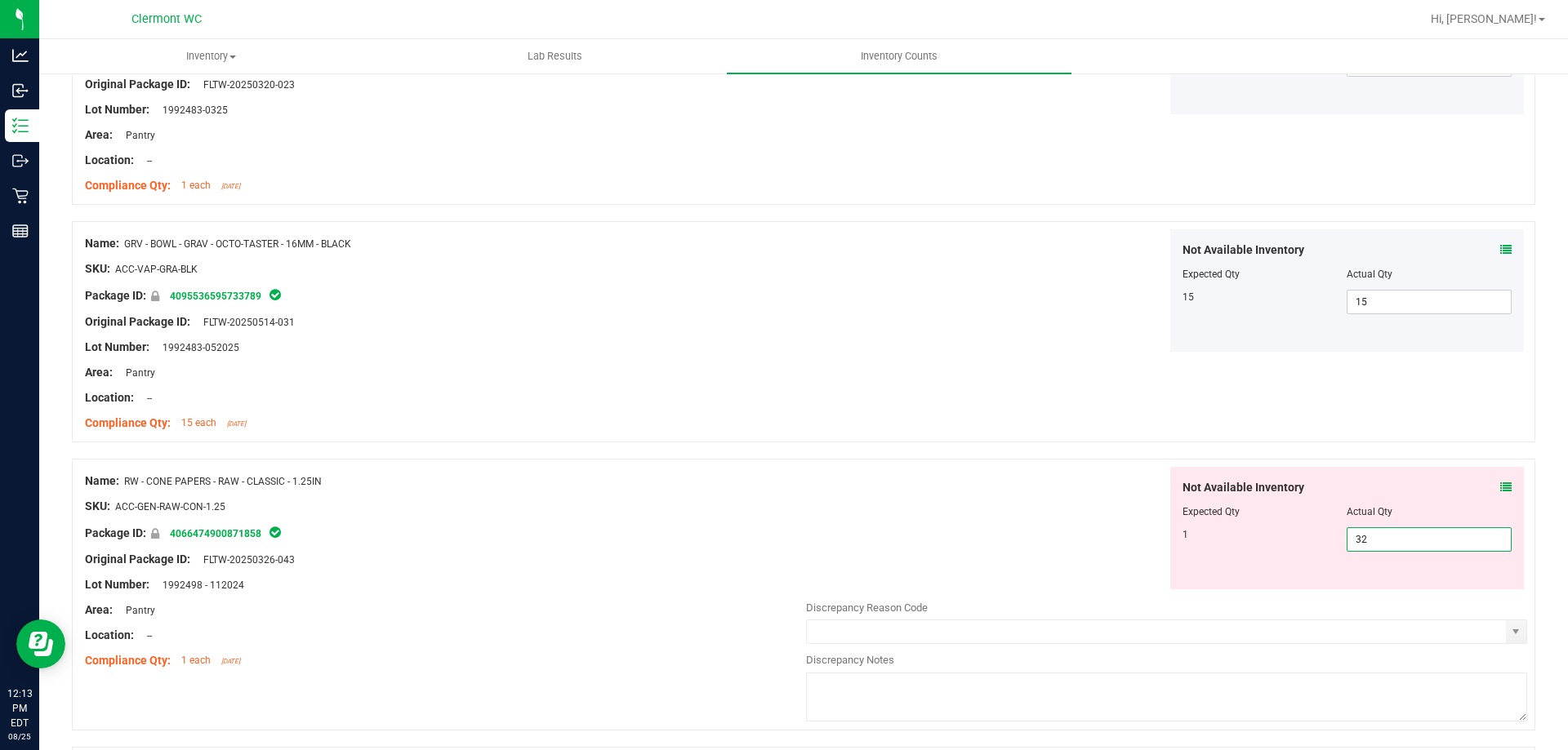
click at [783, 542] on span "32 32" at bounding box center [1430, 539] width 165 height 24
click at [783, 517] on div "Not Available Inventory Expected Qty Actual Qty 1 1 1" at bounding box center [1166, 527] width 721 height 122
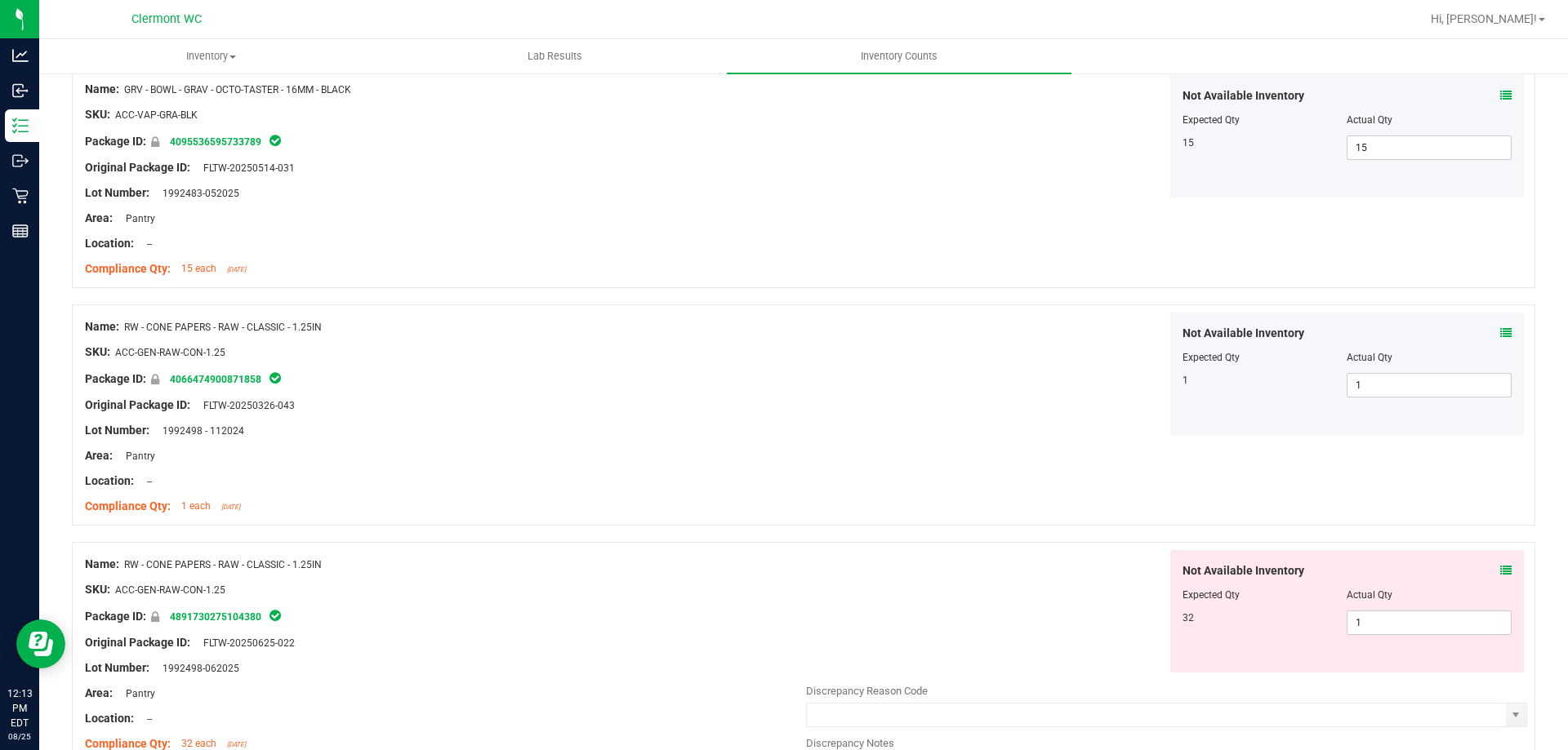
scroll to position [1877, 0]
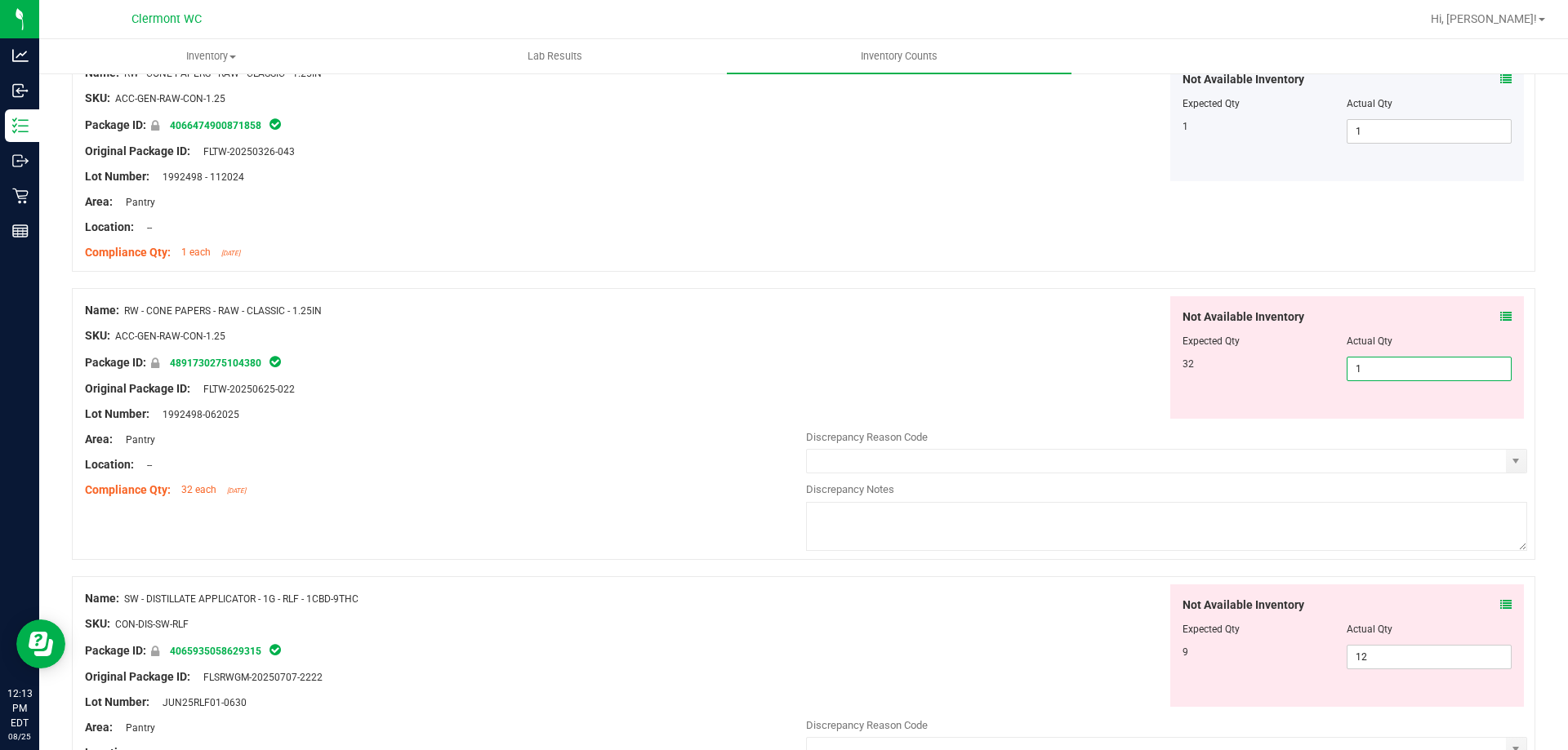
click at [783, 359] on span "1 1" at bounding box center [1430, 368] width 165 height 24
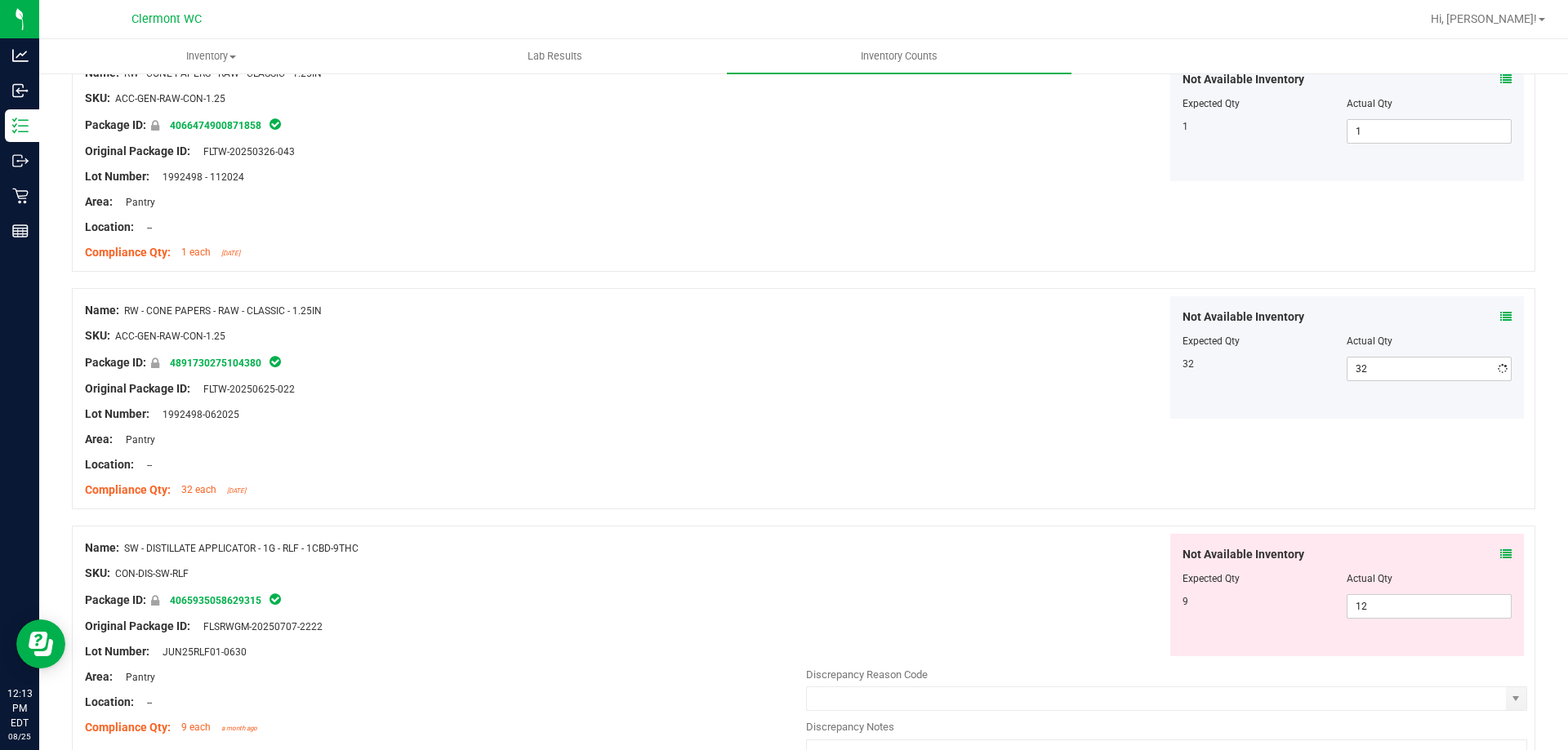
click at [411, 267] on div "Name: RW - CONE PAPERS - RAW - CLASSIC - 1.25IN SKU: ACC-GEN-RAW-CON-1.25 Packa…" at bounding box center [803, 161] width 1463 height 221
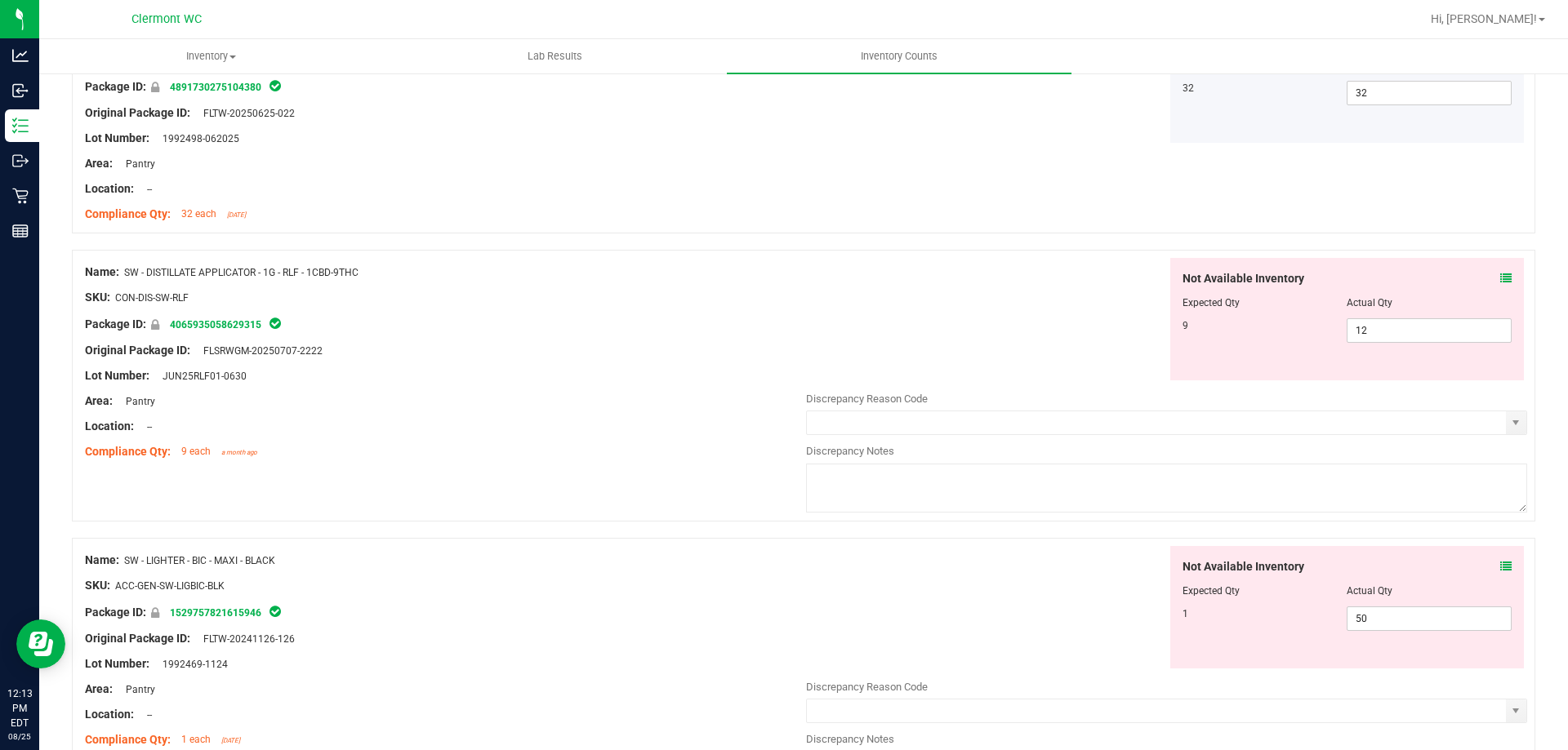
scroll to position [2204, 0]
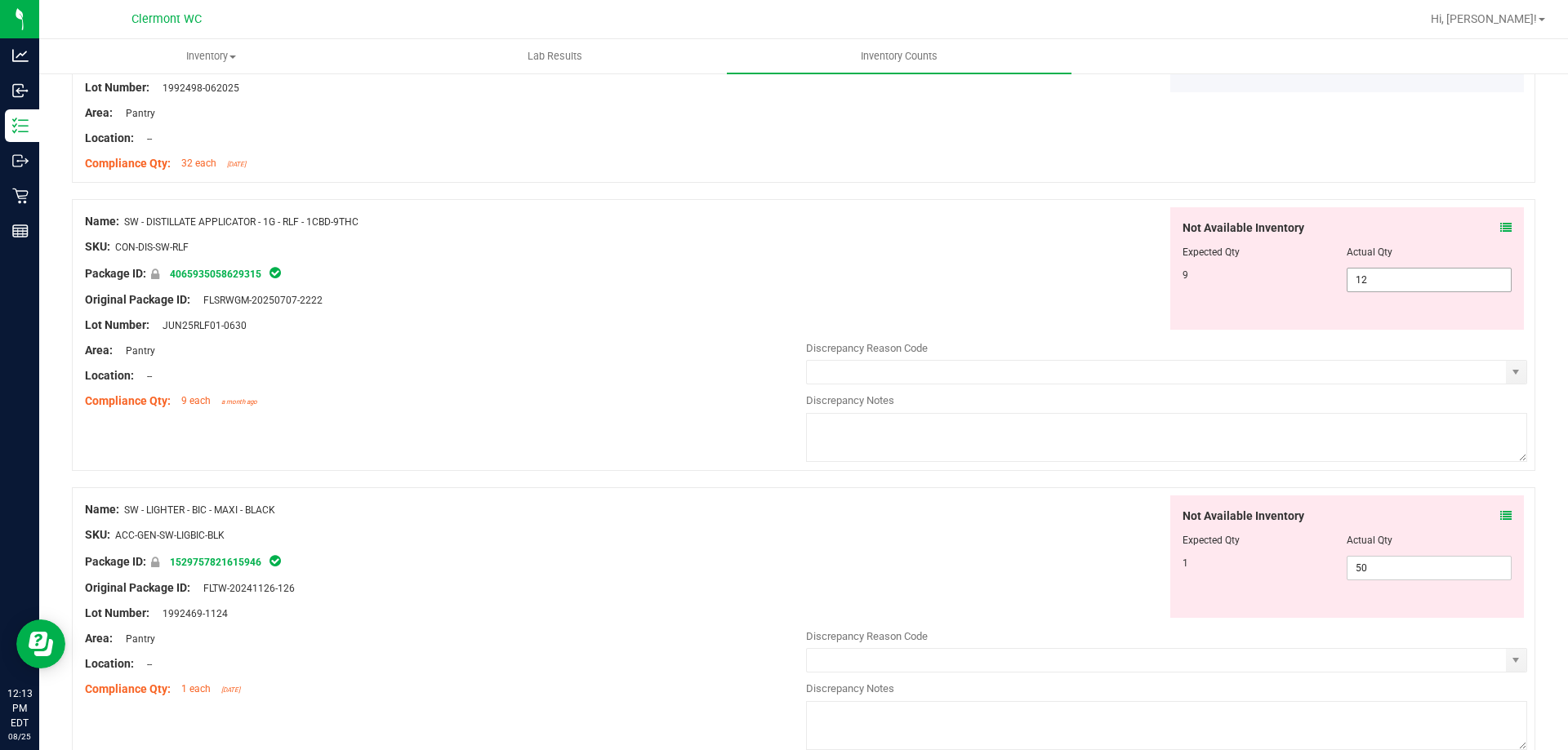
click at [783, 273] on span "12 12" at bounding box center [1430, 279] width 165 height 24
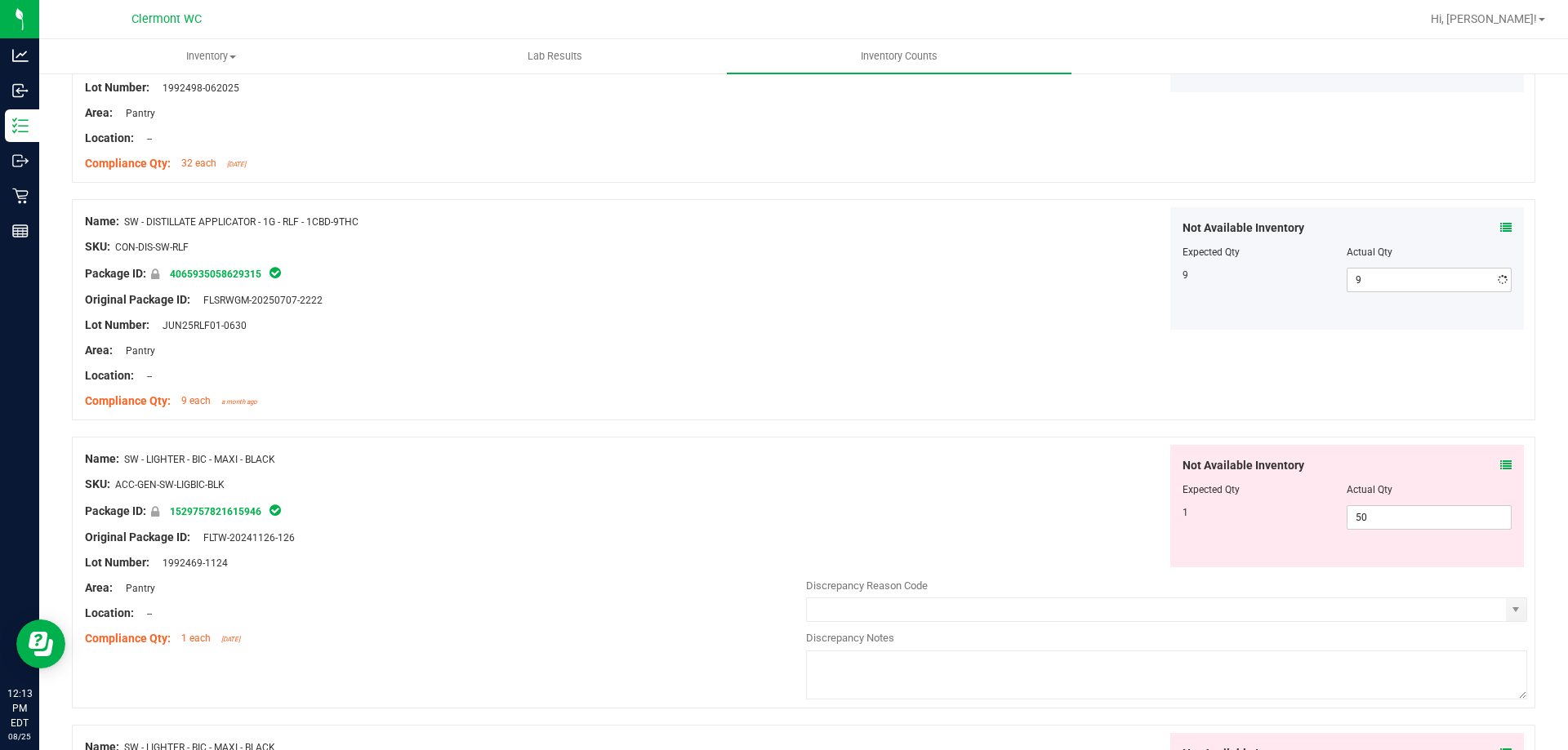
click at [696, 302] on div "Original Package ID: FLSRWGM-20250707-2222" at bounding box center [445, 300] width 721 height 17
click at [783, 526] on span "50 50" at bounding box center [1430, 517] width 165 height 24
click at [746, 191] on div at bounding box center [803, 190] width 1463 height 16
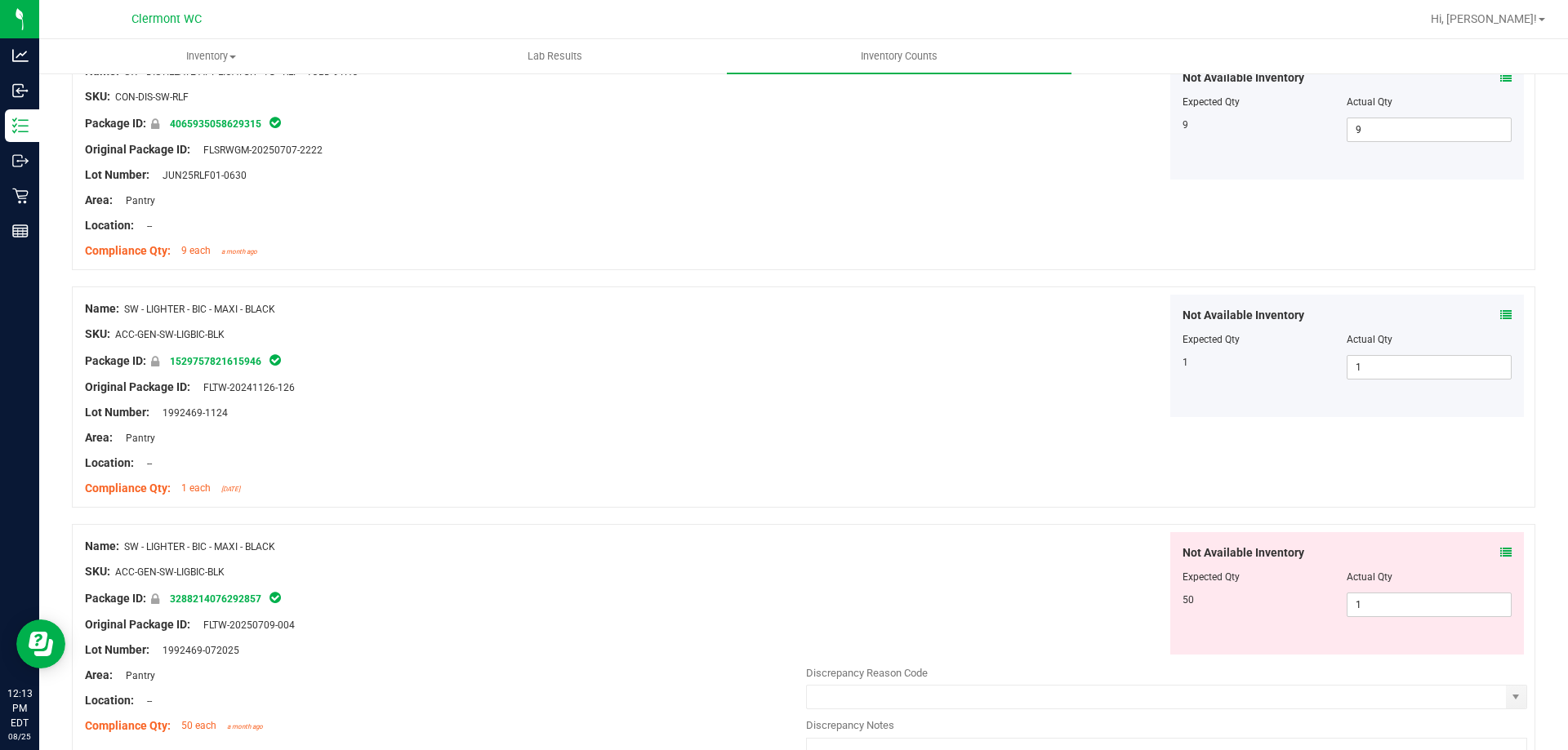
scroll to position [2472, 0]
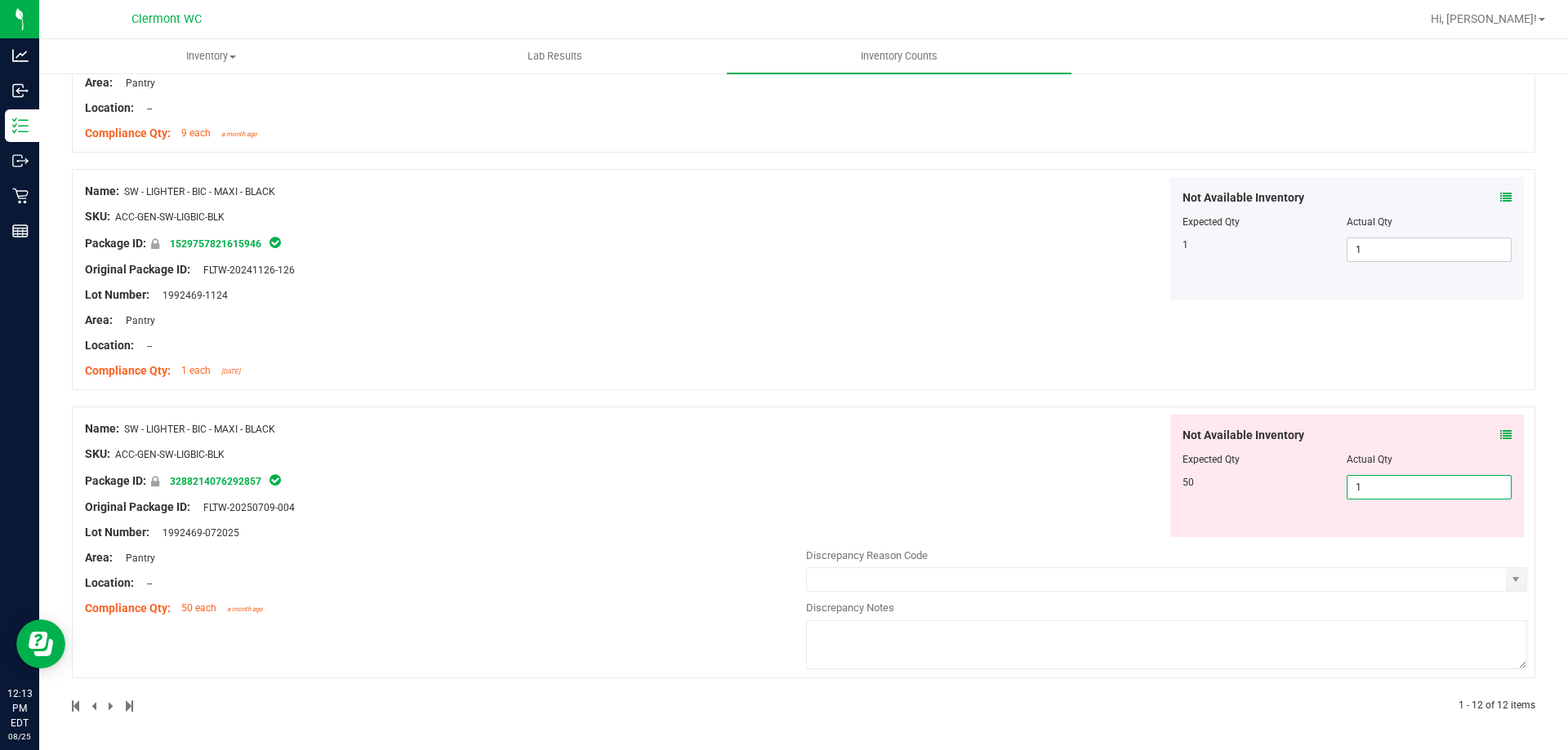
click at [783, 487] on span "1 1" at bounding box center [1430, 487] width 165 height 24
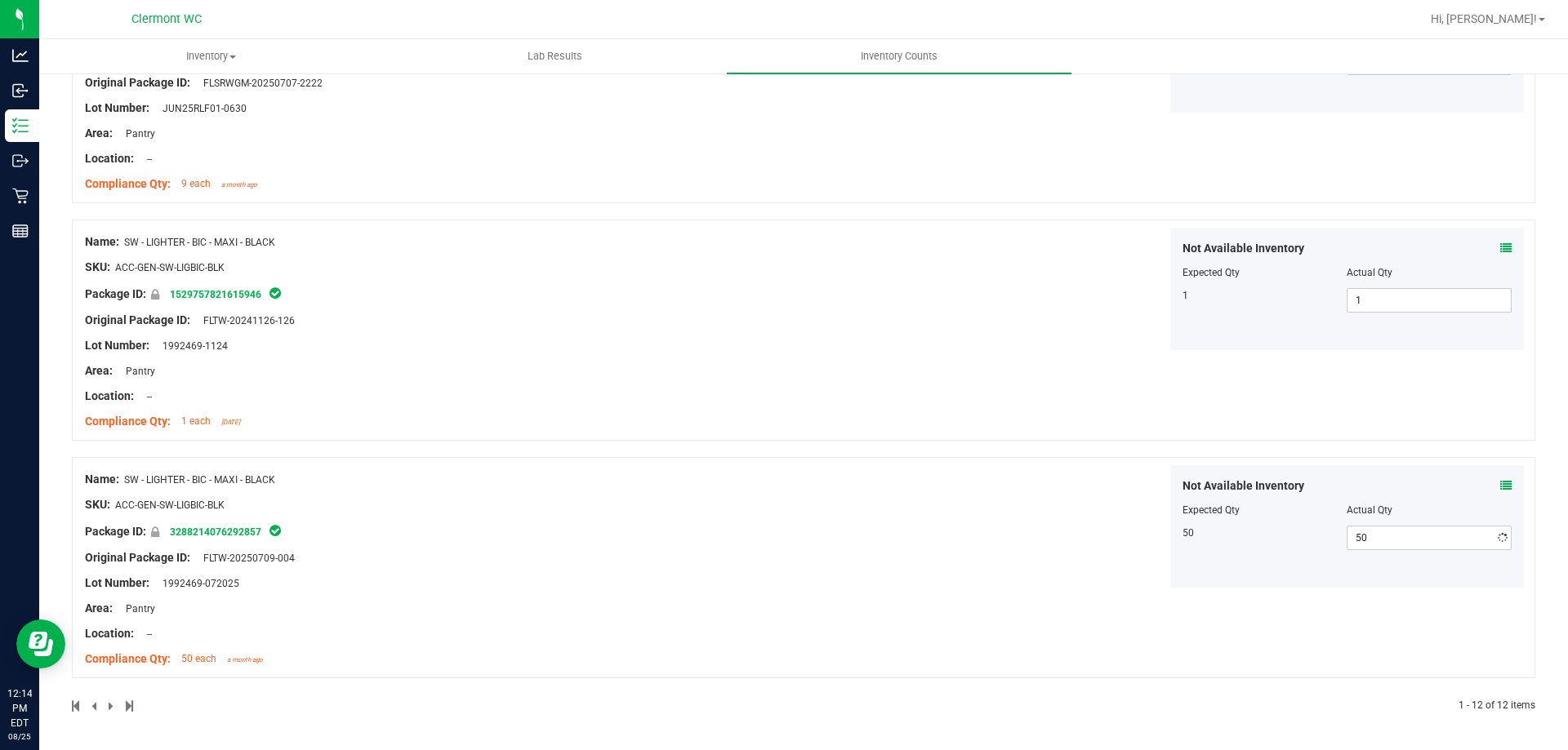
click at [508, 499] on div "Name: SW - LIGHTER - BIC - MAXI - BLACK SKU: ACC-GEN-SW-LIGBIC-BLK Package ID: …" at bounding box center [445, 569] width 721 height 208
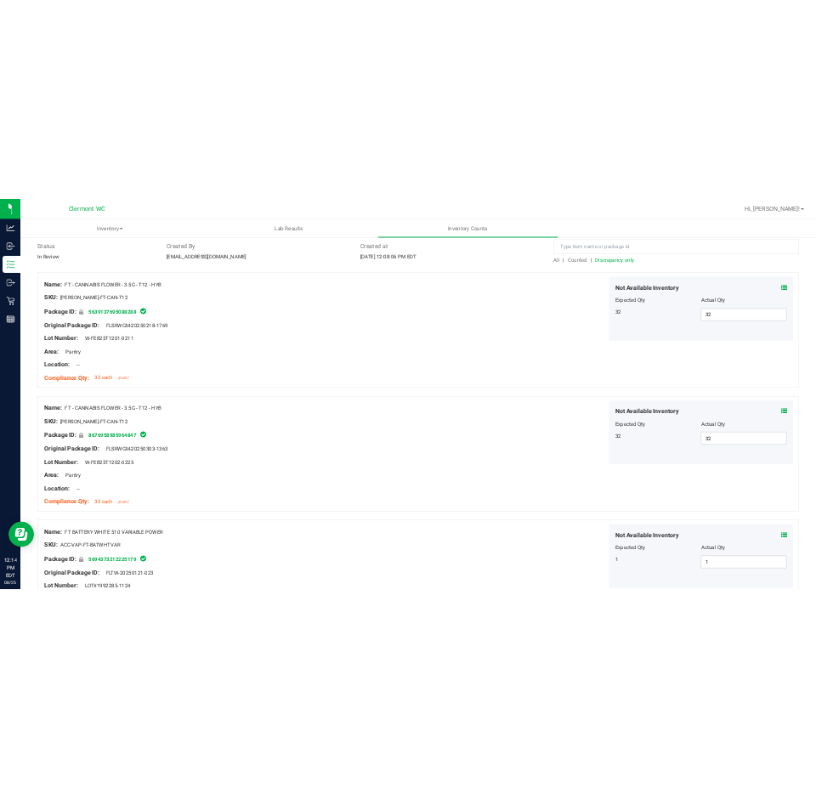
scroll to position [0, 0]
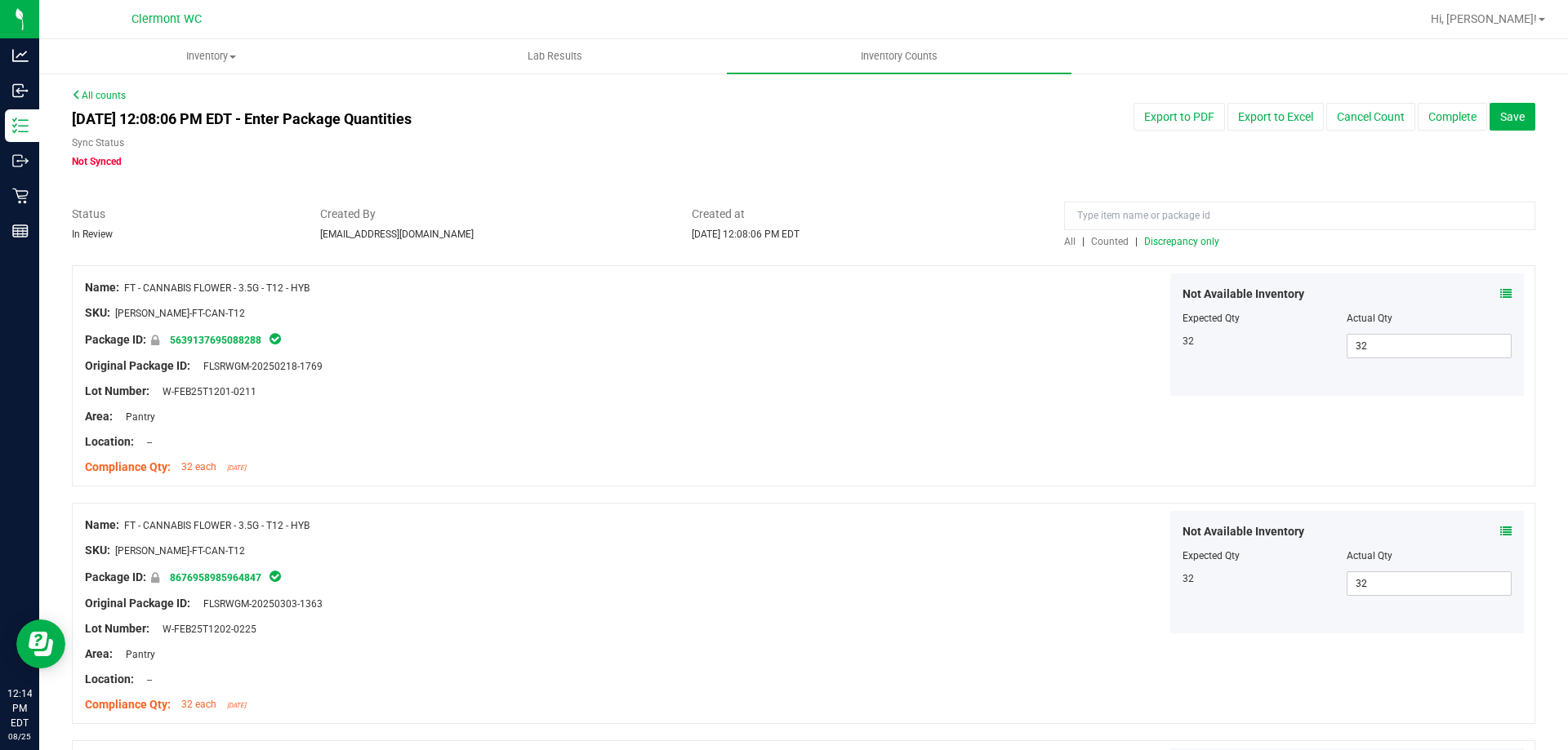
click at [783, 242] on span "Discrepancy only" at bounding box center [1182, 242] width 75 height 12
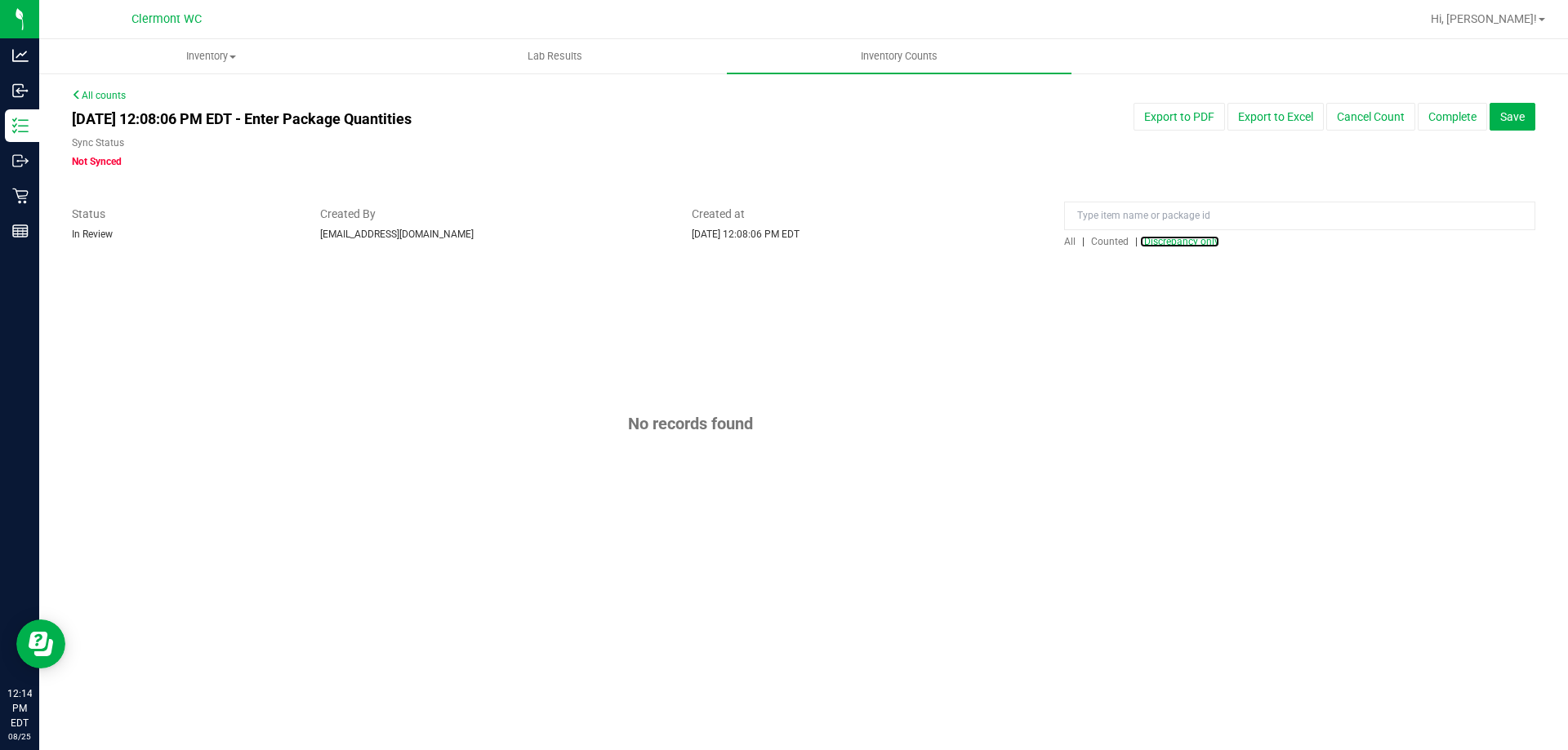
click at [783, 551] on div "No records found" at bounding box center [803, 423] width 1463 height 317
click at [783, 114] on button "Complete" at bounding box center [1452, 116] width 69 height 28
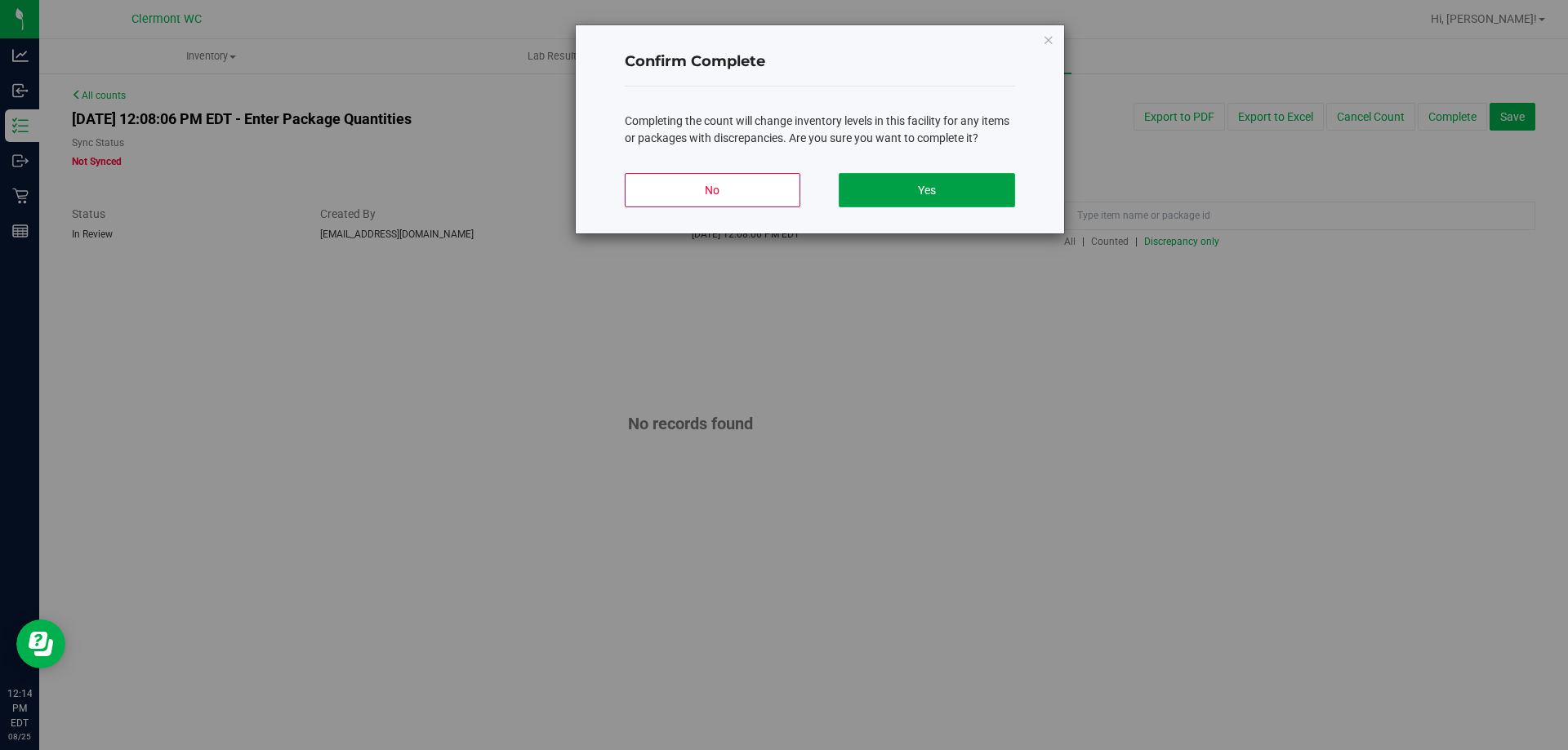
click at [783, 199] on button "Yes" at bounding box center [926, 190] width 176 height 35
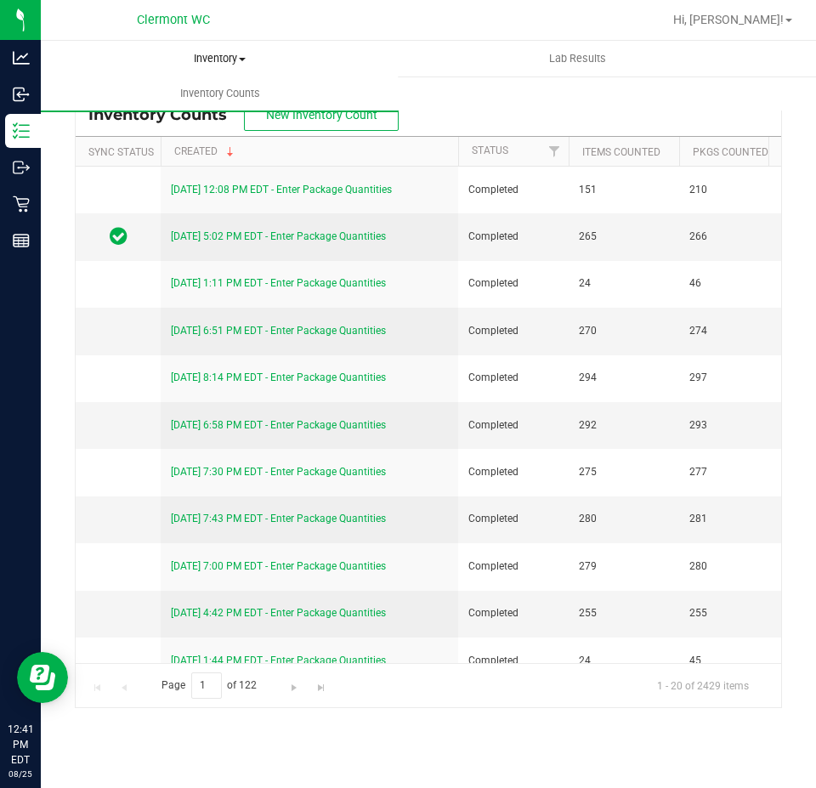
click at [234, 61] on span "Inventory" at bounding box center [220, 58] width 356 height 15
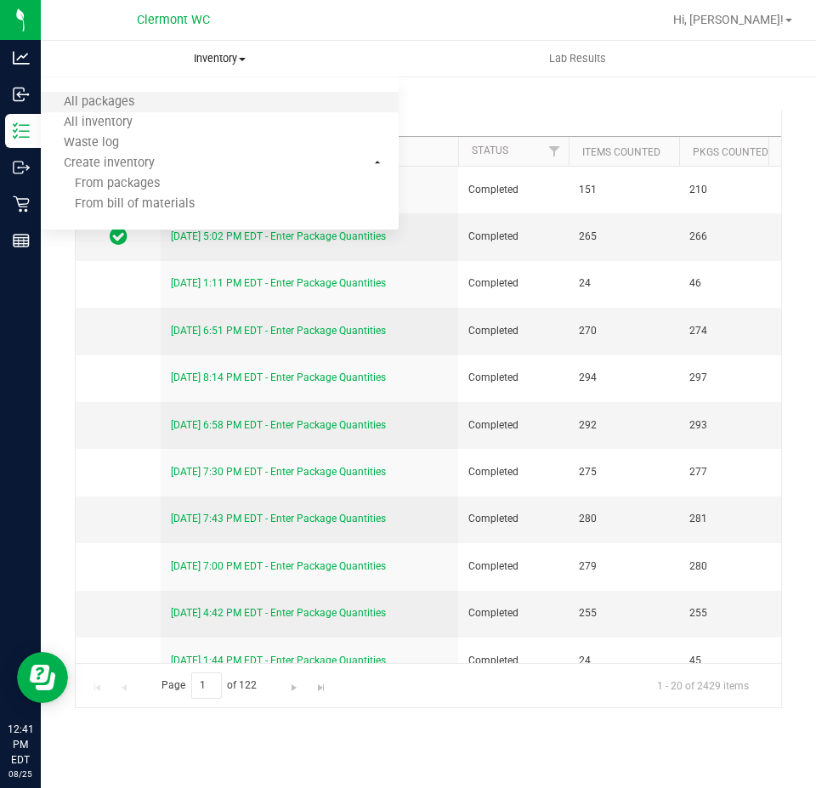
click at [236, 108] on li "All packages" at bounding box center [220, 103] width 358 height 20
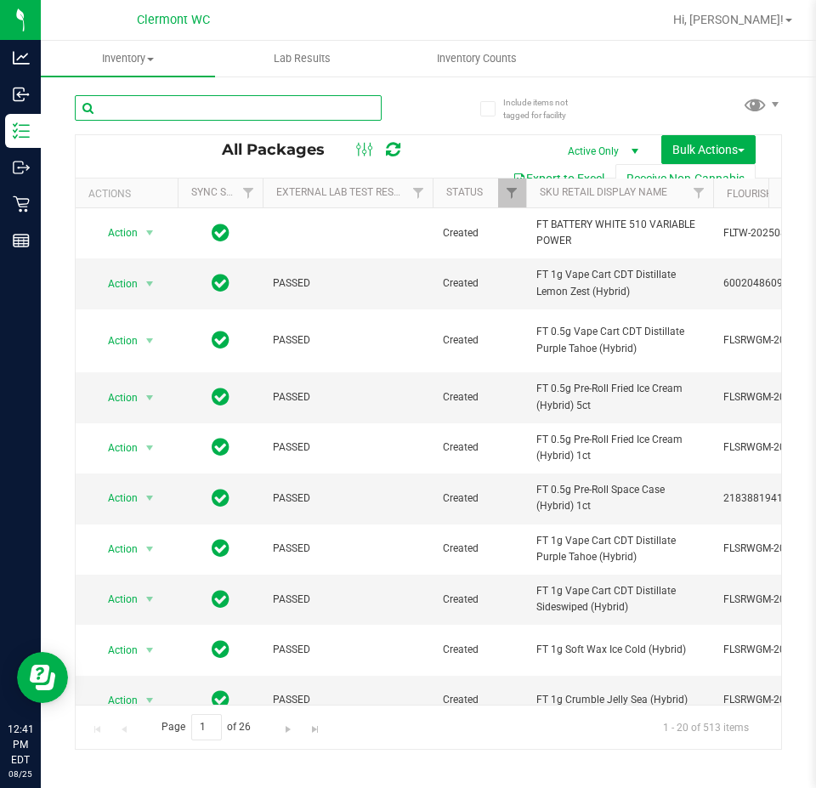
click at [317, 110] on input "text" at bounding box center [228, 107] width 307 height 25
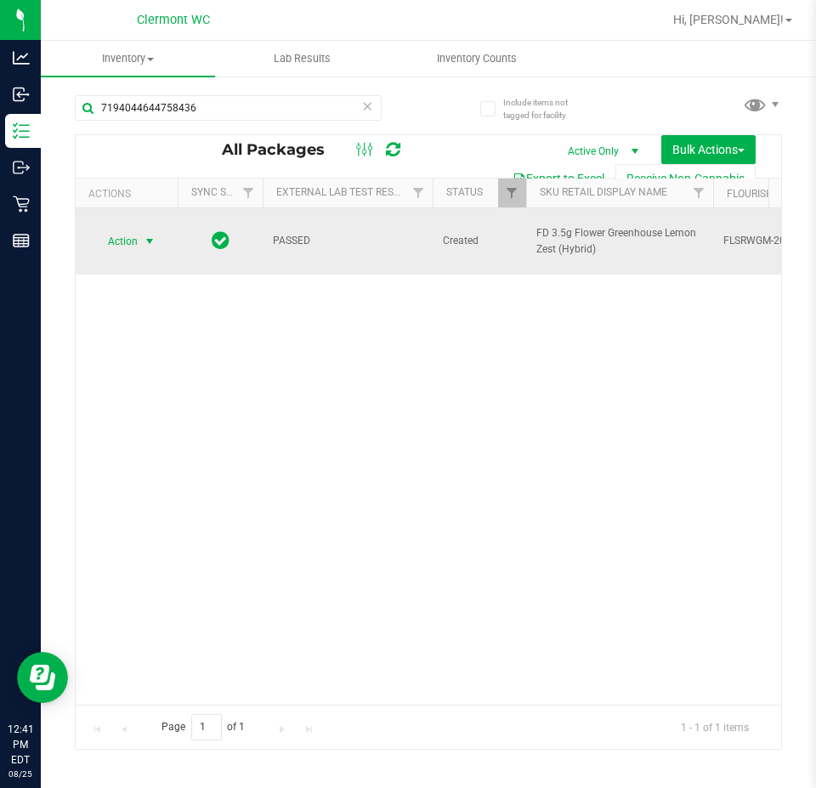
click at [121, 229] on span "Action" at bounding box center [116, 241] width 46 height 24
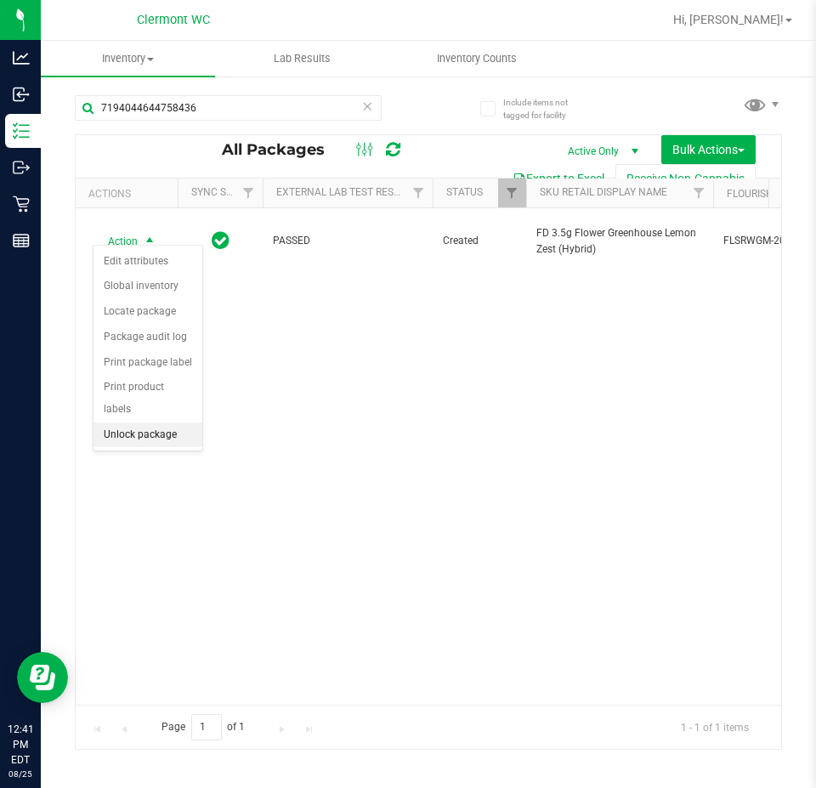
click at [137, 422] on li "Unlock package" at bounding box center [147, 434] width 109 height 25
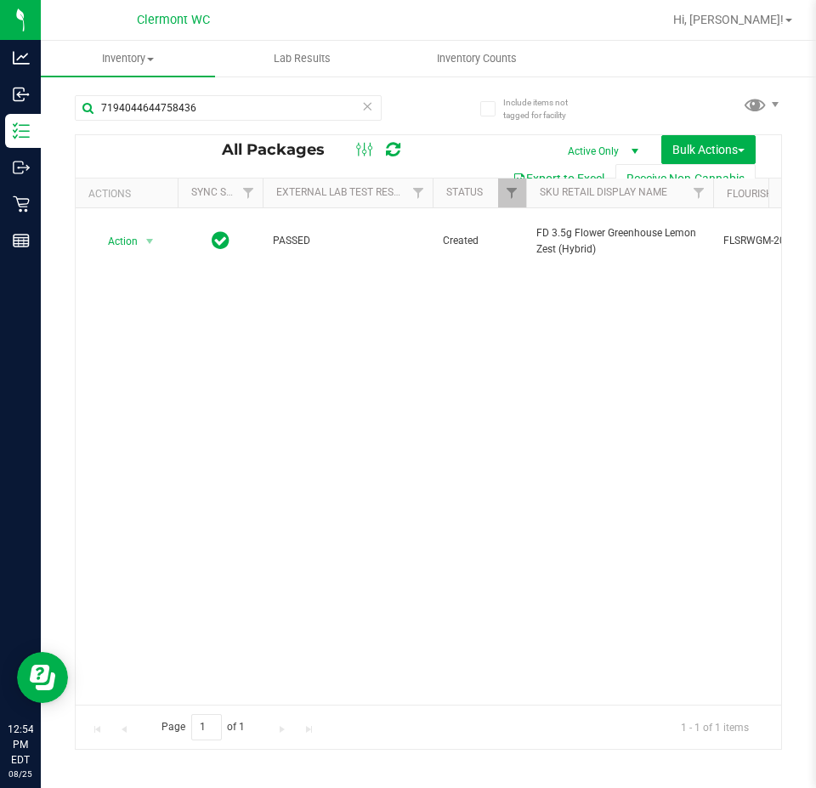
click at [256, 137] on div "All Packages Active Only Active Only Lab Samples Locked All External Internal B…" at bounding box center [428, 156] width 705 height 42
click at [312, 111] on input "7194044644758436" at bounding box center [228, 107] width 307 height 25
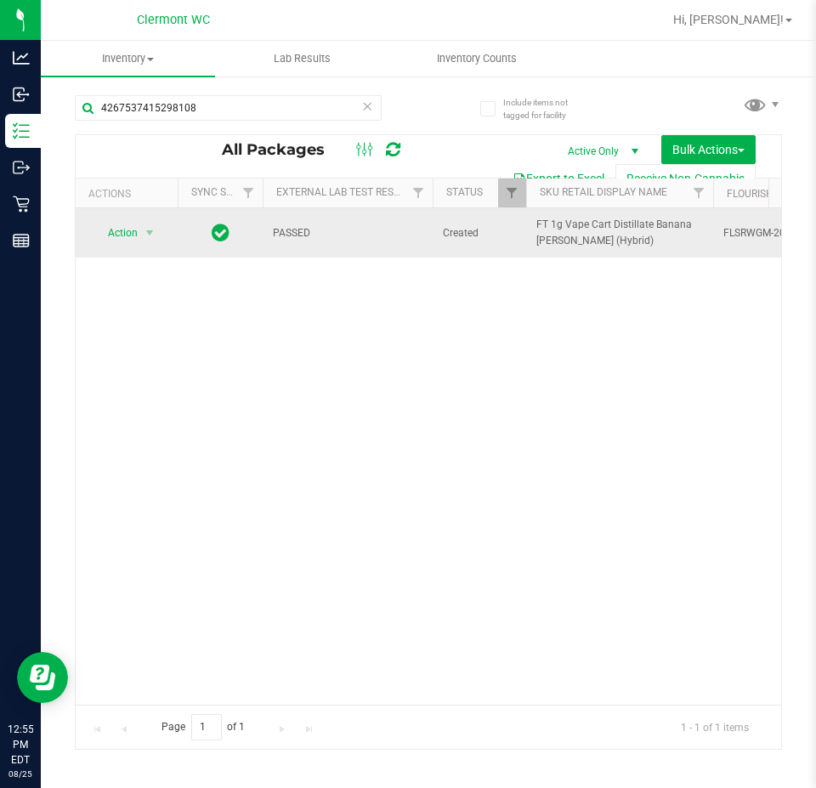
click at [127, 239] on span "Action" at bounding box center [116, 233] width 46 height 24
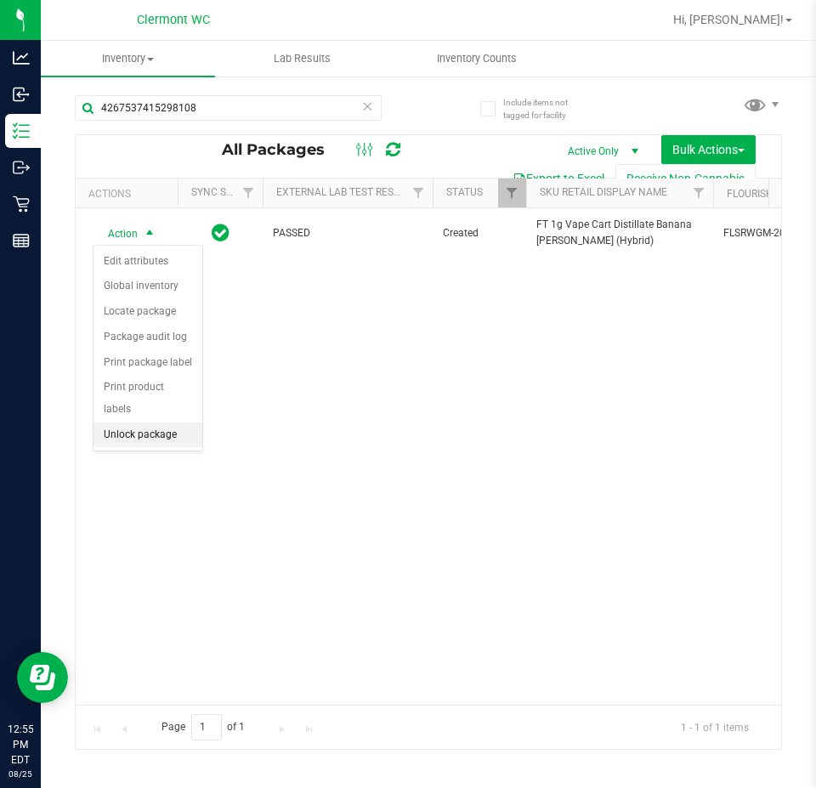
click at [156, 422] on li "Unlock package" at bounding box center [147, 434] width 109 height 25
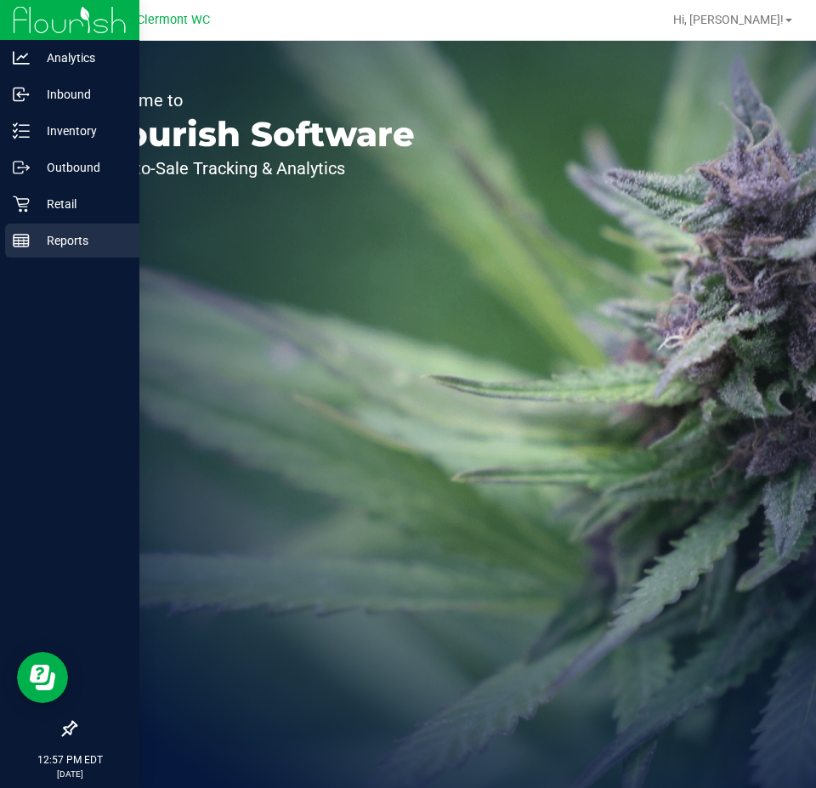
click at [15, 244] on line at bounding box center [21, 244] width 15 height 0
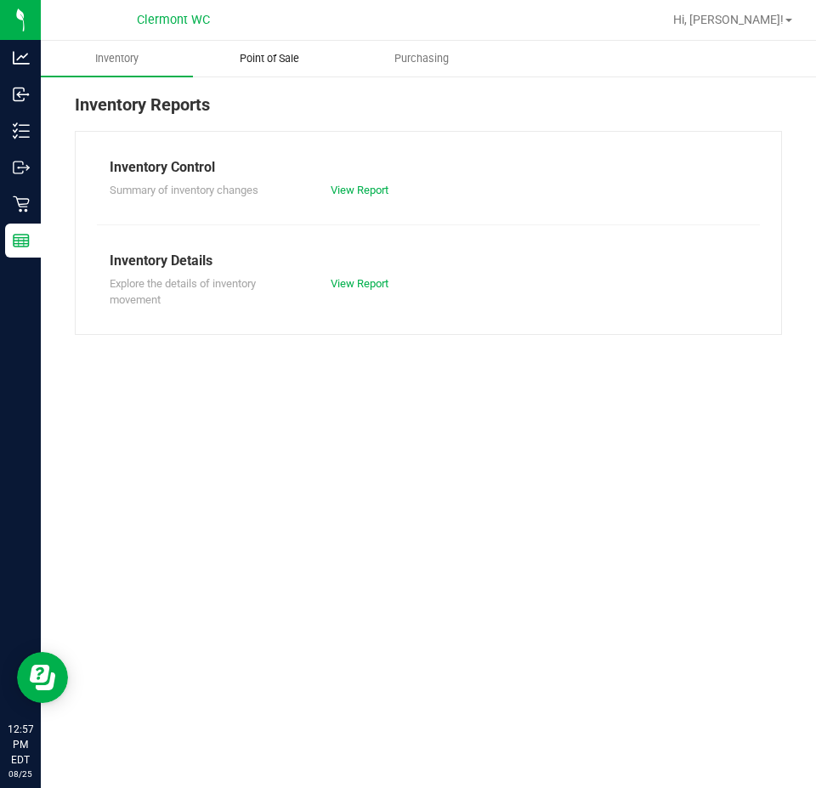
click at [256, 59] on span "Point of Sale" at bounding box center [269, 58] width 105 height 15
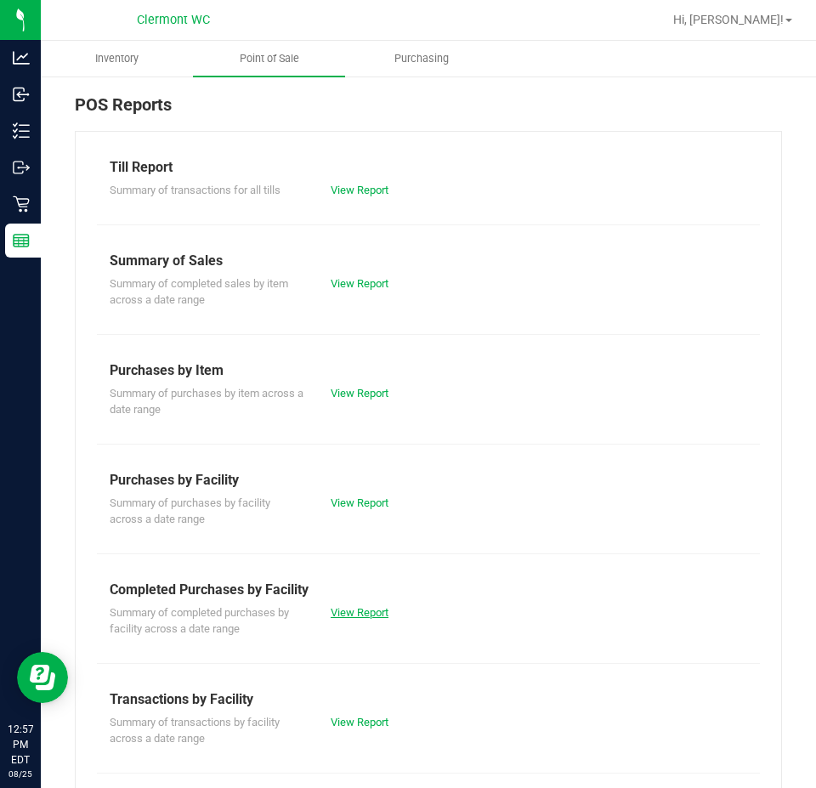
drag, startPoint x: 365, startPoint y: 622, endPoint x: 366, endPoint y: 612, distance: 10.2
click at [365, 623] on div "Summary of completed purchases by facility across a date range View Report" at bounding box center [428, 618] width 663 height 37
click at [366, 604] on div "View Report" at bounding box center [373, 612] width 110 height 17
click at [357, 607] on link "View Report" at bounding box center [360, 612] width 58 height 13
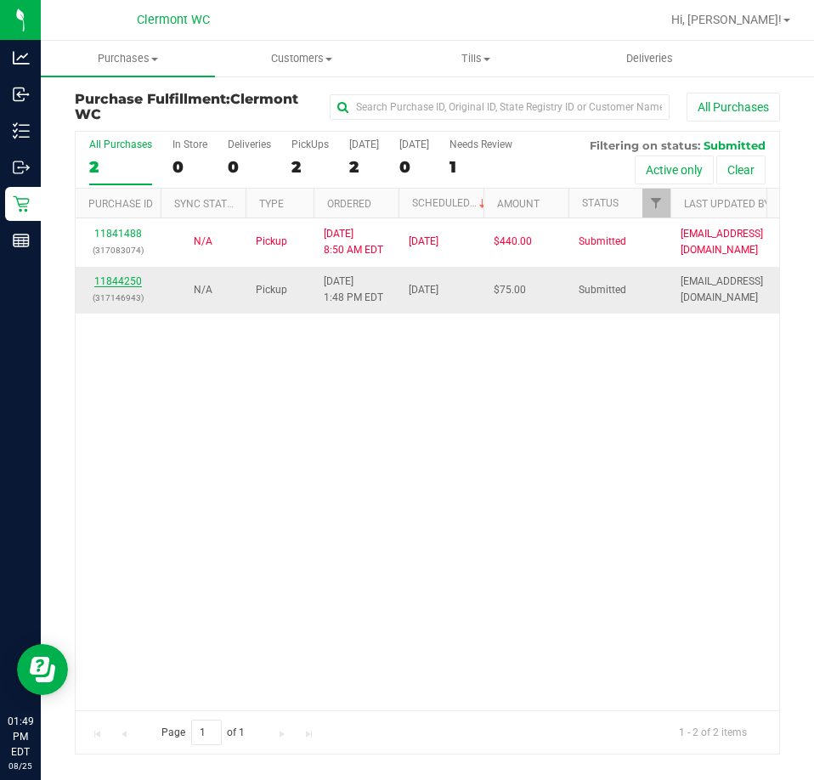
click at [117, 282] on link "11844250" at bounding box center [118, 281] width 48 height 12
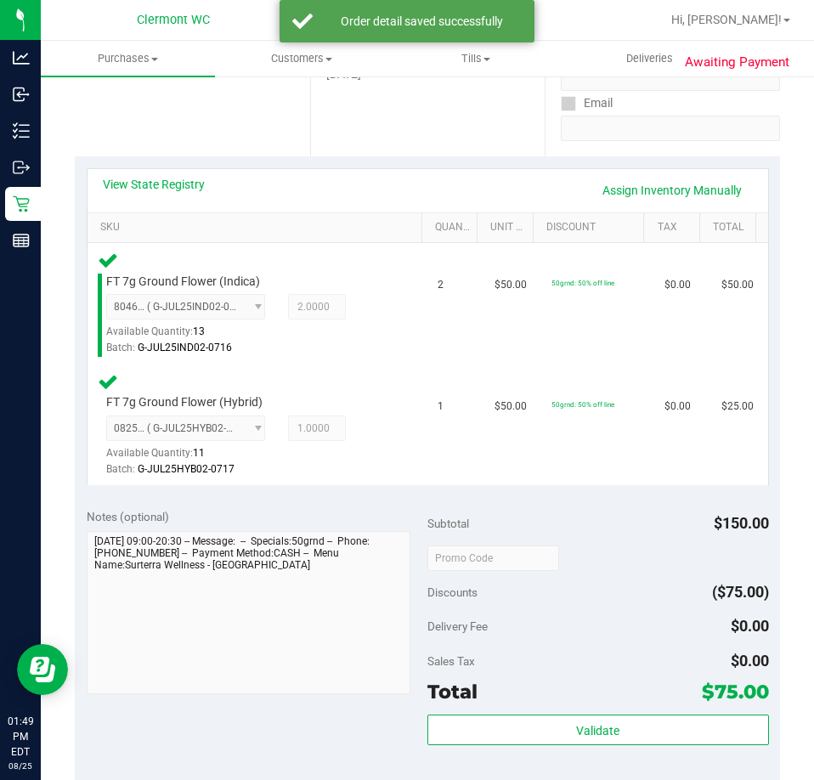
scroll to position [304, 0]
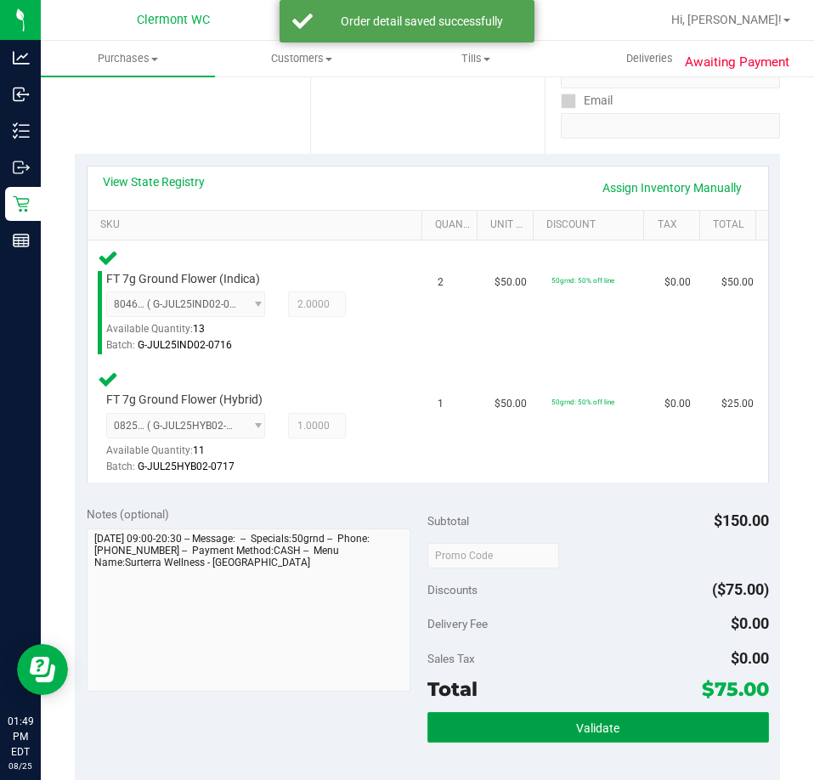
click at [598, 728] on span "Validate" at bounding box center [597, 729] width 43 height 14
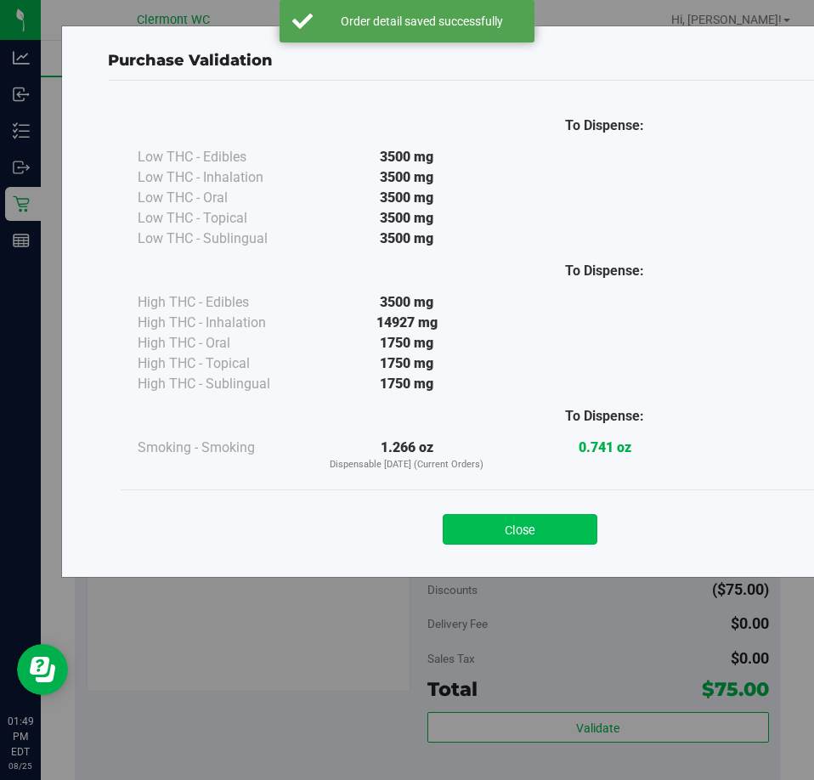
click at [546, 526] on button "Close" at bounding box center [520, 529] width 155 height 31
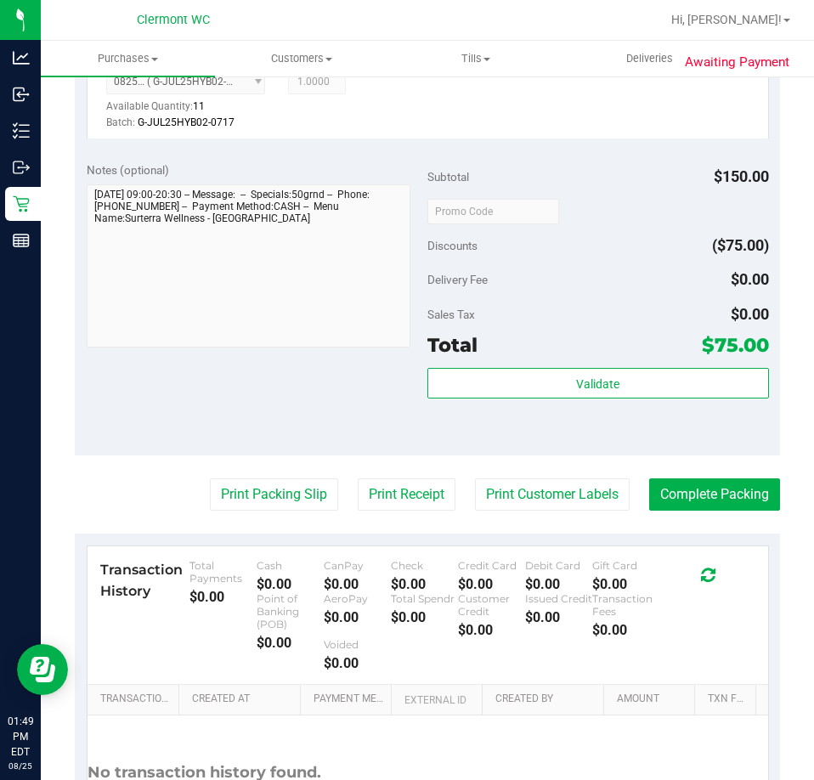
scroll to position [648, 0]
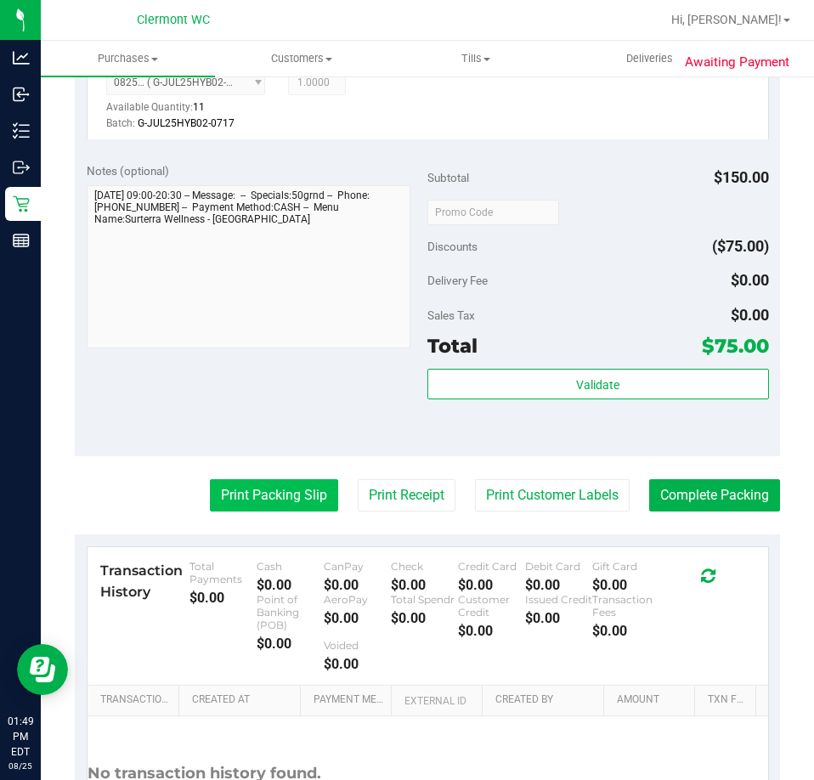
click at [314, 493] on button "Print Packing Slip" at bounding box center [274, 495] width 128 height 32
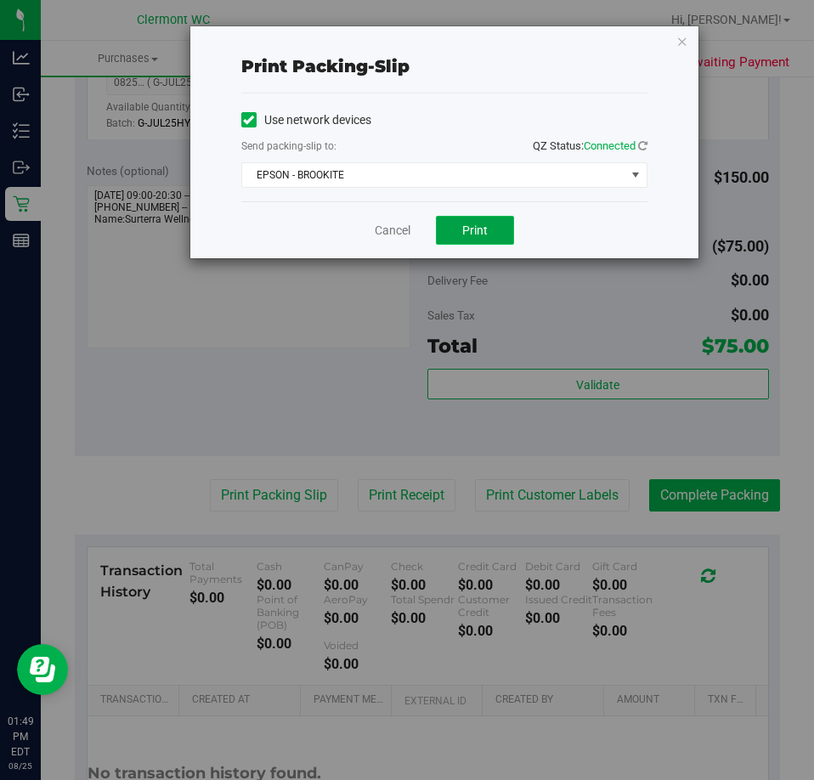
click at [472, 231] on span "Print" at bounding box center [474, 231] width 25 height 14
click at [404, 231] on link "Cancel" at bounding box center [393, 231] width 36 height 18
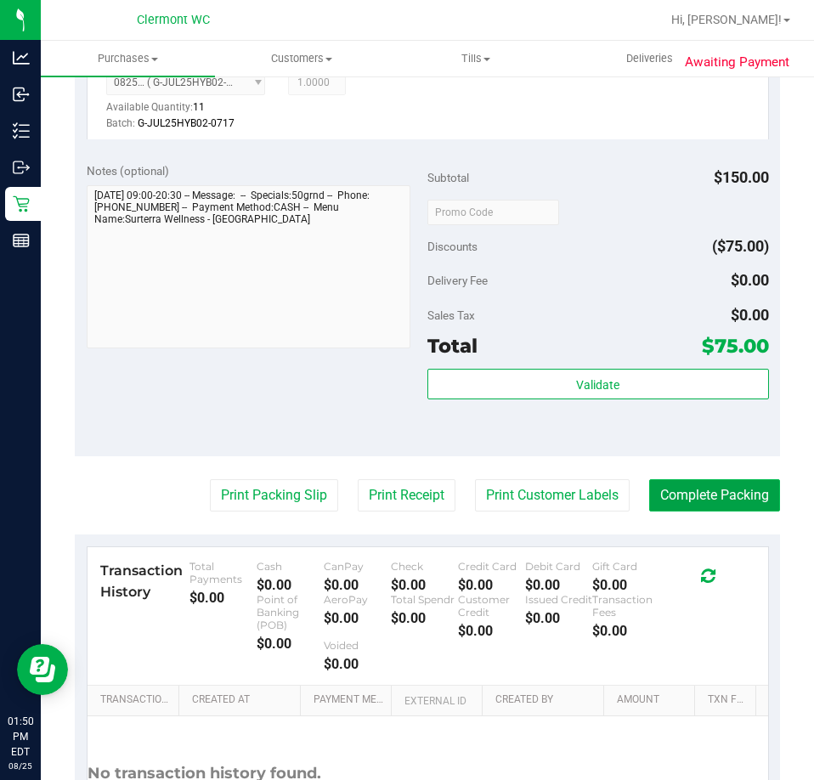
click at [713, 501] on button "Complete Packing" at bounding box center [714, 495] width 131 height 32
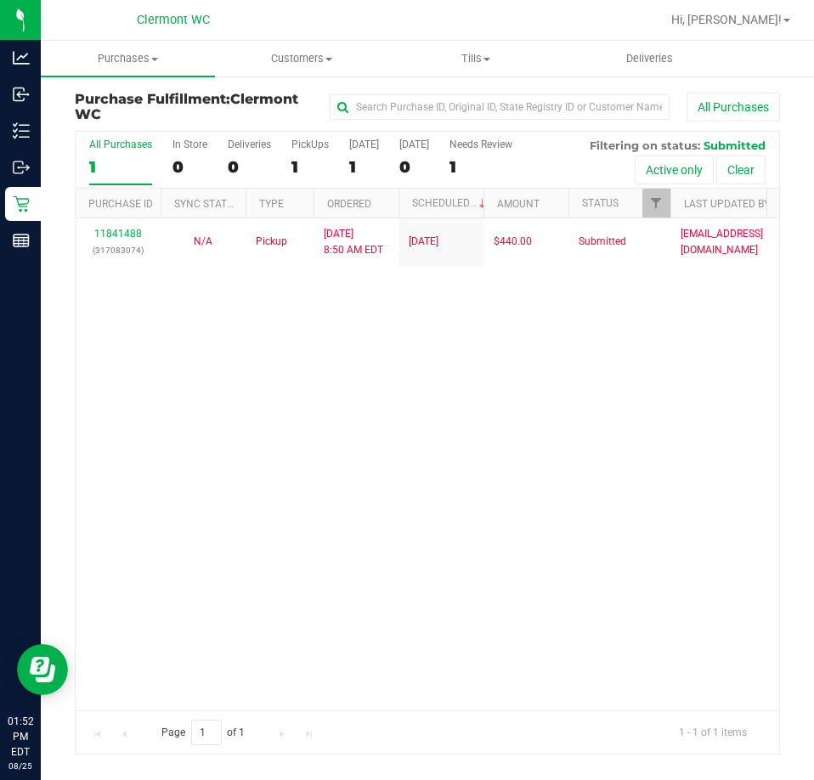
click at [336, 542] on div "11841488 (317083074) N/A Pickup [DATE] 8:50 AM EDT 8/25/2025 $440.00 Submitted …" at bounding box center [428, 463] width 704 height 491
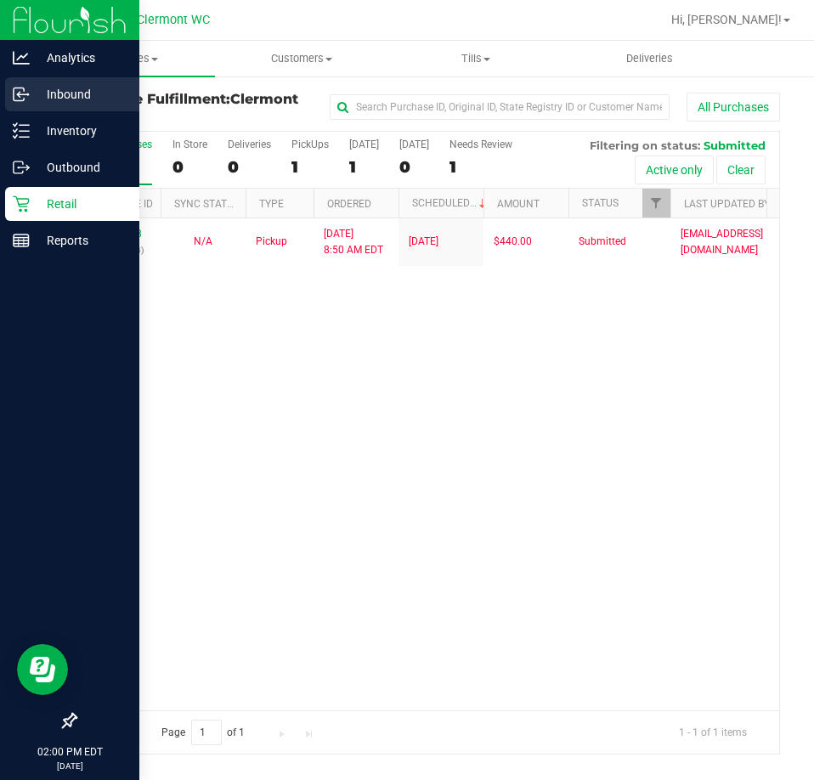
click at [18, 79] on div "Inbound" at bounding box center [72, 94] width 134 height 34
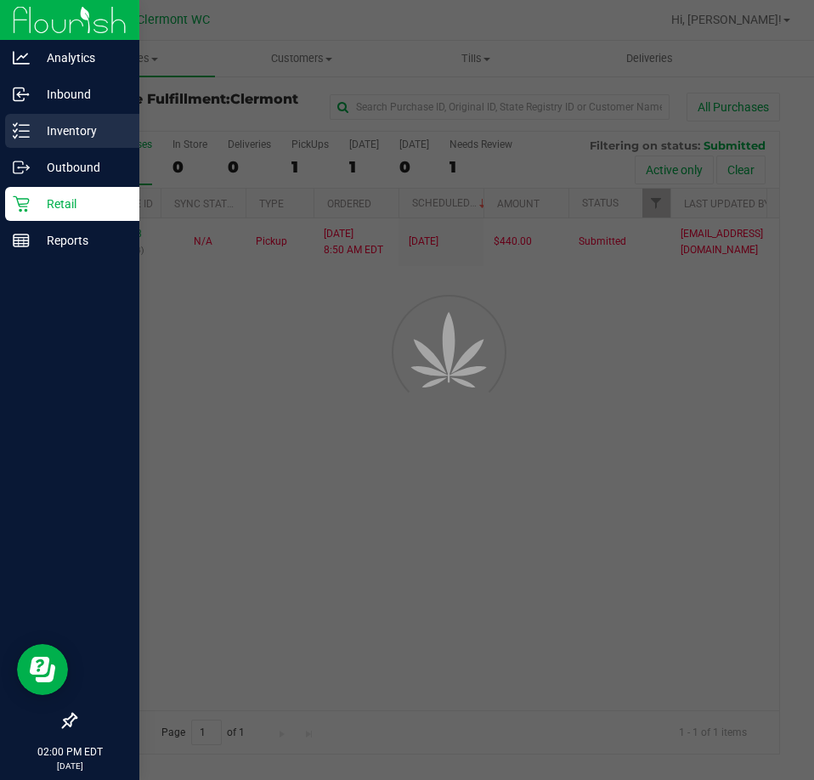
click at [108, 137] on p "Inventory" at bounding box center [81, 131] width 102 height 20
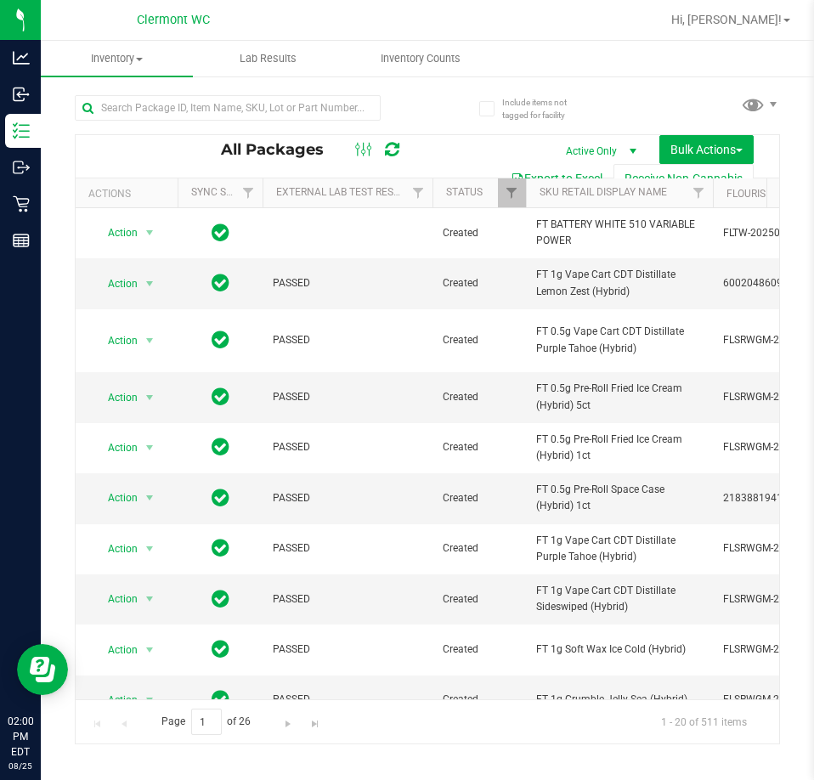
click at [193, 137] on div "All Packages Active Only Active Only Lab Samples Locked All External Internal B…" at bounding box center [428, 156] width 704 height 42
click at [231, 105] on input "text" at bounding box center [228, 107] width 306 height 25
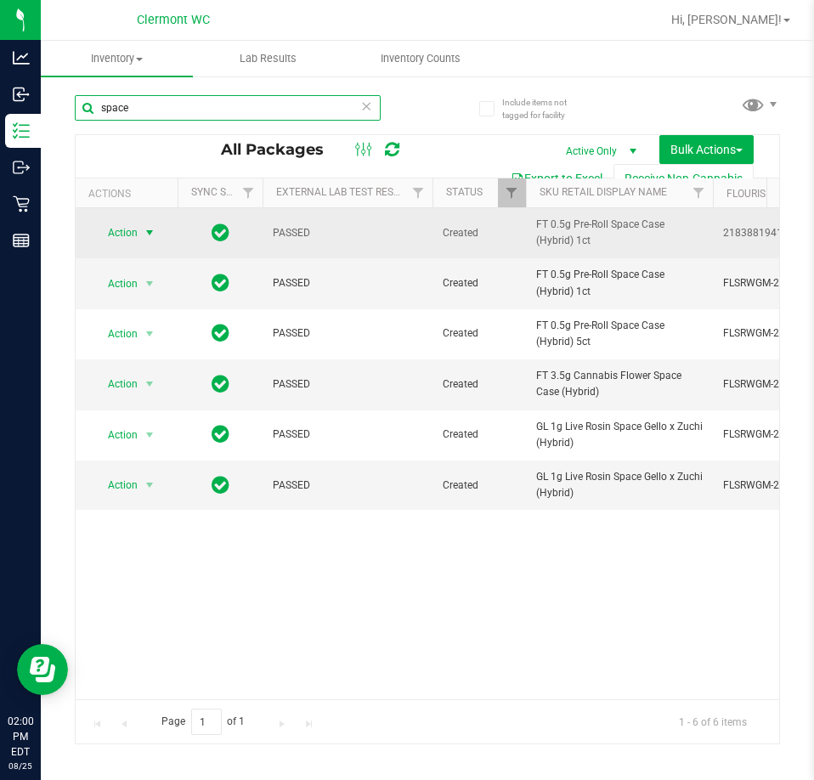
type input "space"
click at [137, 236] on span "Action" at bounding box center [116, 233] width 46 height 24
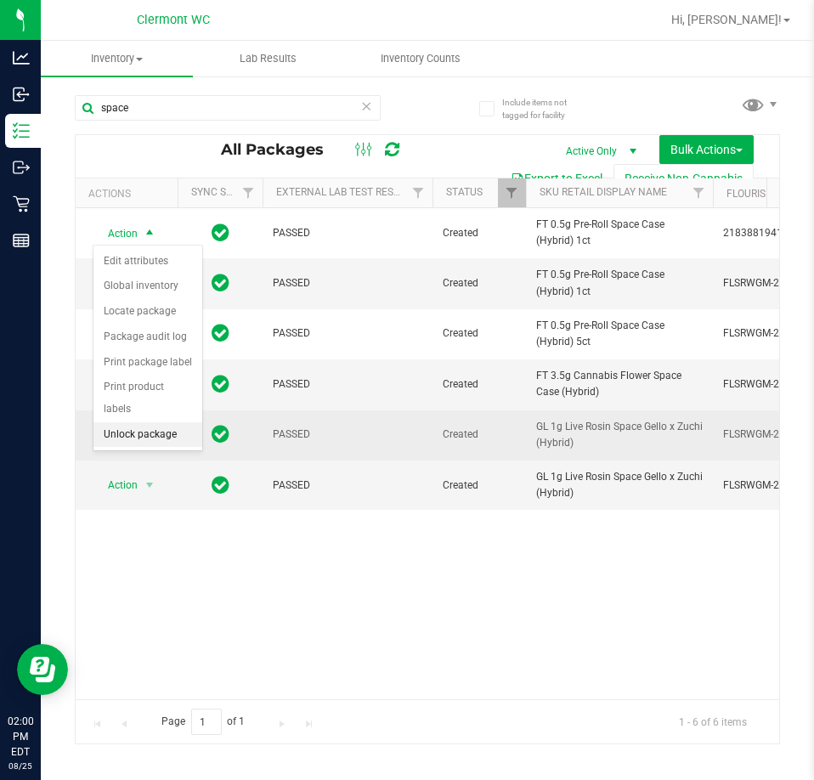
drag, startPoint x: 158, startPoint y: 420, endPoint x: 190, endPoint y: 414, distance: 32.0
click at [159, 422] on li "Unlock package" at bounding box center [147, 434] width 109 height 25
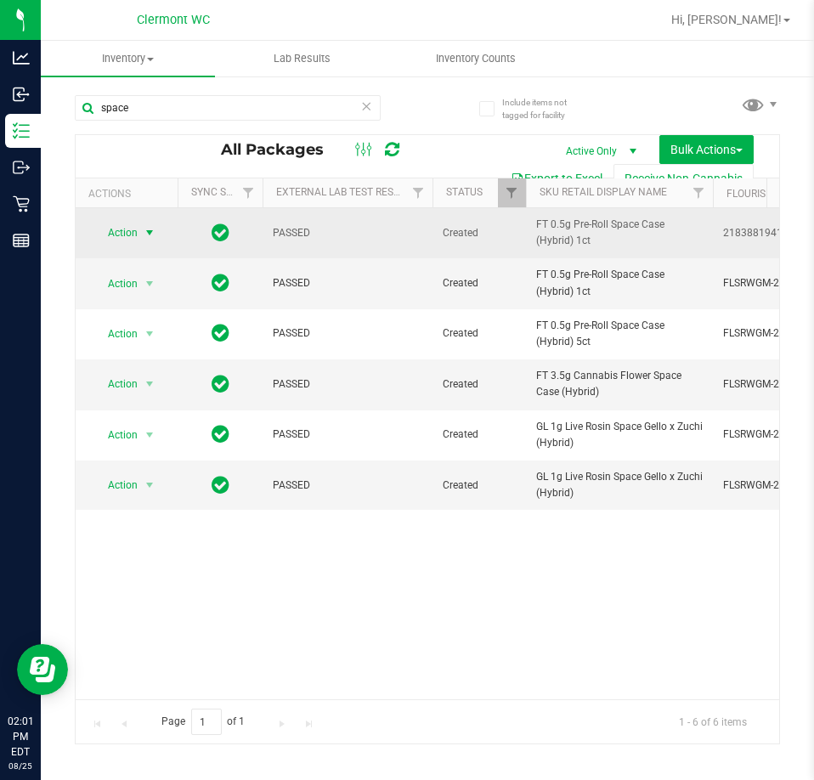
click at [139, 229] on span "select" at bounding box center [149, 233] width 21 height 24
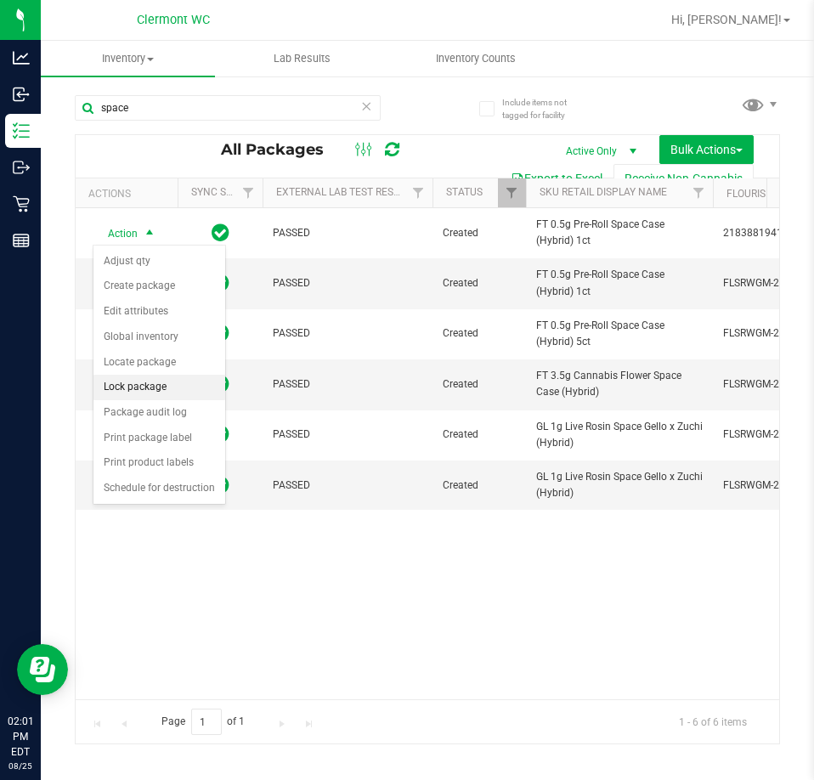
click at [144, 388] on li "Lock package" at bounding box center [159, 387] width 132 height 25
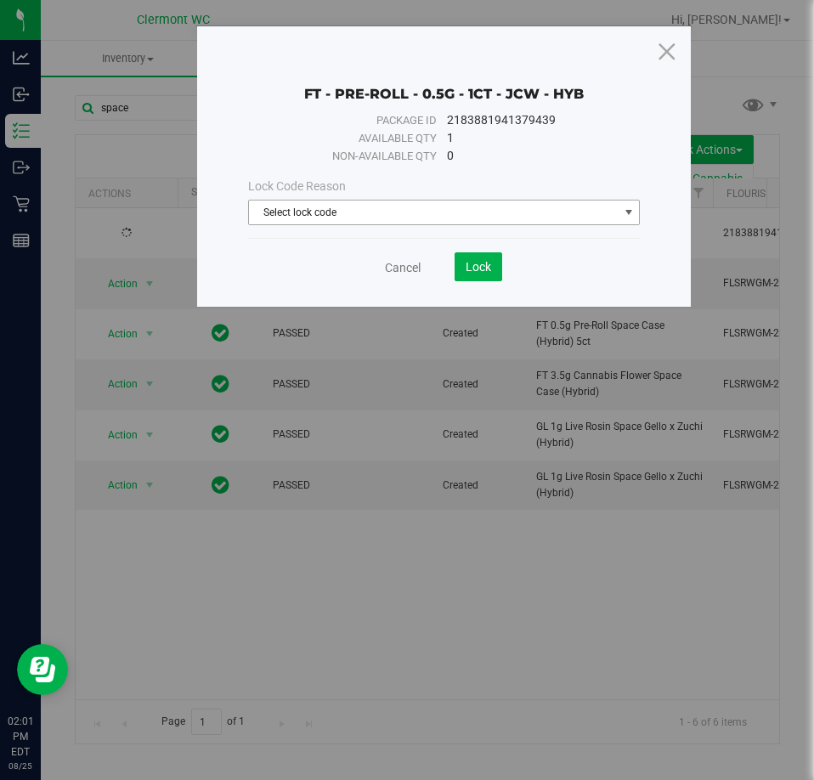
click at [387, 209] on span "Select lock code" at bounding box center [434, 213] width 370 height 24
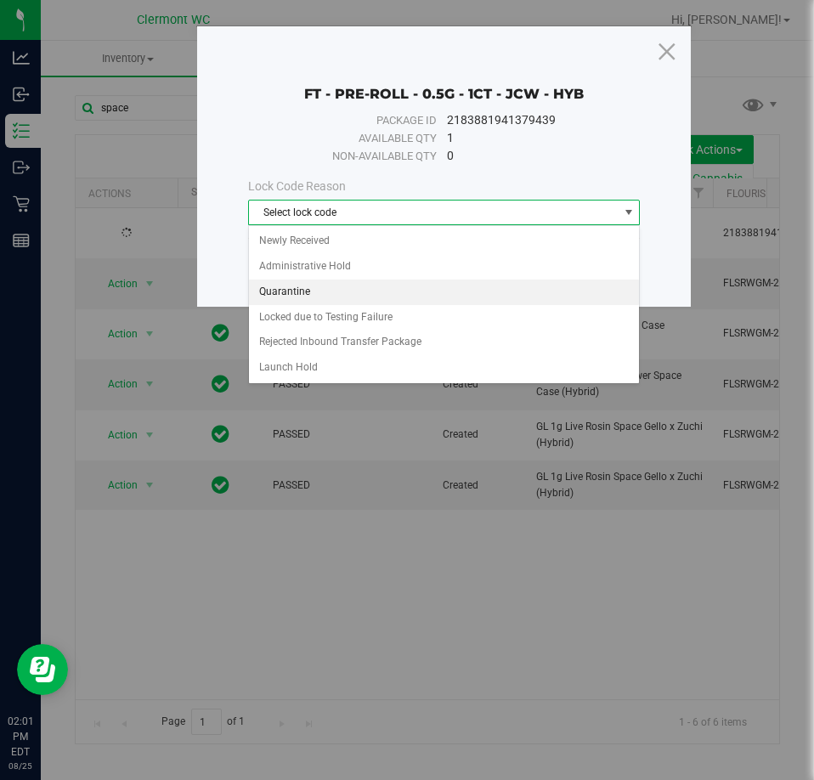
click at [323, 286] on li "Quarantine" at bounding box center [444, 292] width 391 height 25
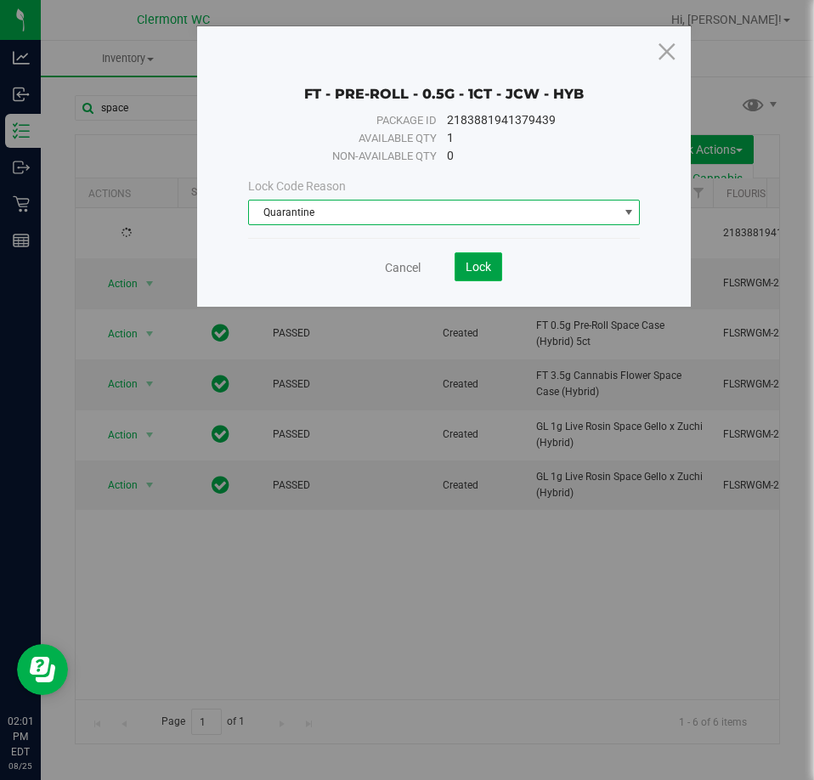
click at [484, 271] on span "Lock" at bounding box center [478, 267] width 25 height 14
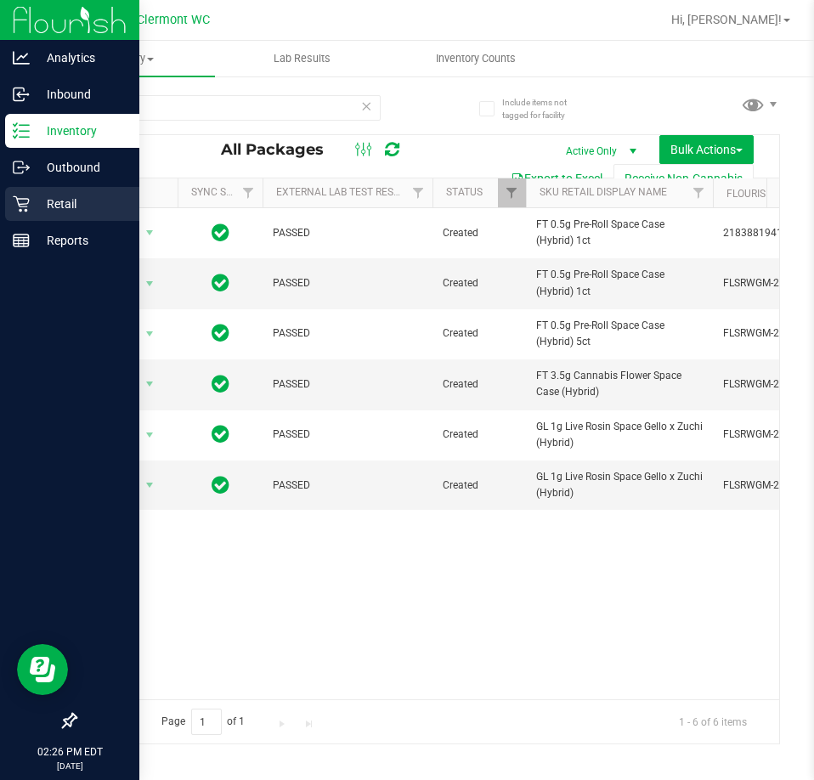
click at [65, 208] on p "Retail" at bounding box center [81, 204] width 102 height 20
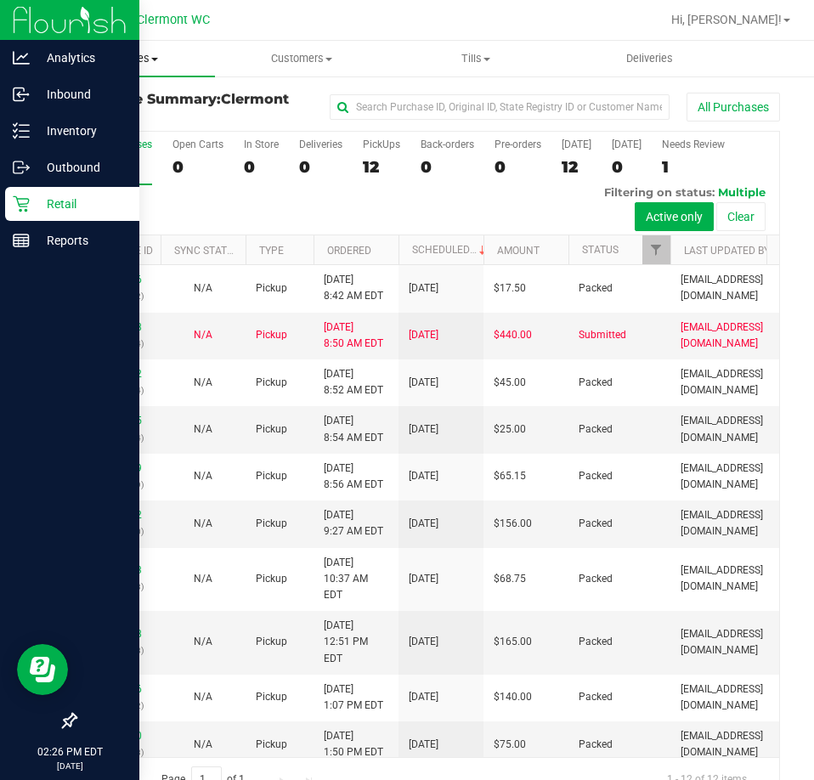
click at [152, 56] on span "Purchases" at bounding box center [128, 58] width 174 height 15
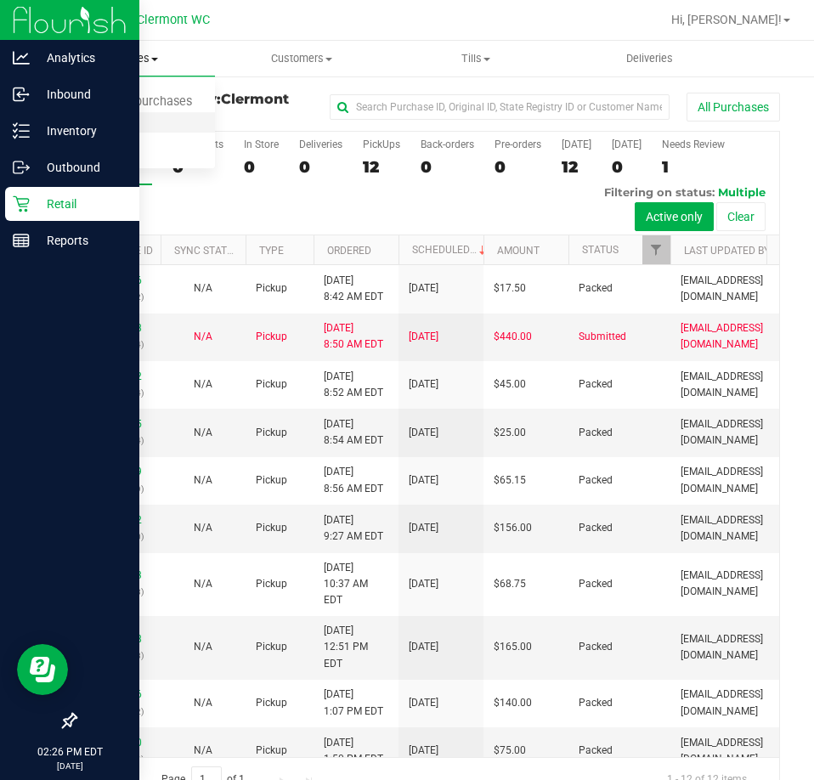
click at [133, 124] on span "Fulfillment" at bounding box center [93, 123] width 105 height 14
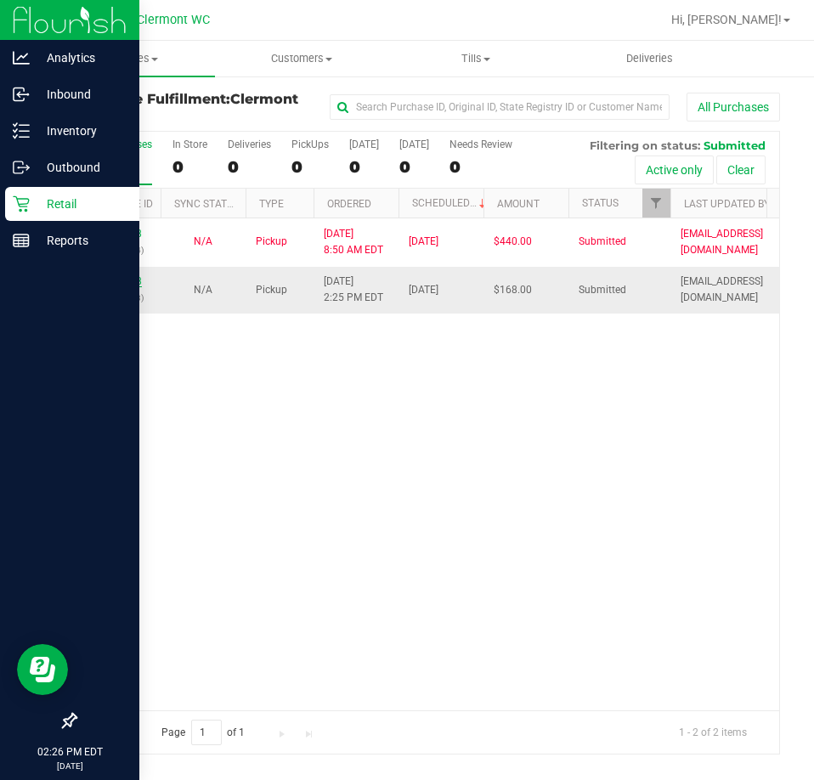
click at [126, 276] on link "11844588" at bounding box center [118, 281] width 48 height 12
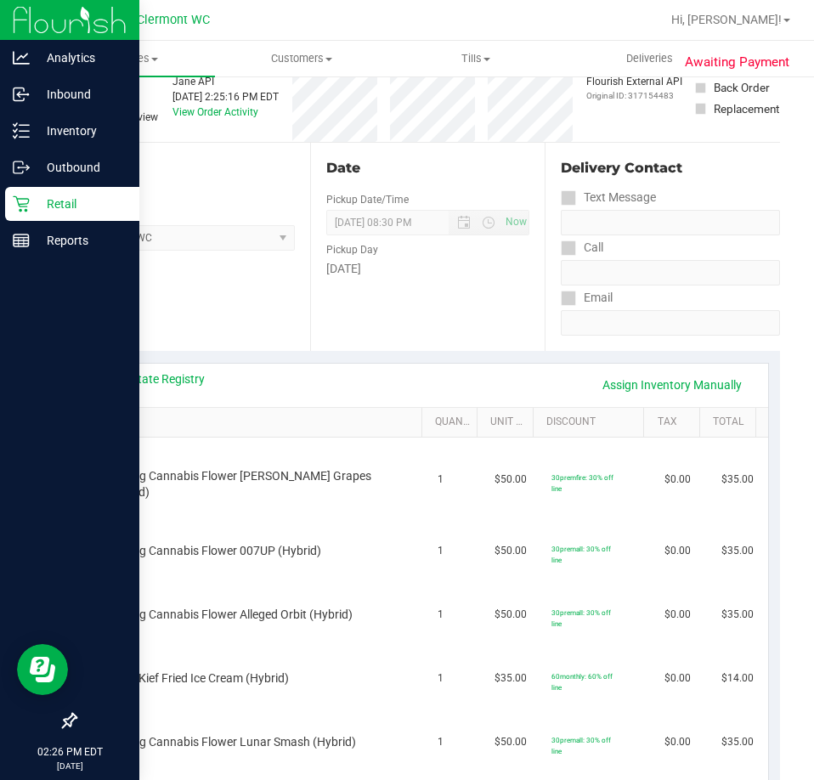
scroll to position [255, 0]
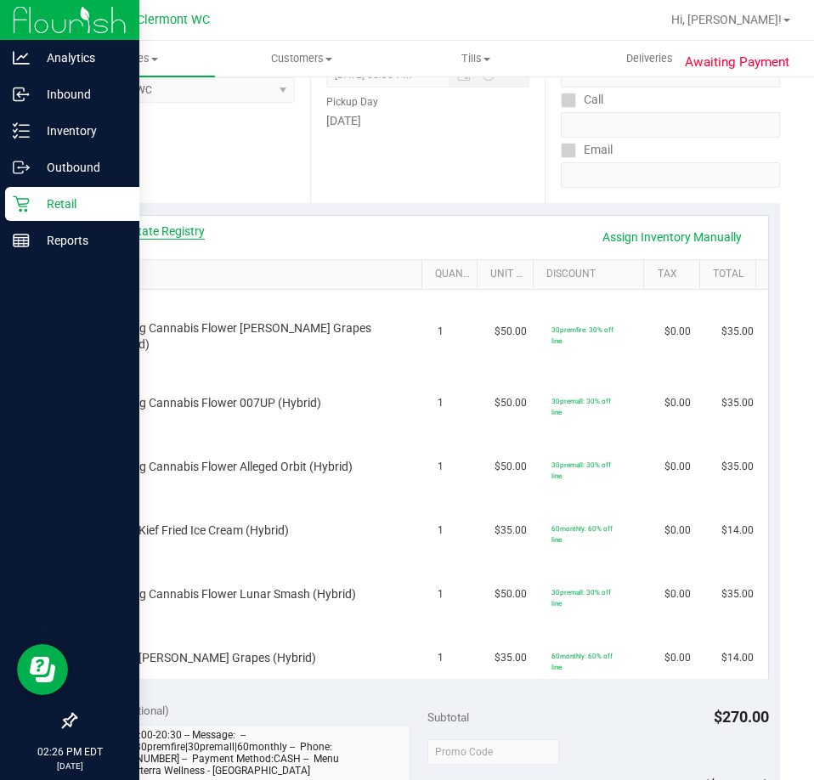
click at [126, 235] on link "View State Registry" at bounding box center [154, 231] width 102 height 17
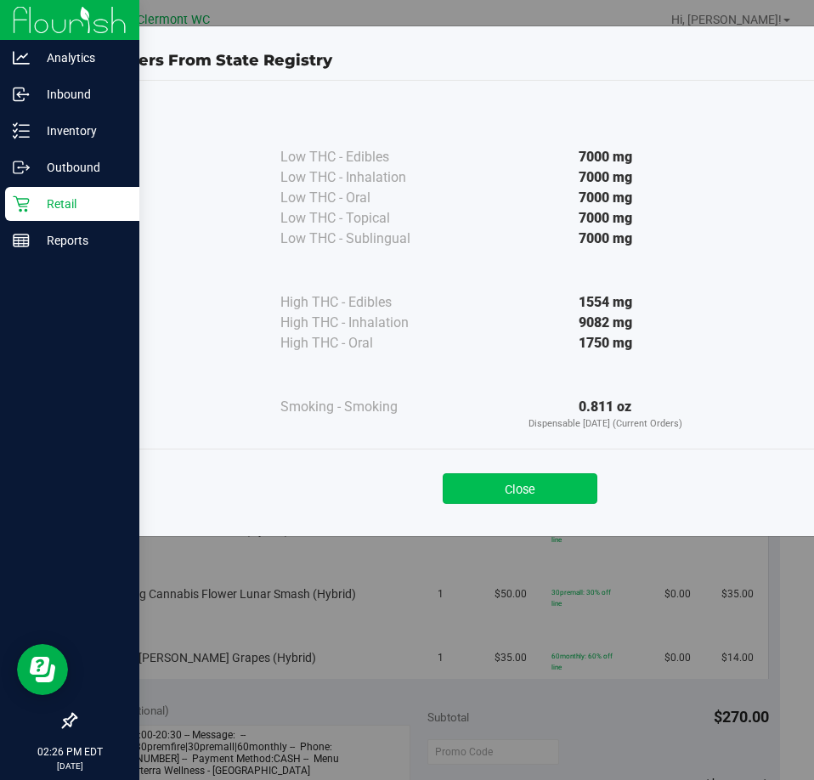
click at [524, 481] on button "Close" at bounding box center [520, 488] width 155 height 31
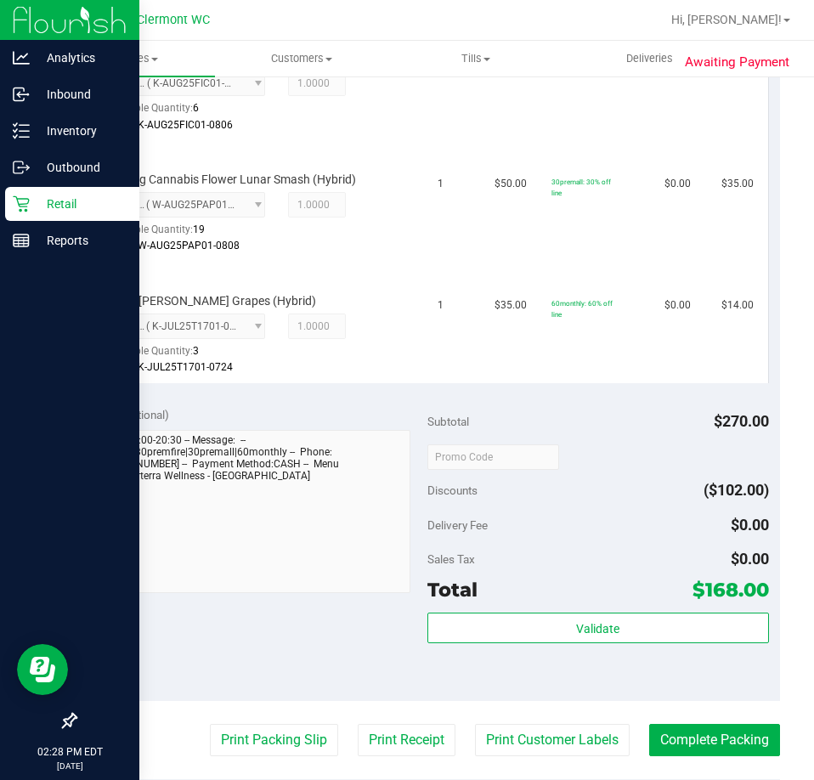
scroll to position [915, 0]
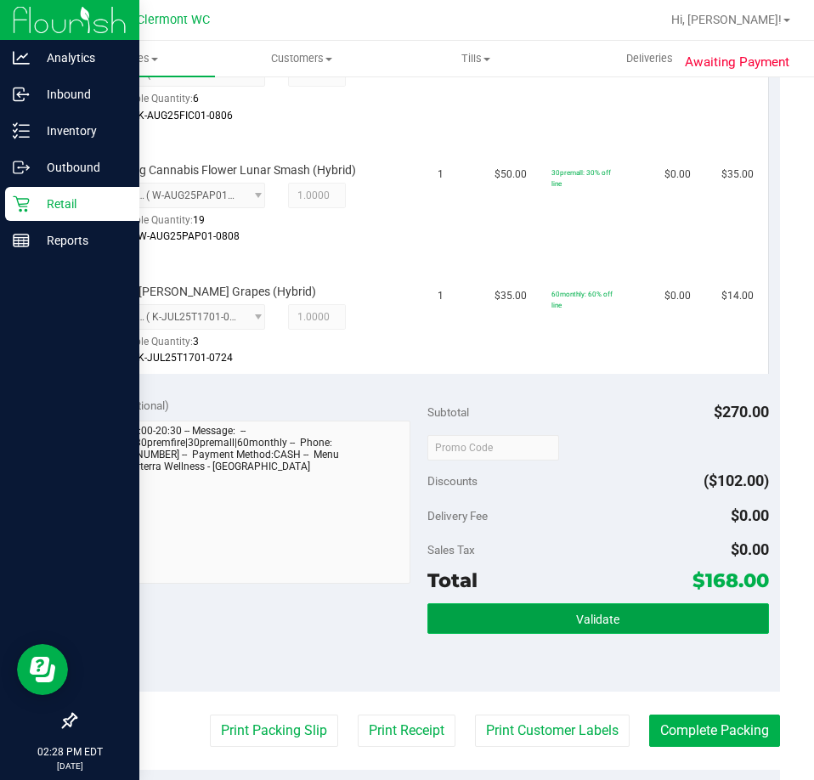
click at [559, 606] on button "Validate" at bounding box center [599, 618] width 342 height 31
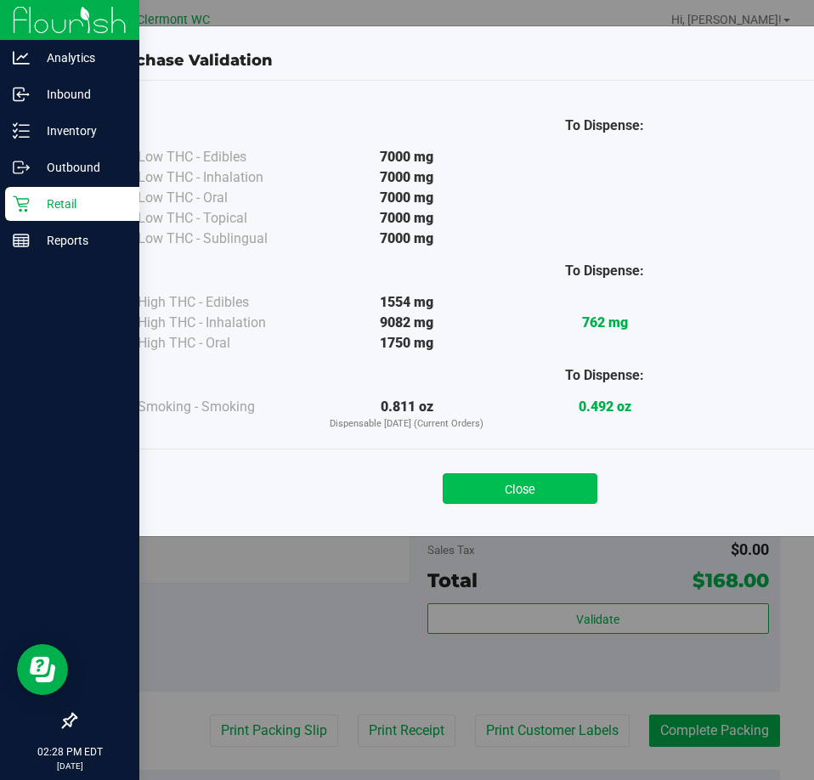
click at [513, 479] on button "Close" at bounding box center [520, 488] width 155 height 31
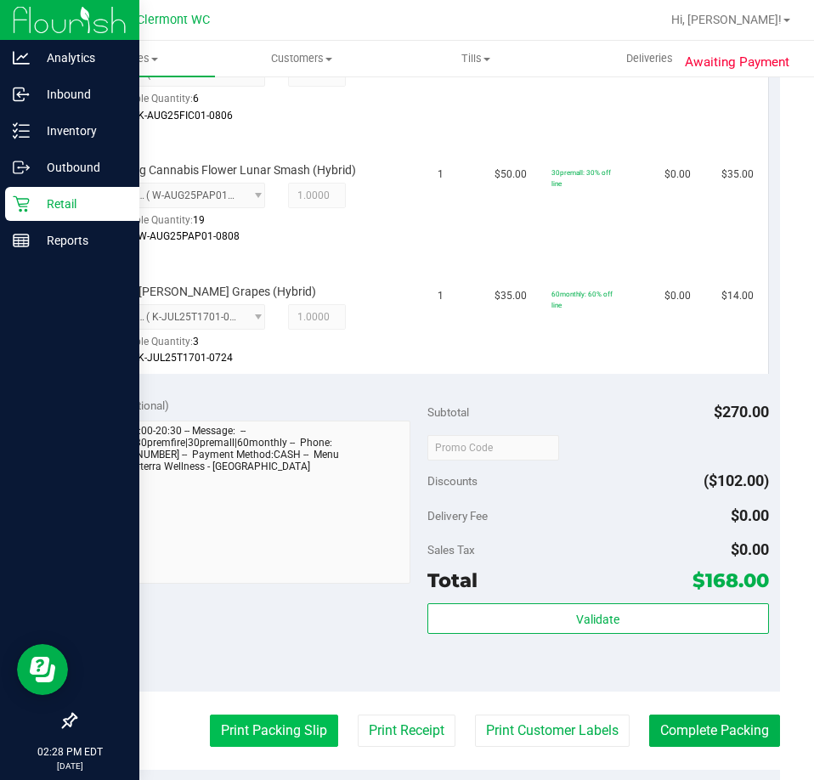
click at [264, 715] on button "Print Packing Slip" at bounding box center [274, 731] width 128 height 32
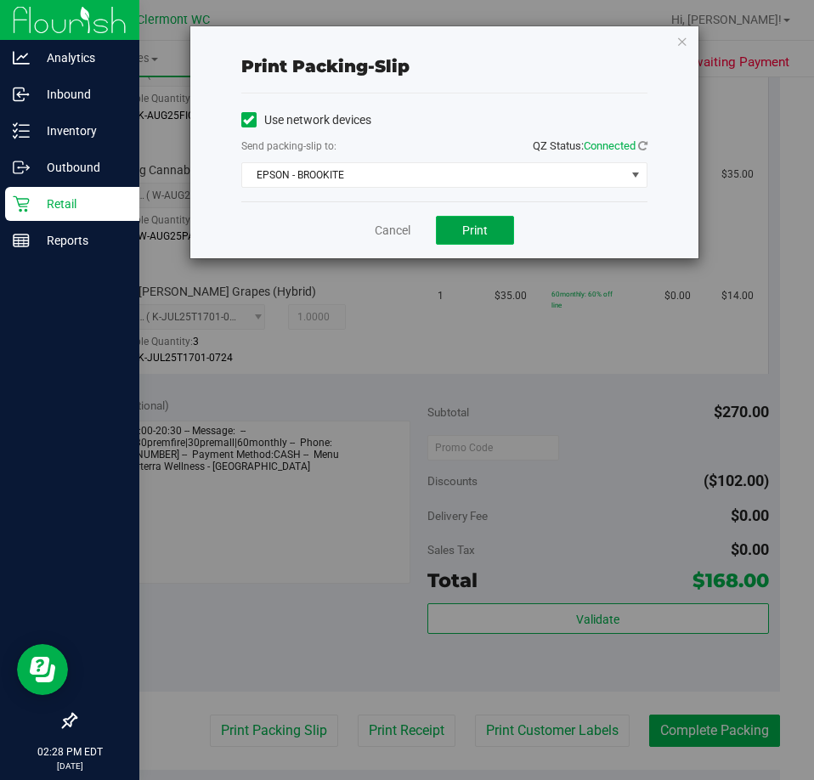
click at [470, 241] on button "Print" at bounding box center [475, 230] width 78 height 29
click at [390, 231] on link "Cancel" at bounding box center [393, 231] width 36 height 18
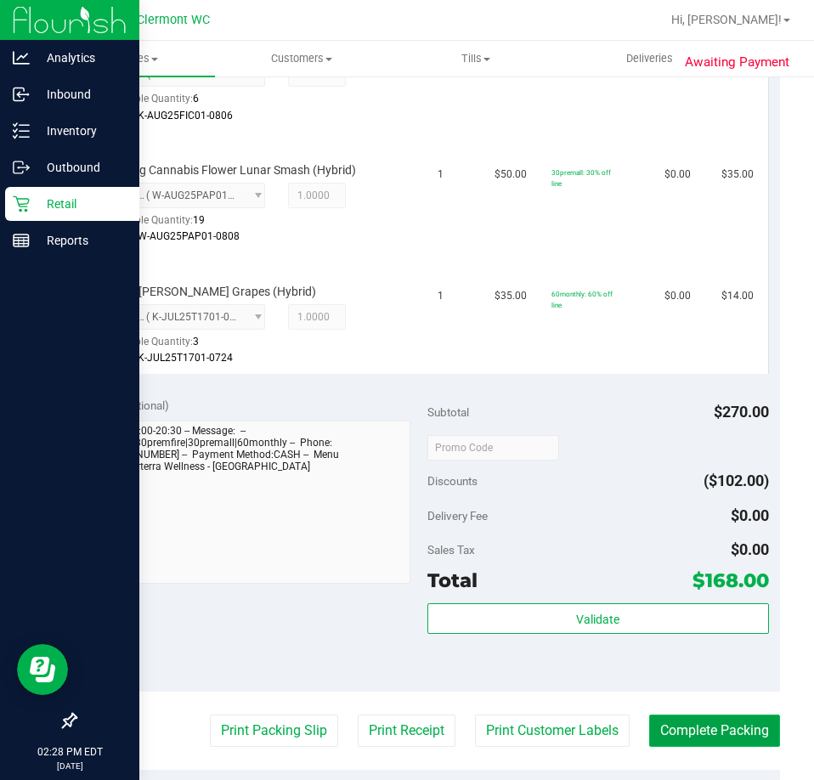
click at [725, 715] on button "Complete Packing" at bounding box center [714, 731] width 131 height 32
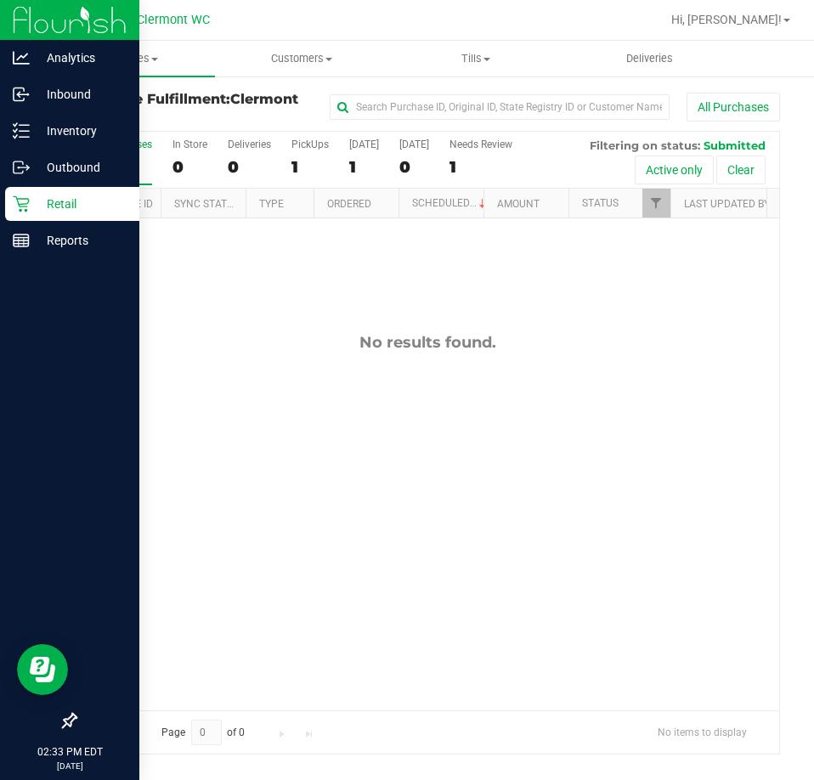
click at [514, 312] on div "No results found." at bounding box center [428, 521] width 704 height 606
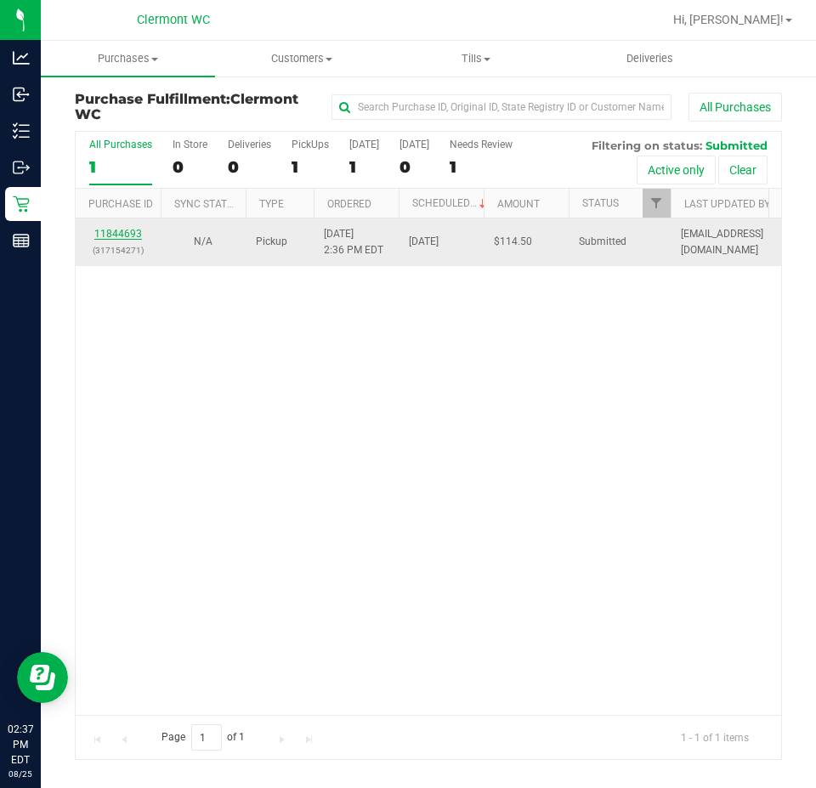
click at [115, 235] on link "11844693" at bounding box center [118, 234] width 48 height 12
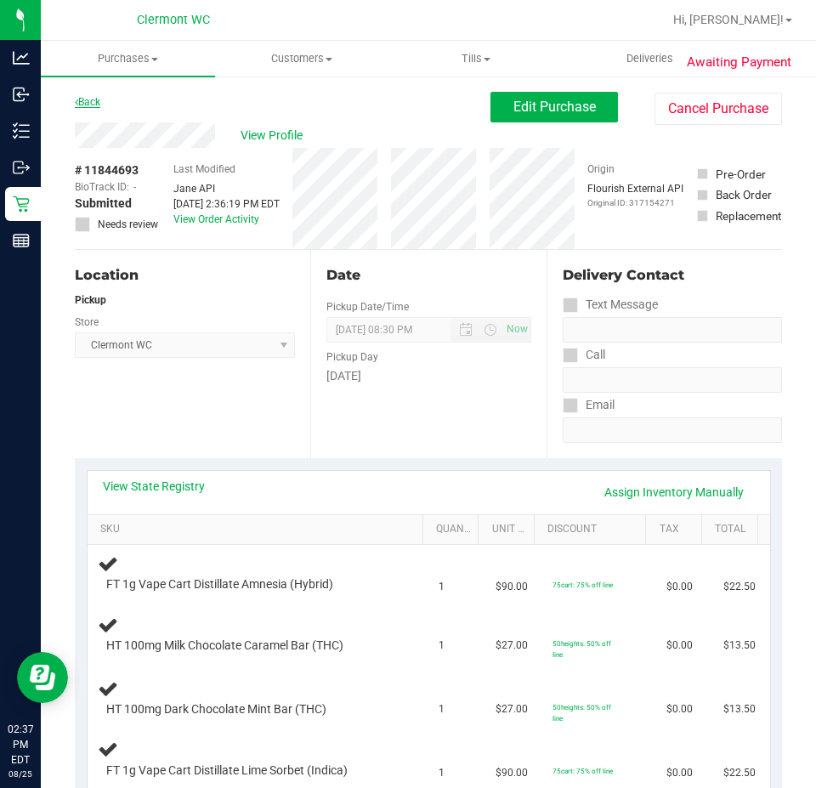
click at [95, 100] on link "Back" at bounding box center [87, 102] width 25 height 12
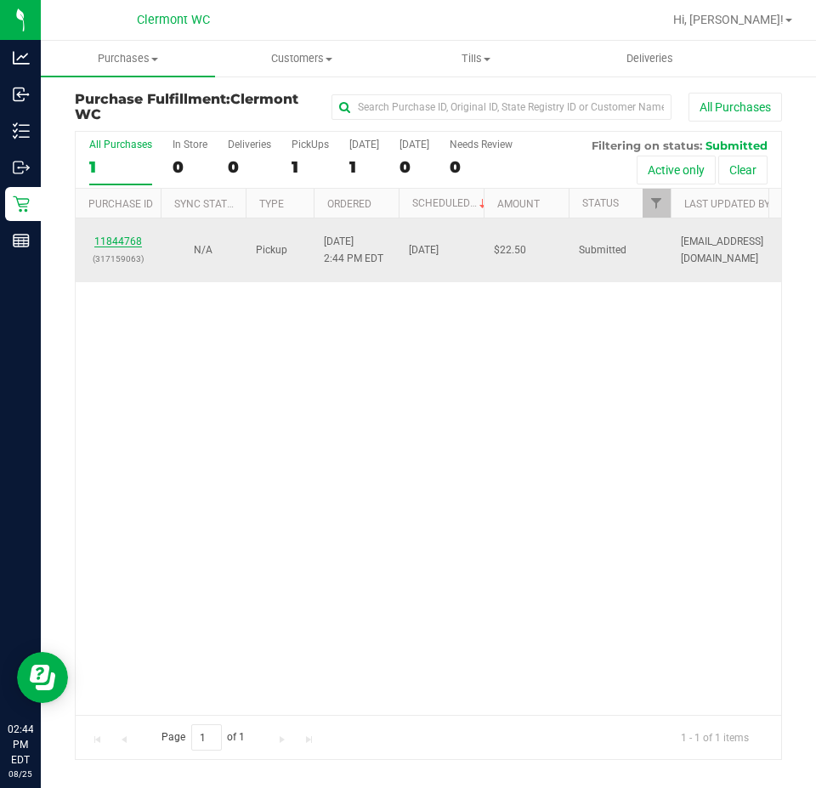
click at [108, 244] on link "11844768" at bounding box center [118, 241] width 48 height 12
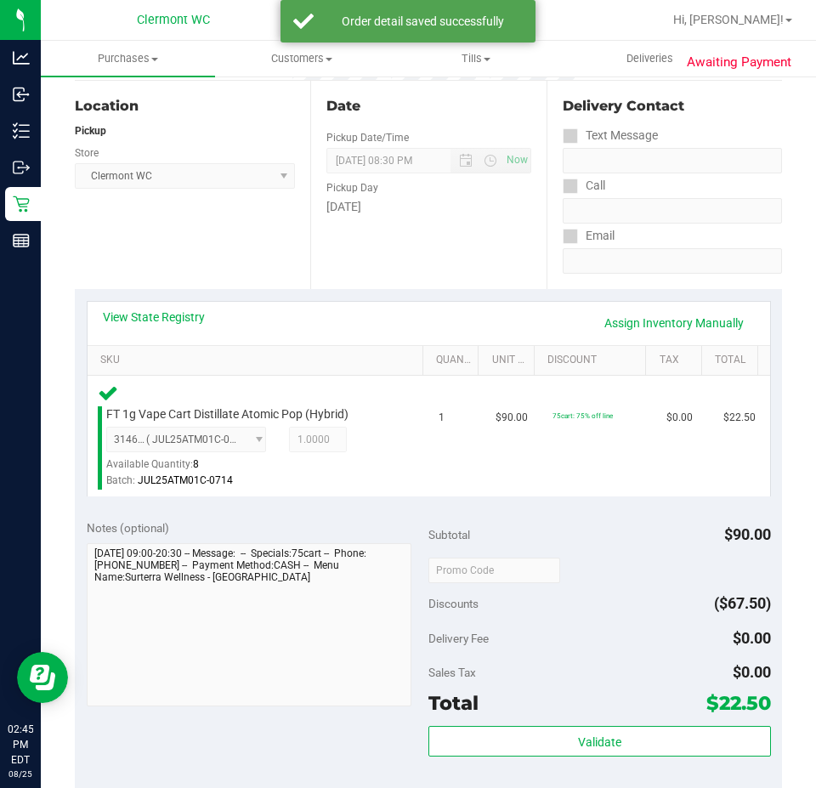
scroll to position [436, 0]
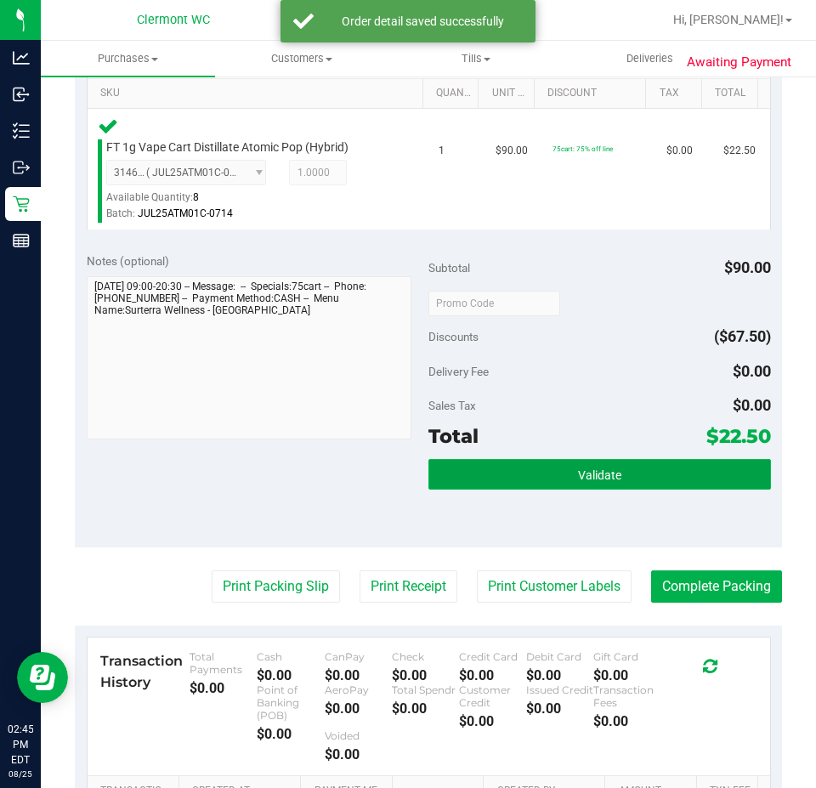
click at [616, 476] on button "Validate" at bounding box center [599, 474] width 343 height 31
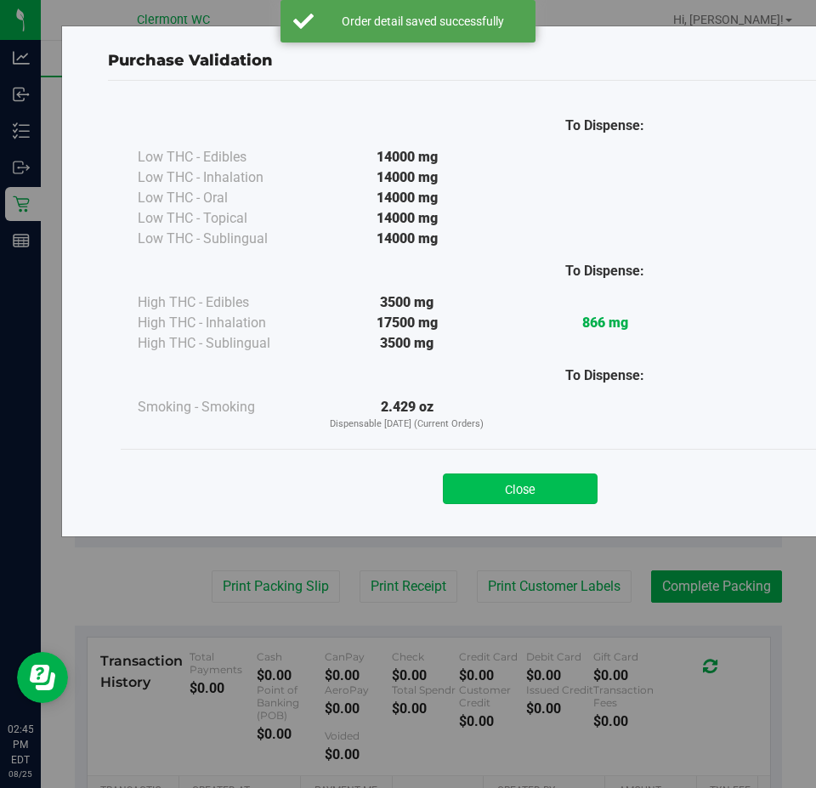
click at [492, 473] on button "Close" at bounding box center [520, 488] width 155 height 31
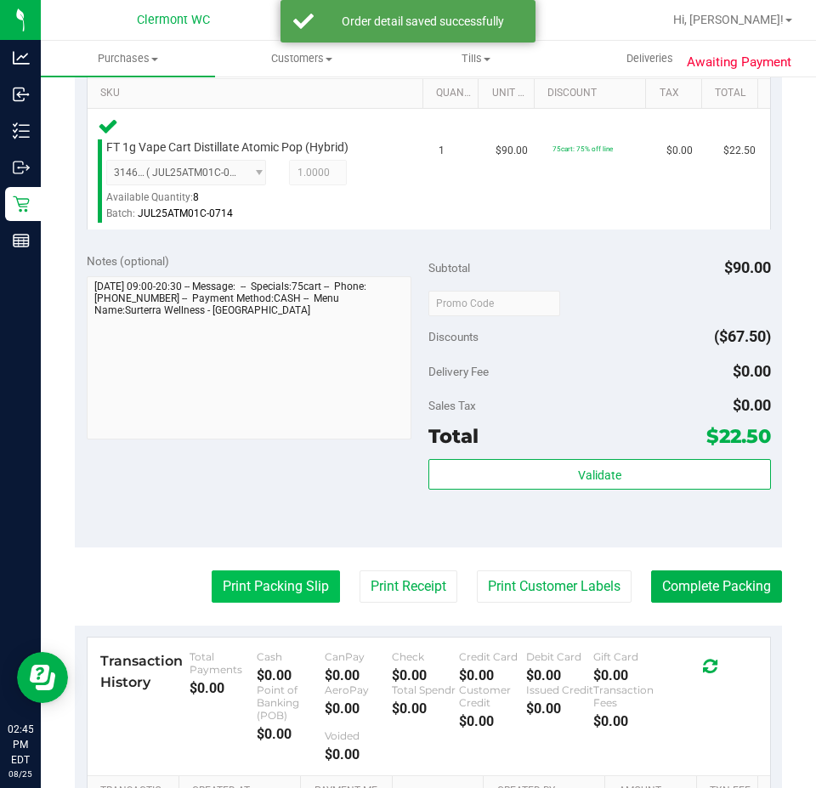
click at [272, 587] on button "Print Packing Slip" at bounding box center [276, 586] width 128 height 32
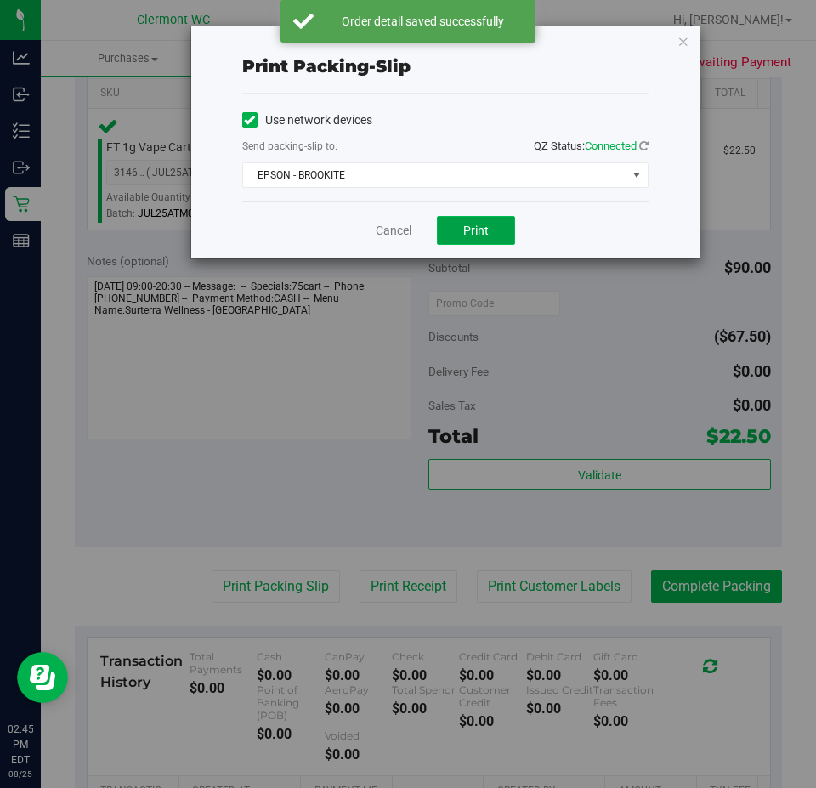
click at [476, 230] on span "Print" at bounding box center [475, 231] width 25 height 14
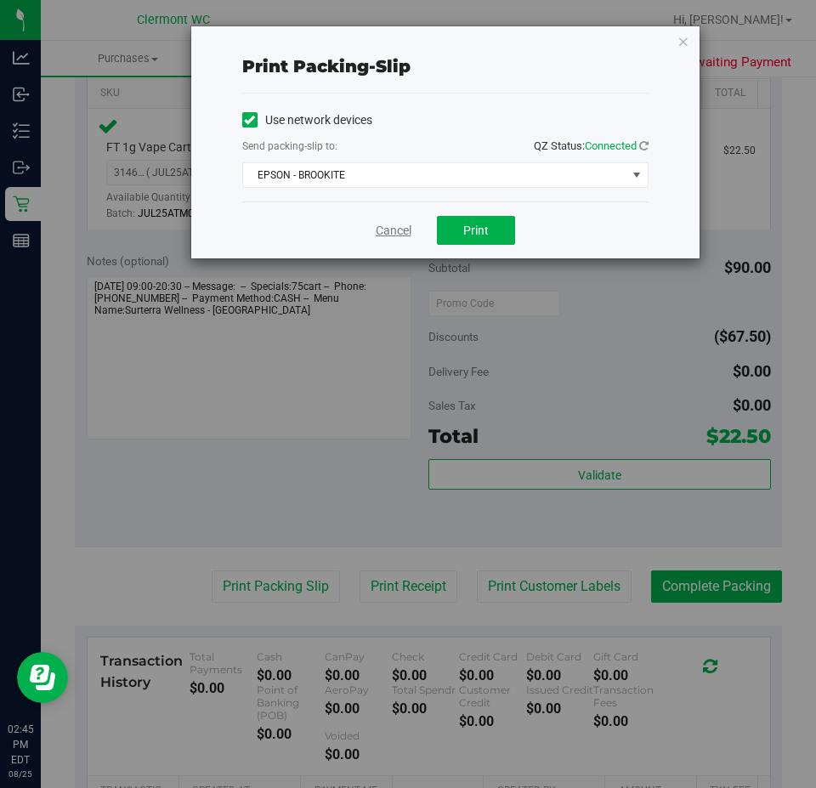
click at [389, 227] on link "Cancel" at bounding box center [394, 231] width 36 height 18
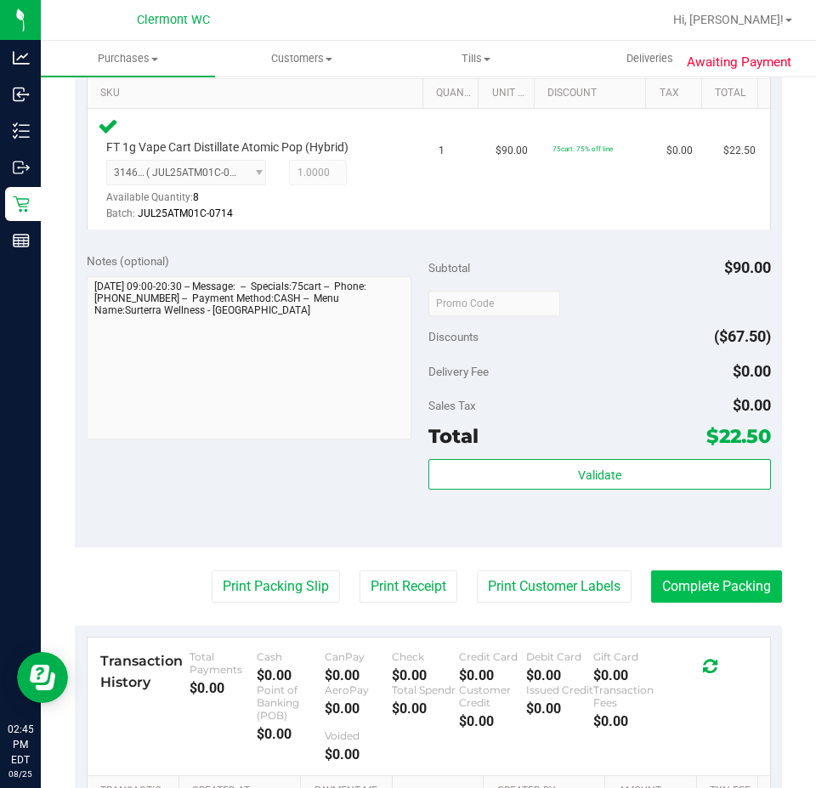
click at [694, 576] on button "Complete Packing" at bounding box center [716, 586] width 131 height 32
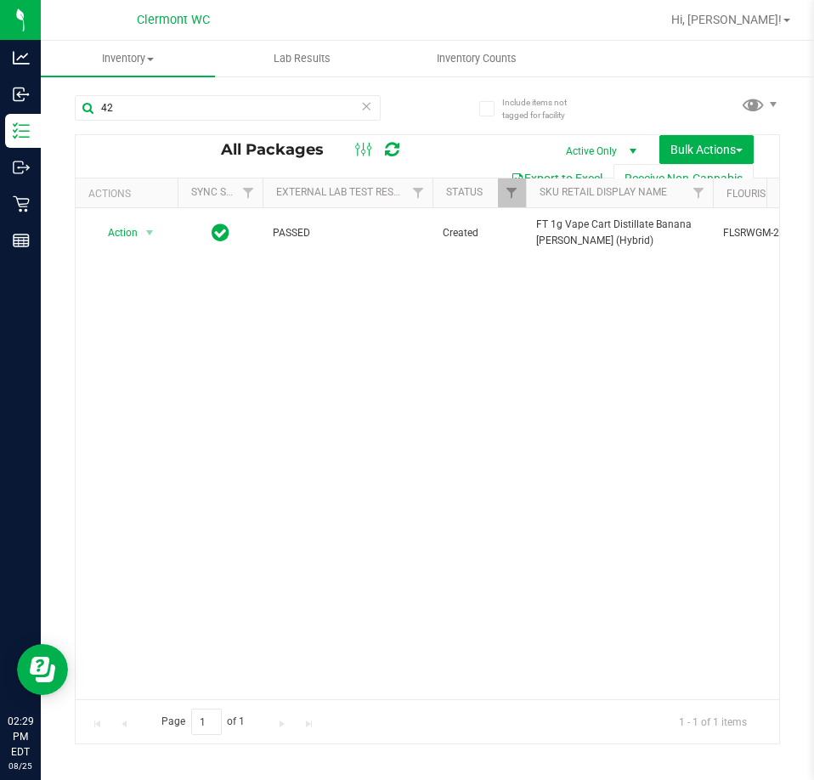
type input "4"
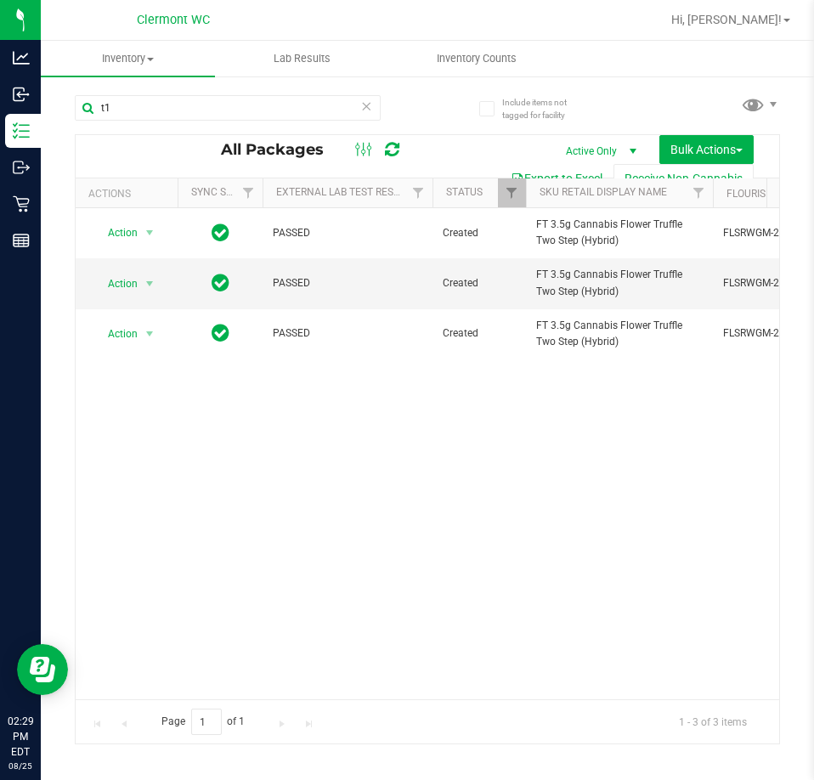
type input "t"
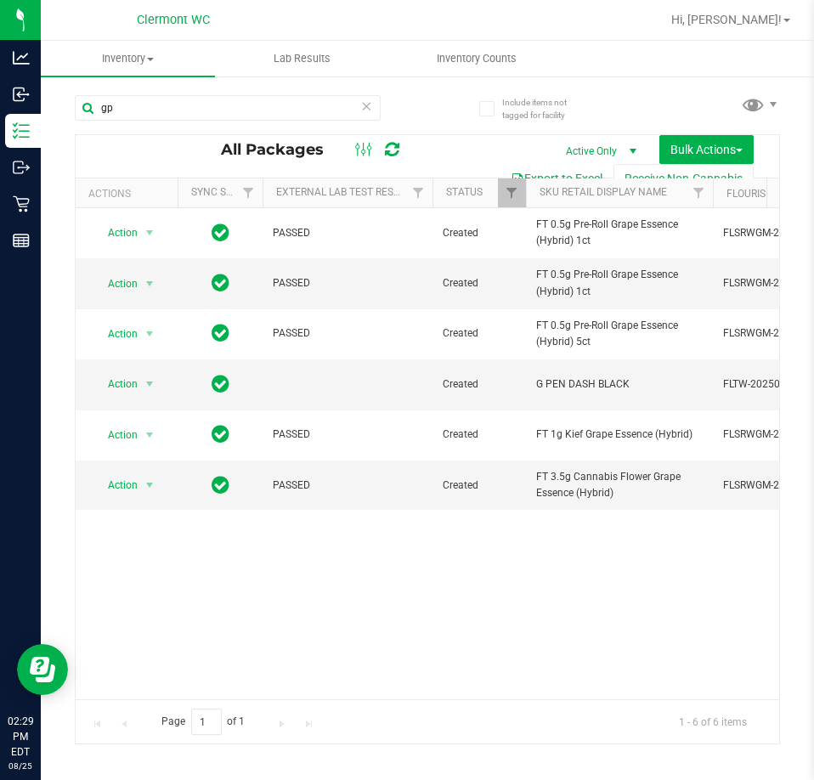
type input "g"
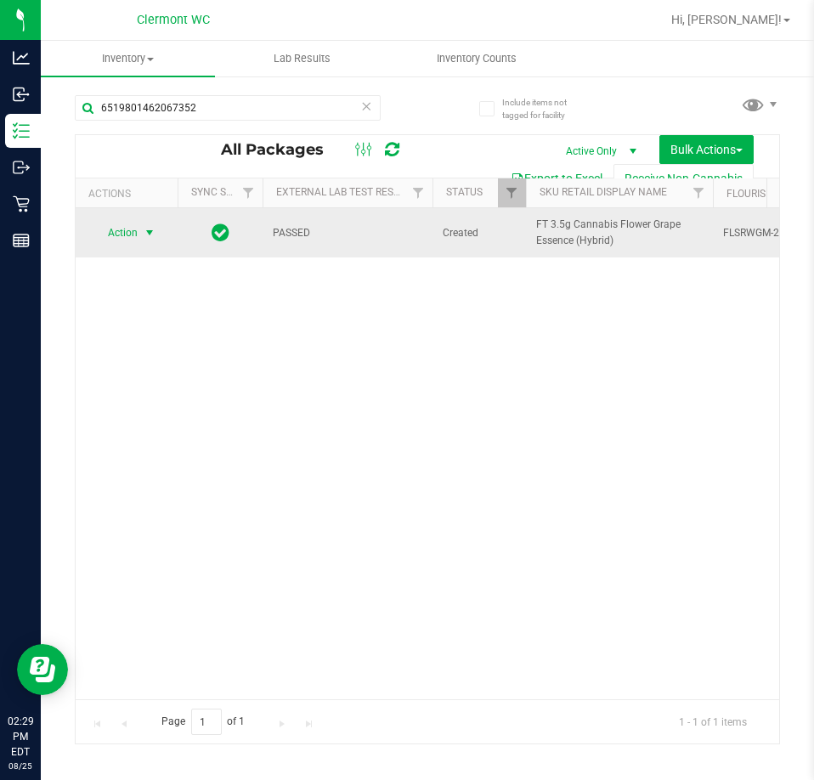
type input "6519801462067352"
click at [143, 233] on span "select" at bounding box center [150, 233] width 14 height 14
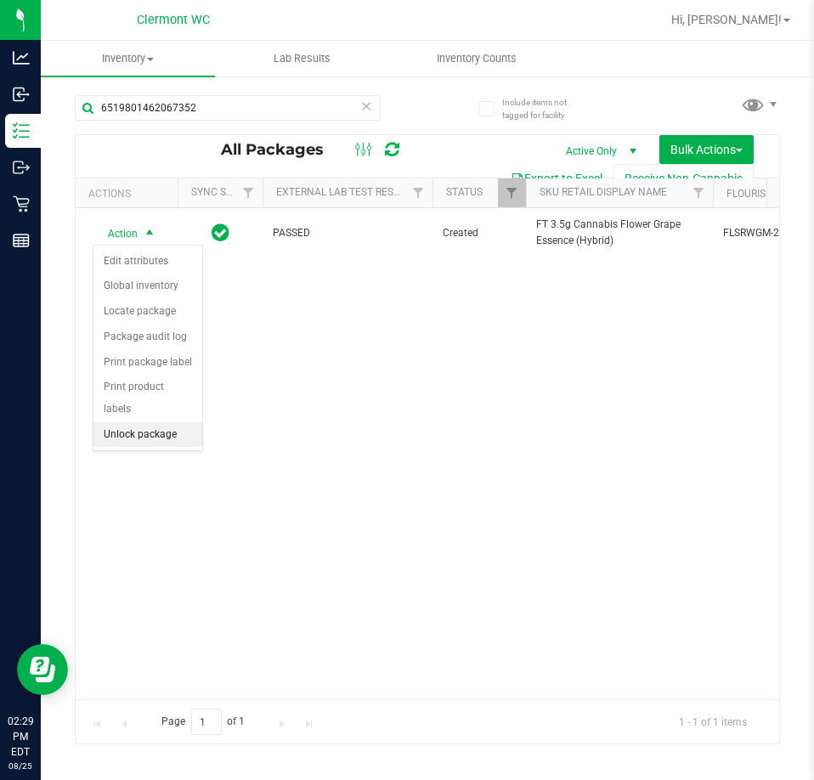
click at [168, 422] on li "Unlock package" at bounding box center [147, 434] width 109 height 25
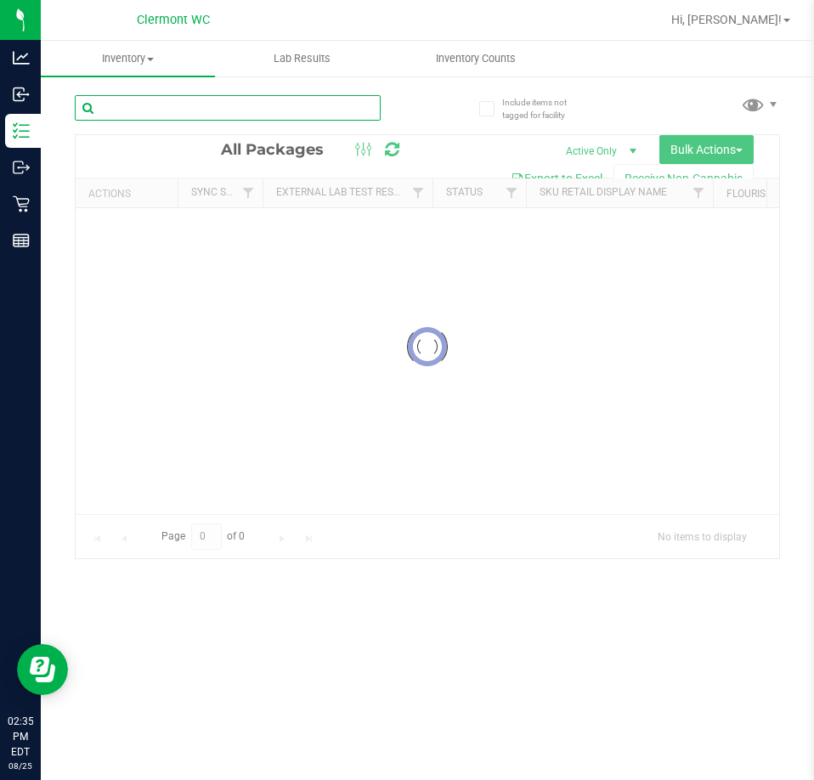
click at [252, 109] on input "text" at bounding box center [228, 107] width 306 height 25
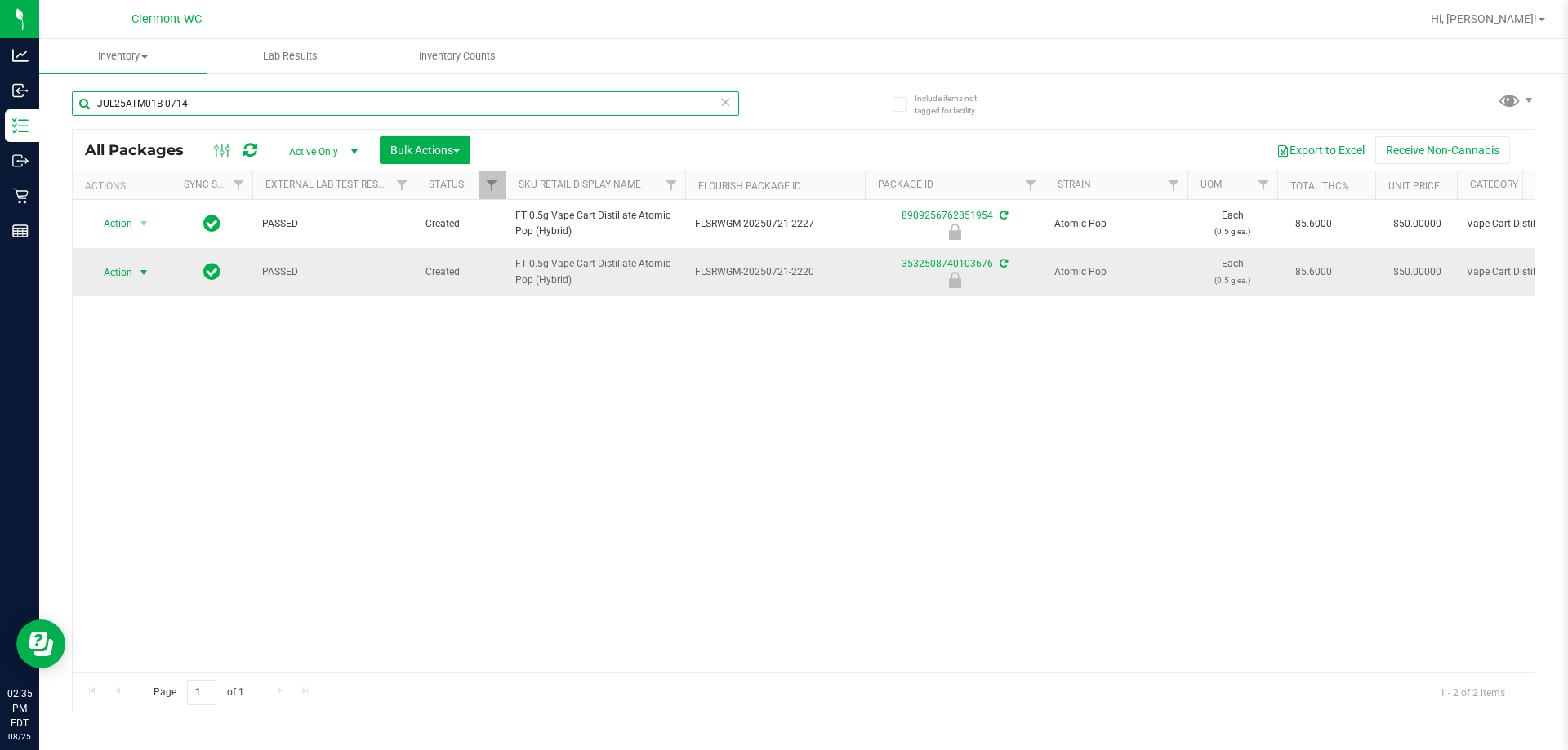
type input "JUL25ATM01B-0714"
click at [141, 277] on span "select" at bounding box center [144, 273] width 13 height 13
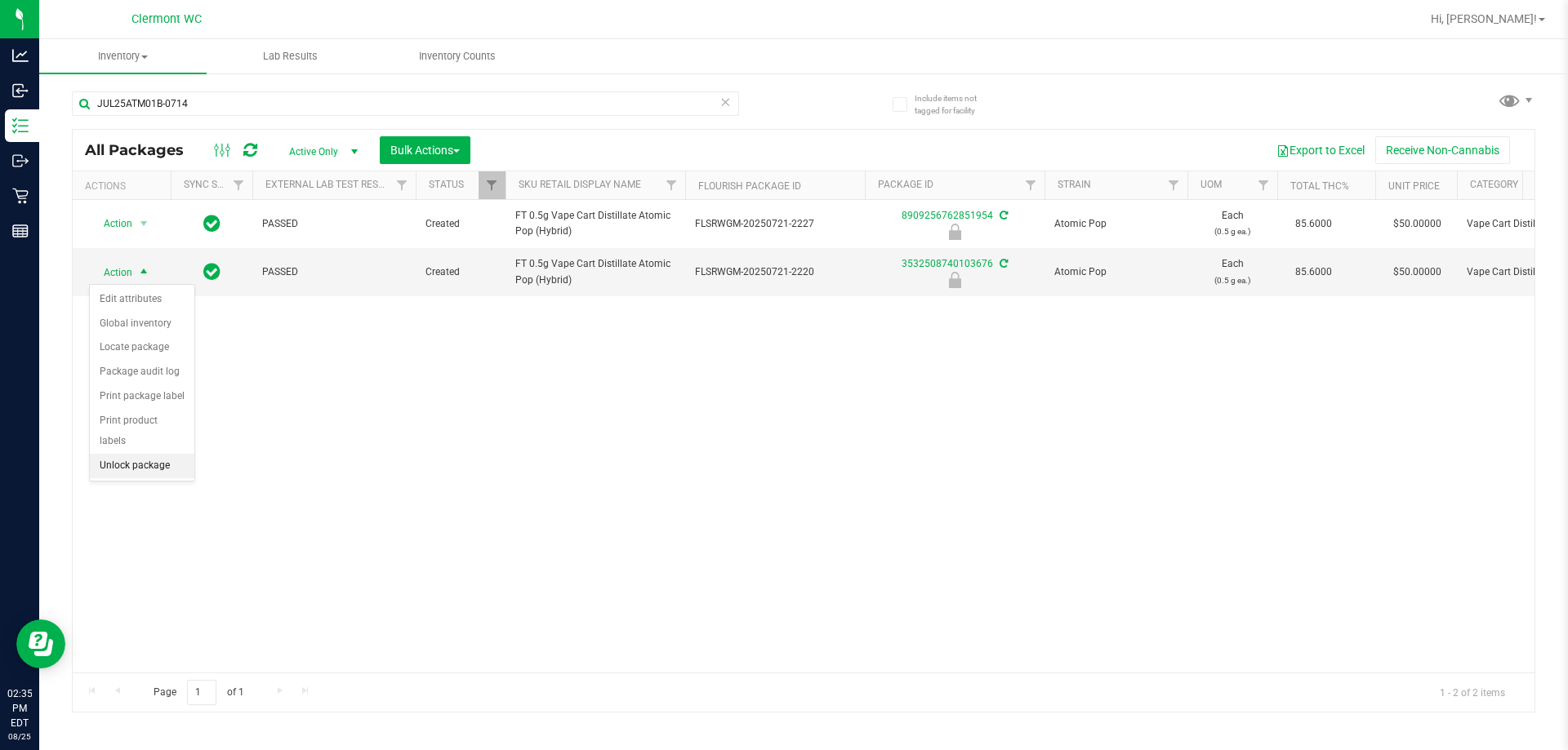
click at [162, 454] on li "Unlock package" at bounding box center [141, 466] width 105 height 24
